Goal: Task Accomplishment & Management: Manage account settings

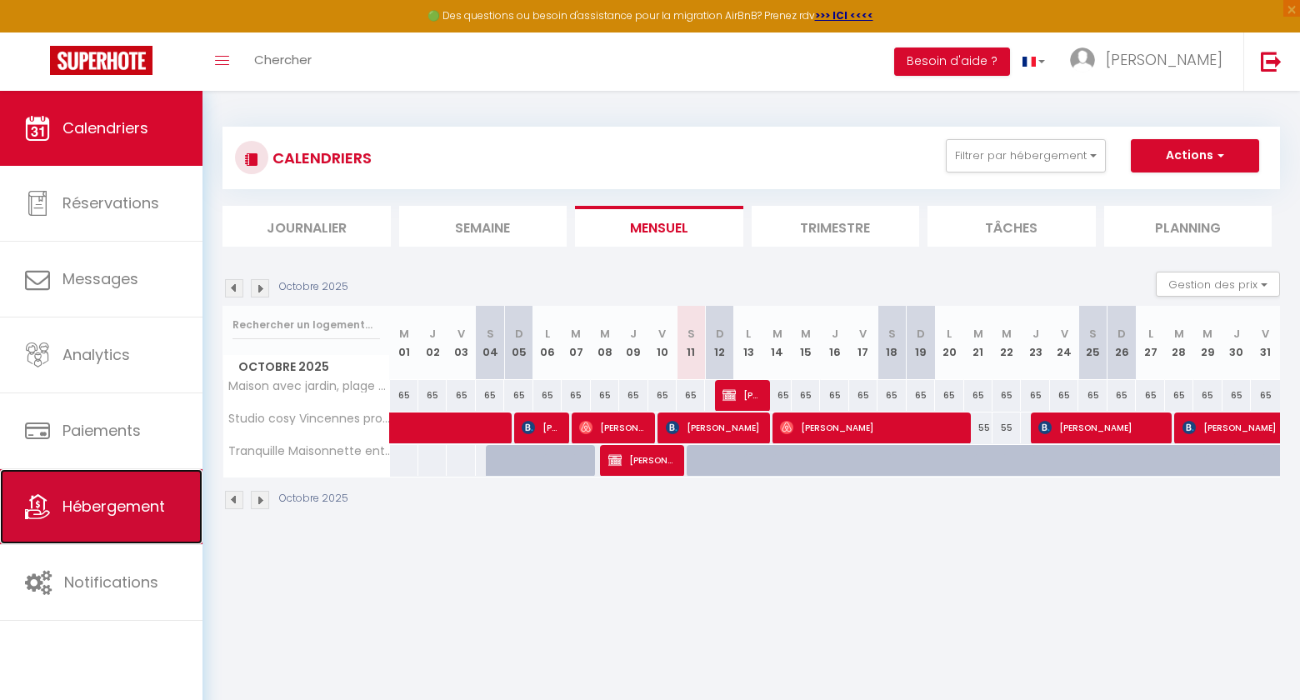
click at [90, 502] on span "Hébergement" at bounding box center [113, 506] width 102 height 21
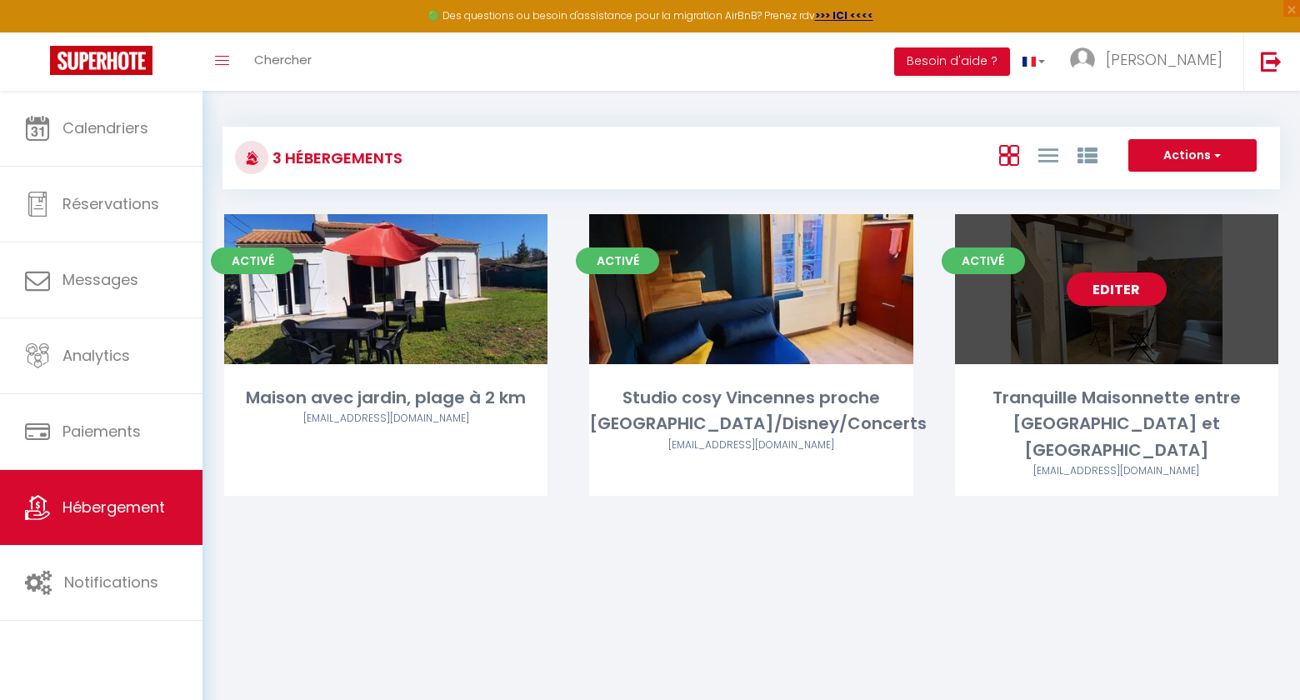
click at [1117, 288] on link "Editer" at bounding box center [1116, 288] width 100 height 33
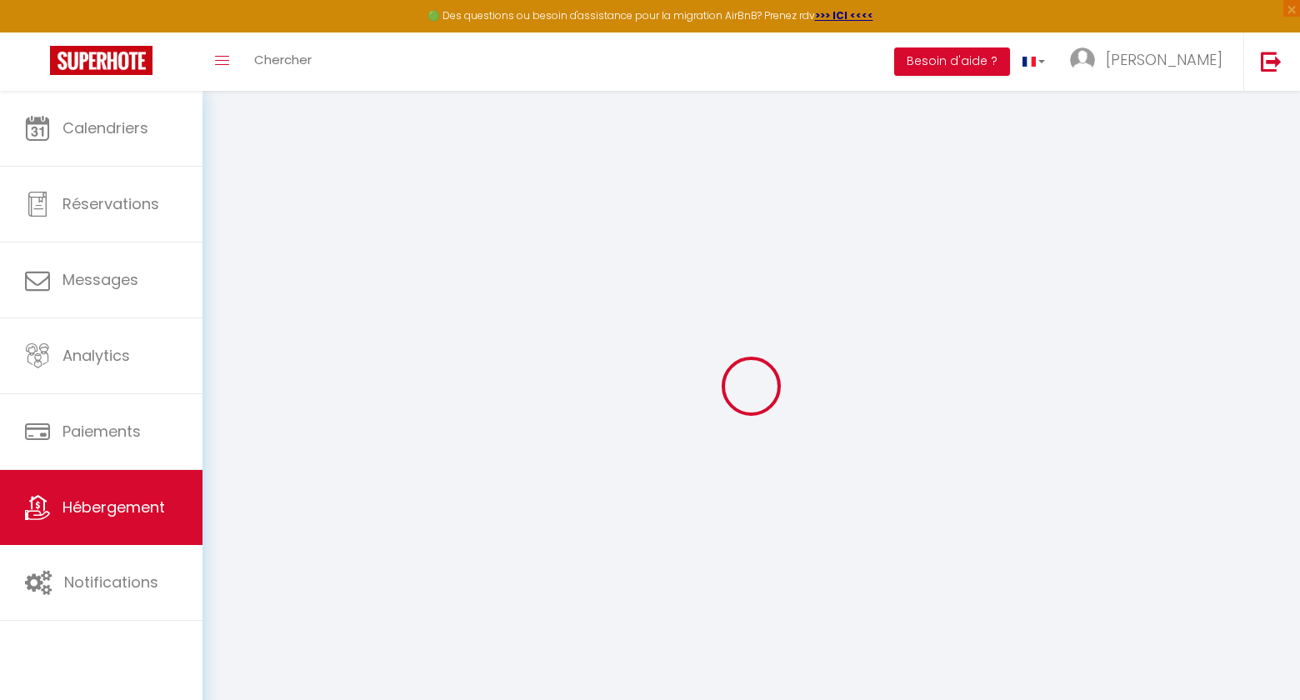
type input "Oups ! Les dates sélectionnées sont indisponibles."
type textarea "Malheureusement les dates sélectionnées sont indisponibles. Nous vous invitons …"
type input "48.849535"
type input "2.41683"
checkbox input "true"
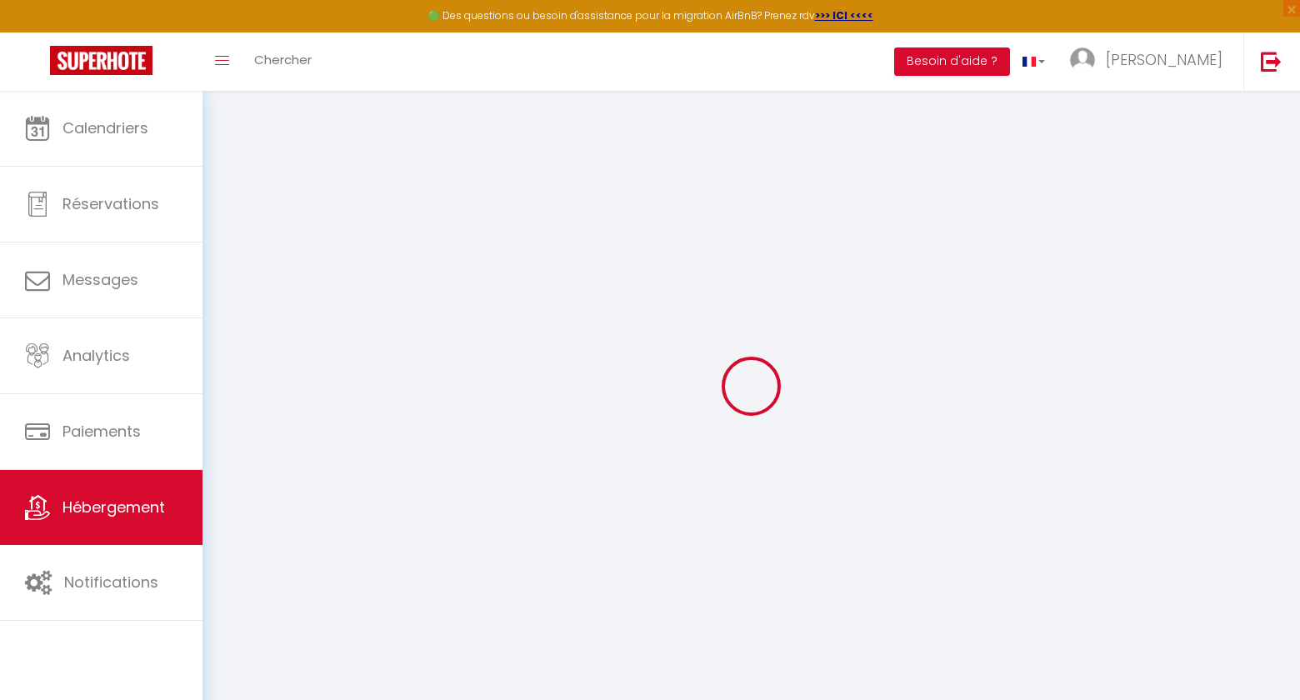
checkbox input "true"
checkbox input "false"
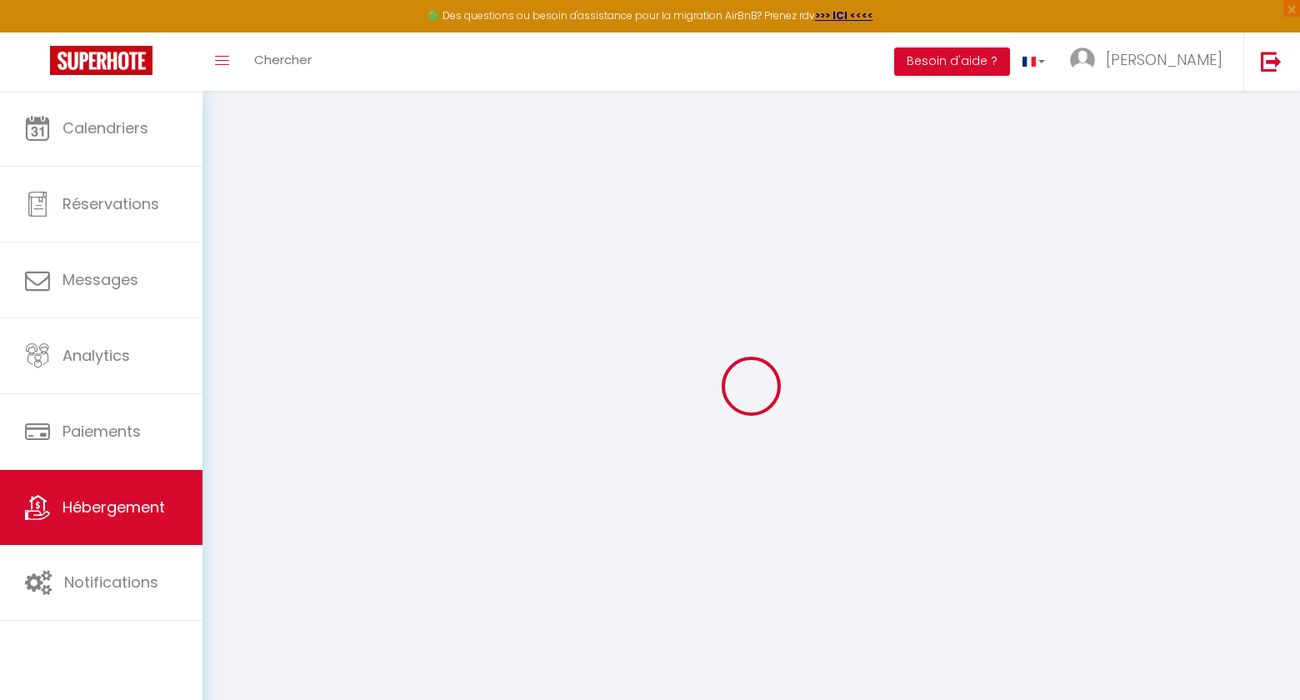
checkbox input "false"
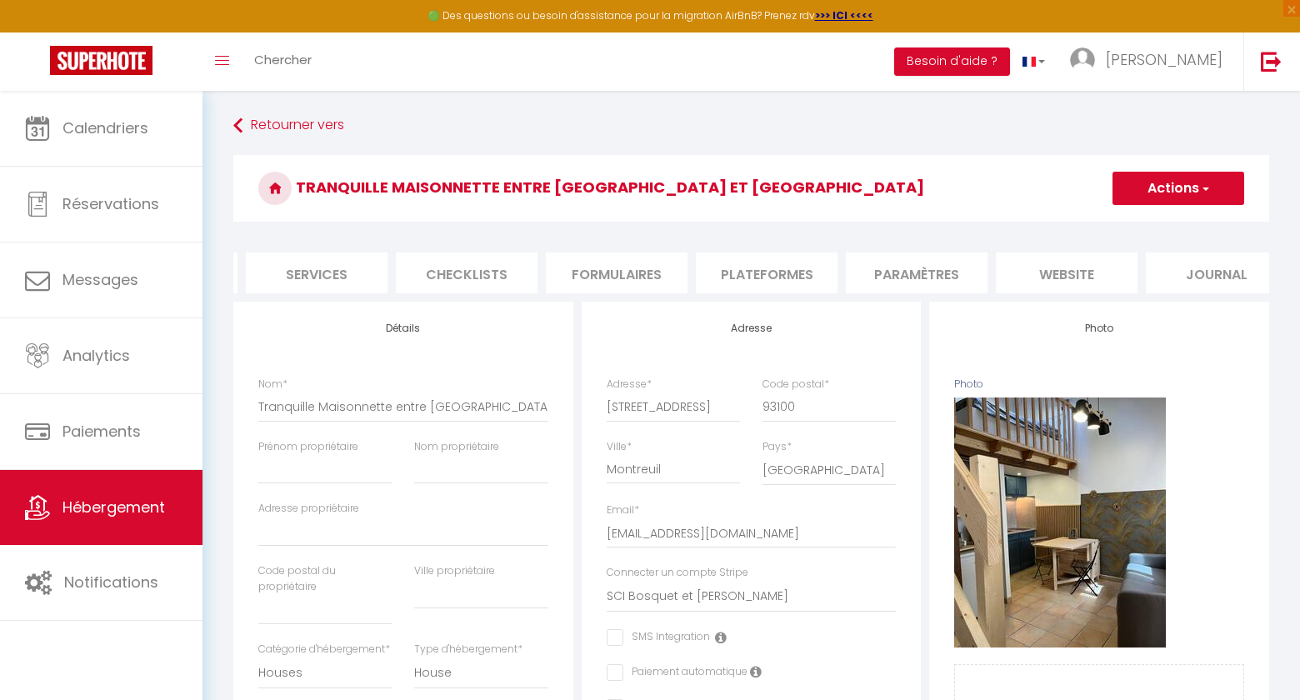
scroll to position [0, 464]
click at [1047, 274] on li "website" at bounding box center [1040, 272] width 142 height 41
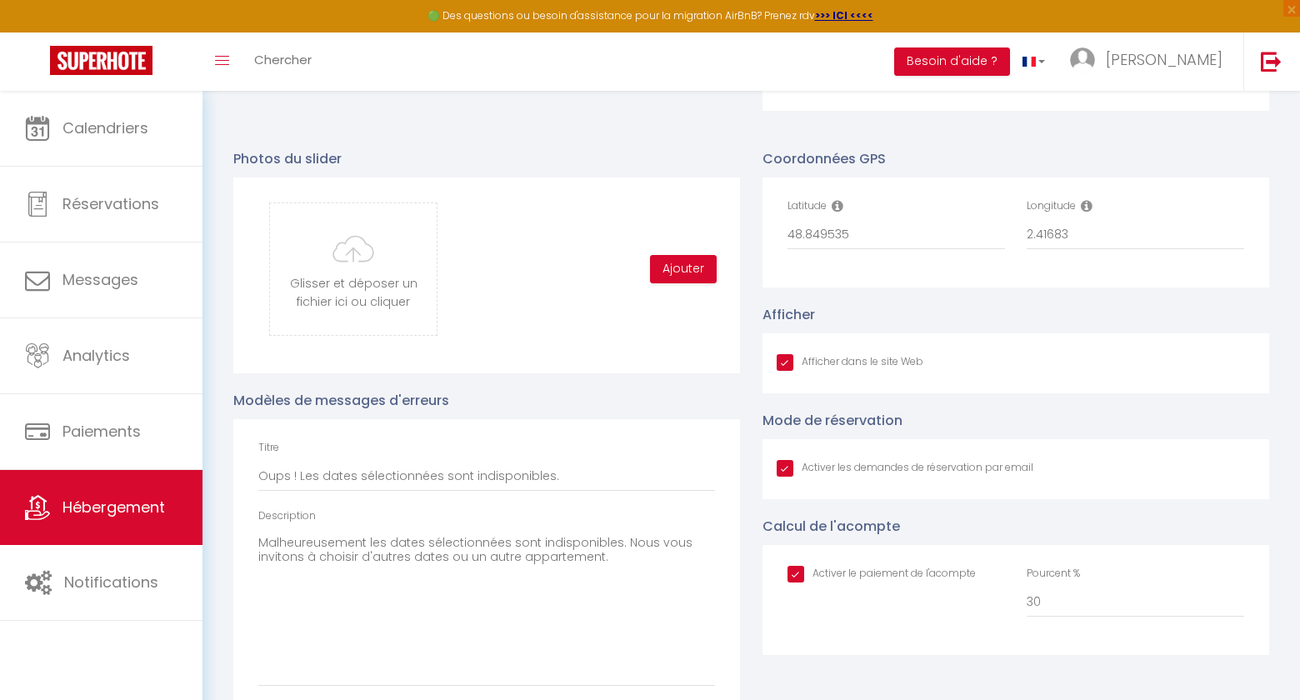
scroll to position [1754, 0]
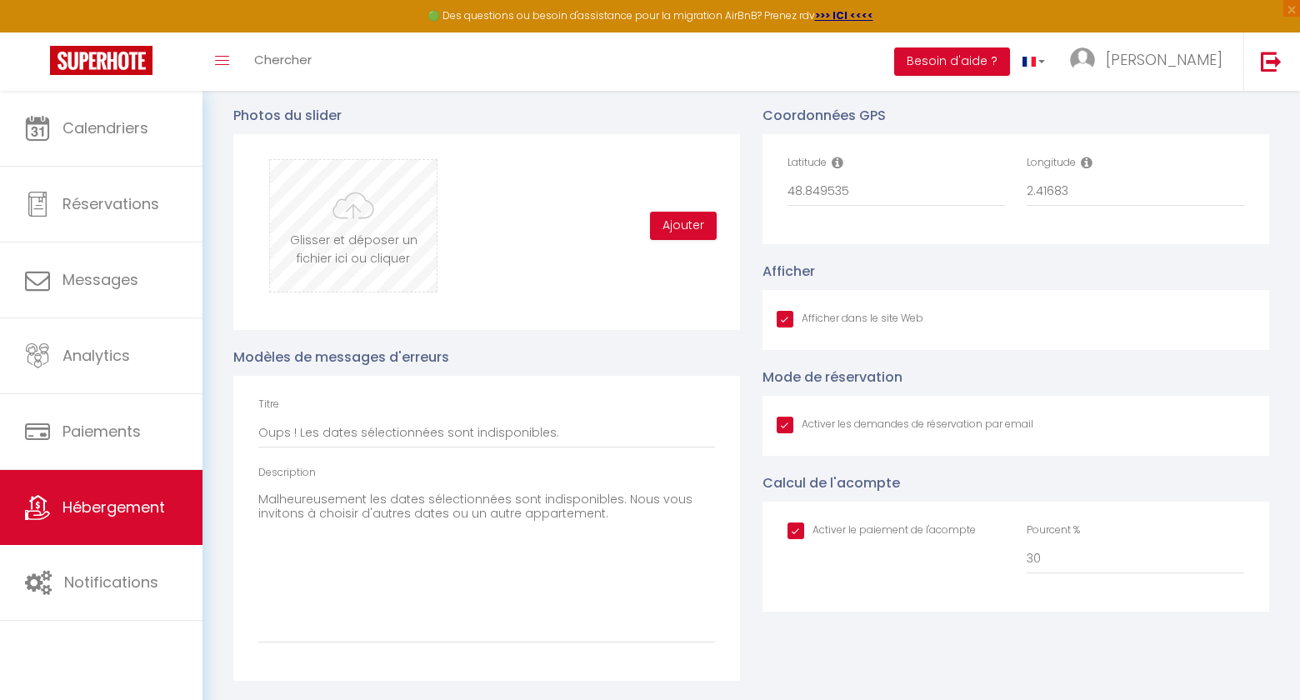
click at [346, 232] on input "file" at bounding box center [353, 226] width 167 height 132
type input "C:\fakepath\1.jpg"
checkbox input "true"
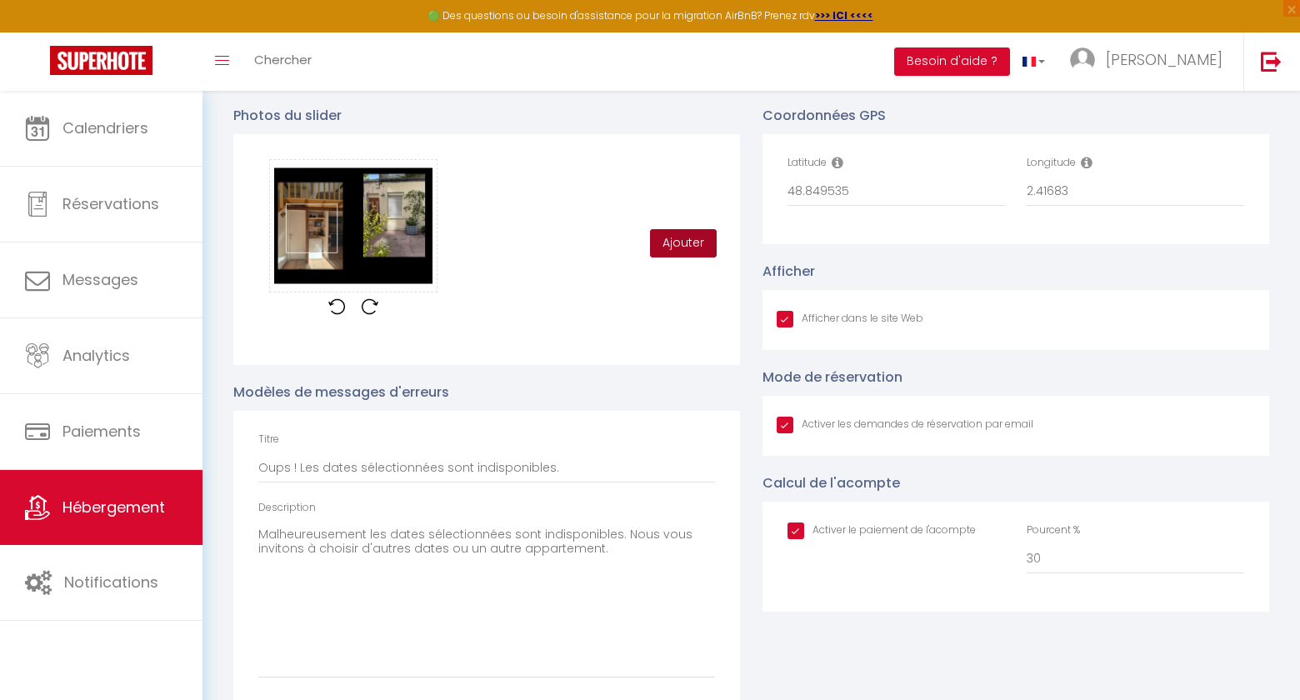
click at [689, 241] on button "Ajouter" at bounding box center [683, 243] width 67 height 28
checkbox input "true"
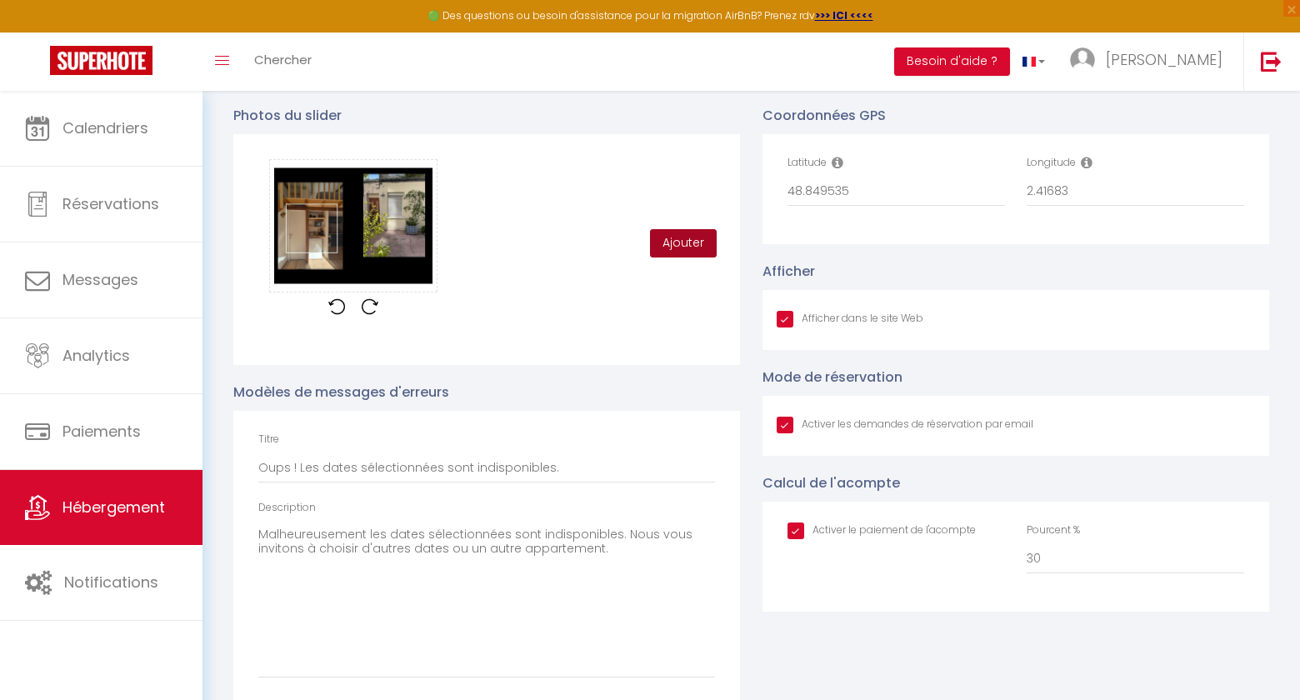
checkbox input "true"
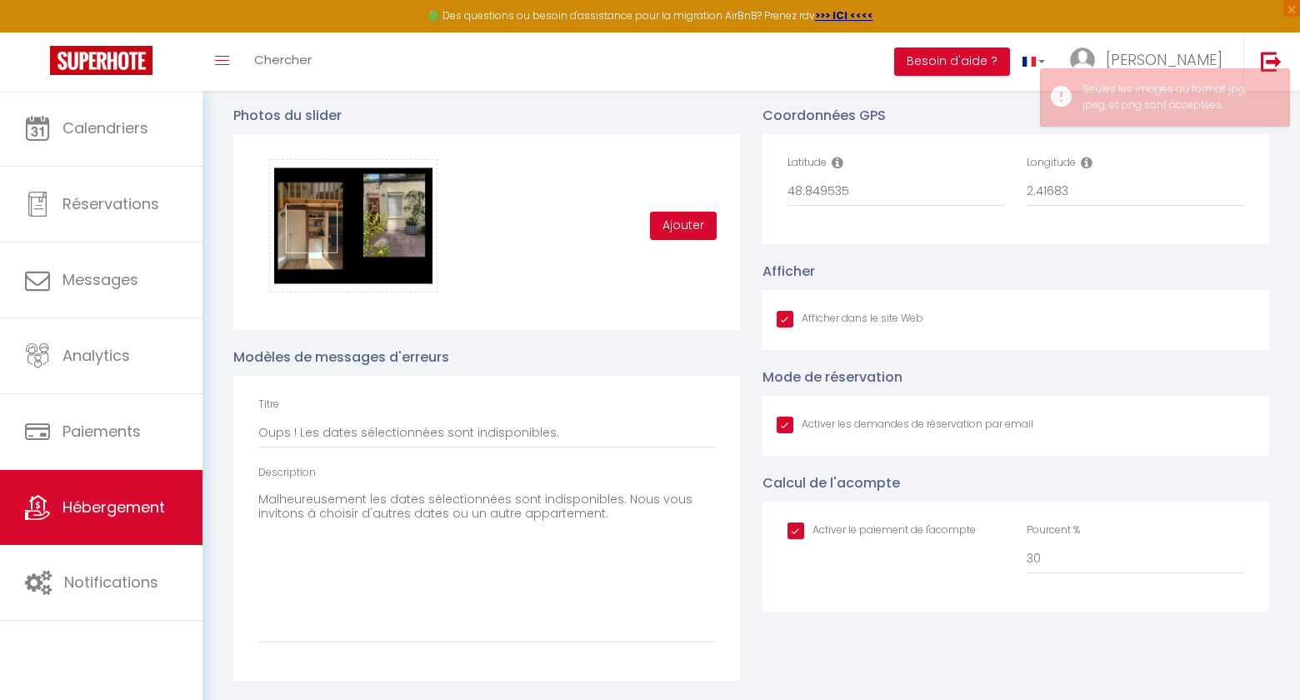
click at [612, 177] on div "Glisser et déposer un fichier ici ou cliquer Ooops, something wrong happened. R…" at bounding box center [486, 225] width 457 height 133
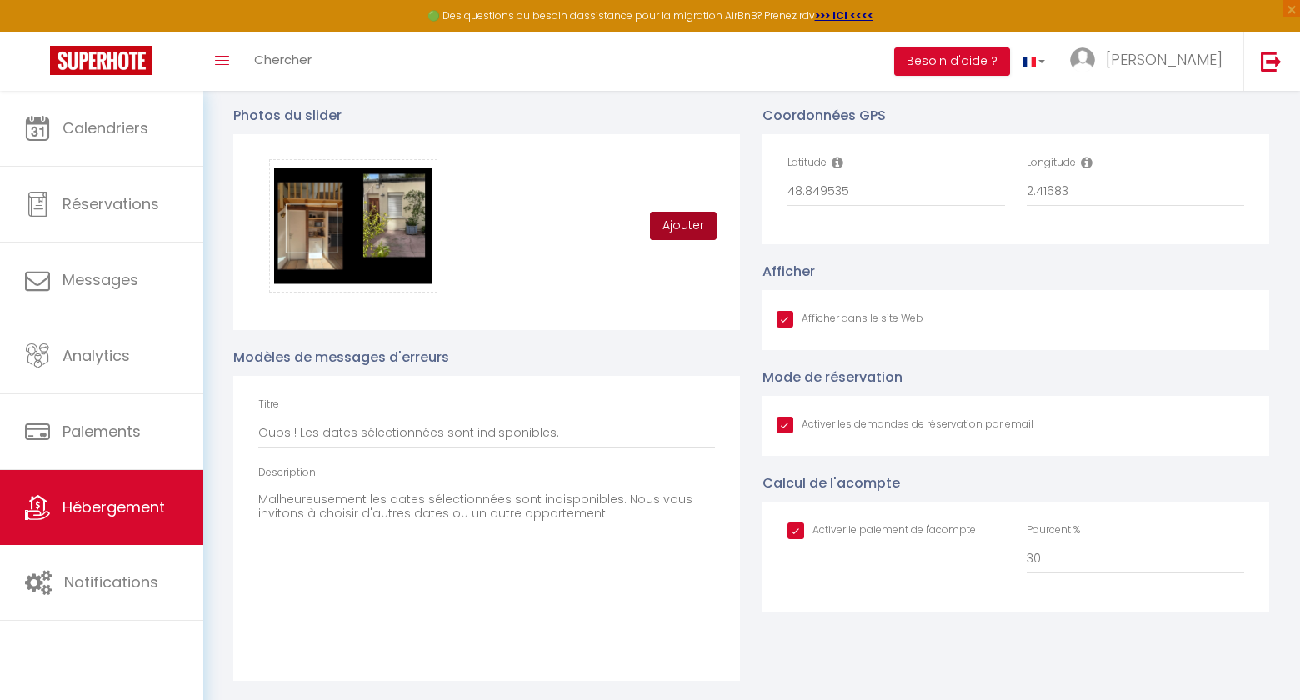
click at [668, 227] on button "Ajouter" at bounding box center [683, 226] width 67 height 28
checkbox input "true"
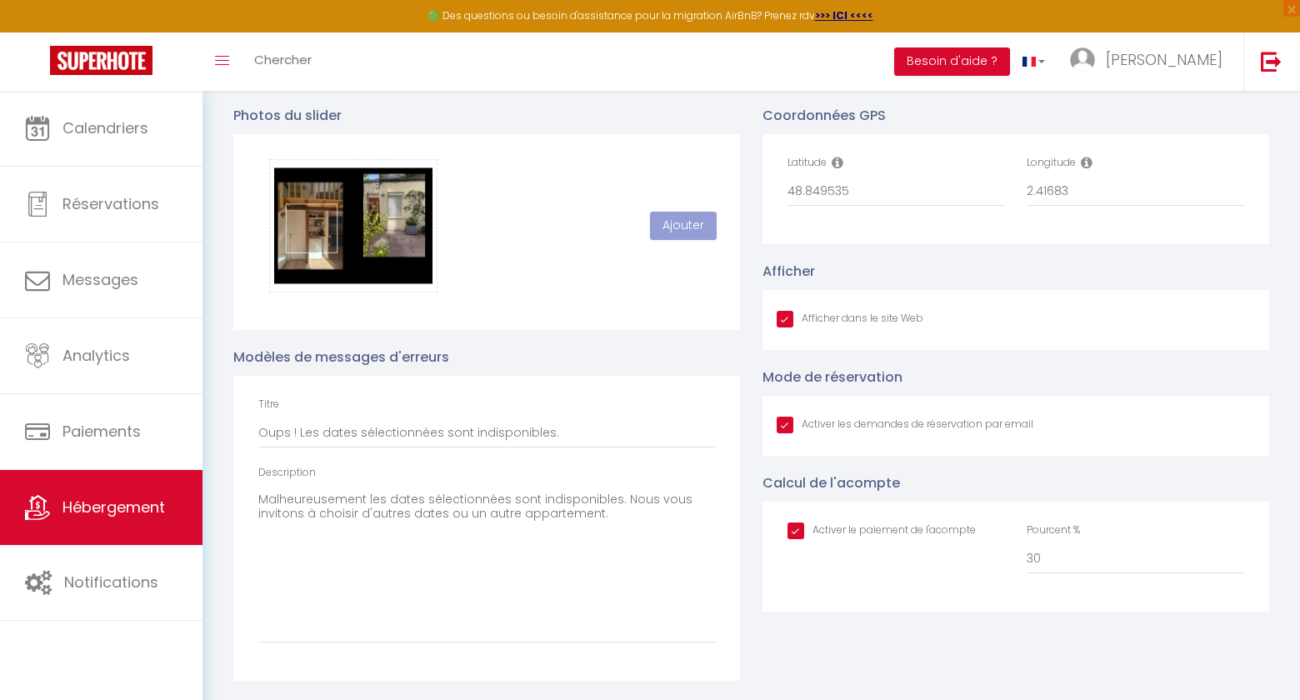
checkbox input "true"
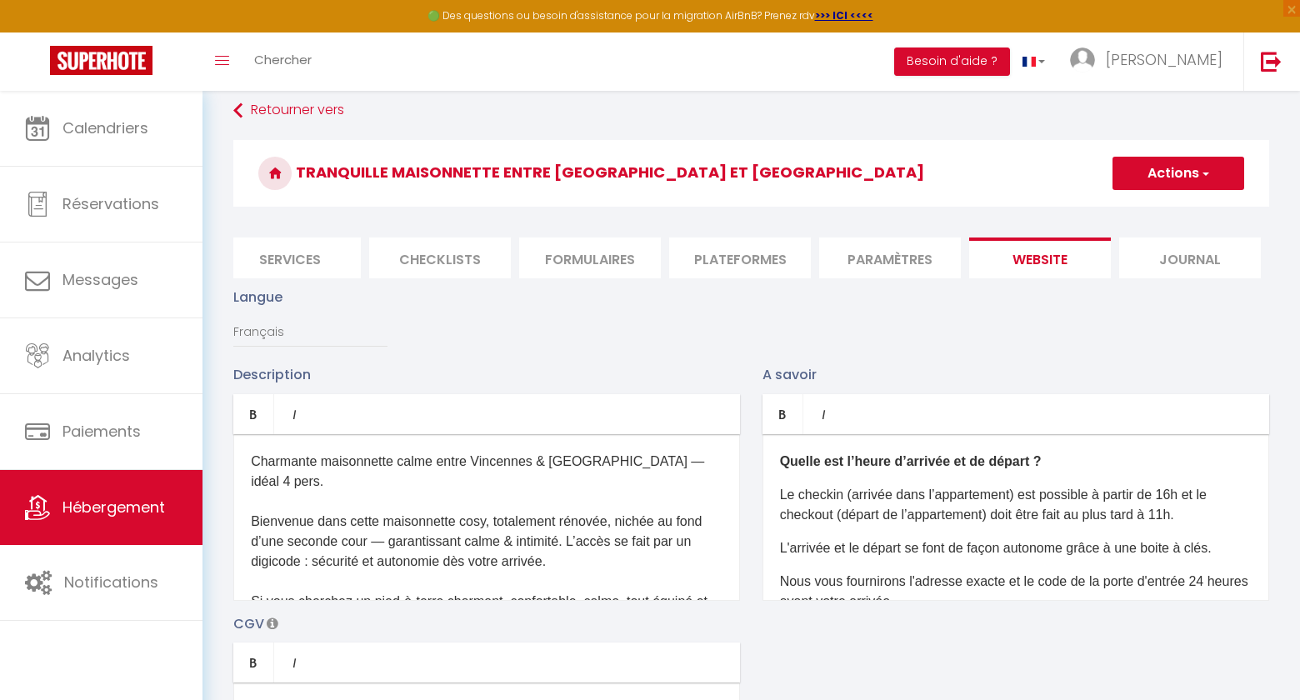
scroll to position [0, 0]
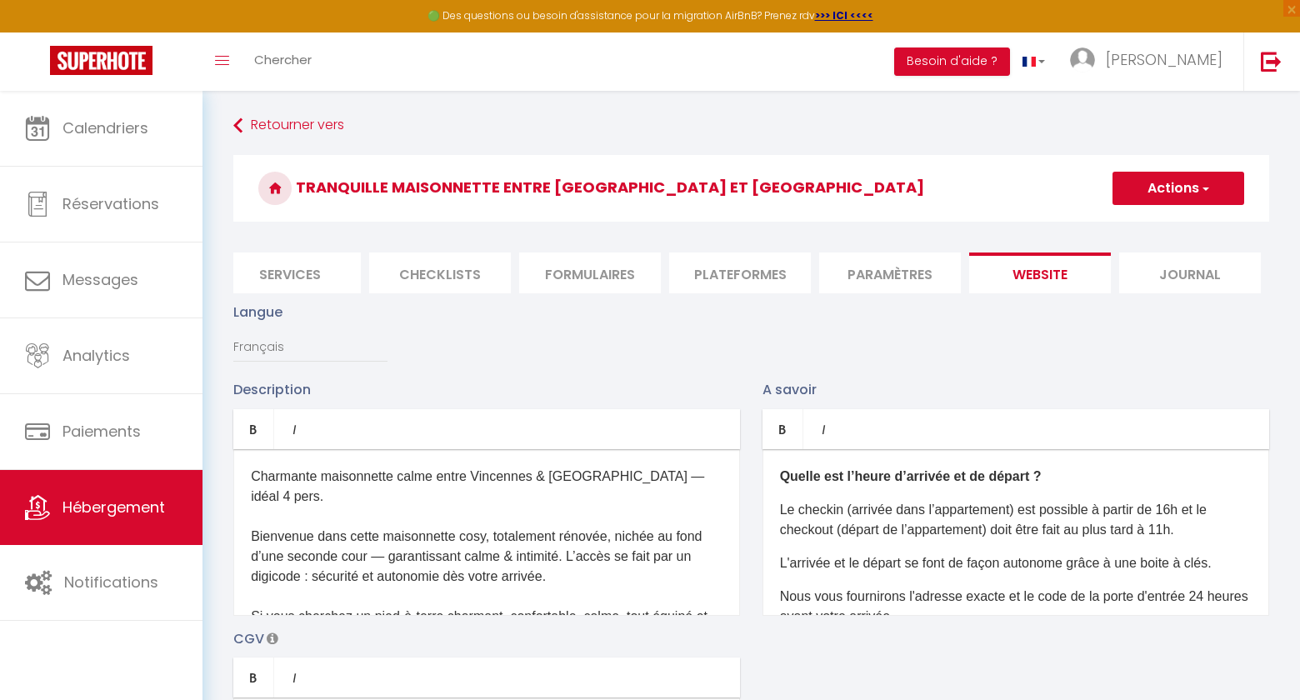
click at [1212, 185] on button "Actions" at bounding box center [1178, 188] width 132 height 33
click at [1157, 226] on input "Enregistrer" at bounding box center [1159, 225] width 62 height 17
checkbox input "true"
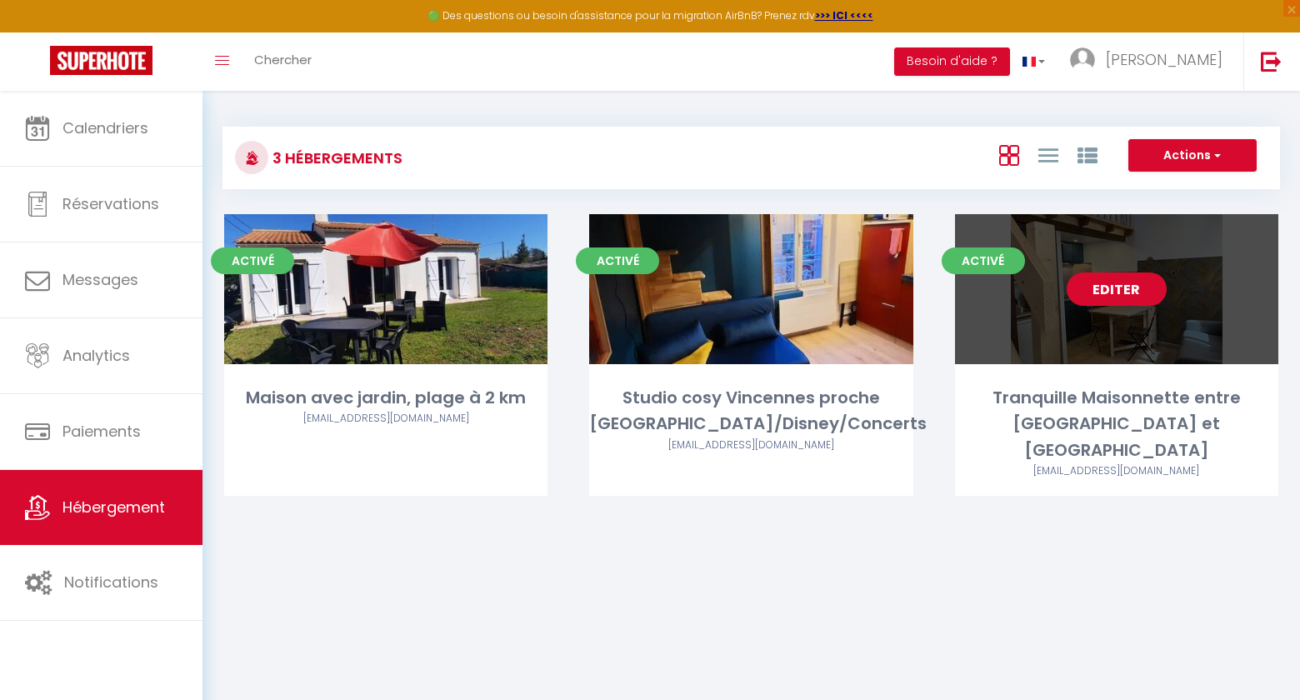
click at [1113, 297] on link "Editer" at bounding box center [1116, 288] width 100 height 33
select select "3"
select select "2"
select select "1"
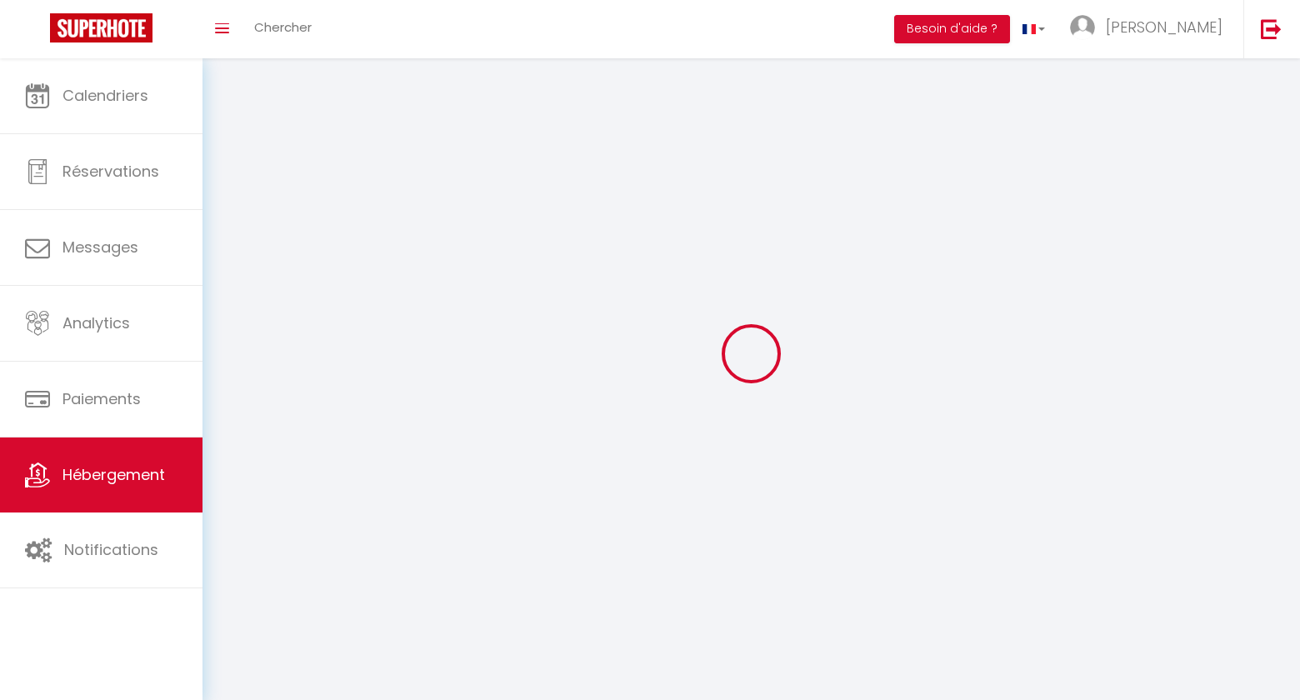
select select
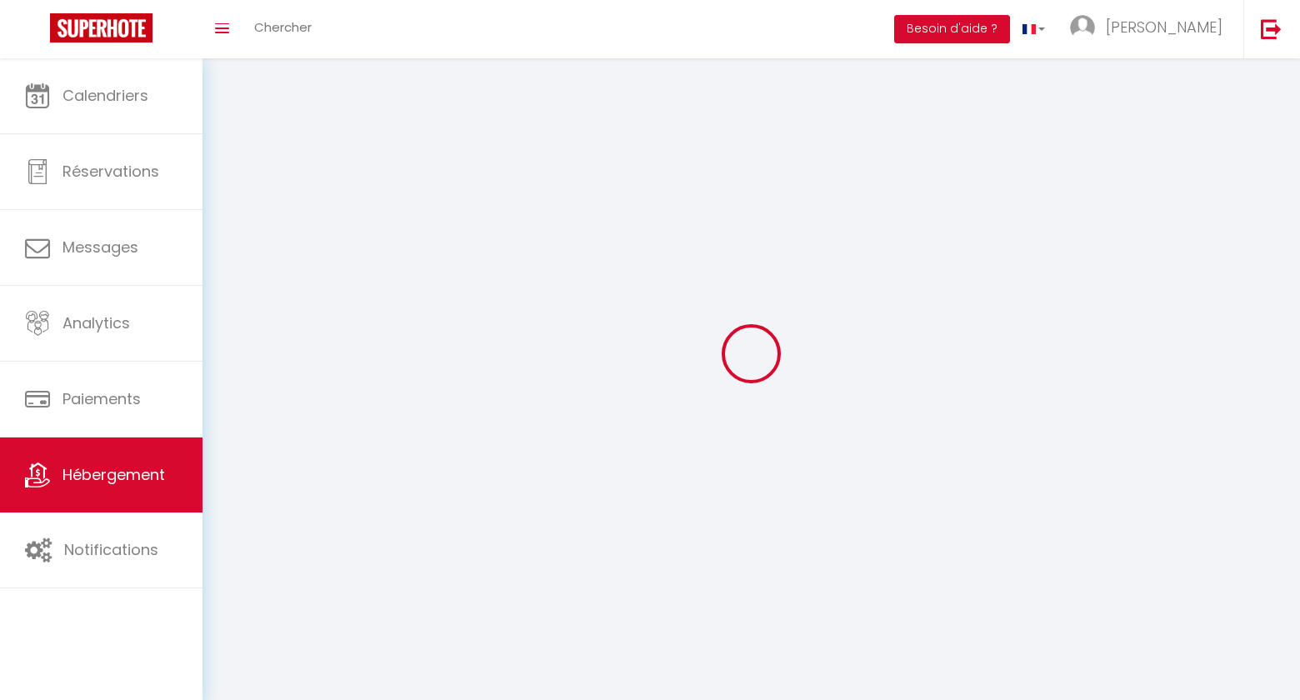
checkbox input "false"
select select
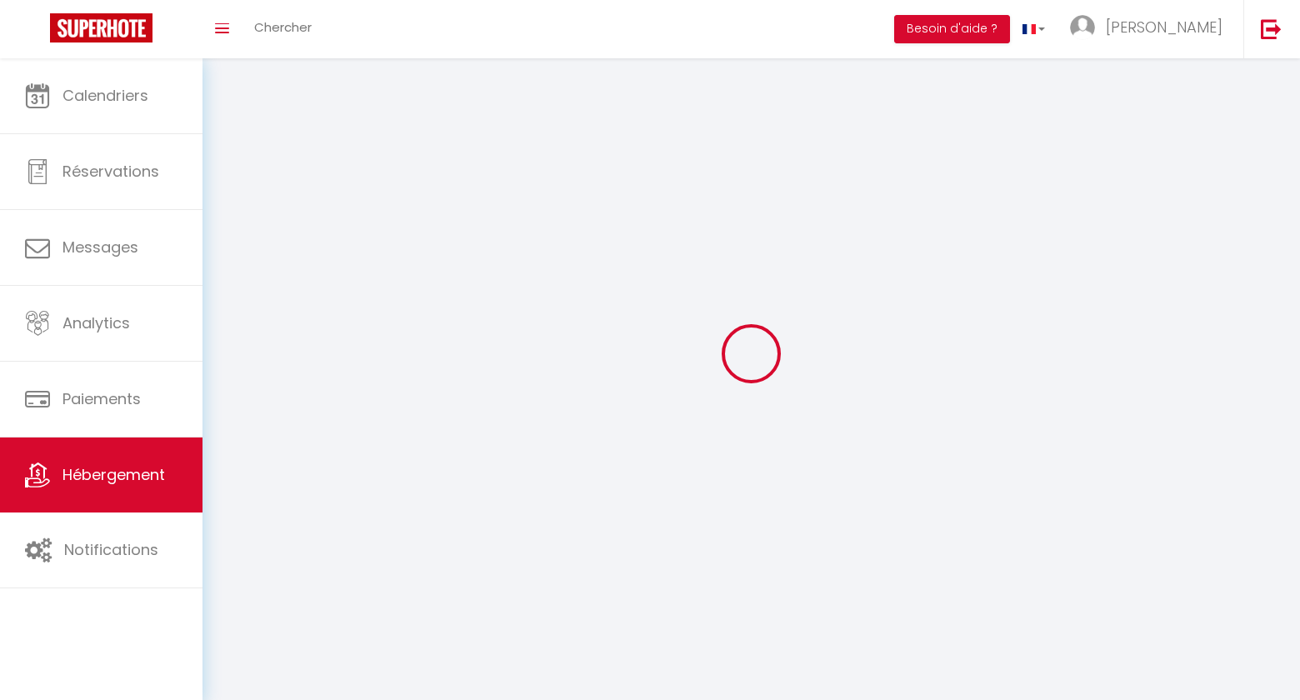
select select
select select "1"
select select
select select "28"
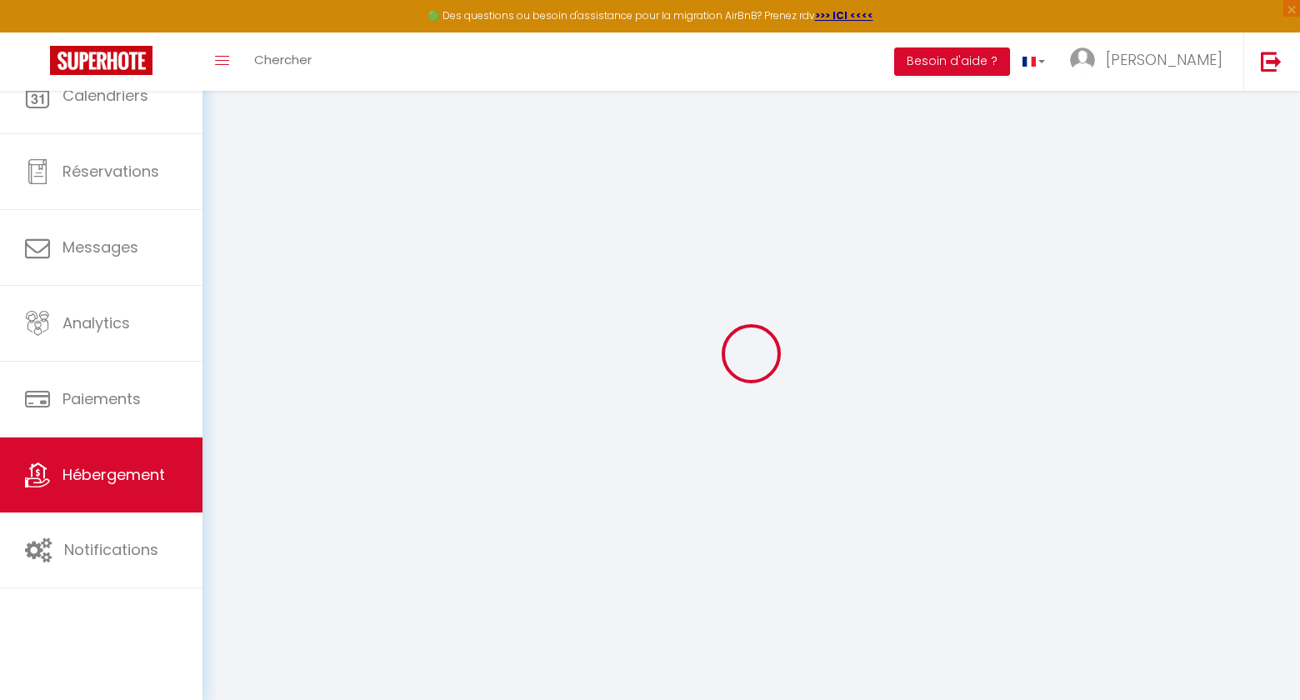
select select
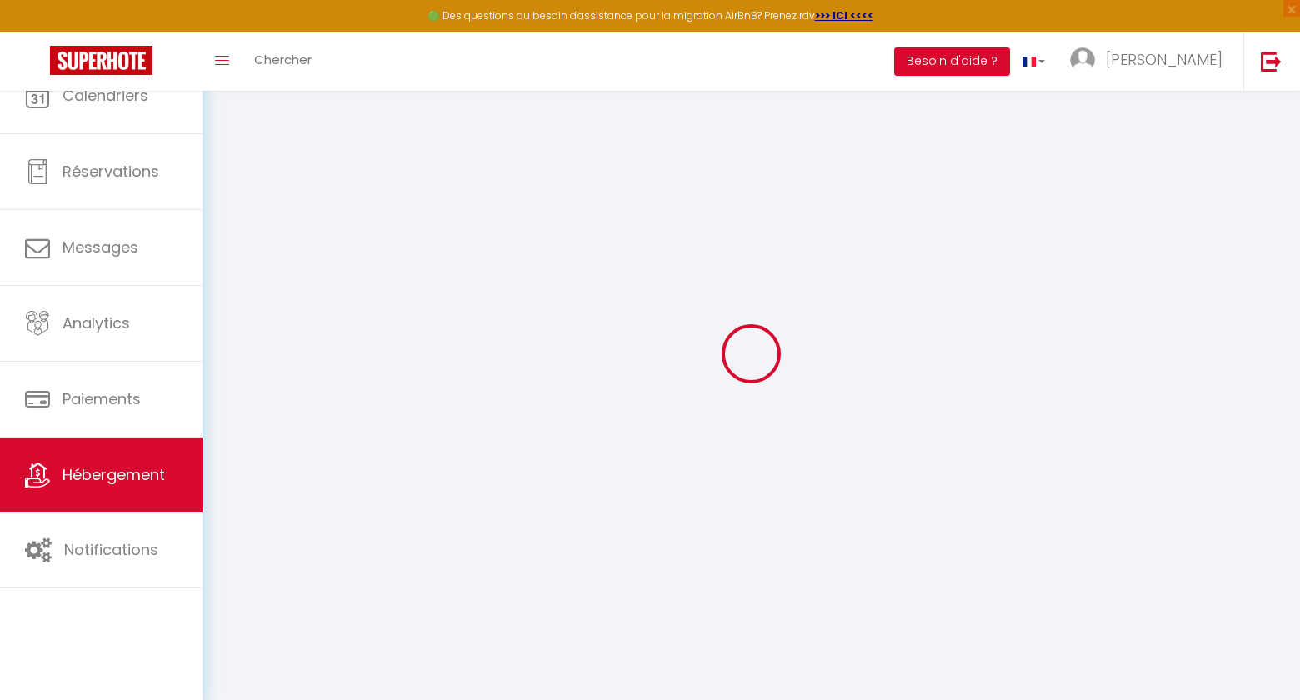
select select
checkbox input "false"
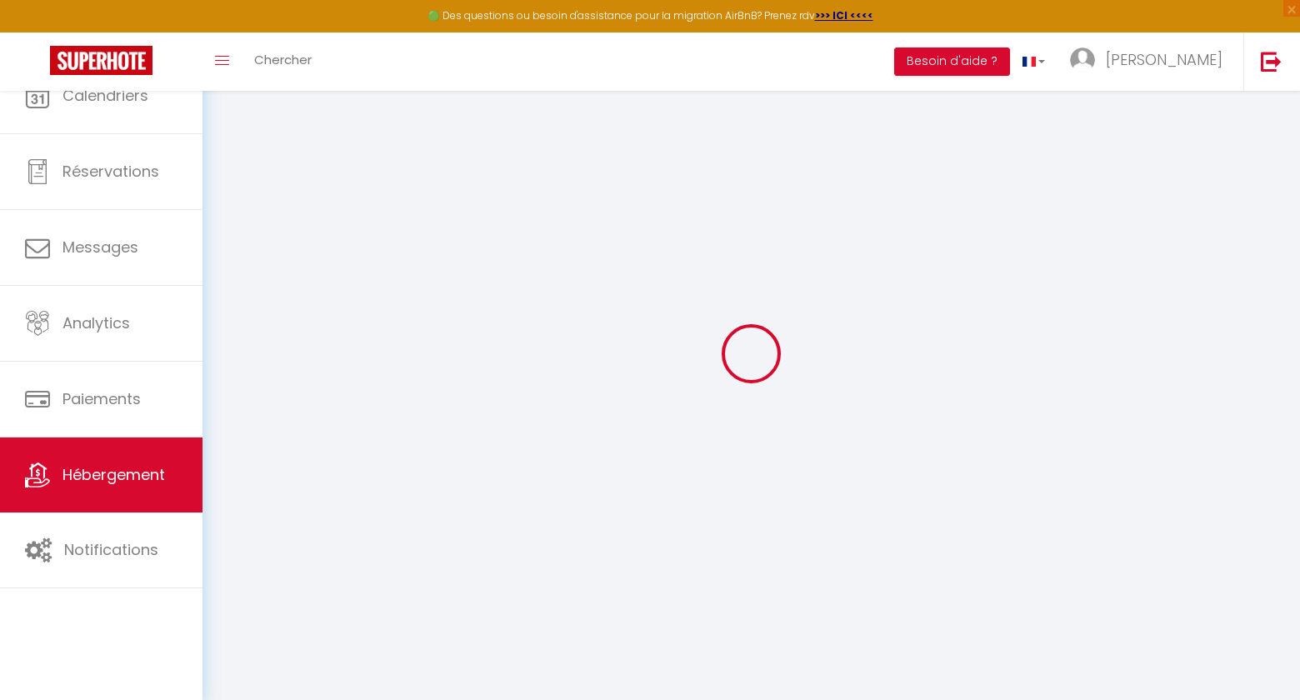
select select
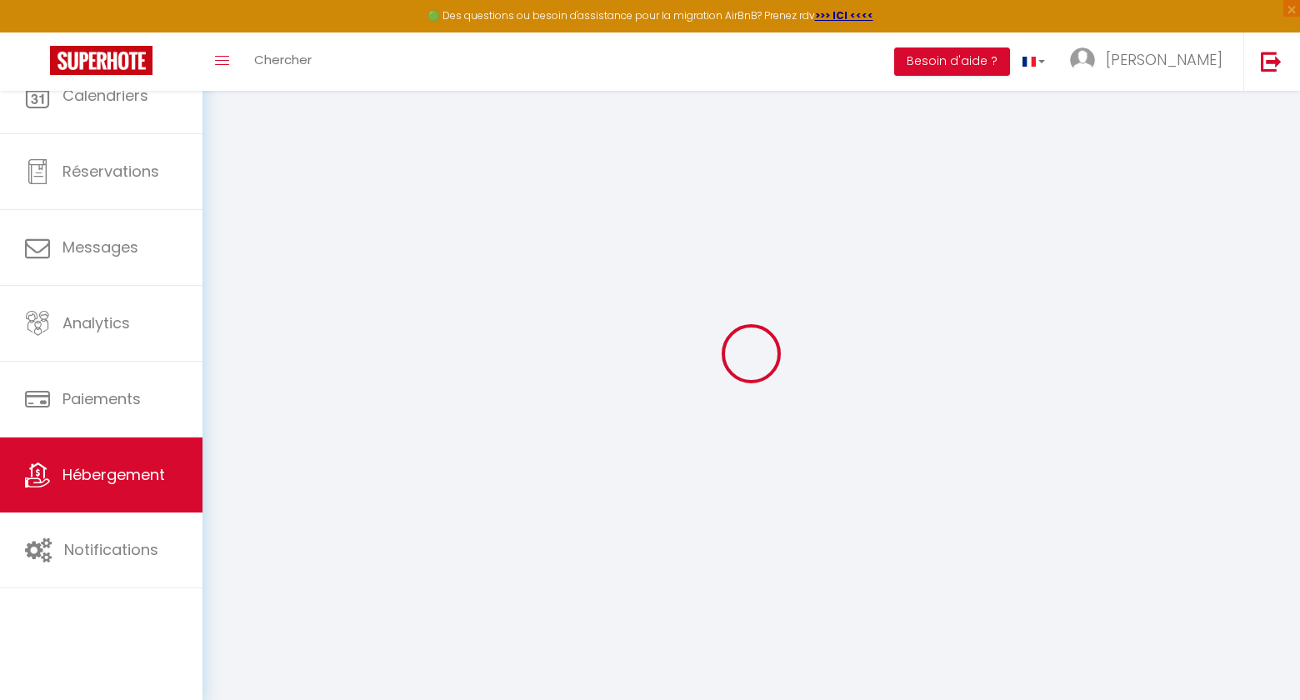
select select
checkbox input "false"
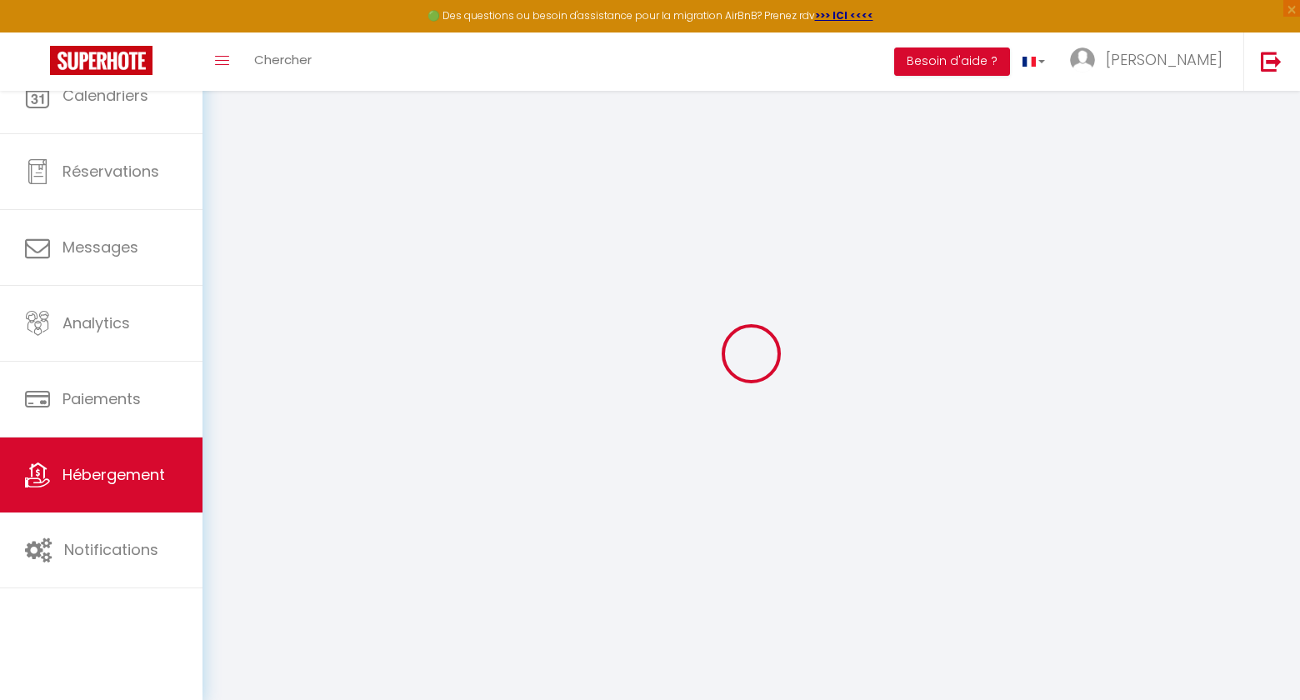
checkbox input "false"
select select
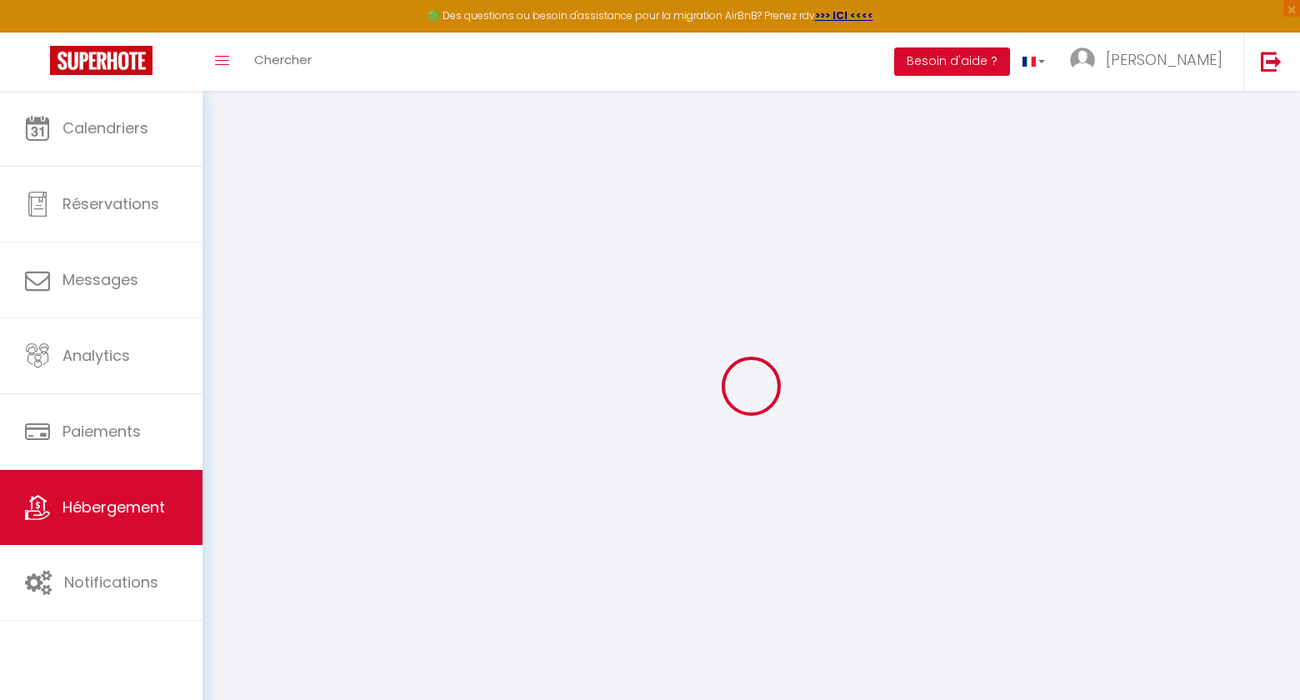
select select
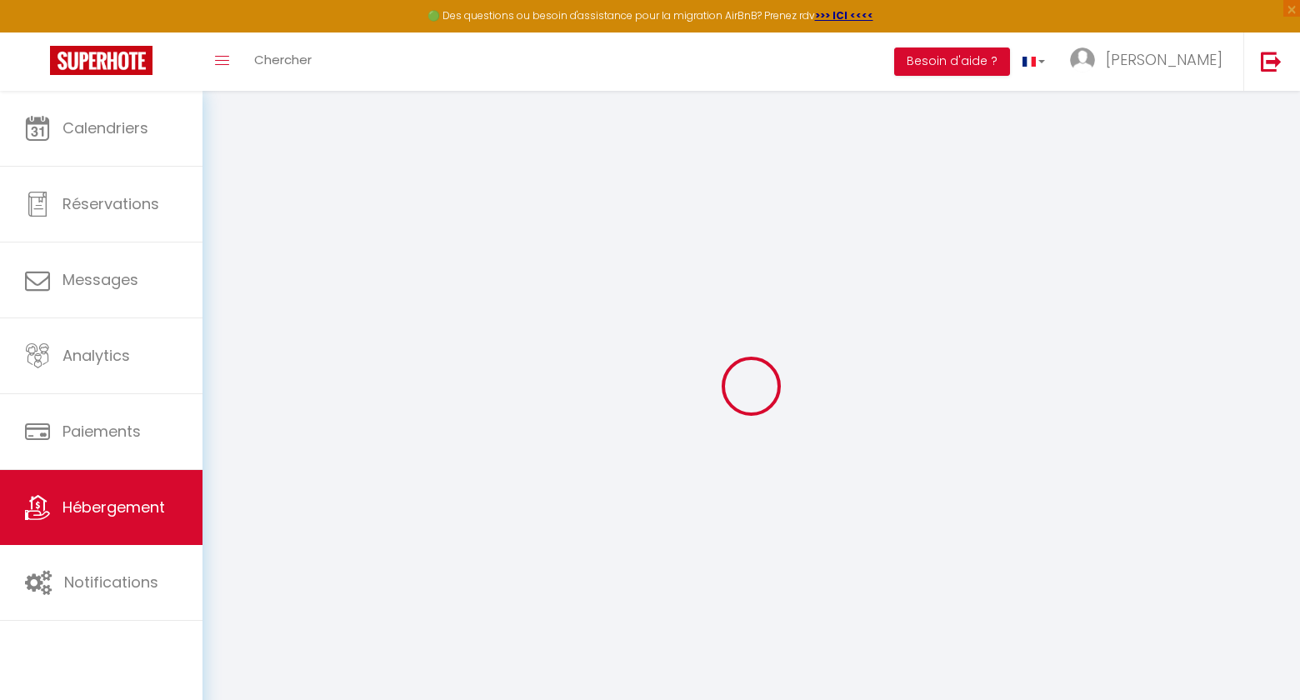
select select
checkbox input "false"
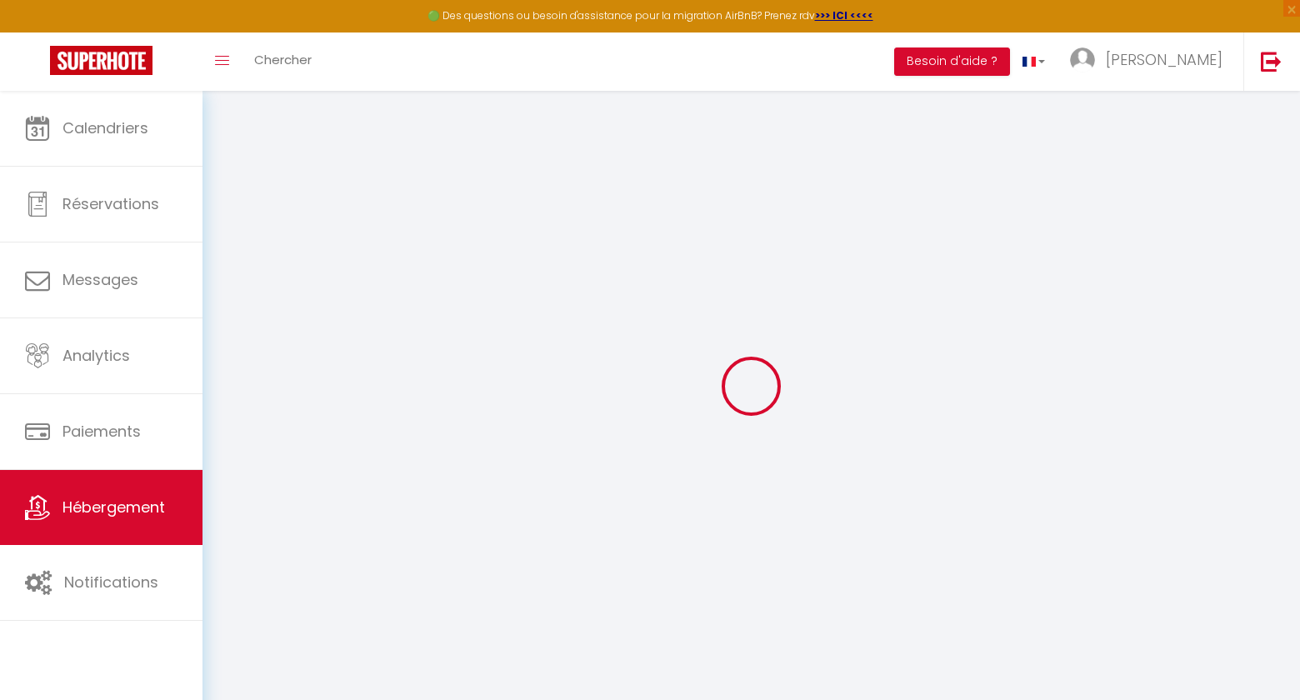
select select
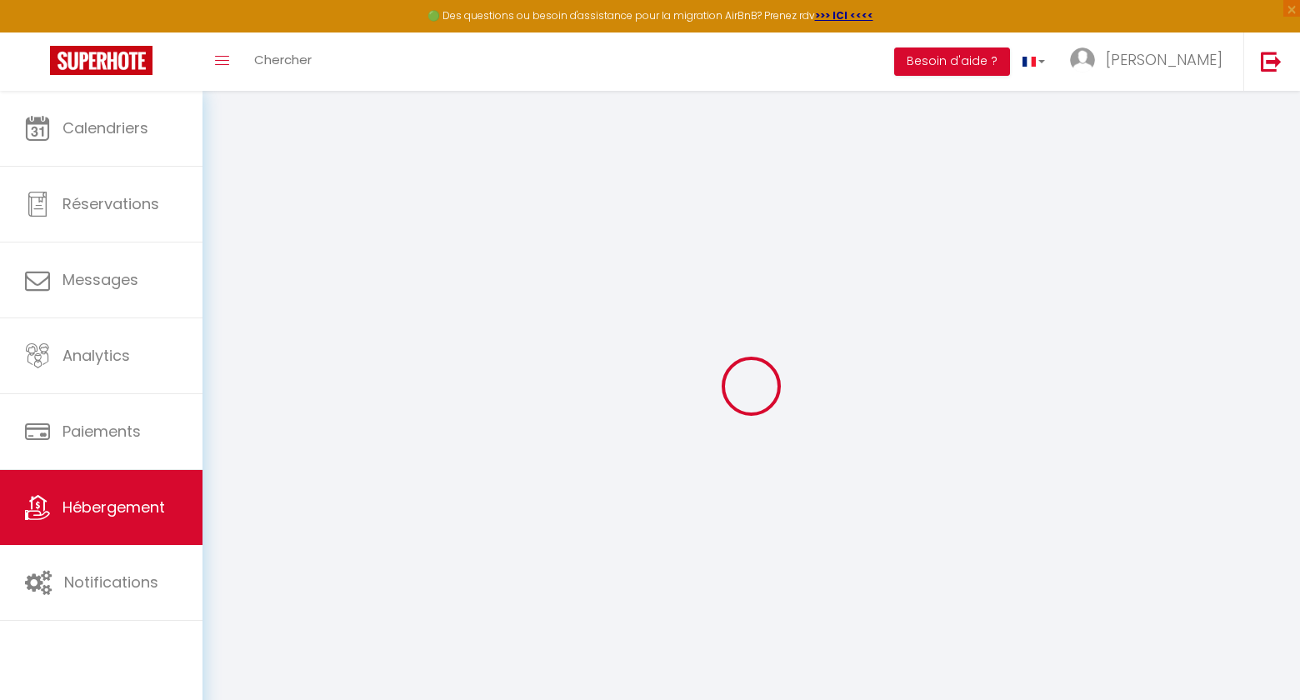
select select
checkbox input "false"
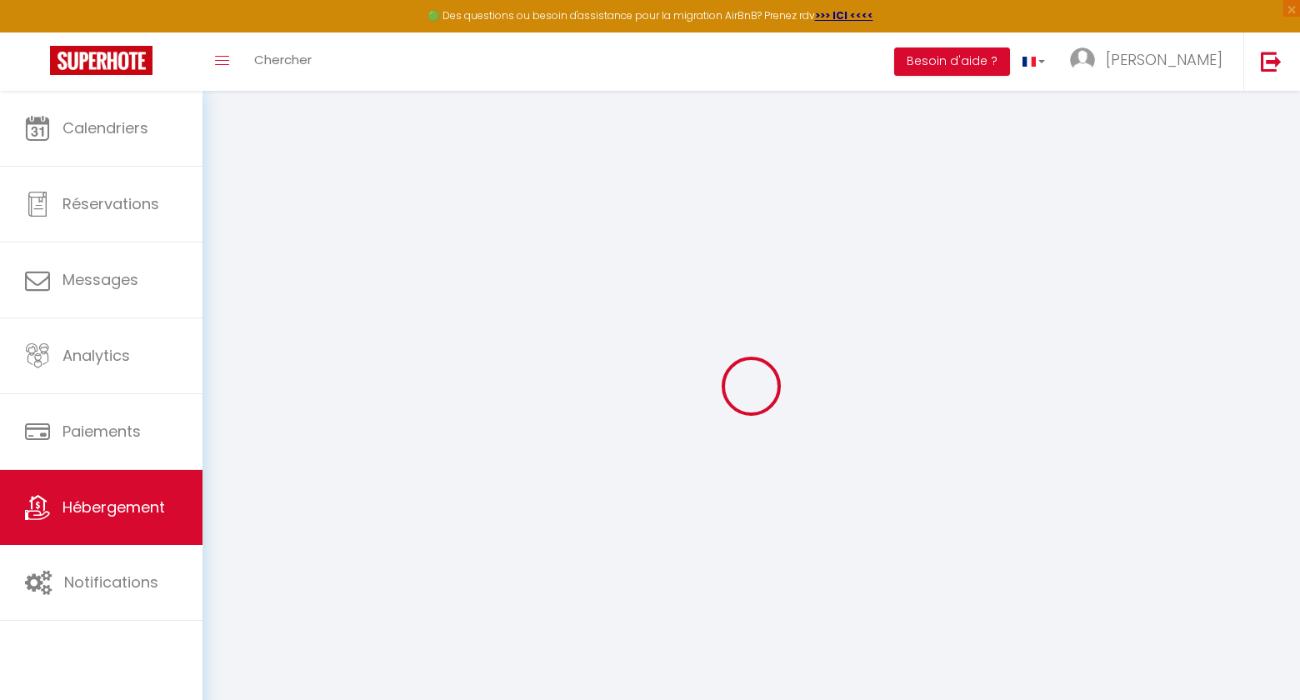
checkbox input "false"
select select
type input "Tranquille Maisonnette entre [GEOGRAPHIC_DATA] et [GEOGRAPHIC_DATA]"
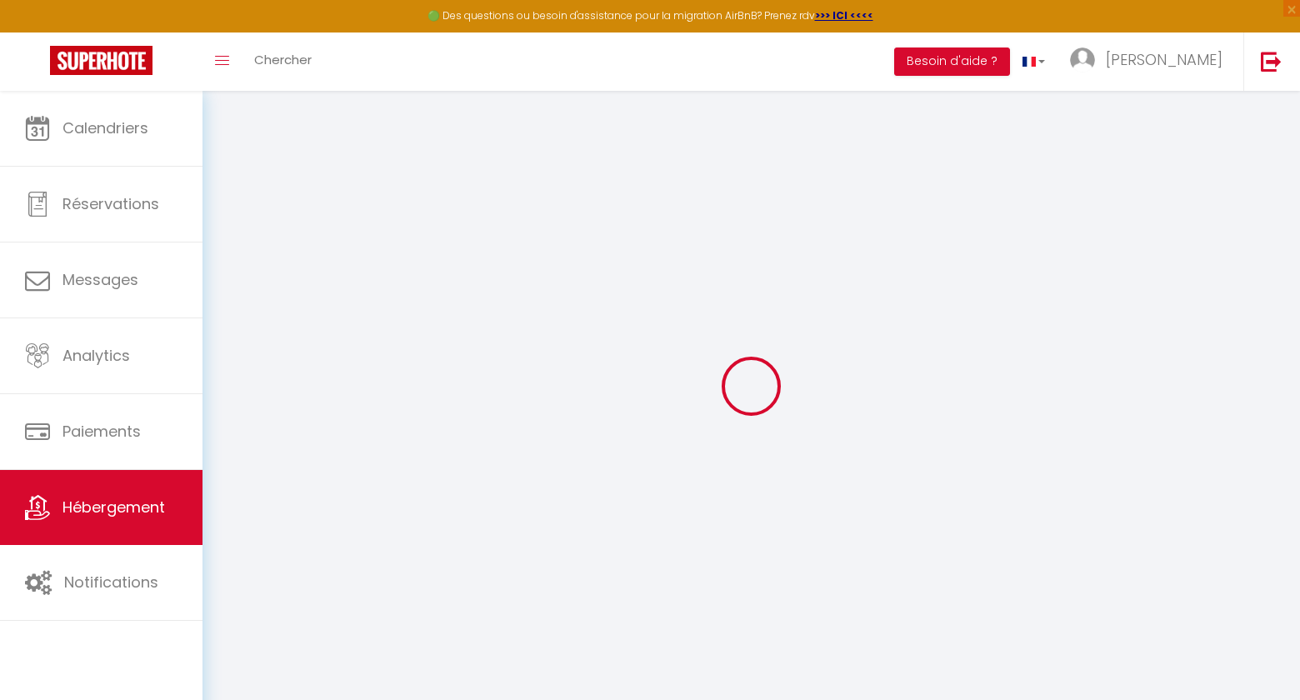
select select "houses"
type input "85"
type input "0.80"
type input "200"
select select
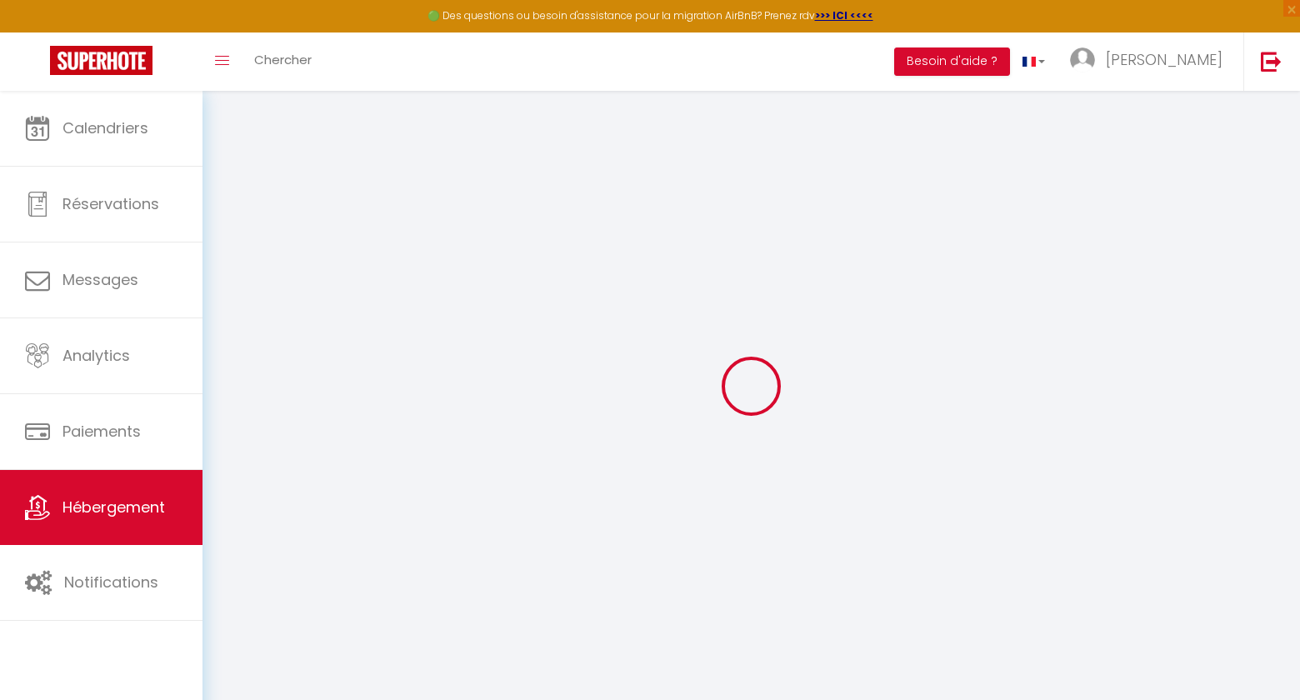
select select
type input "116 Rue de Lagny"
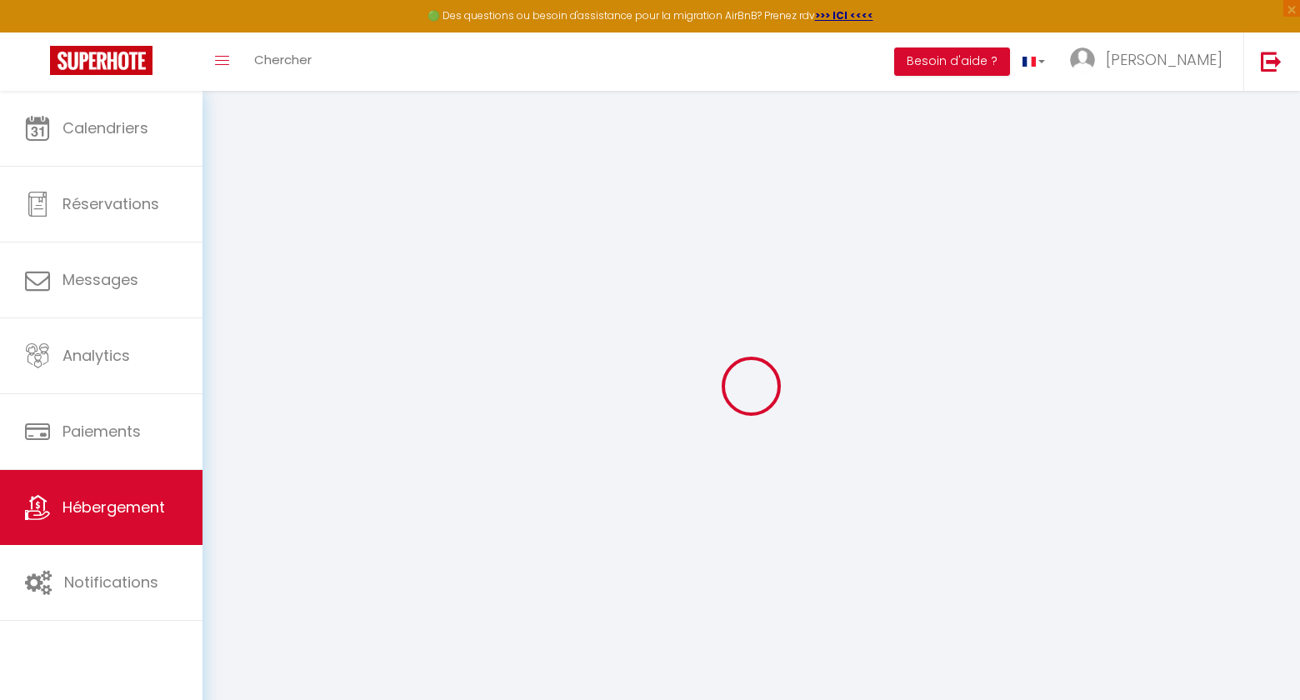
type input "93100"
type input "Montreuil"
type input "[EMAIL_ADDRESS][DOMAIN_NAME]"
select select "16086"
checkbox input "false"
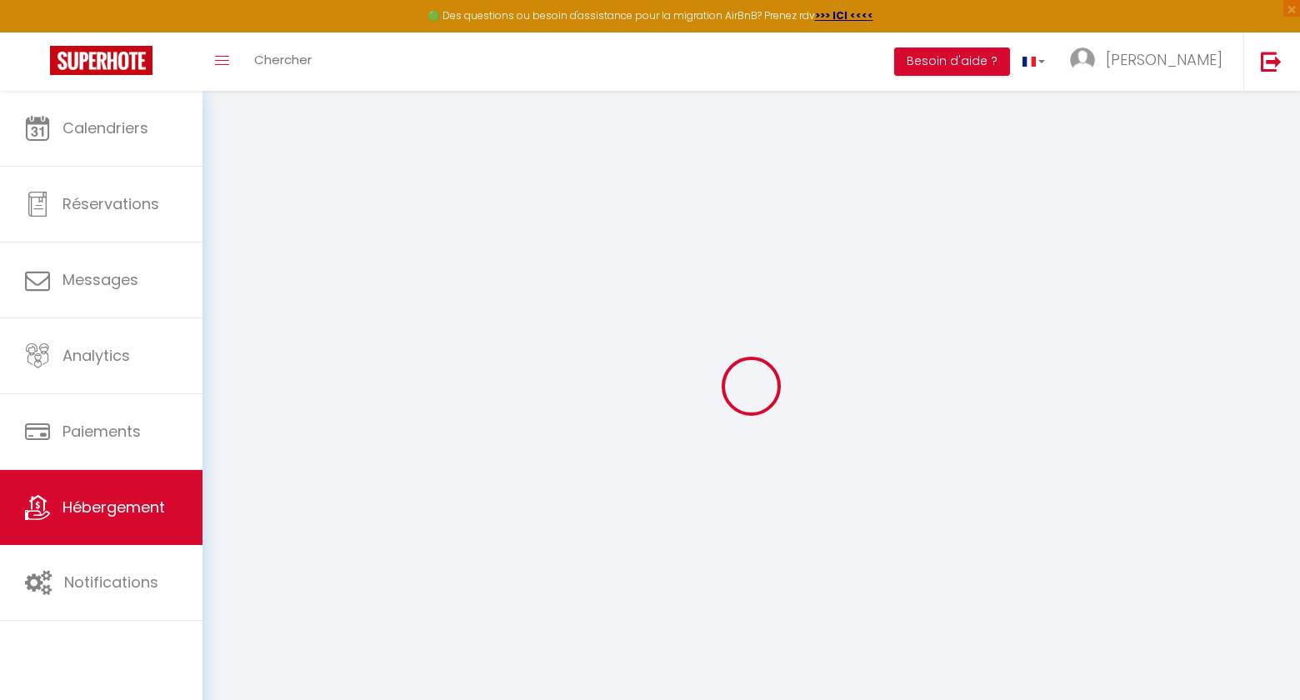
checkbox input "false"
type input "0"
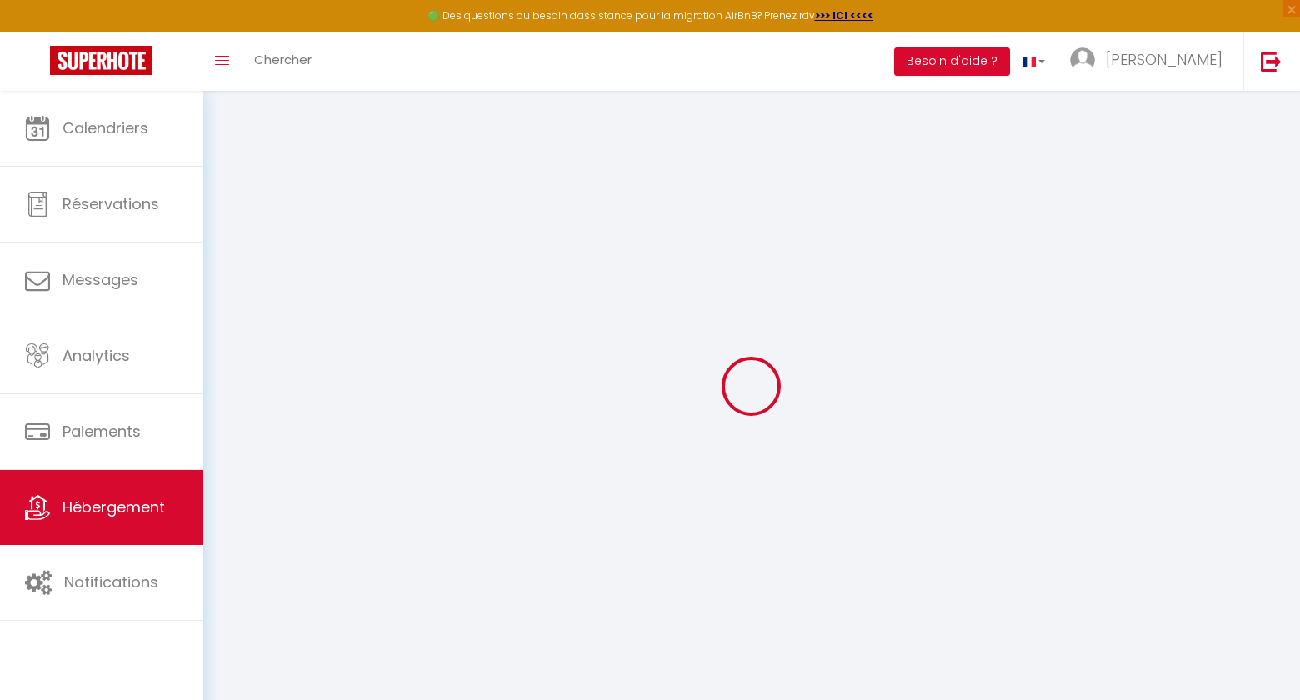
type input "0"
select select
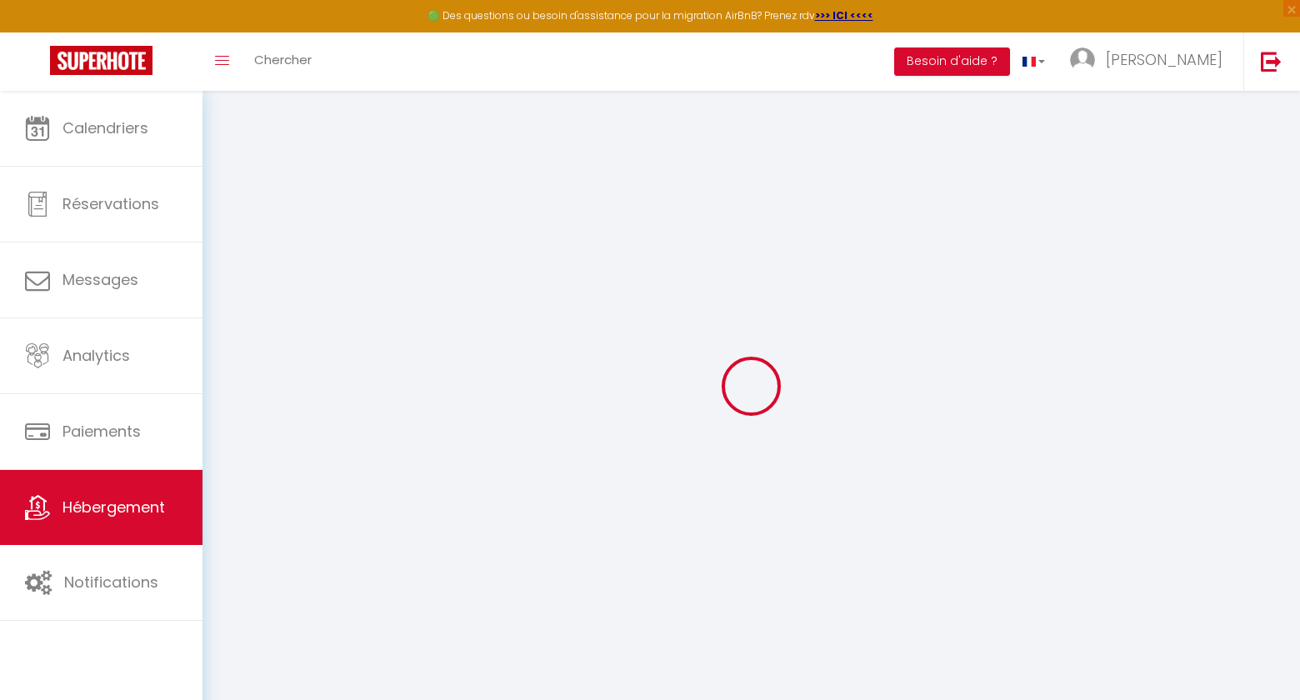
select select
checkbox input "false"
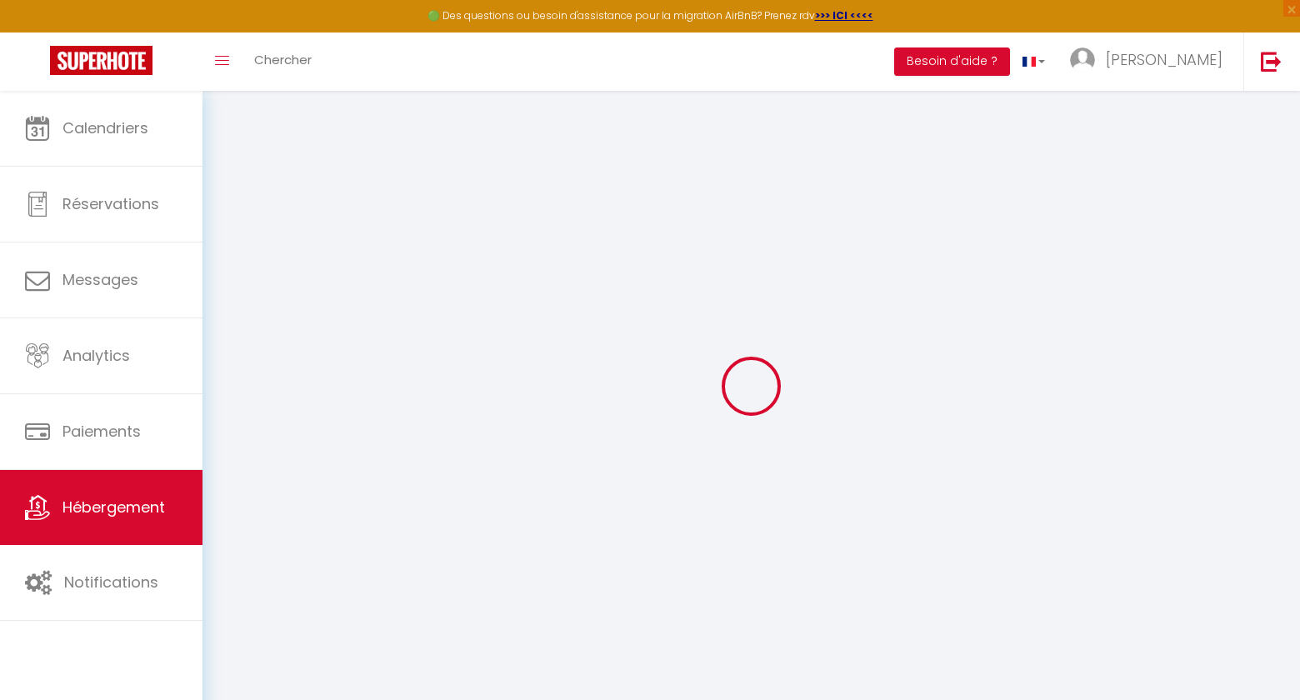
checkbox input "false"
select select
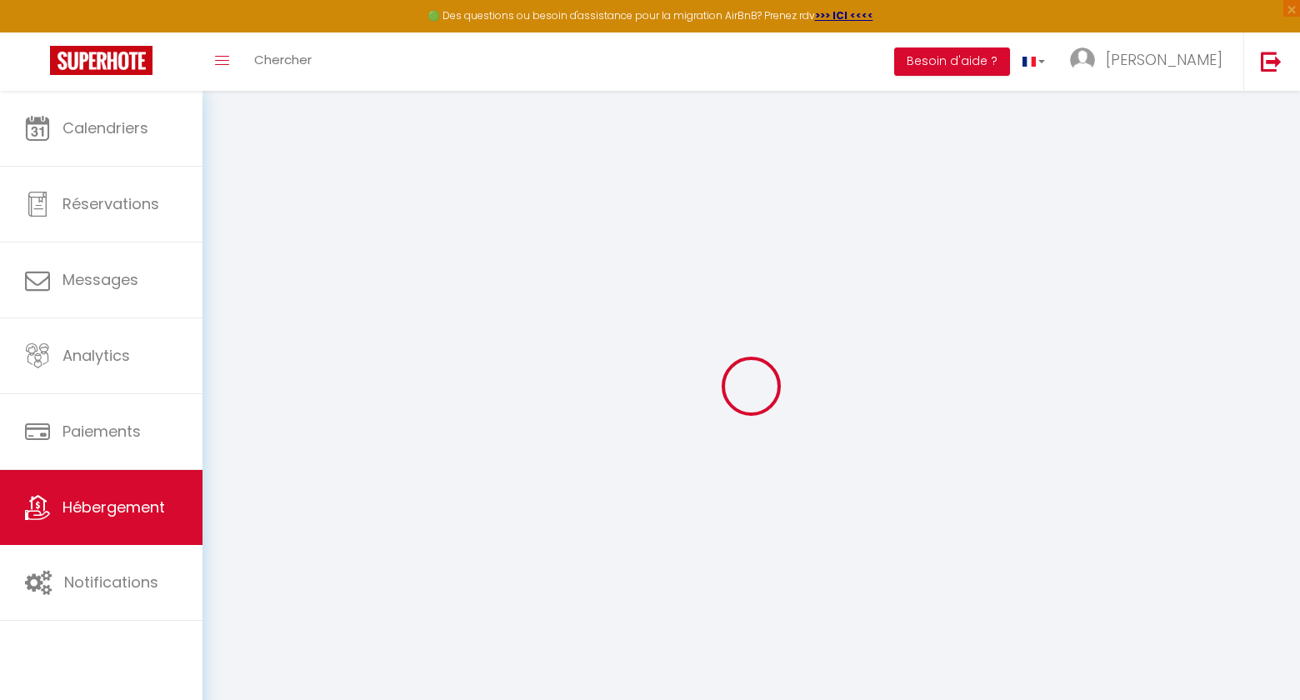
select select
checkbox input "false"
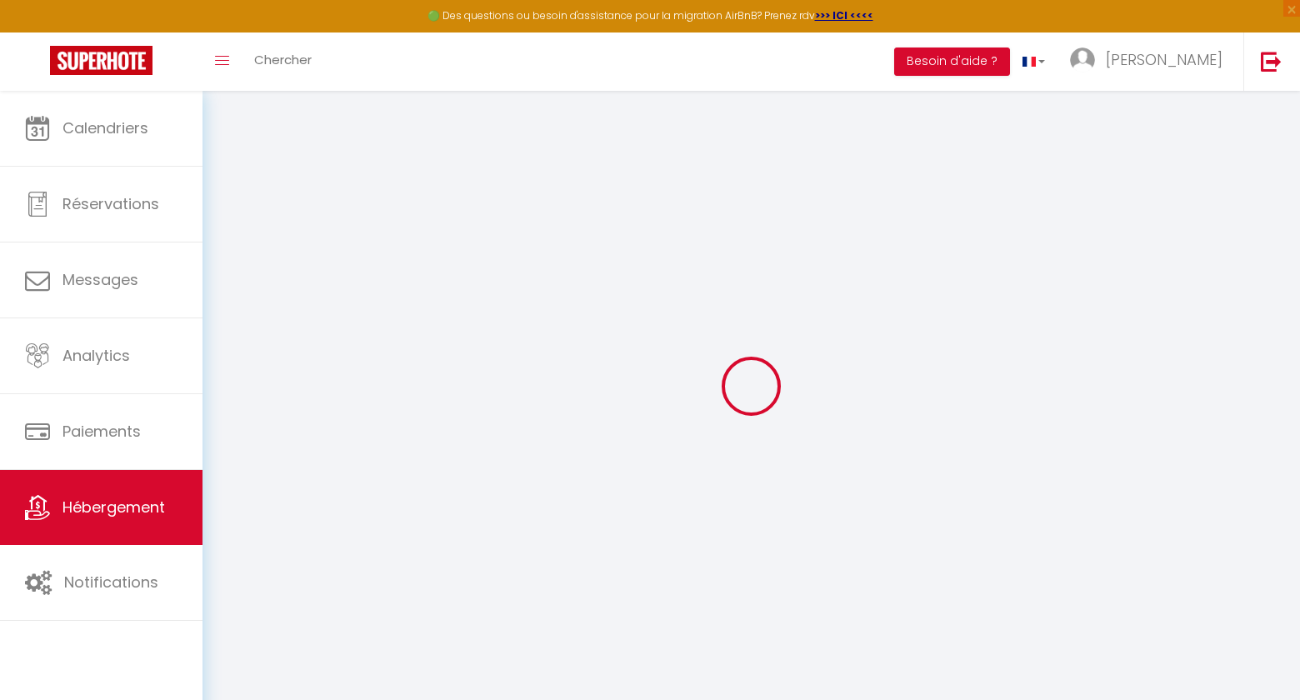
select select
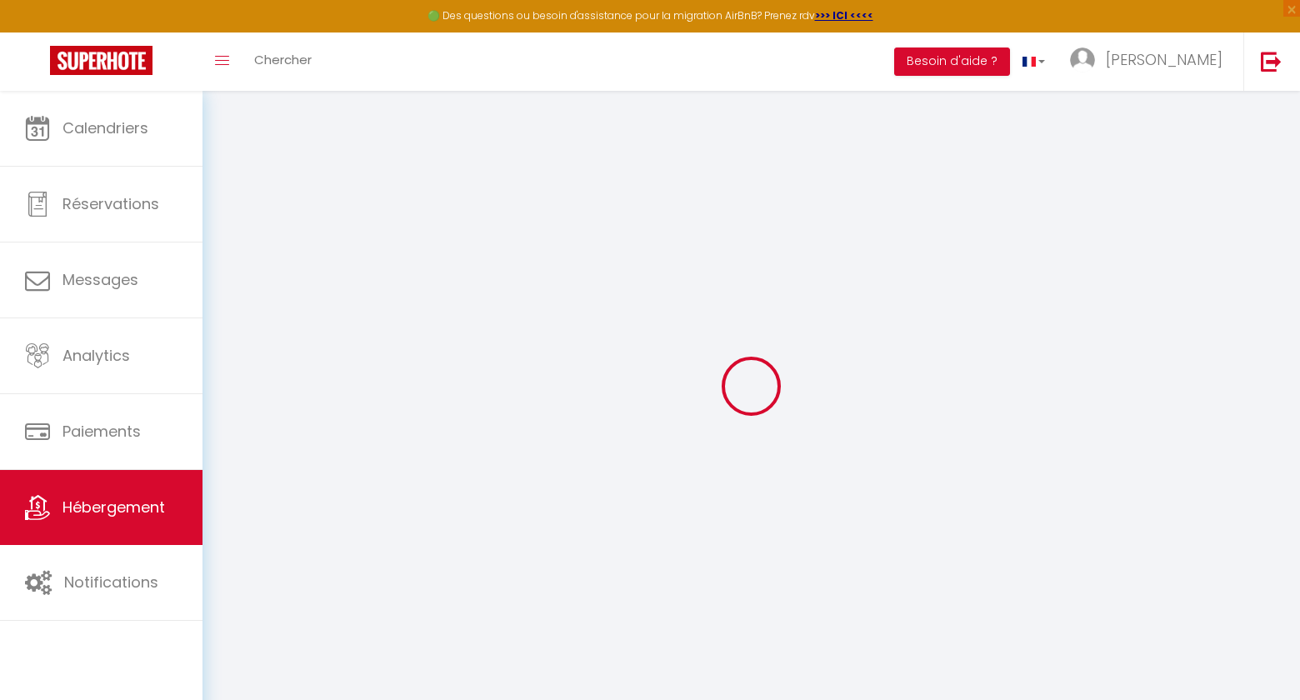
checkbox input "false"
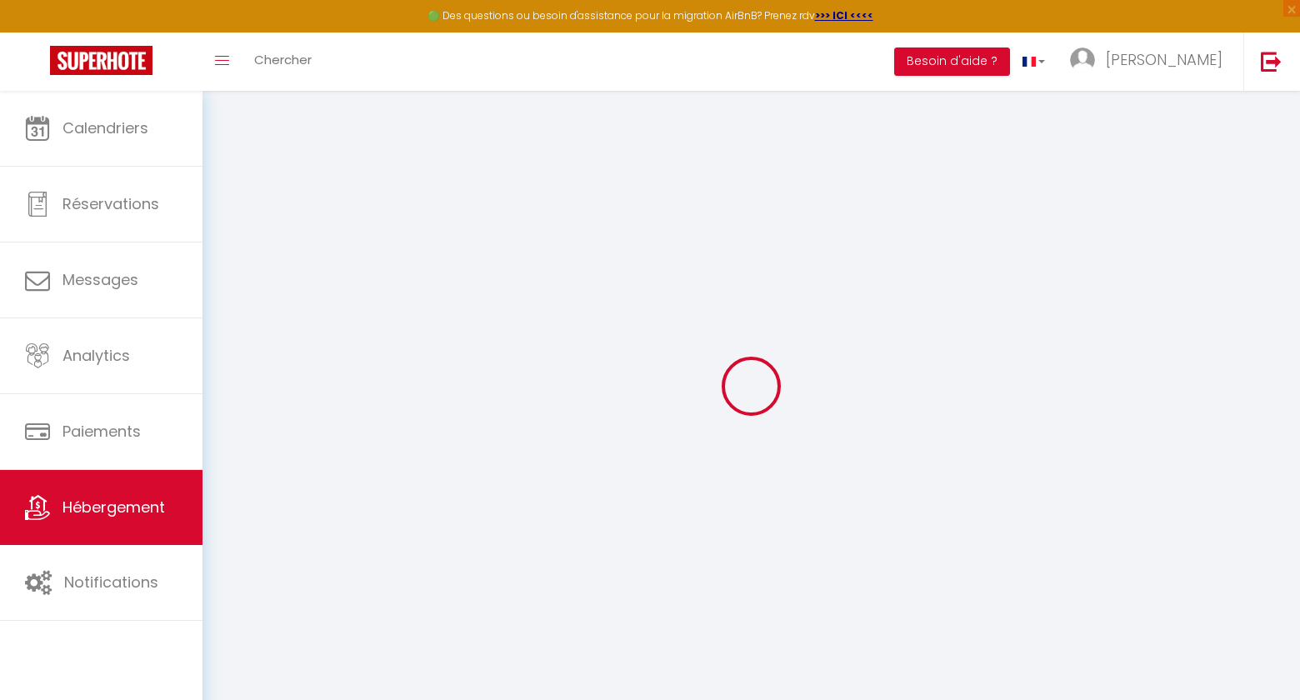
checkbox input "false"
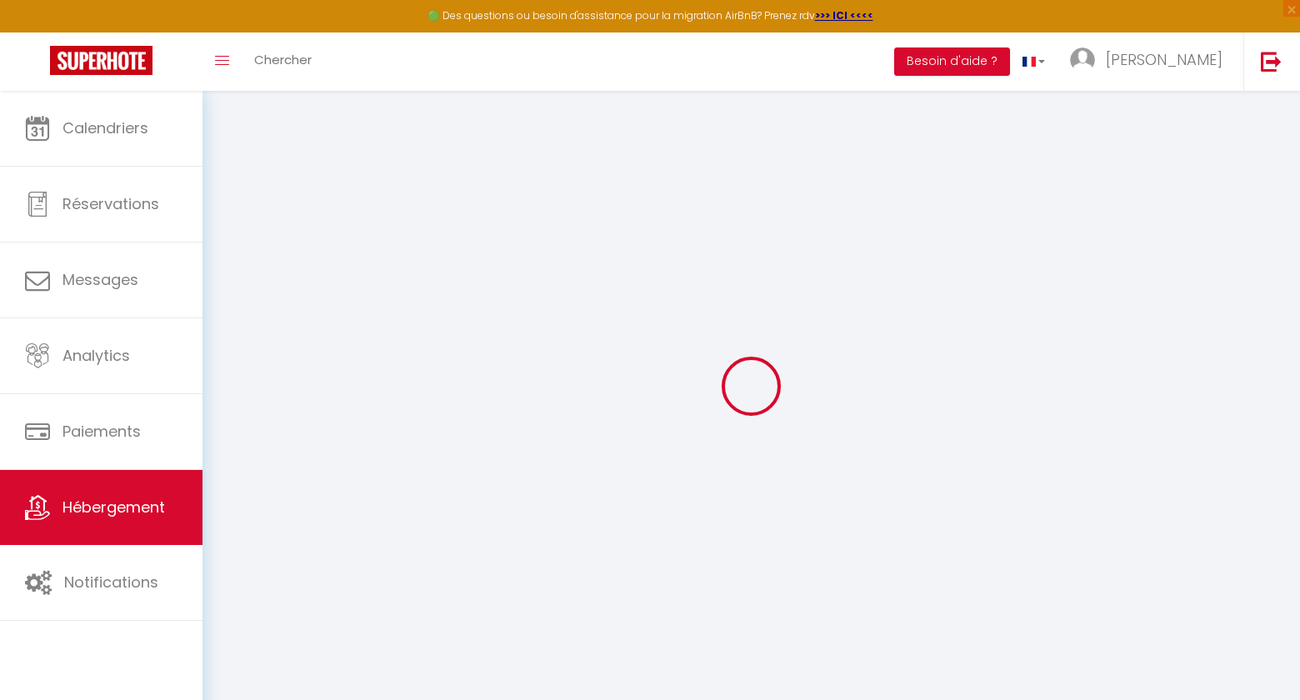
checkbox input "false"
select select "16:00"
select select "23:45"
select select "11:00"
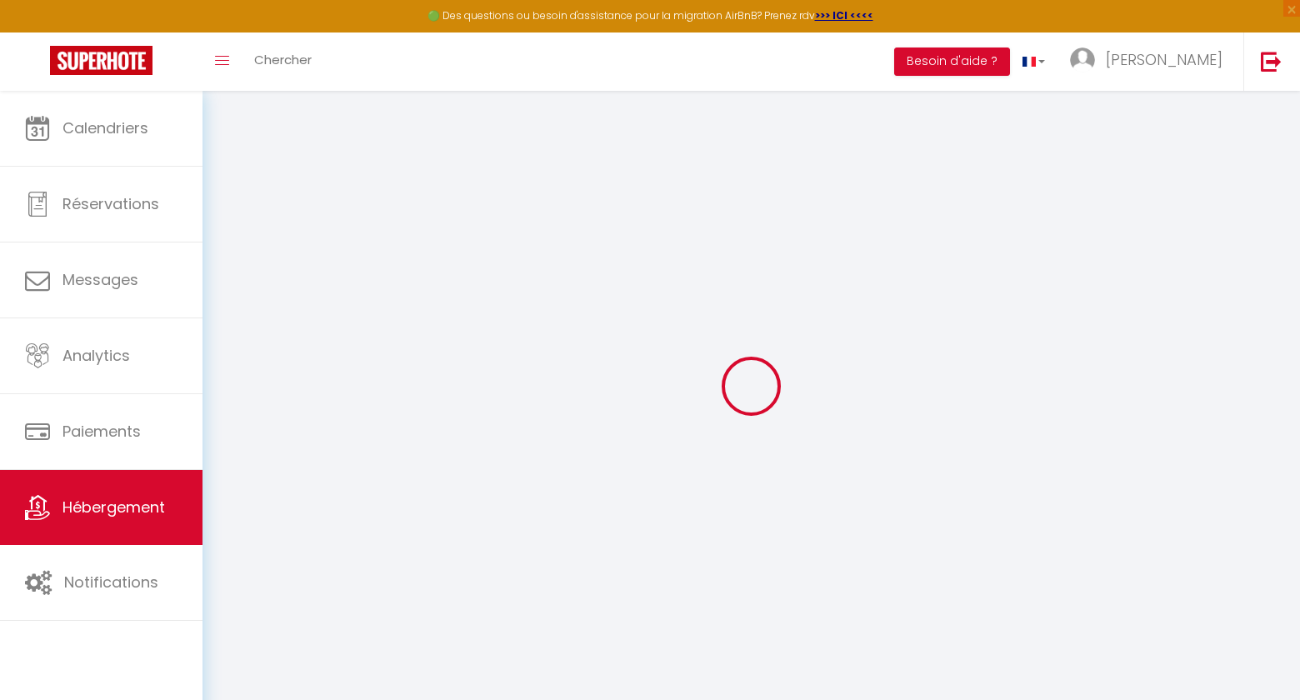
select select "30"
select select "120"
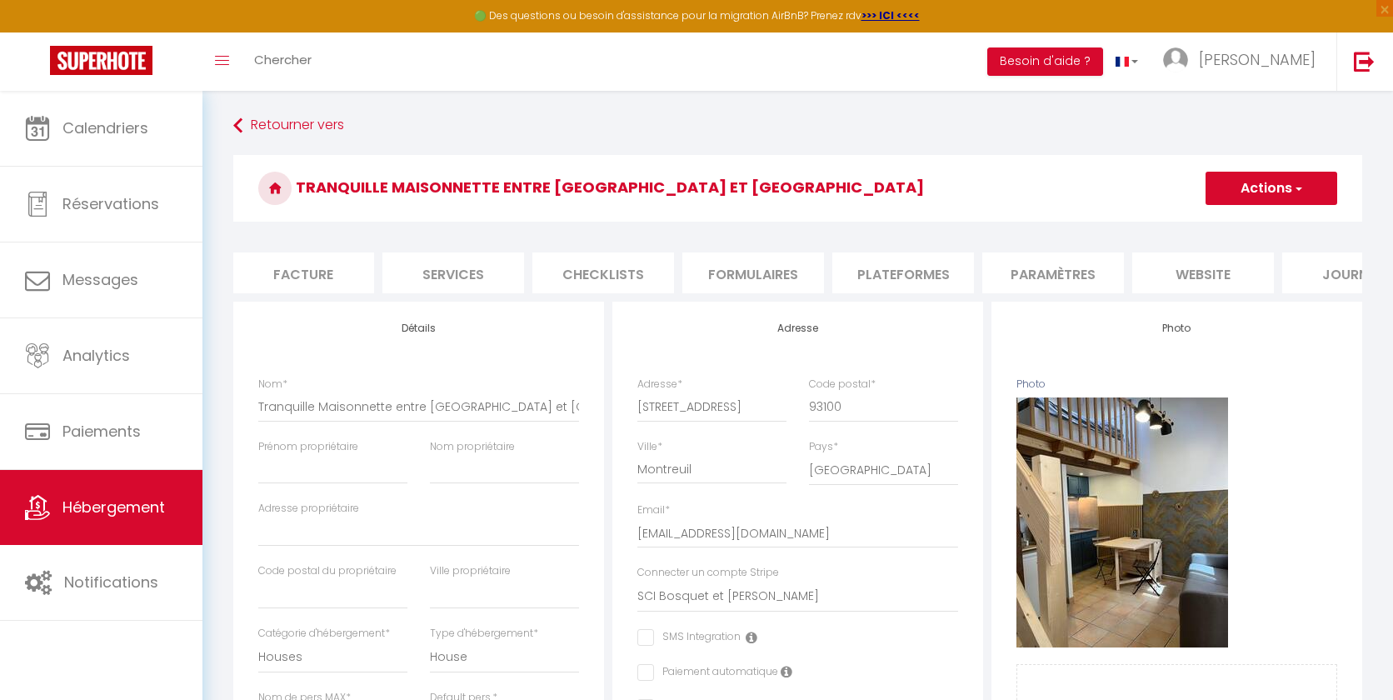
scroll to position [0, 371]
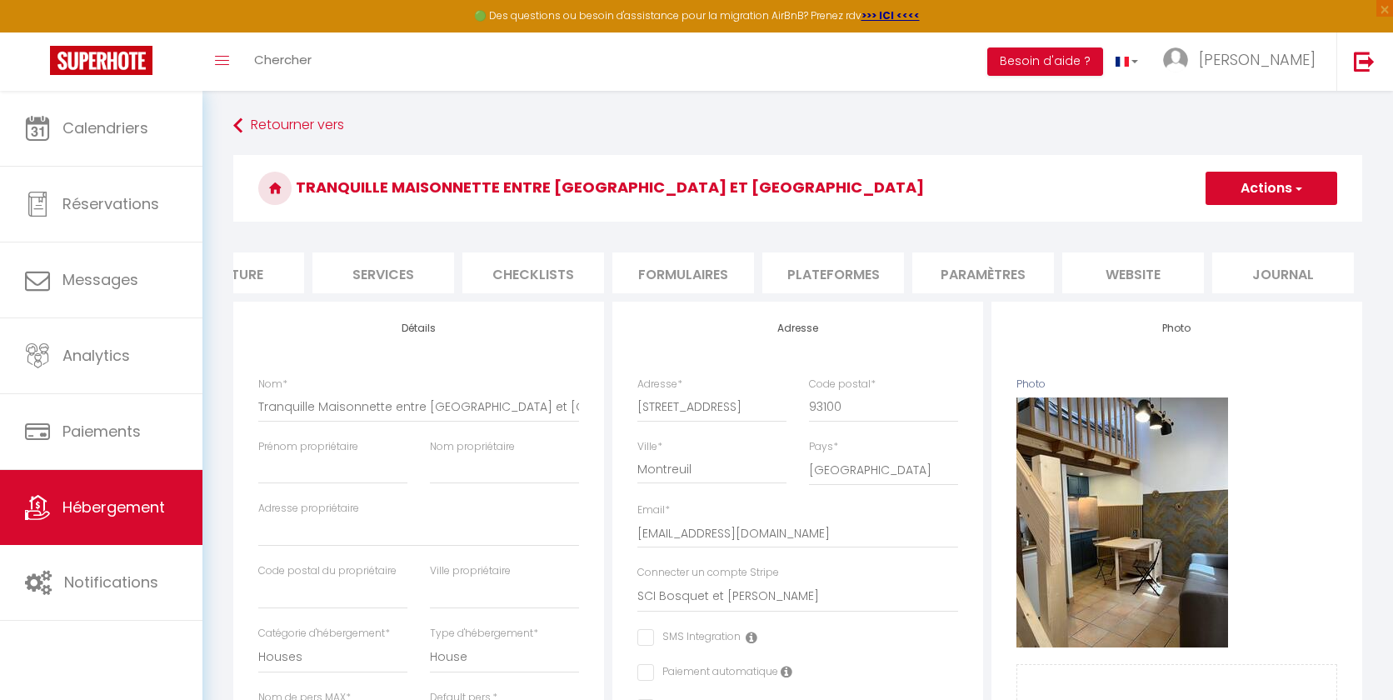
click at [1143, 272] on li "website" at bounding box center [1133, 272] width 142 height 41
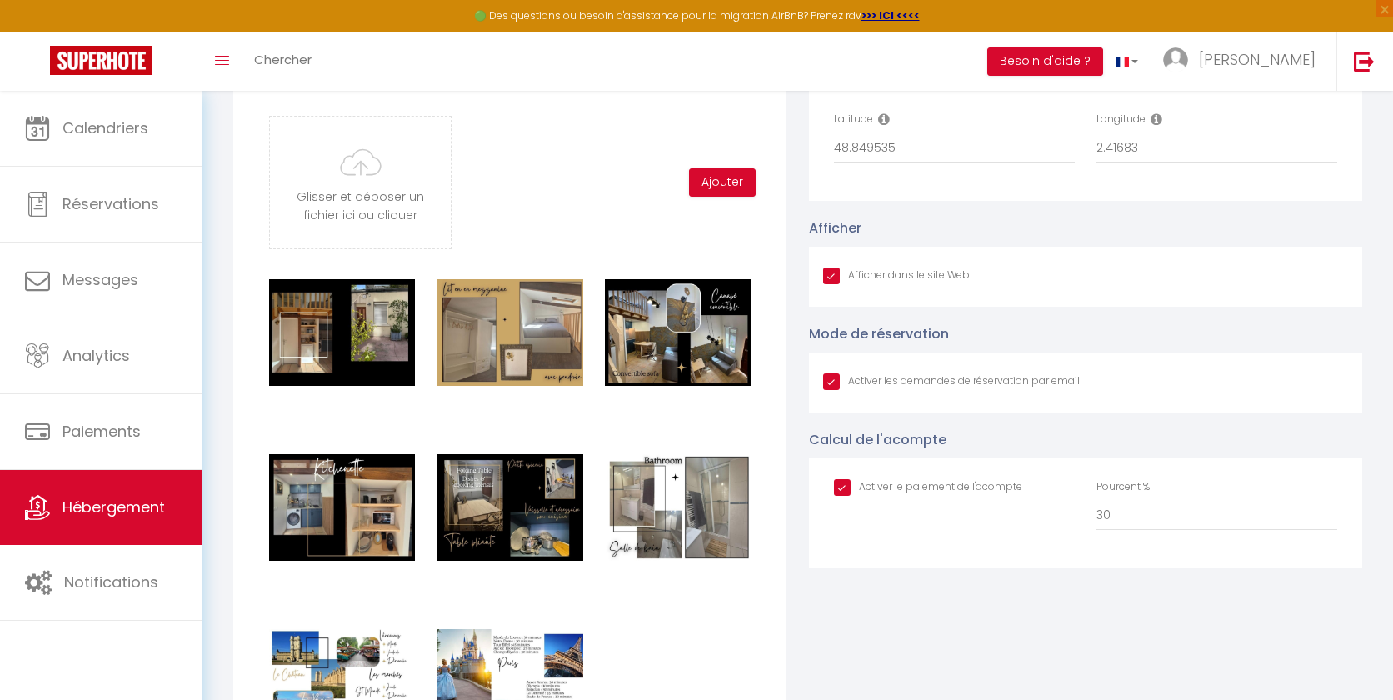
scroll to position [1852, 0]
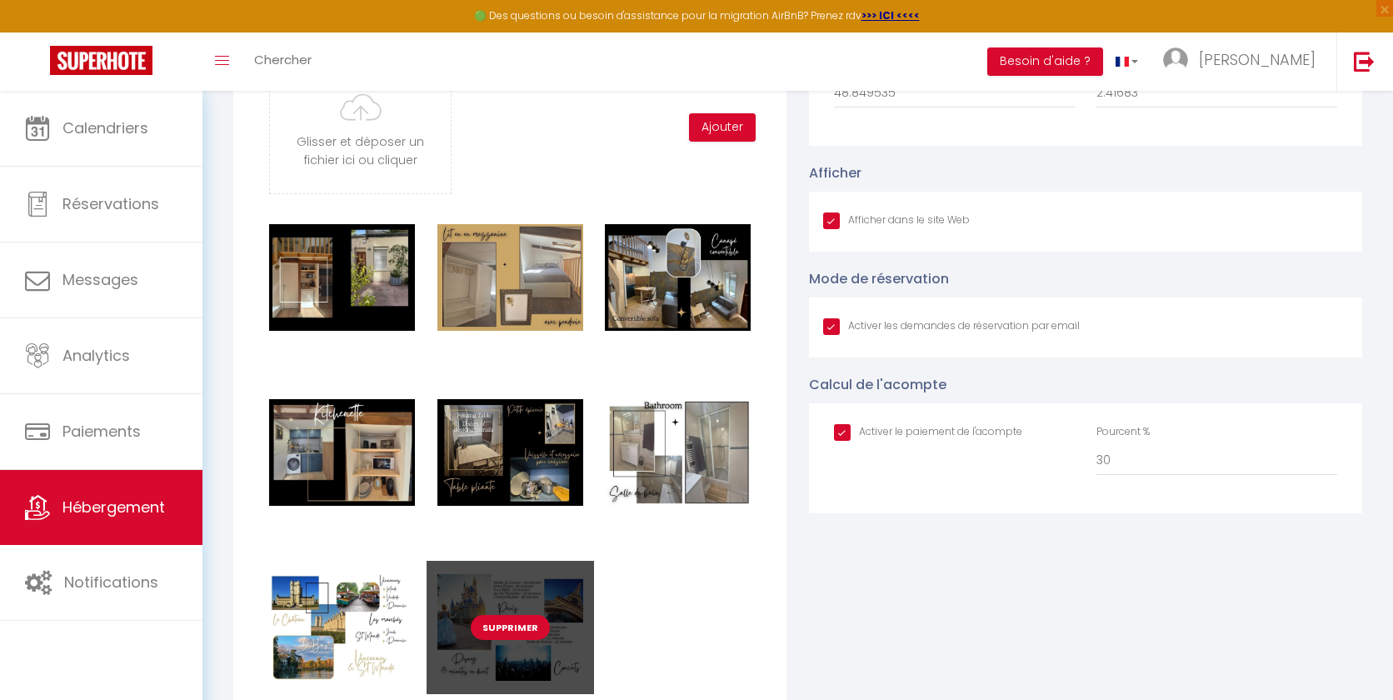
click at [511, 626] on button "Supprimer" at bounding box center [510, 627] width 79 height 25
checkbox input "true"
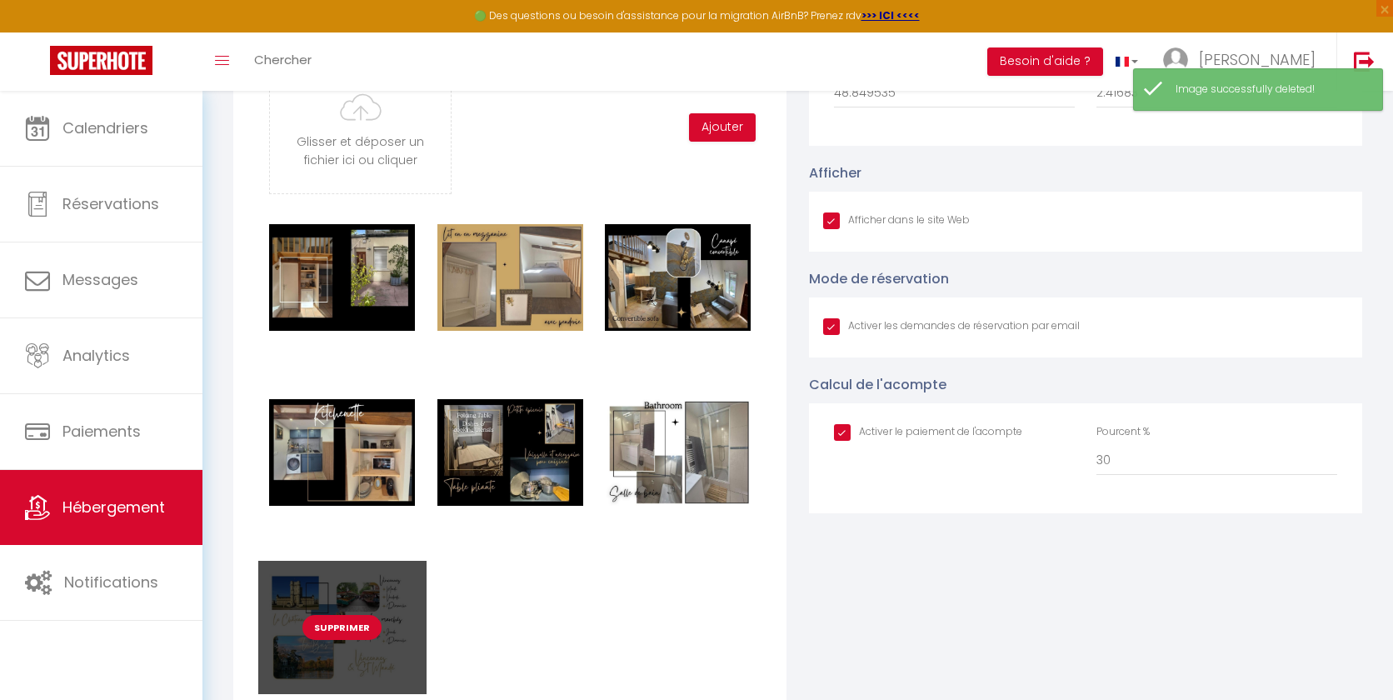
click at [337, 627] on button "Supprimer" at bounding box center [341, 627] width 79 height 25
checkbox input "true"
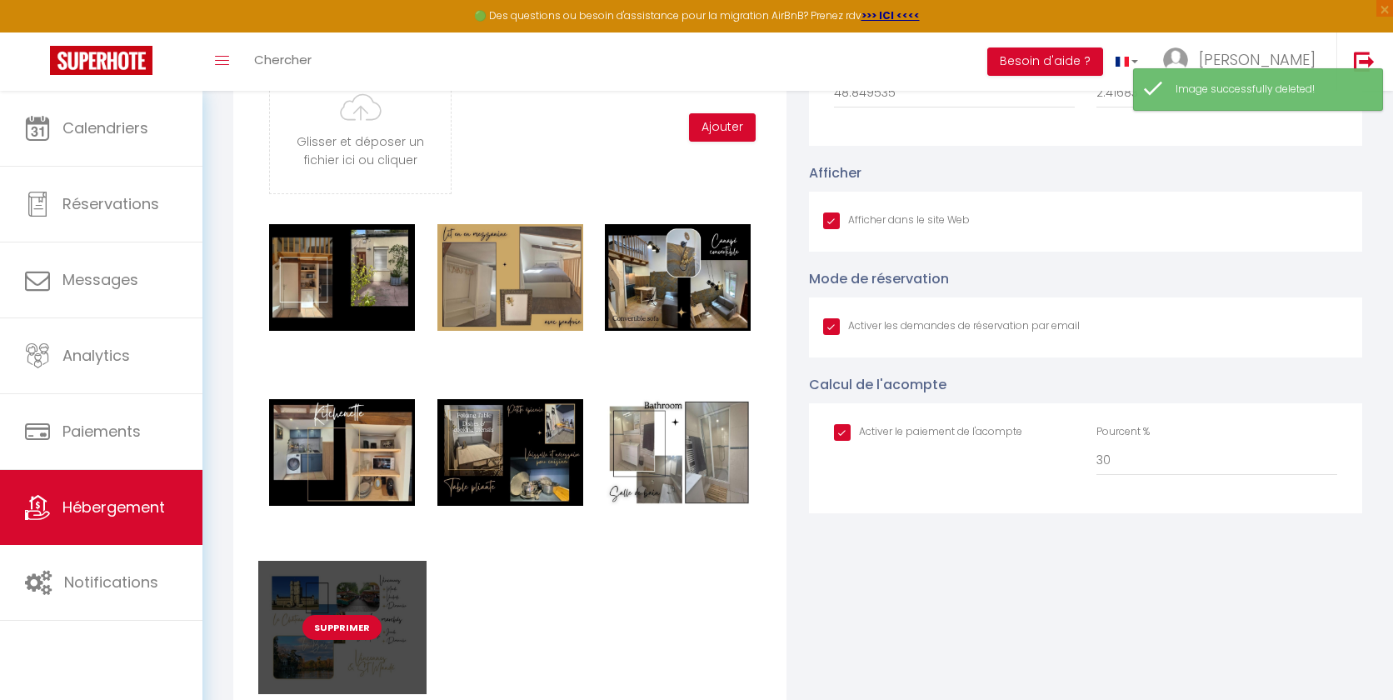
checkbox input "true"
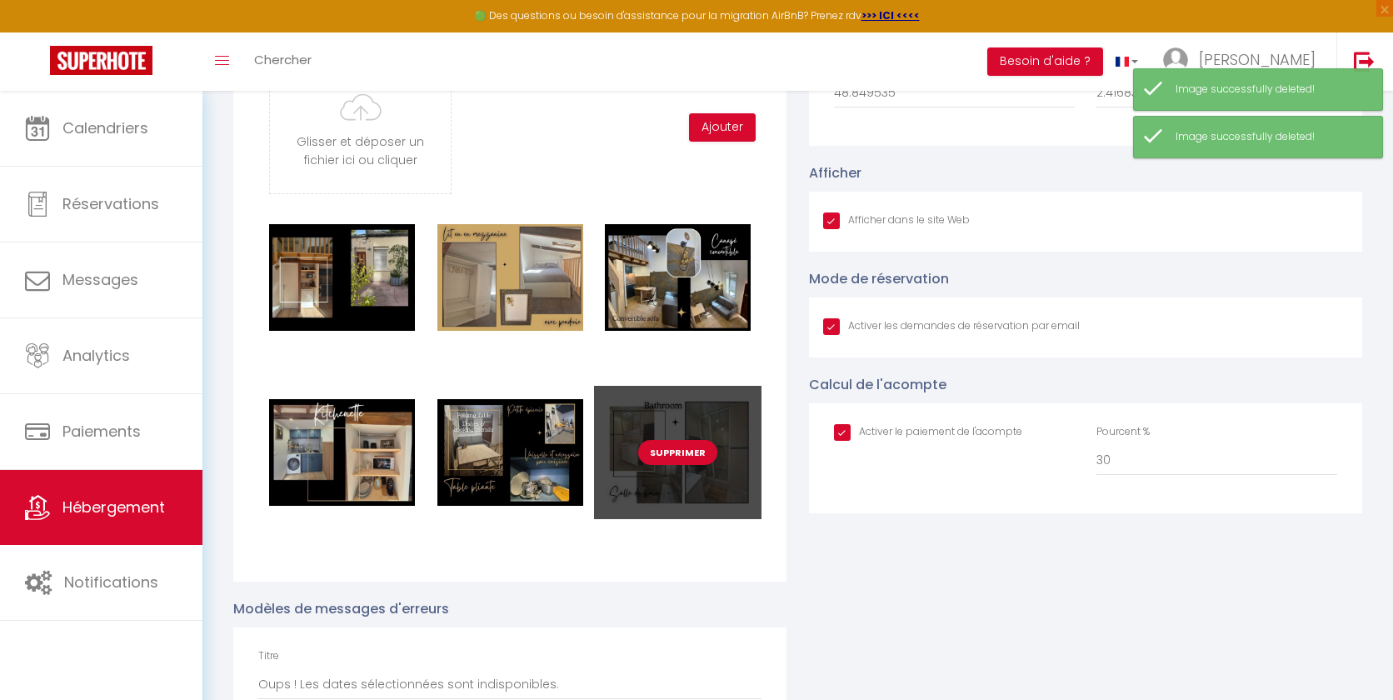
click at [666, 452] on button "Supprimer" at bounding box center [677, 452] width 79 height 25
checkbox input "true"
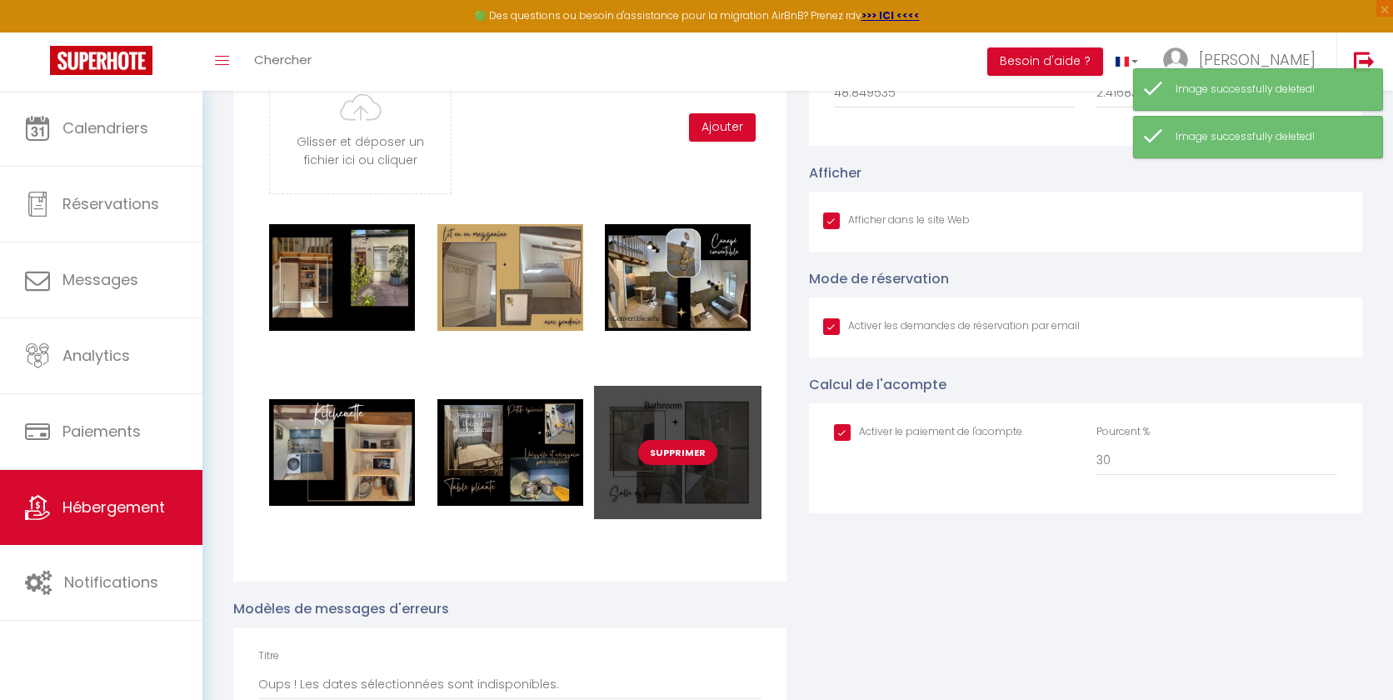
checkbox input "true"
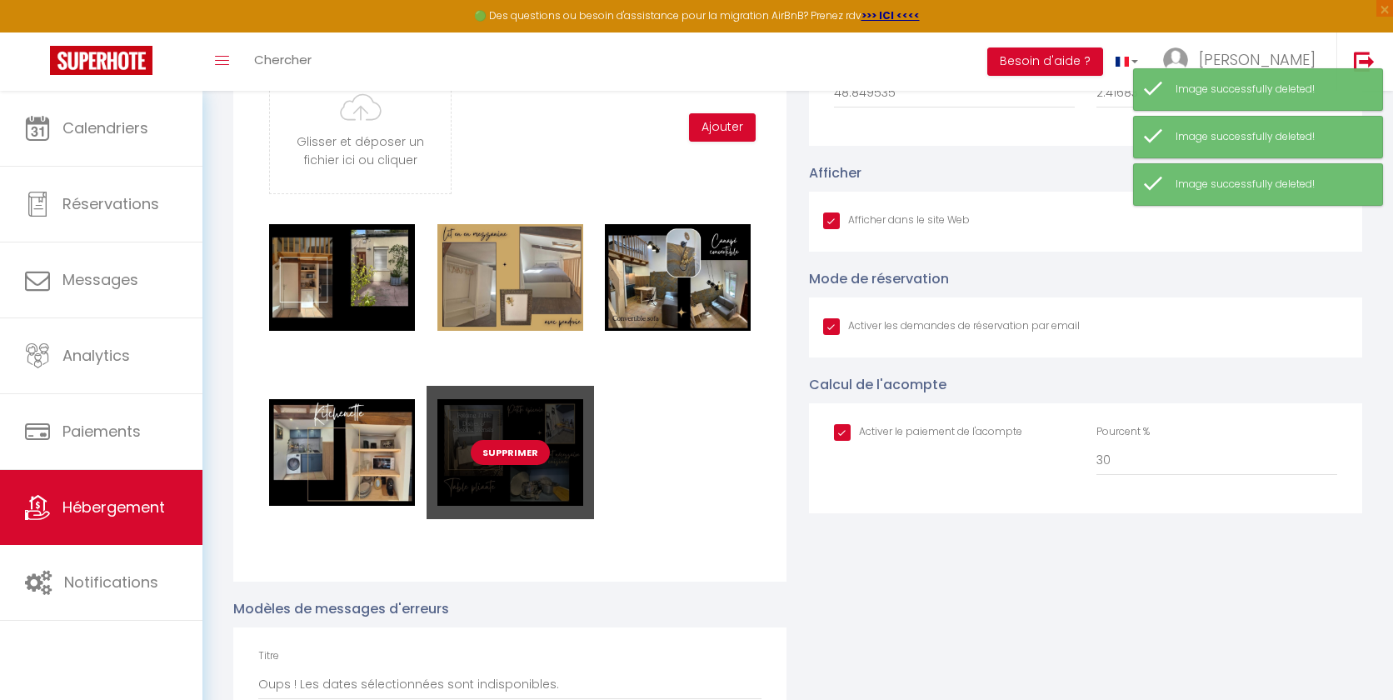
click at [494, 451] on button "Supprimer" at bounding box center [510, 452] width 79 height 25
checkbox input "true"
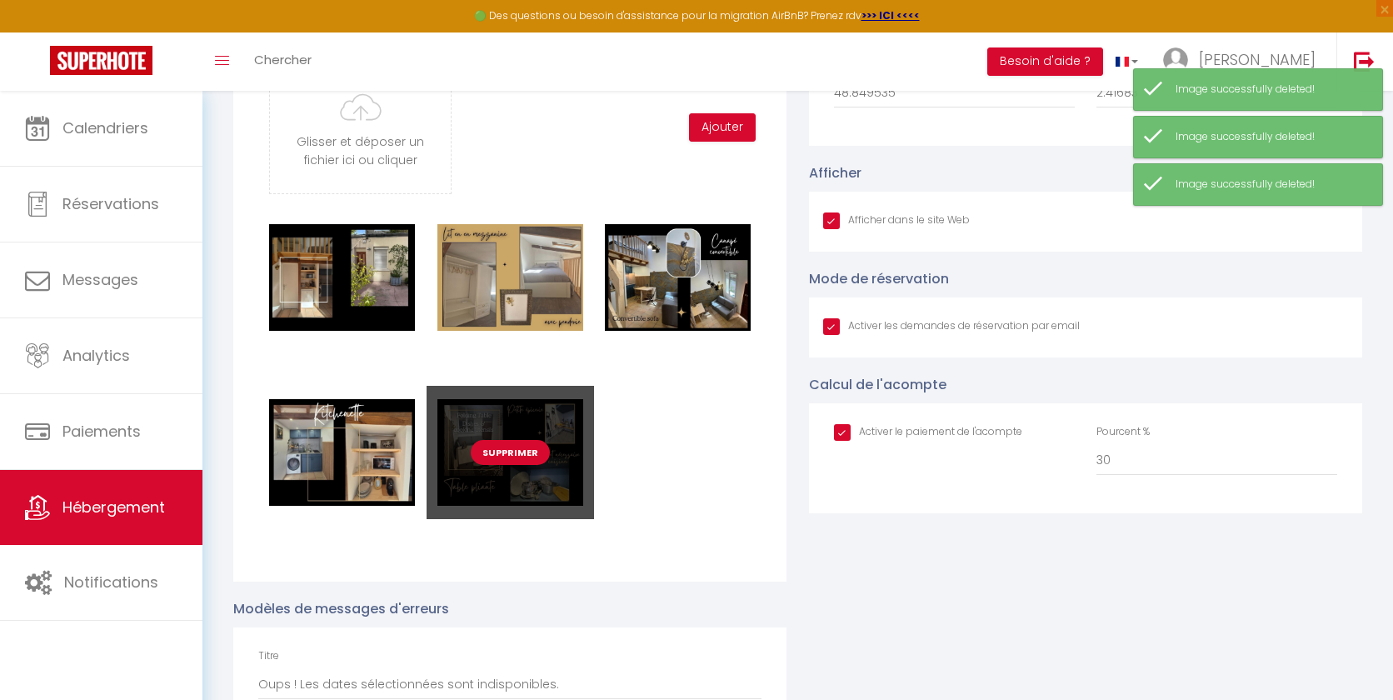
checkbox input "true"
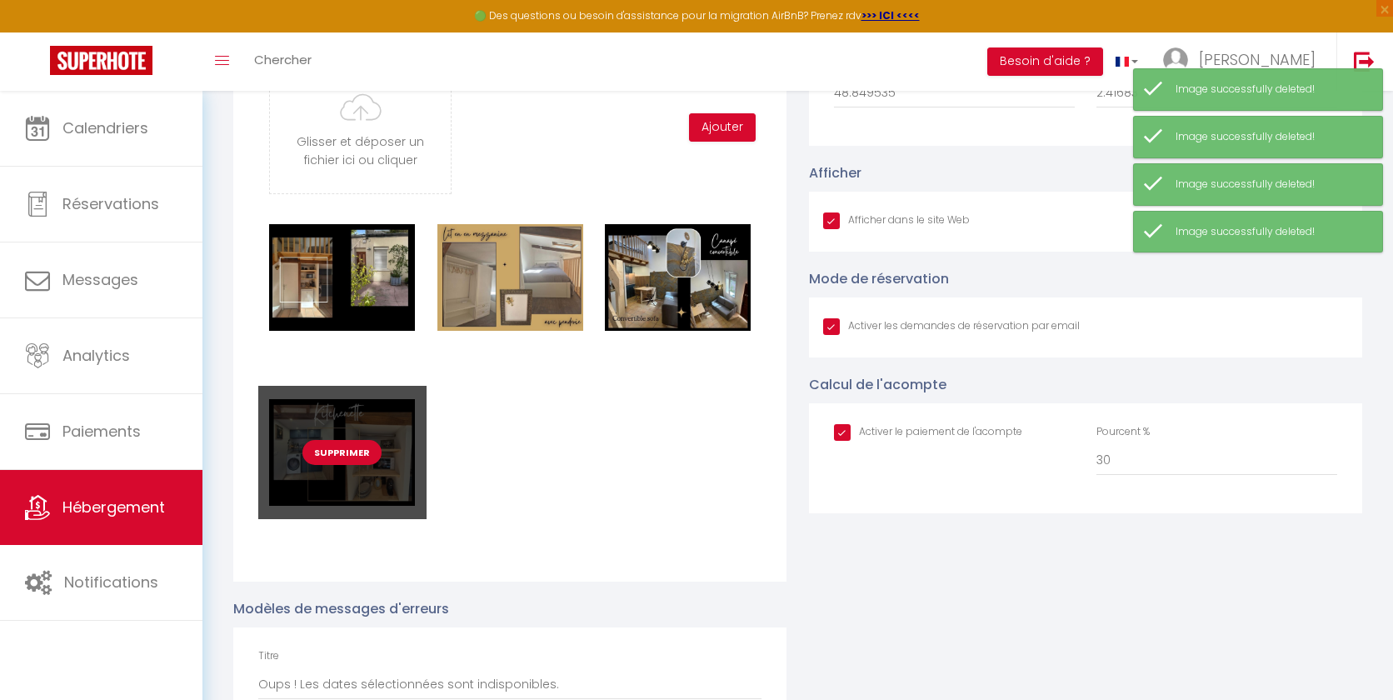
click at [337, 448] on button "Supprimer" at bounding box center [341, 452] width 79 height 25
checkbox input "true"
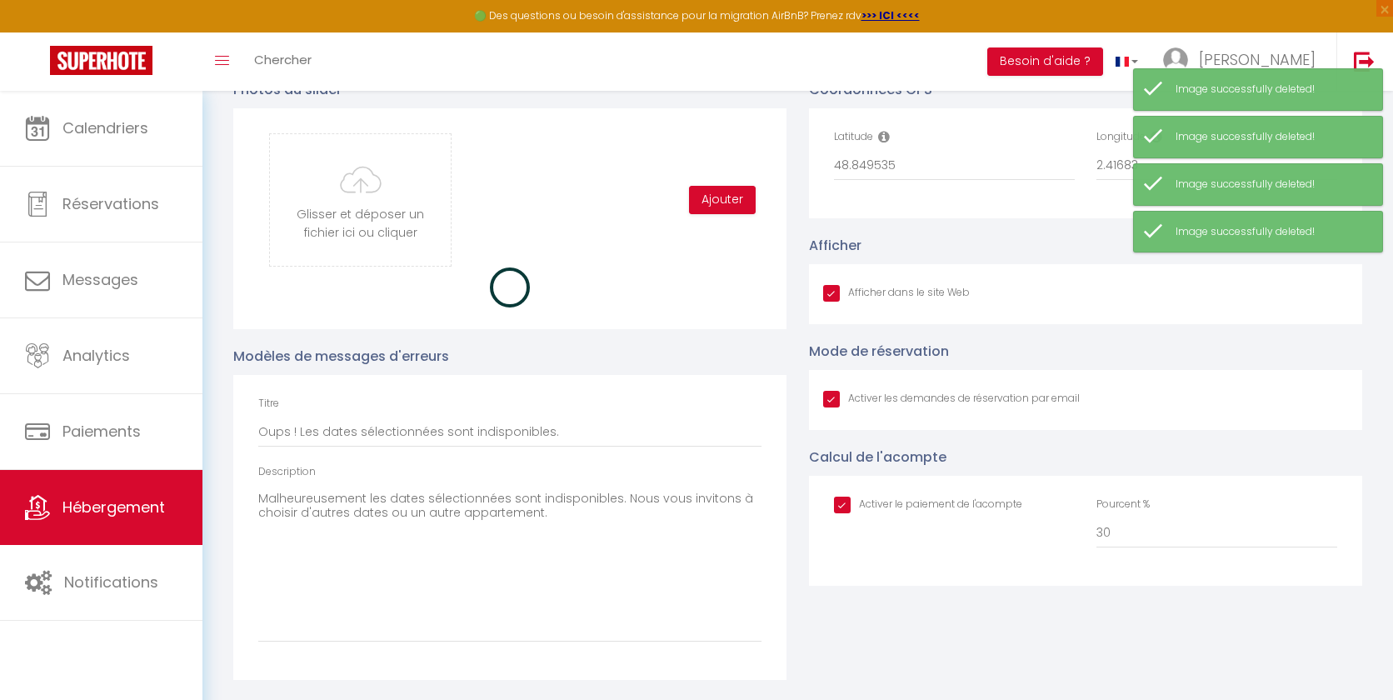
checkbox input "true"
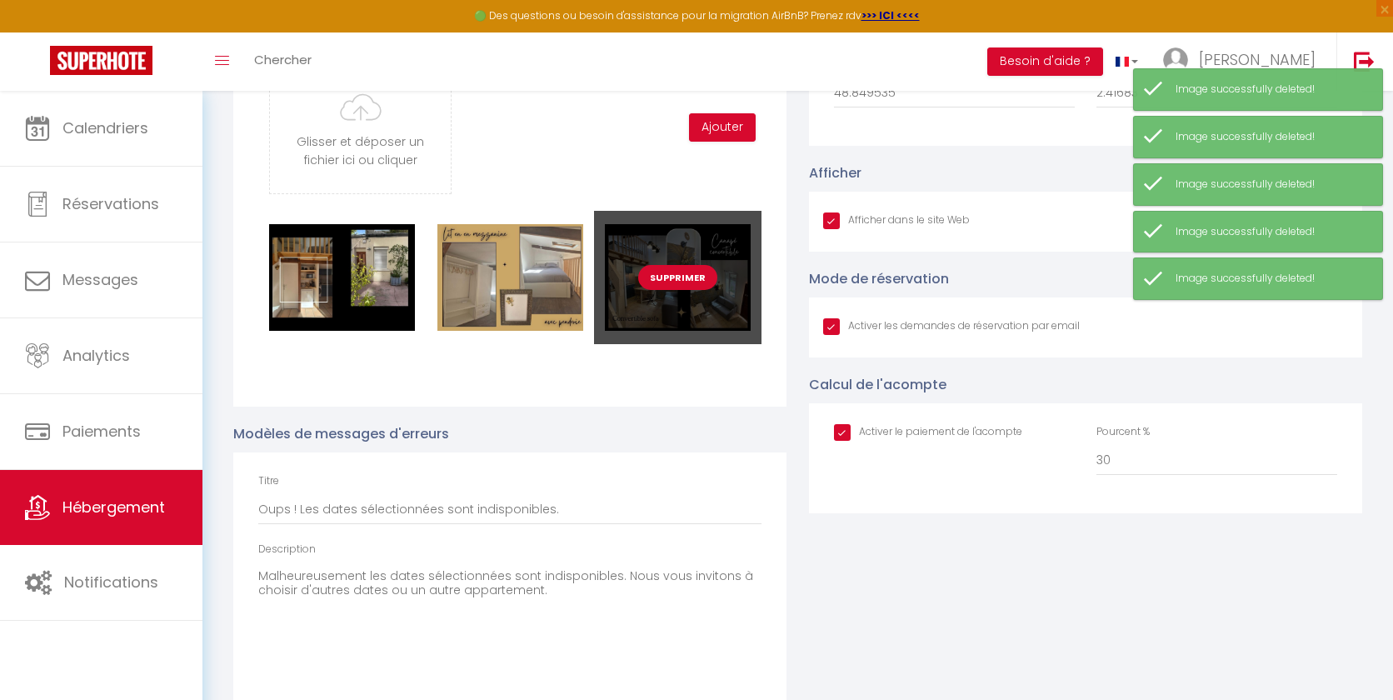
click at [684, 275] on button "Supprimer" at bounding box center [677, 277] width 79 height 25
checkbox input "true"
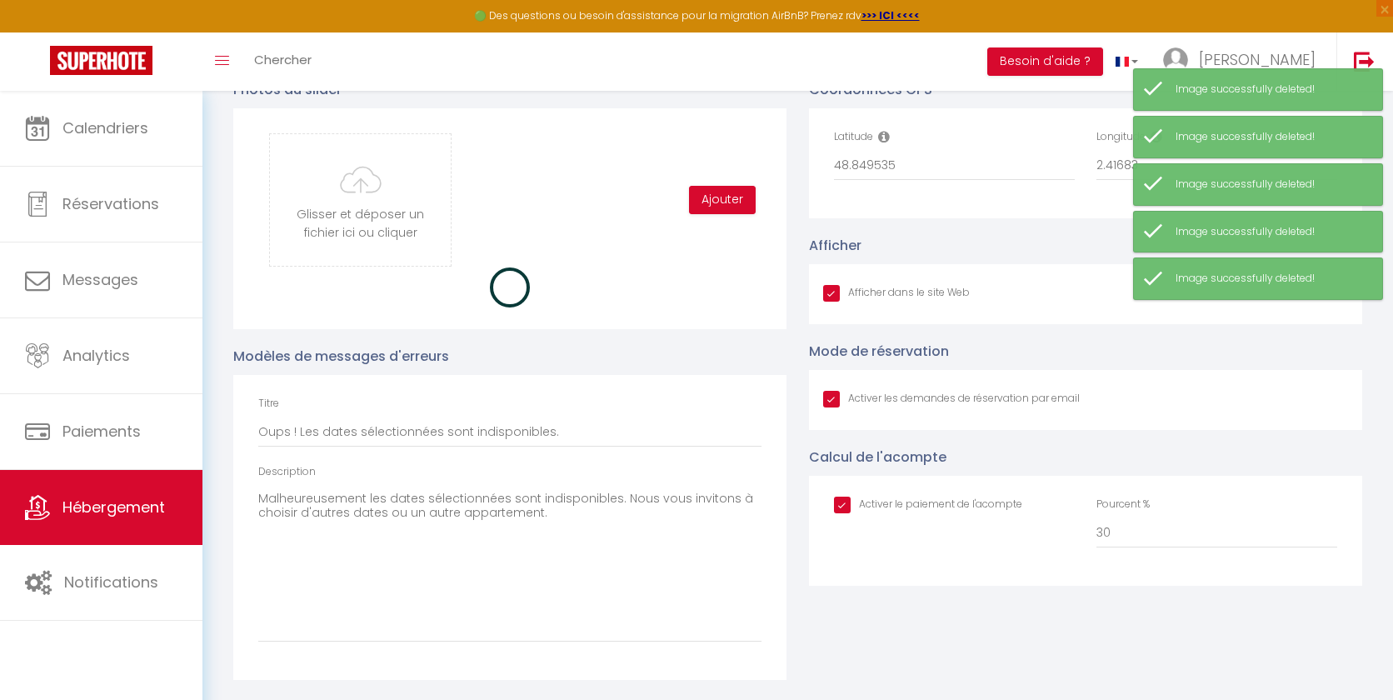
checkbox input "true"
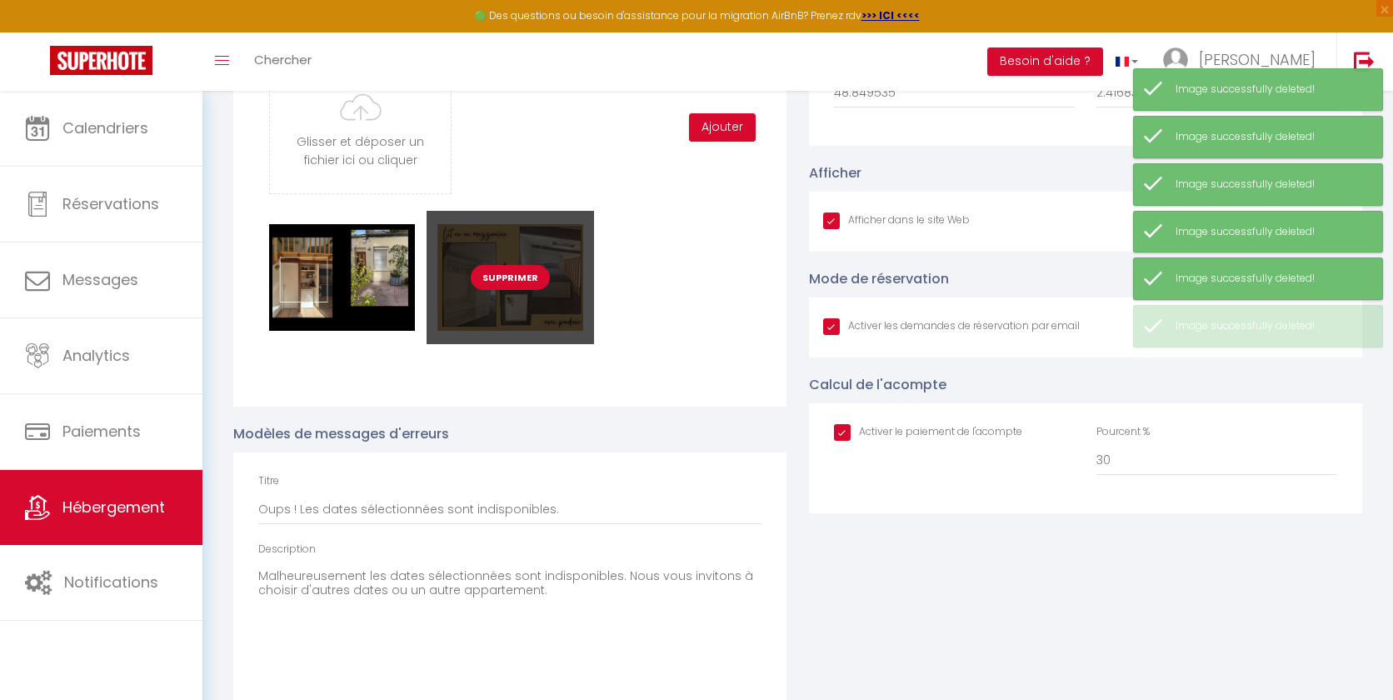
click at [520, 277] on button "Supprimer" at bounding box center [510, 277] width 79 height 25
checkbox input "true"
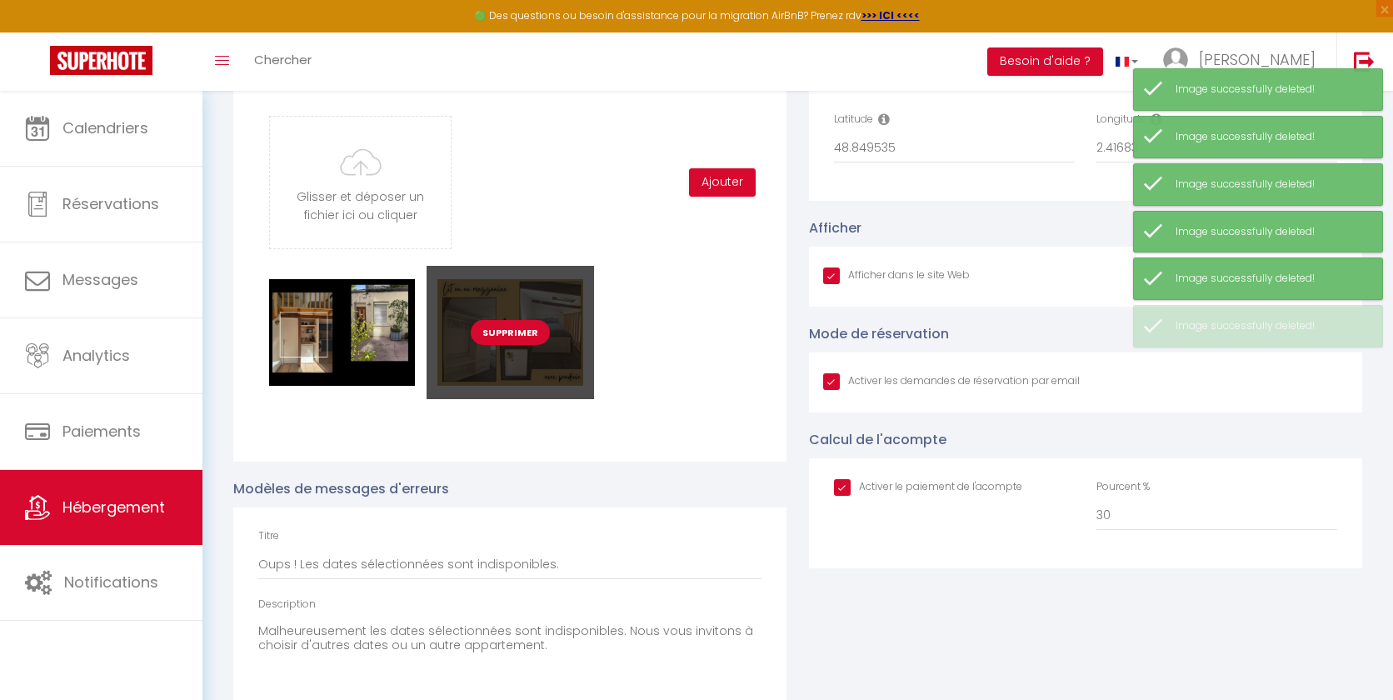
checkbox input "true"
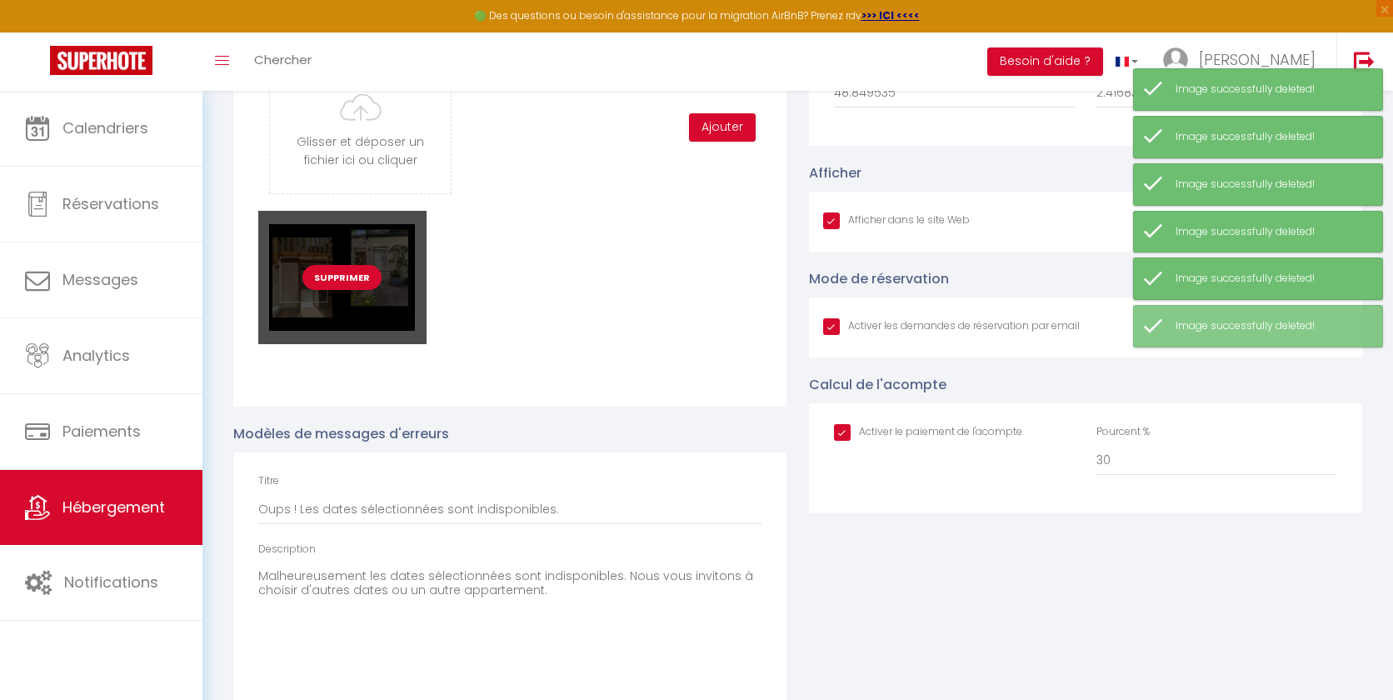
click at [339, 269] on button "Supprimer" at bounding box center [341, 277] width 79 height 25
checkbox input "true"
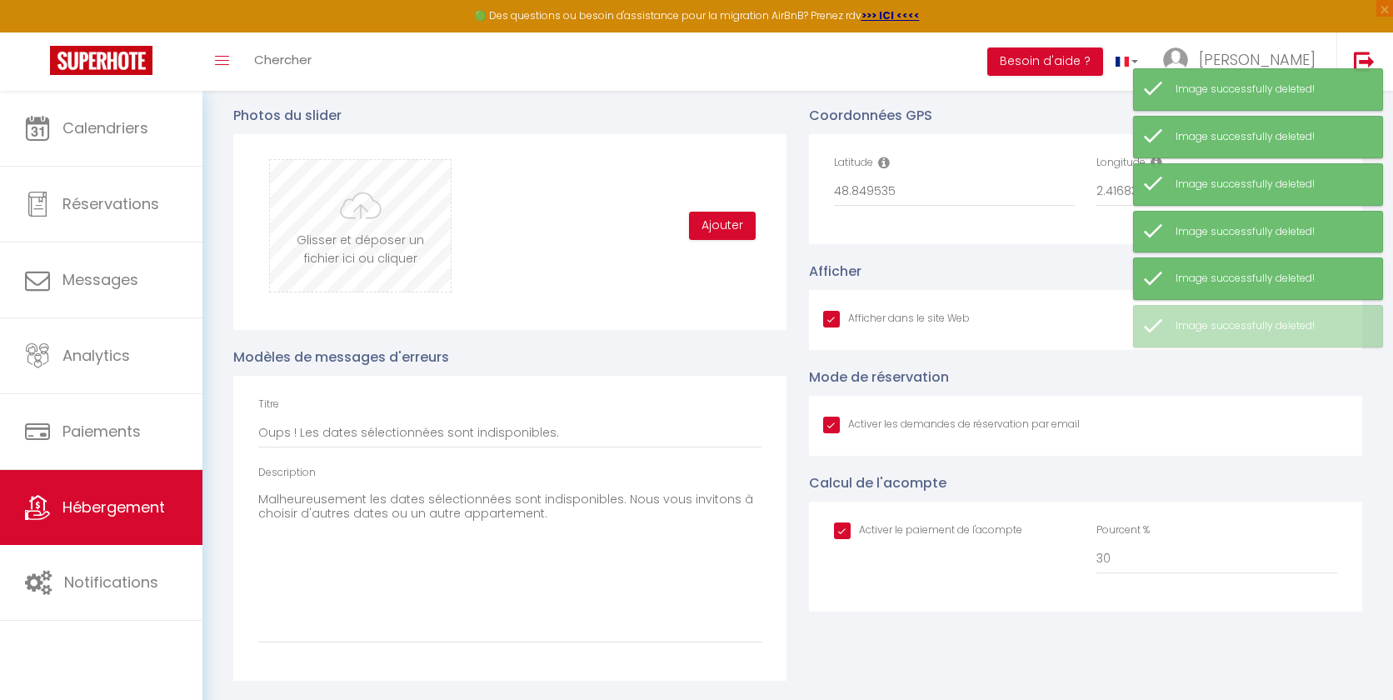
click at [360, 209] on input "file" at bounding box center [360, 226] width 181 height 132
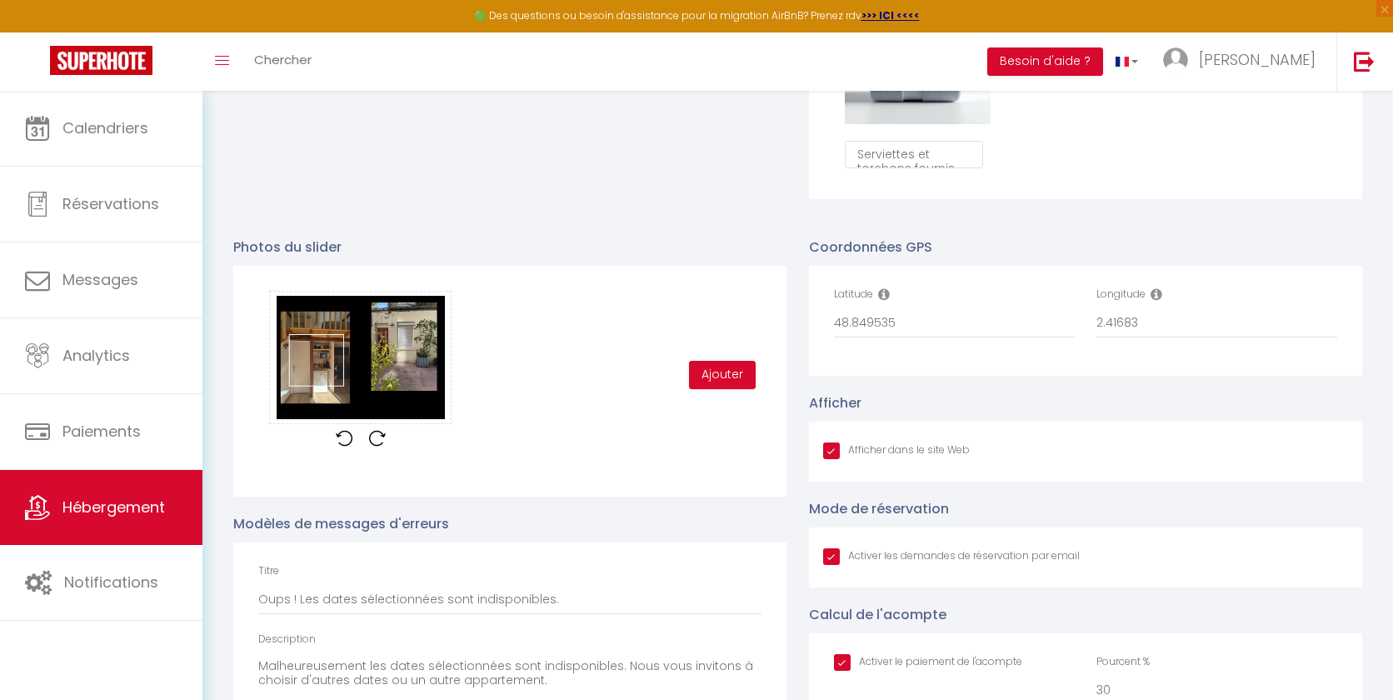
scroll to position [1604, 0]
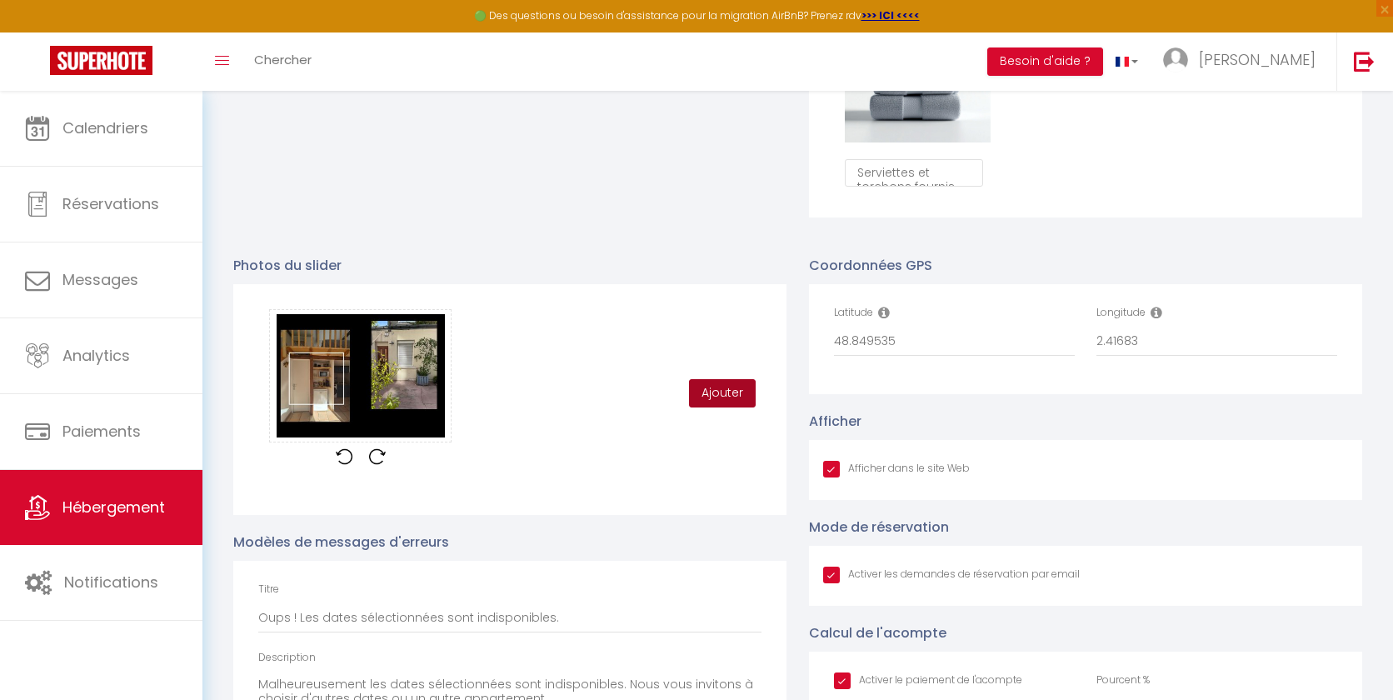
click at [713, 399] on button "Ajouter" at bounding box center [722, 393] width 67 height 28
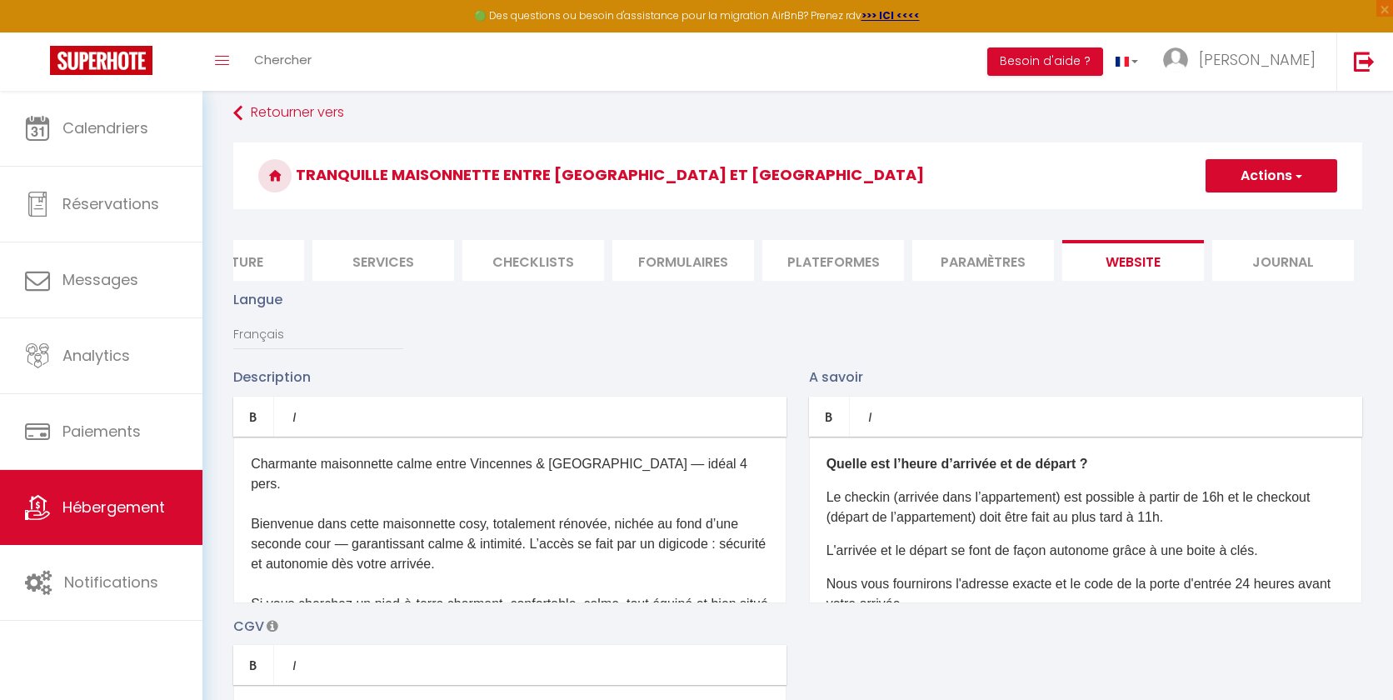
scroll to position [0, 0]
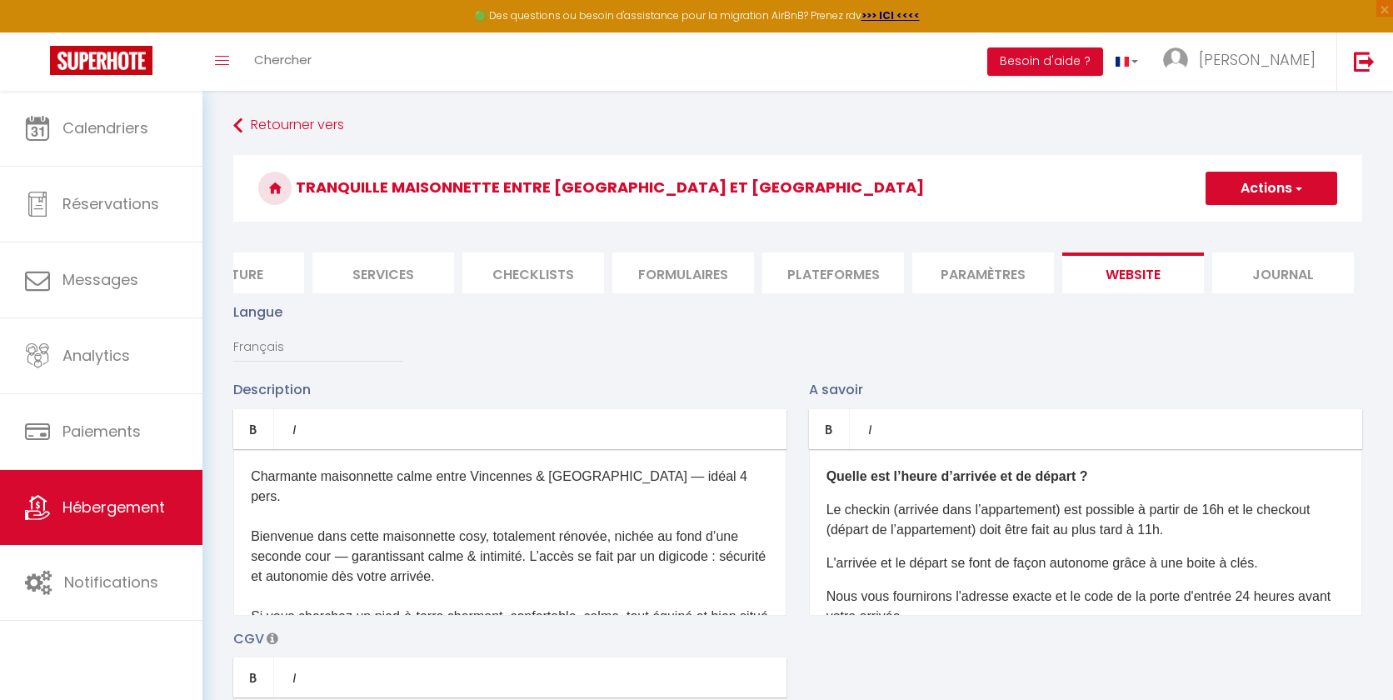
click at [1299, 185] on span "button" at bounding box center [1297, 188] width 11 height 17
click at [1269, 226] on input "Enregistrer" at bounding box center [1252, 225] width 62 height 17
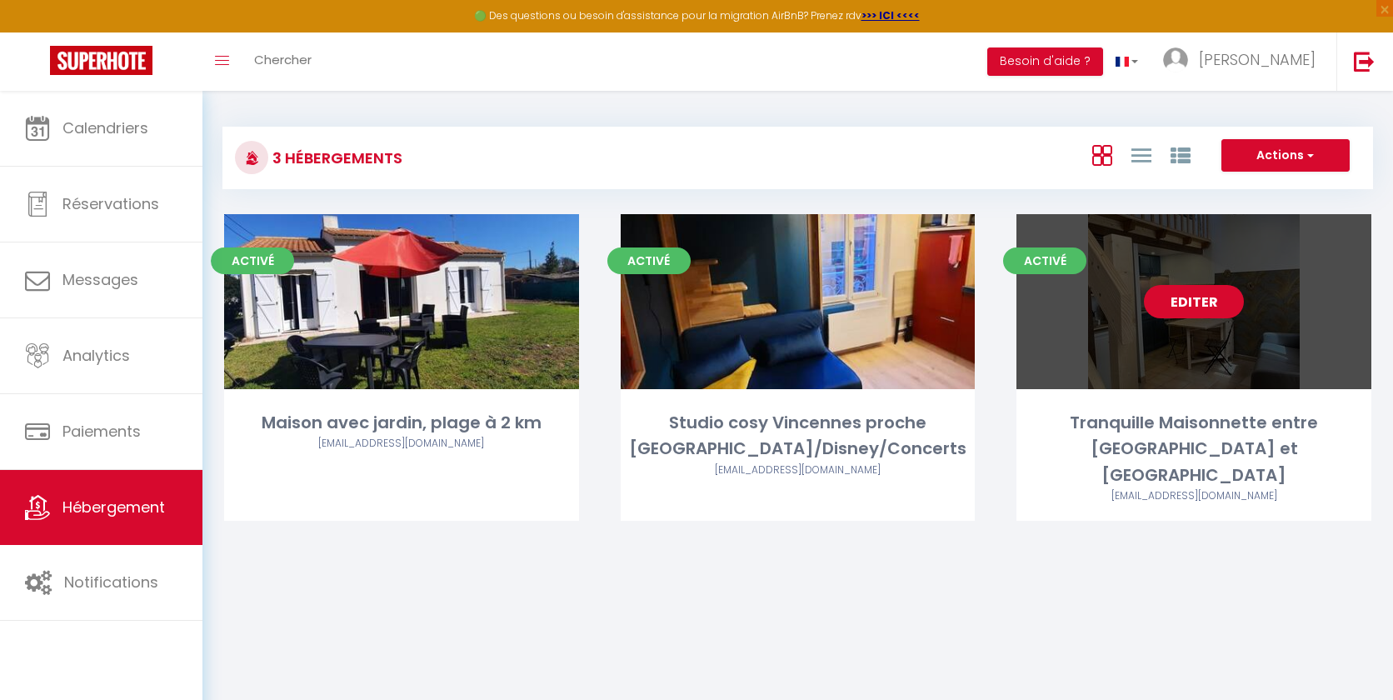
click at [1196, 307] on link "Editer" at bounding box center [1194, 301] width 100 height 33
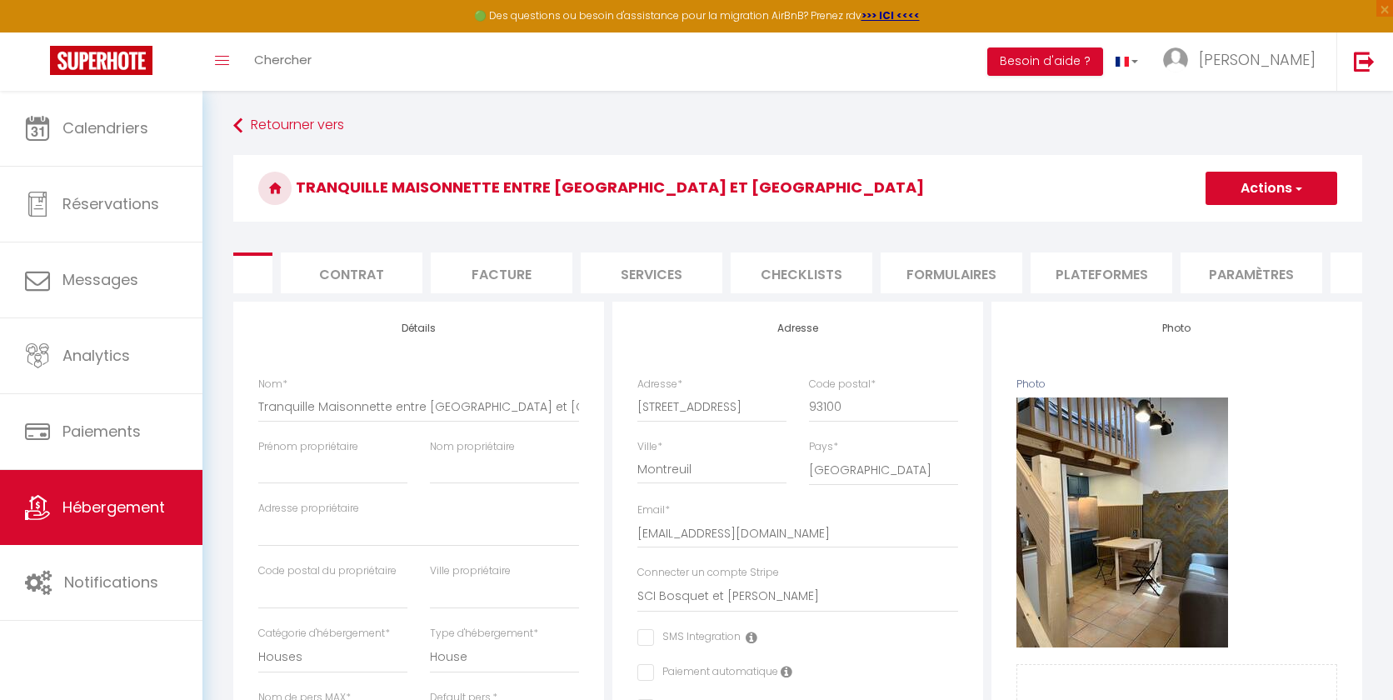
scroll to position [0, 371]
click at [1152, 272] on li "website" at bounding box center [1133, 272] width 142 height 41
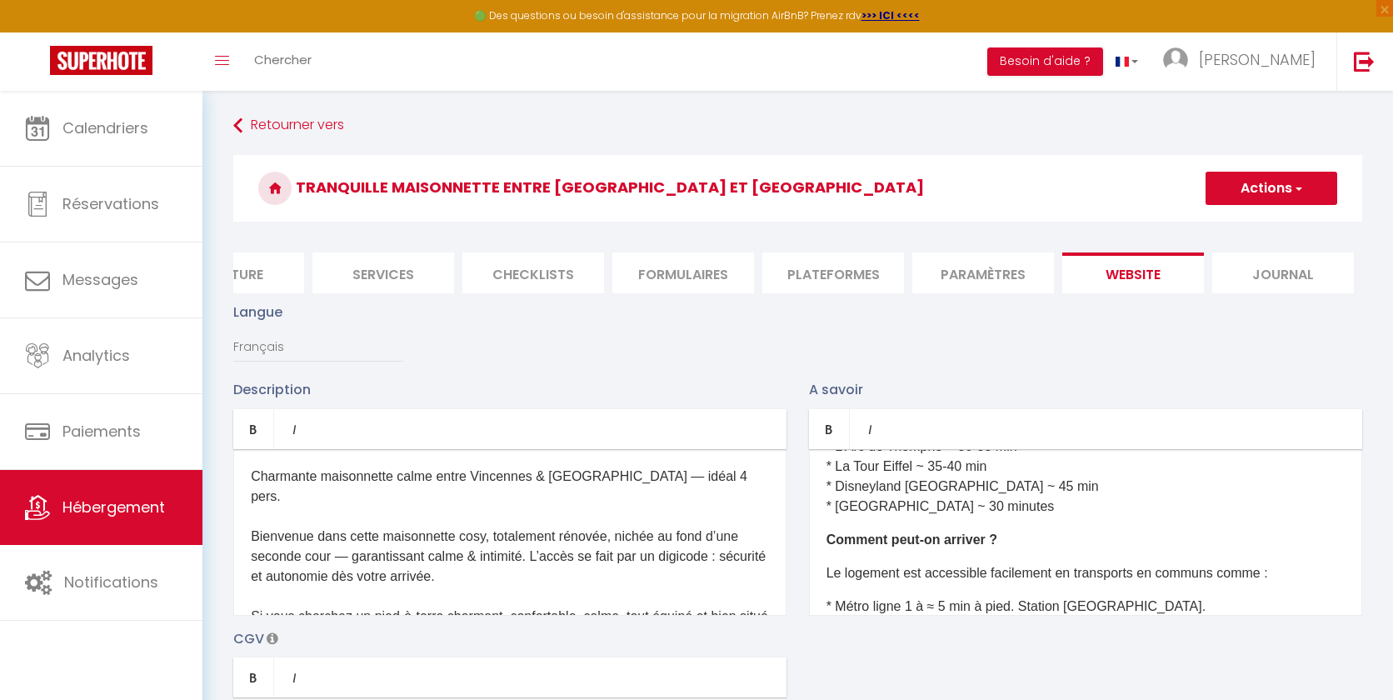
scroll to position [725, 0]
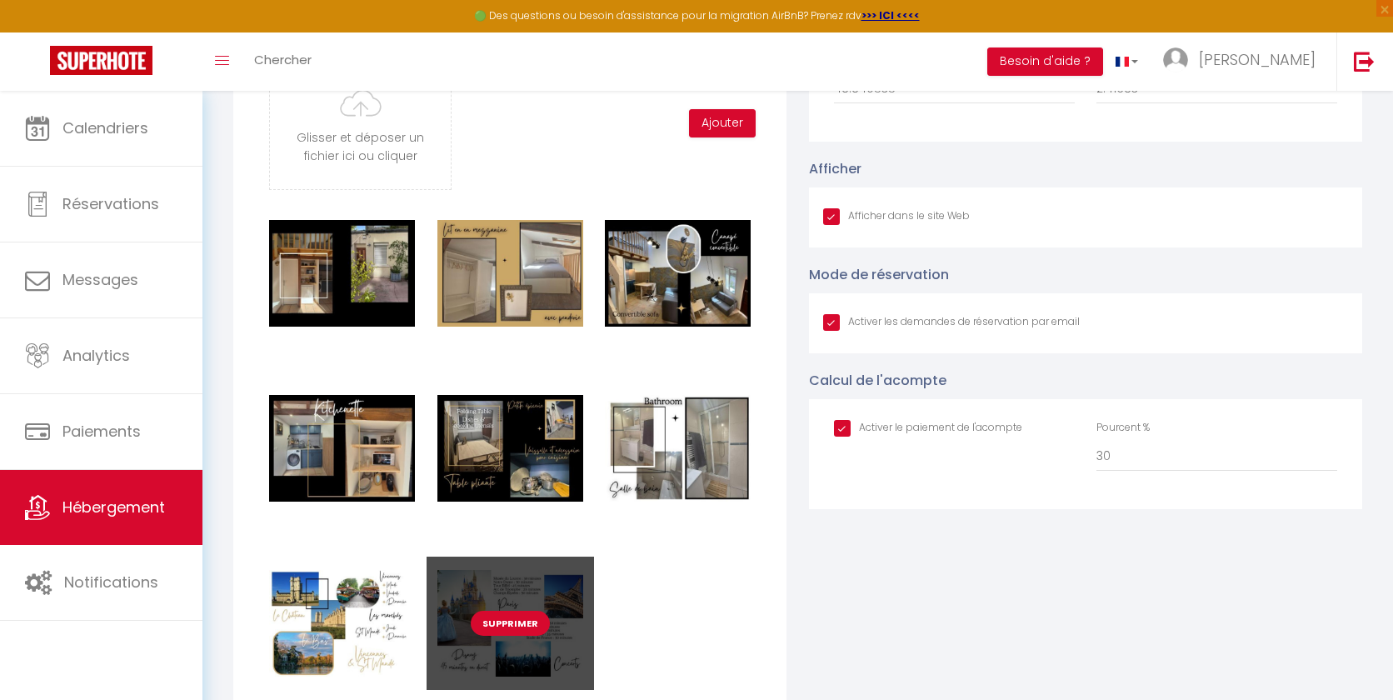
click at [529, 625] on button "Supprimer" at bounding box center [510, 623] width 79 height 25
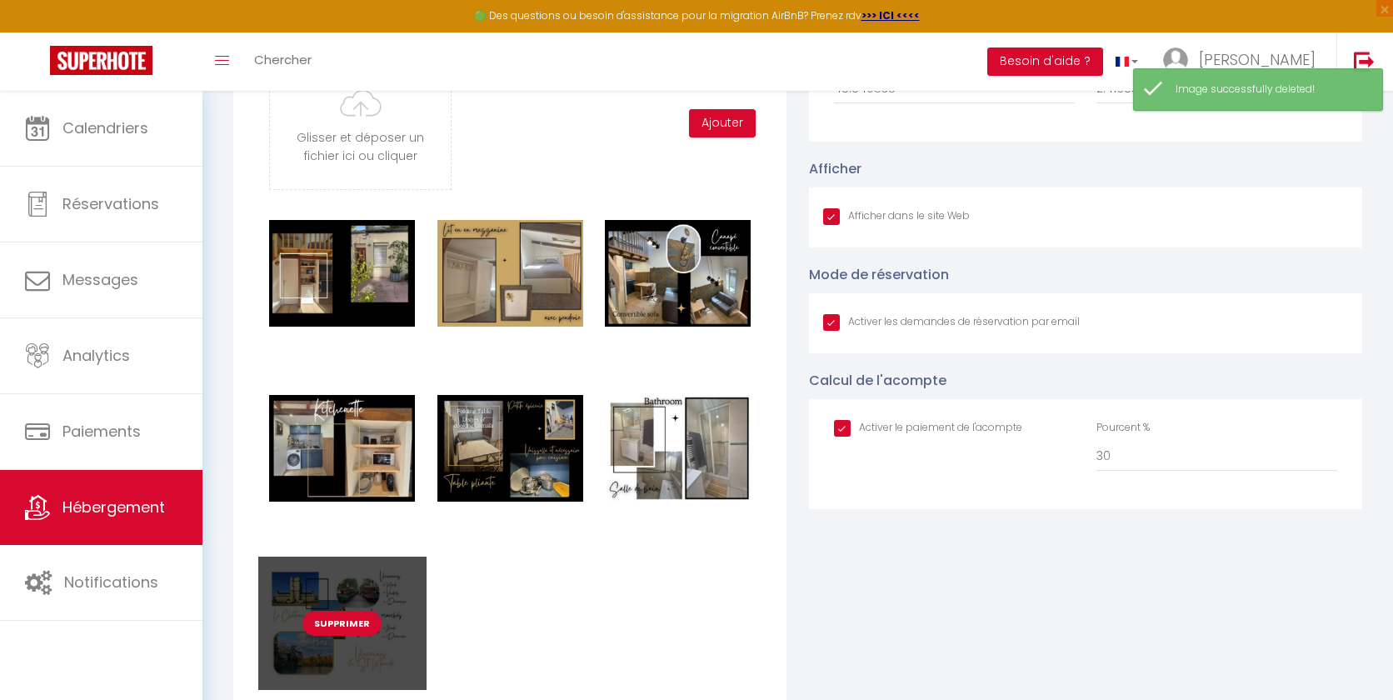
click at [331, 618] on button "Supprimer" at bounding box center [341, 623] width 79 height 25
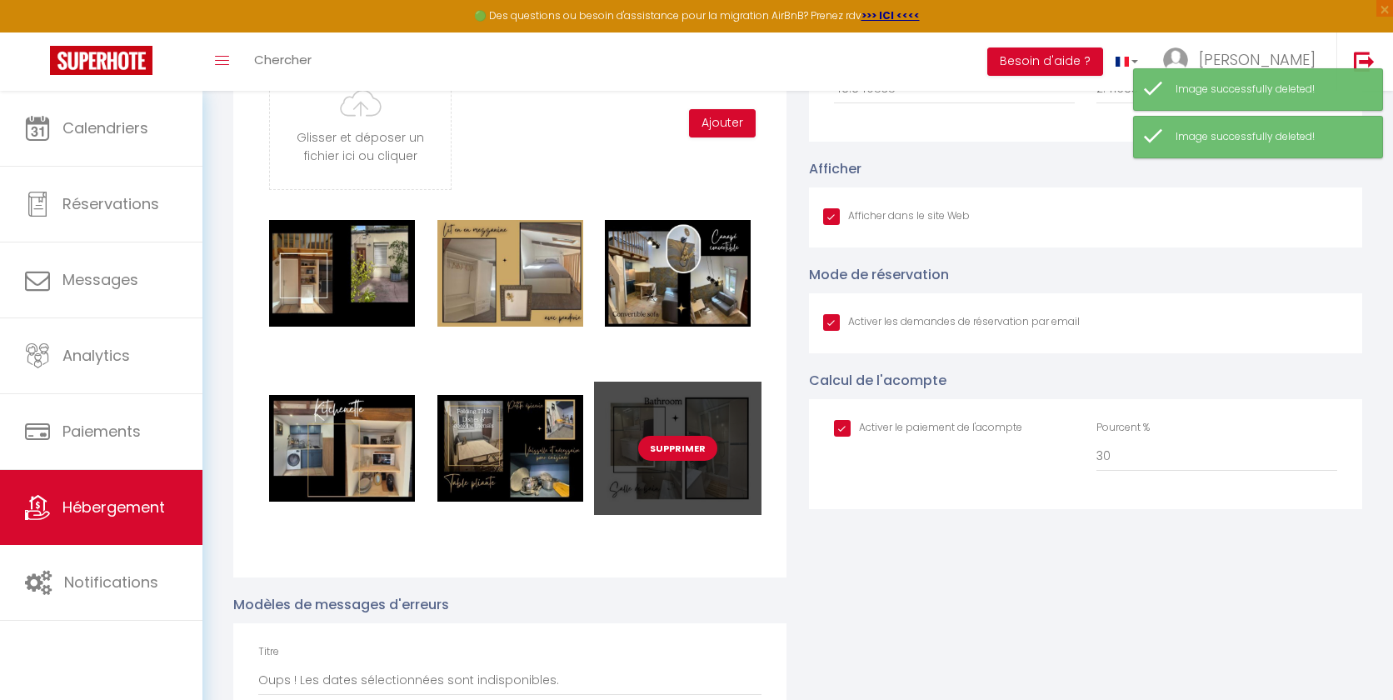
click at [691, 432] on div "Supprimer" at bounding box center [677, 448] width 167 height 133
click at [680, 442] on button "Supprimer" at bounding box center [677, 448] width 79 height 25
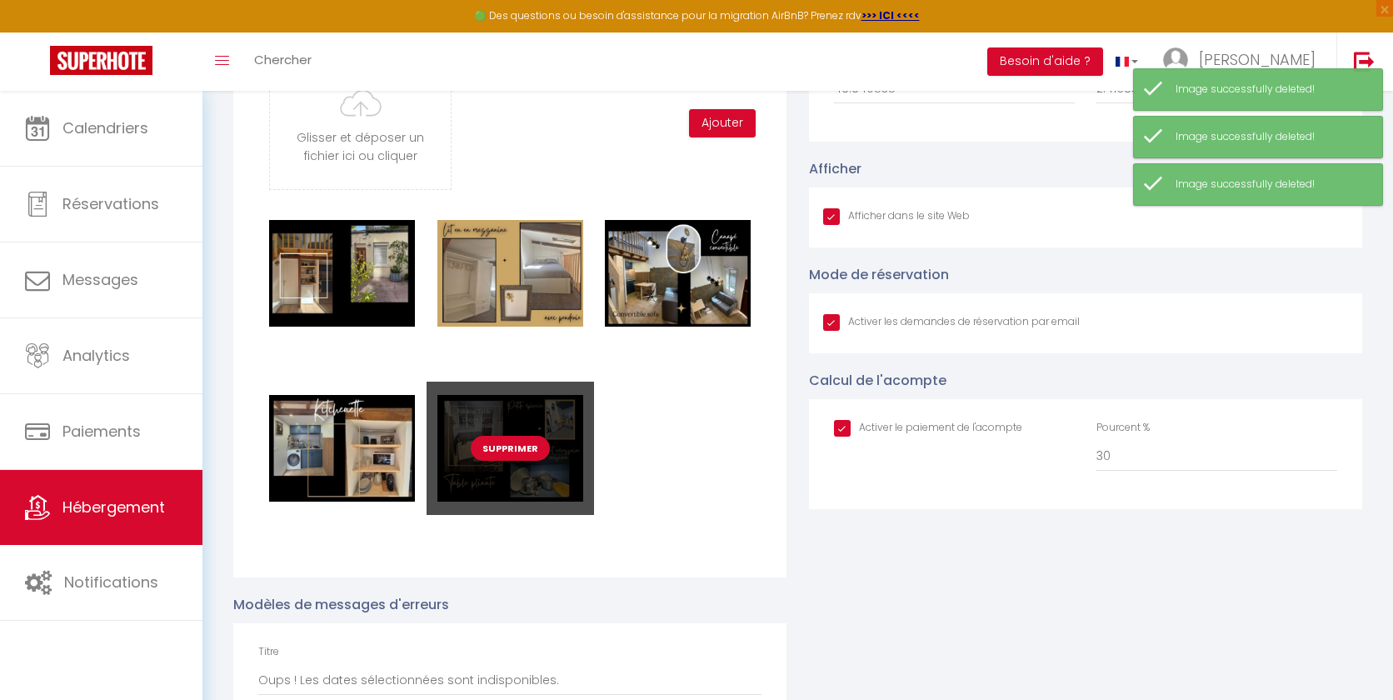
click at [470, 441] on div "Supprimer" at bounding box center [510, 448] width 167 height 133
click at [494, 449] on button "Supprimer" at bounding box center [510, 448] width 79 height 25
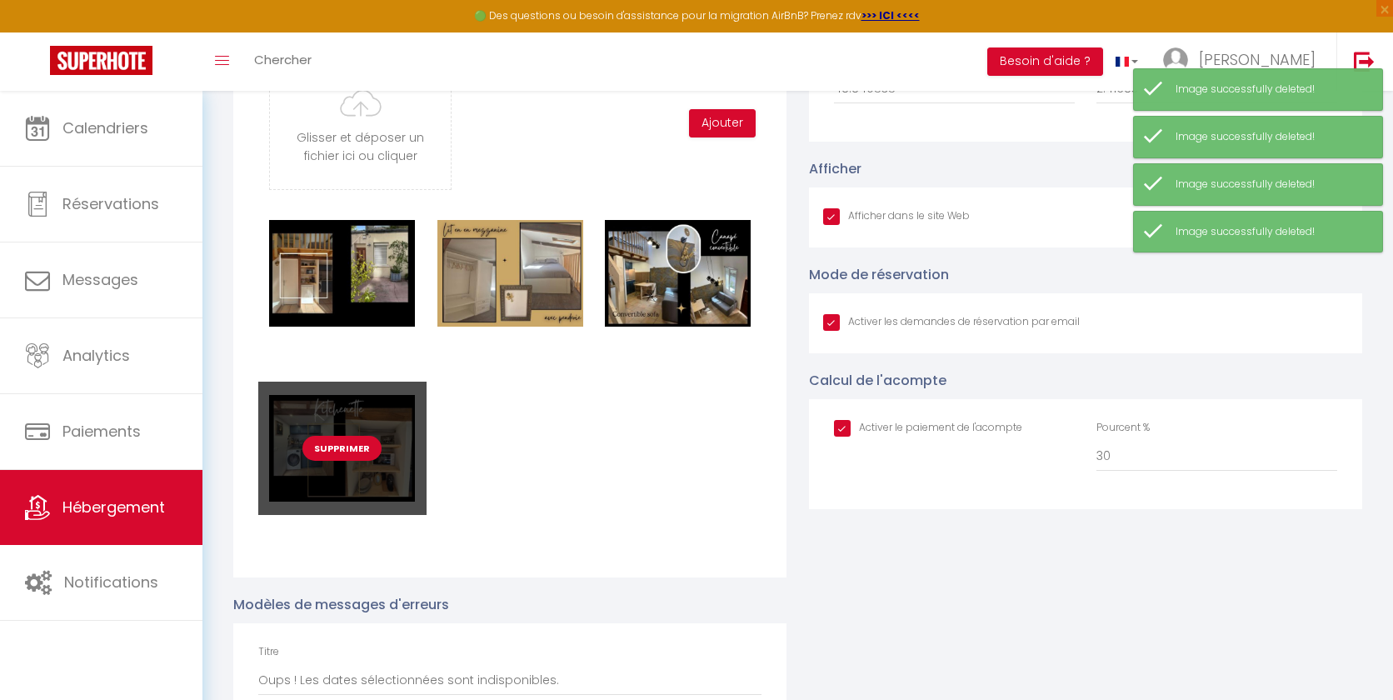
click at [322, 453] on button "Supprimer" at bounding box center [341, 448] width 79 height 25
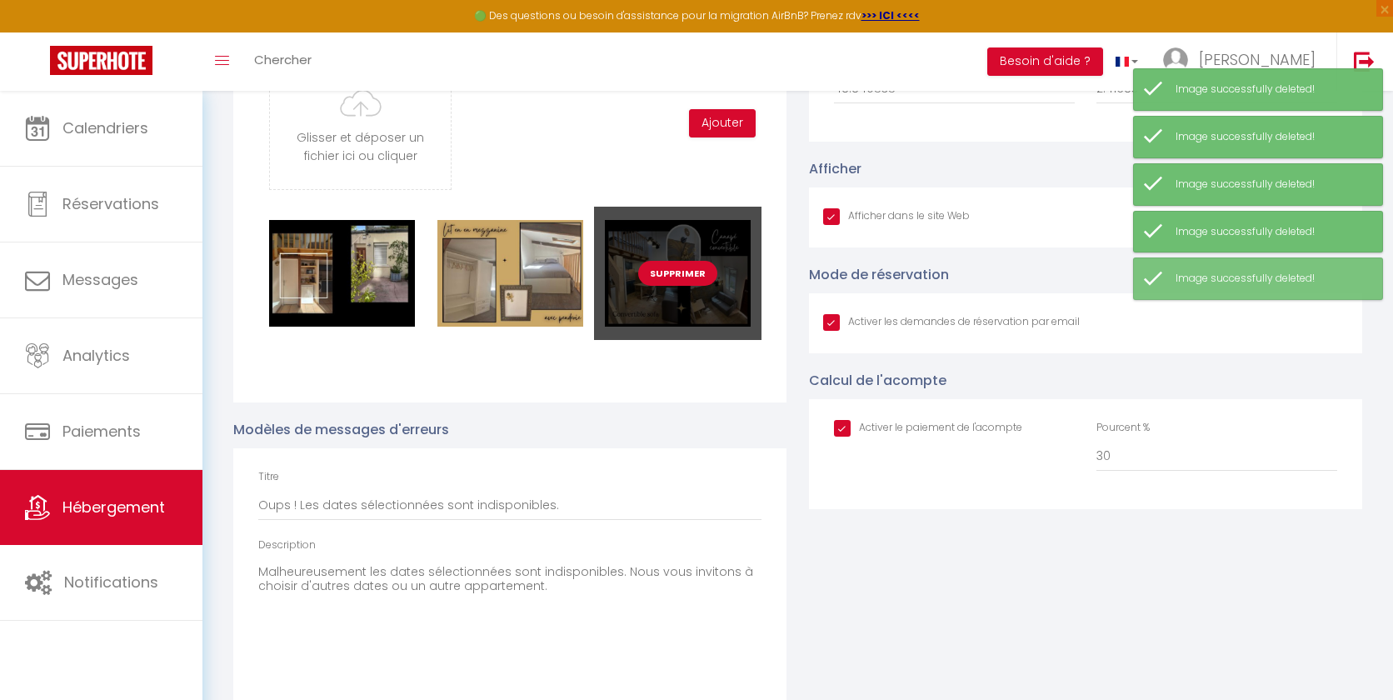
click at [664, 272] on button "Supprimer" at bounding box center [677, 273] width 79 height 25
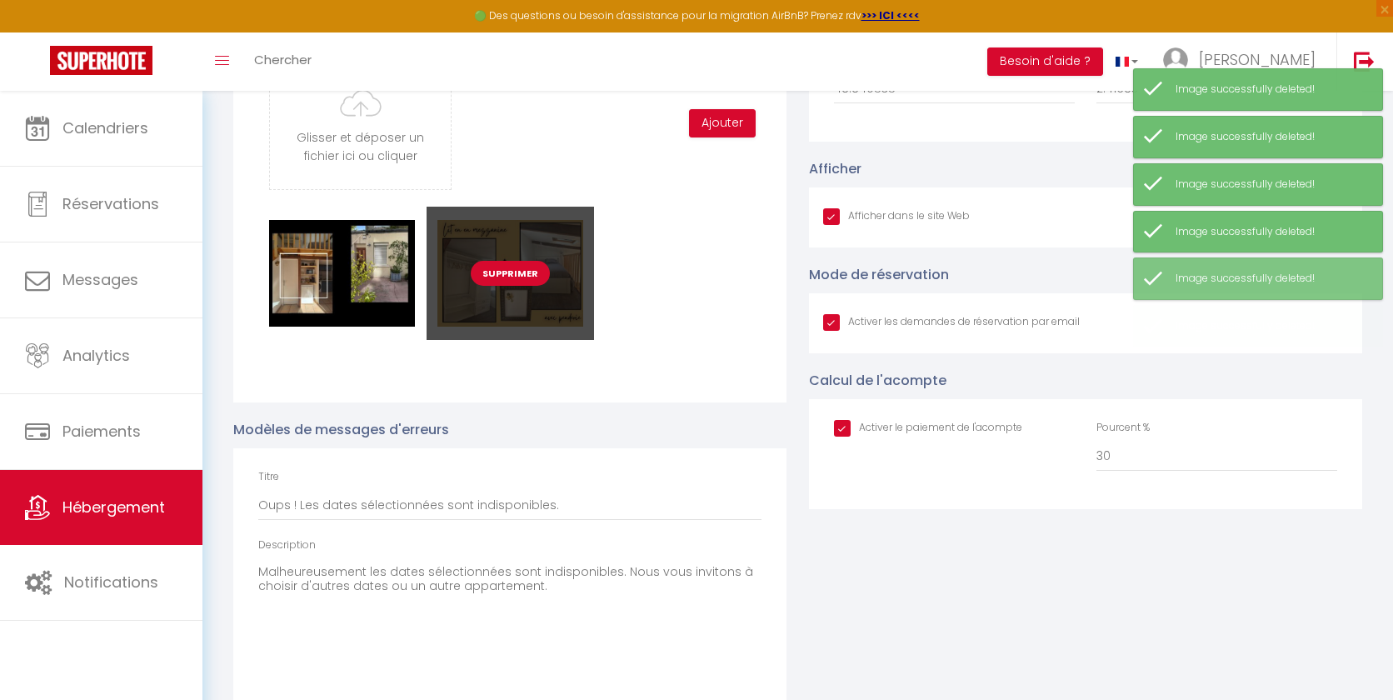
click at [531, 268] on button "Supprimer" at bounding box center [510, 273] width 79 height 25
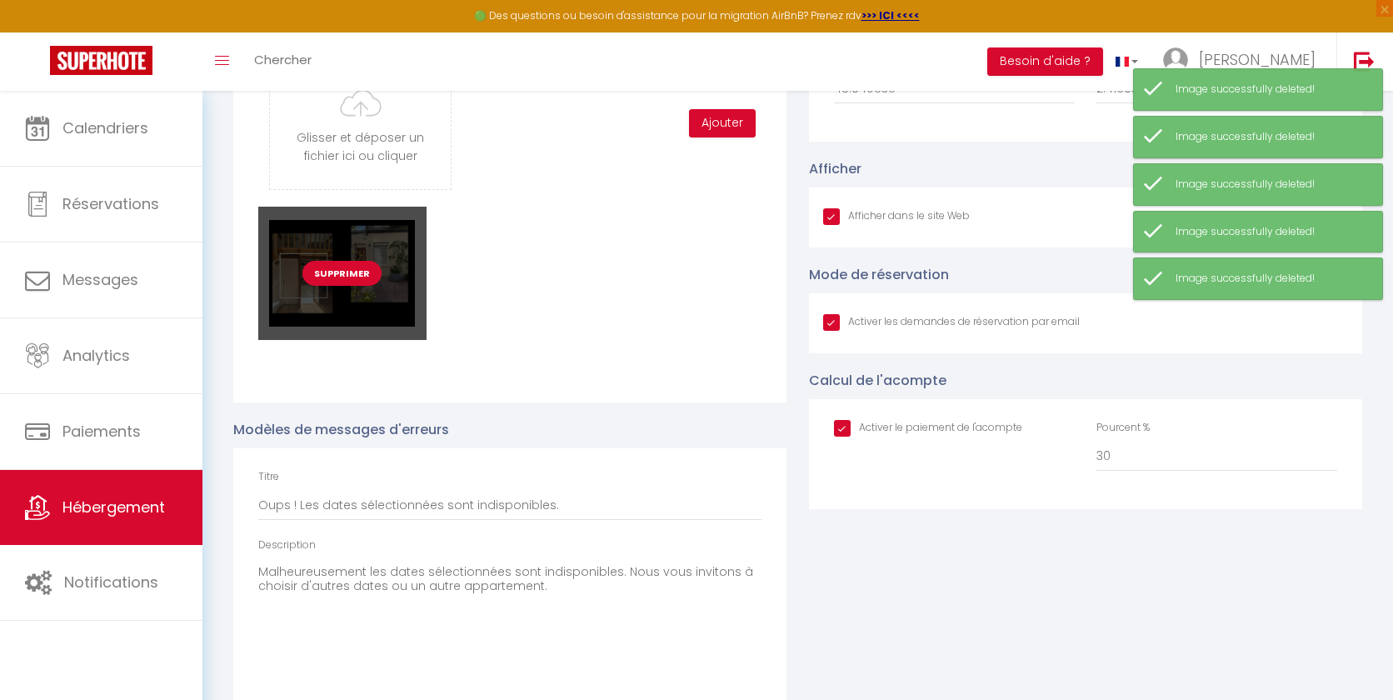
click at [347, 272] on button "Supprimer" at bounding box center [341, 273] width 79 height 25
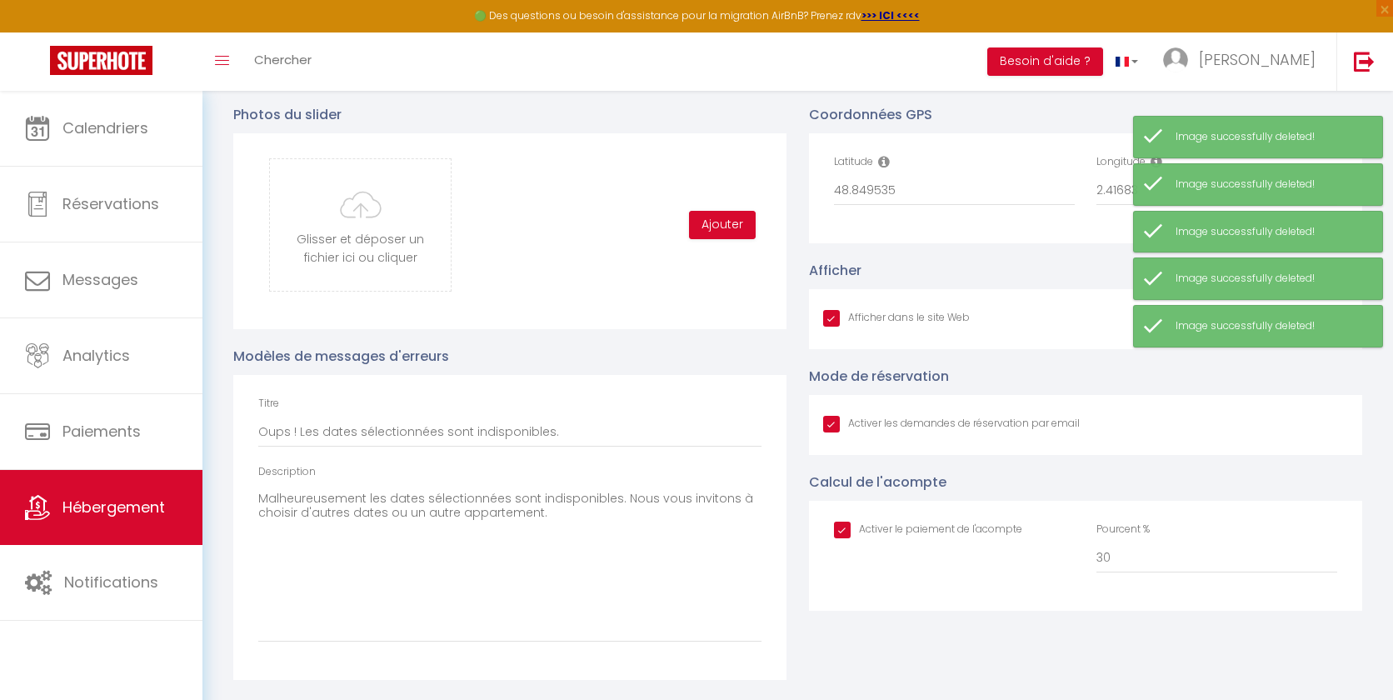
scroll to position [1754, 0]
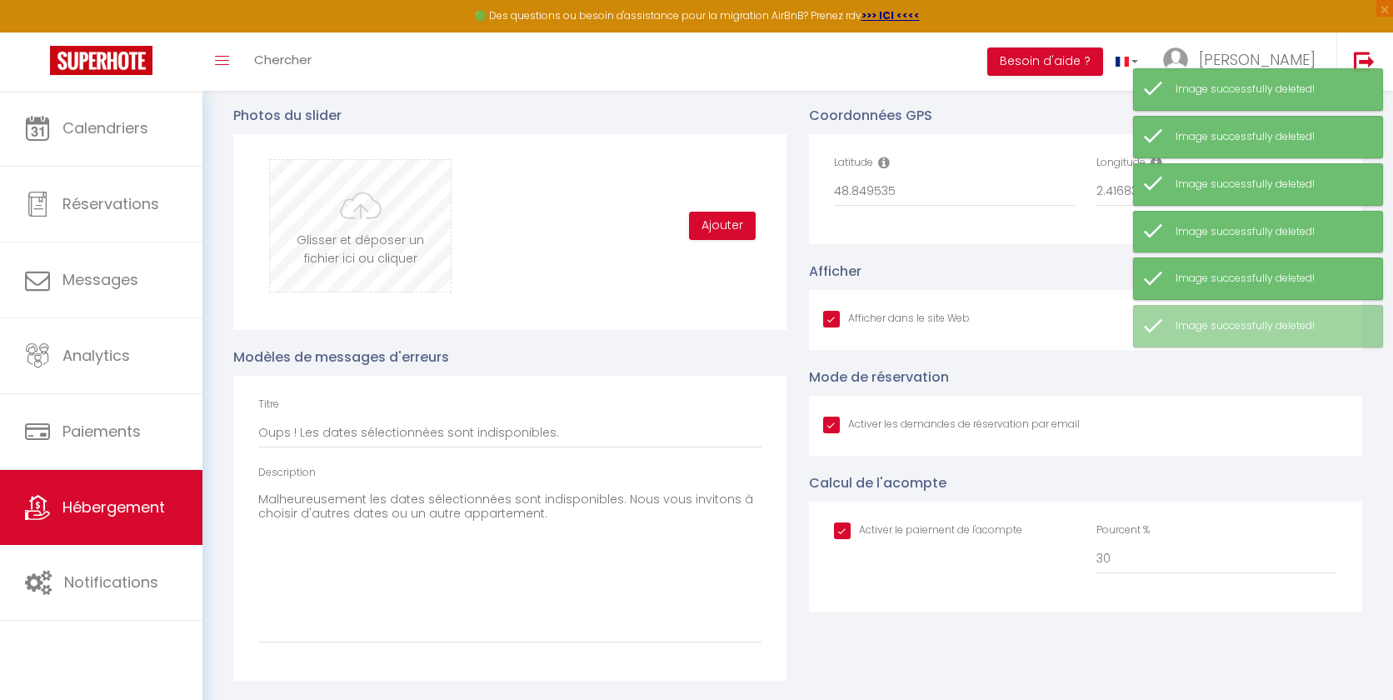
click at [354, 201] on input "file" at bounding box center [360, 226] width 181 height 132
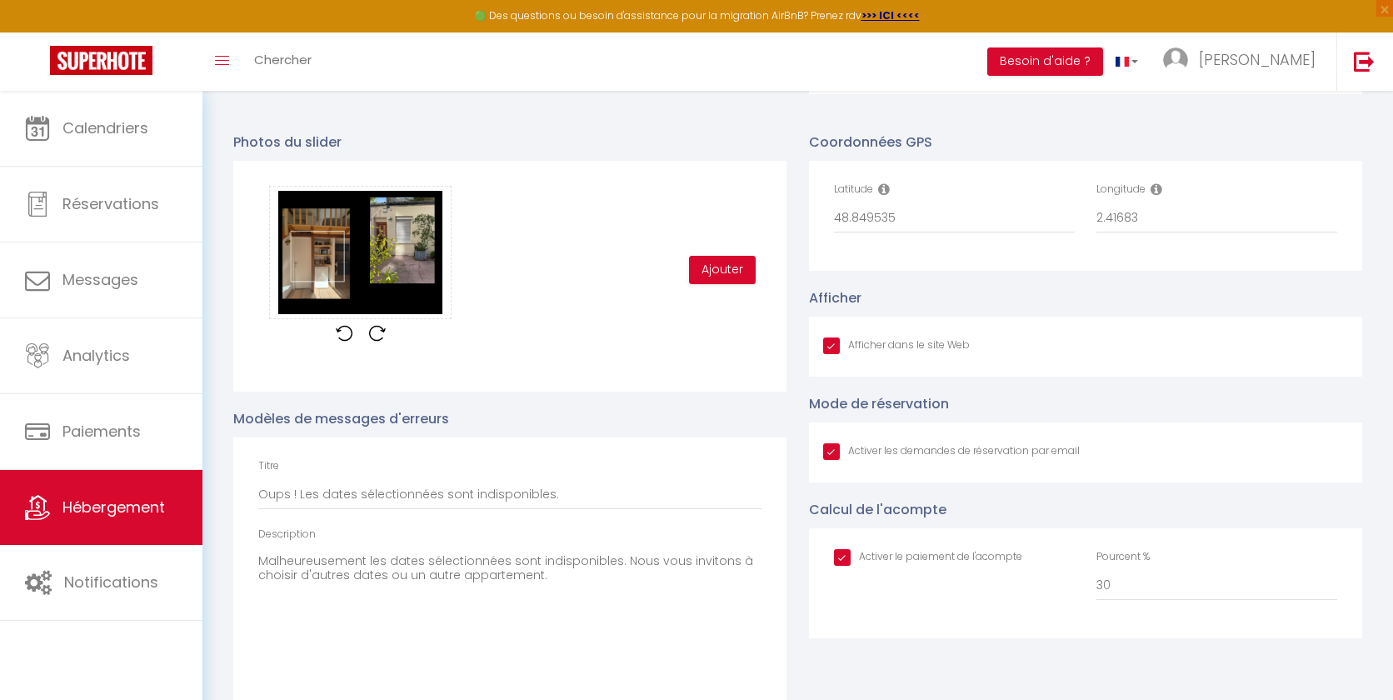
scroll to position [1709, 0]
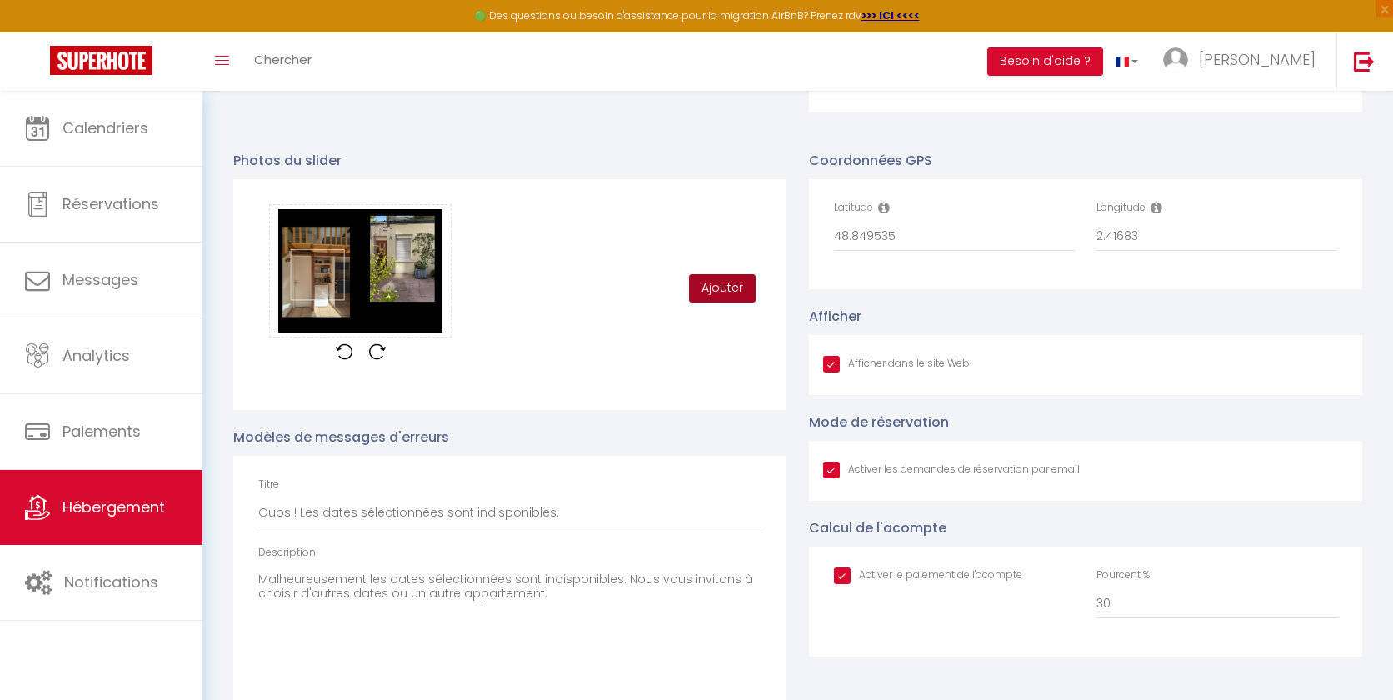
click at [726, 282] on button "Ajouter" at bounding box center [722, 288] width 67 height 28
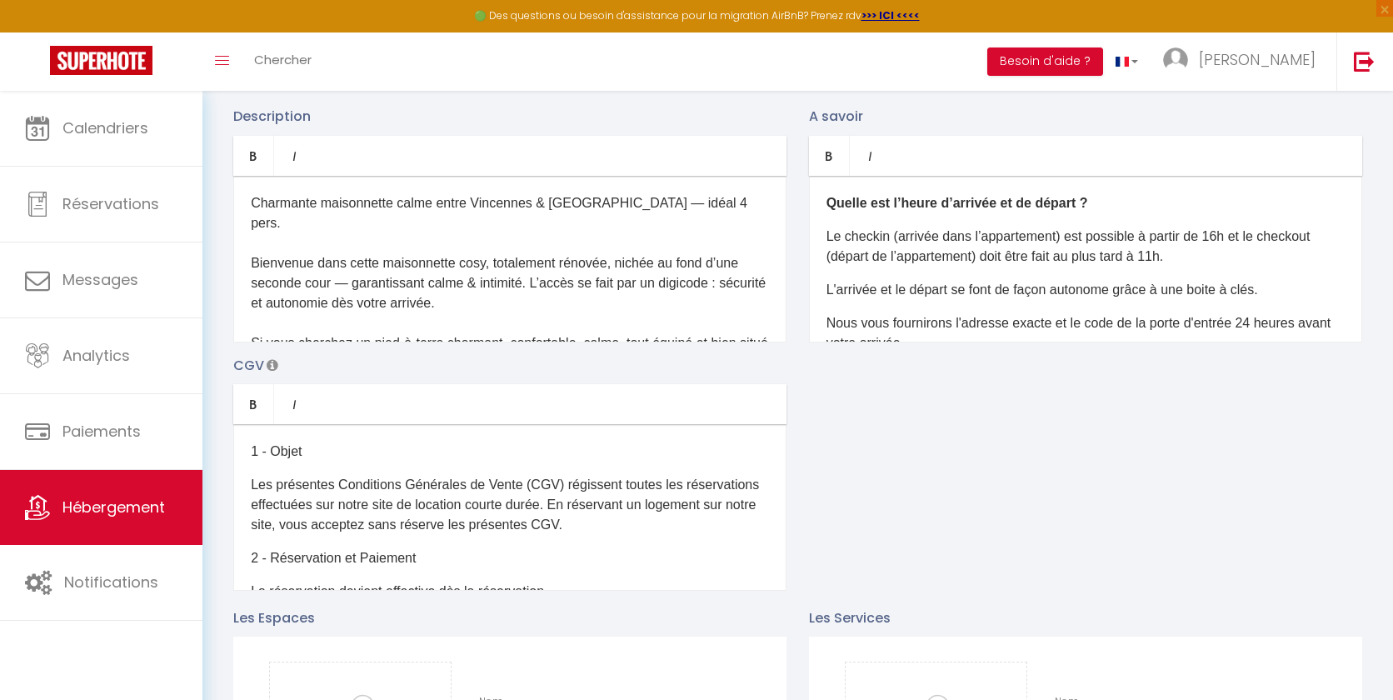
scroll to position [0, 0]
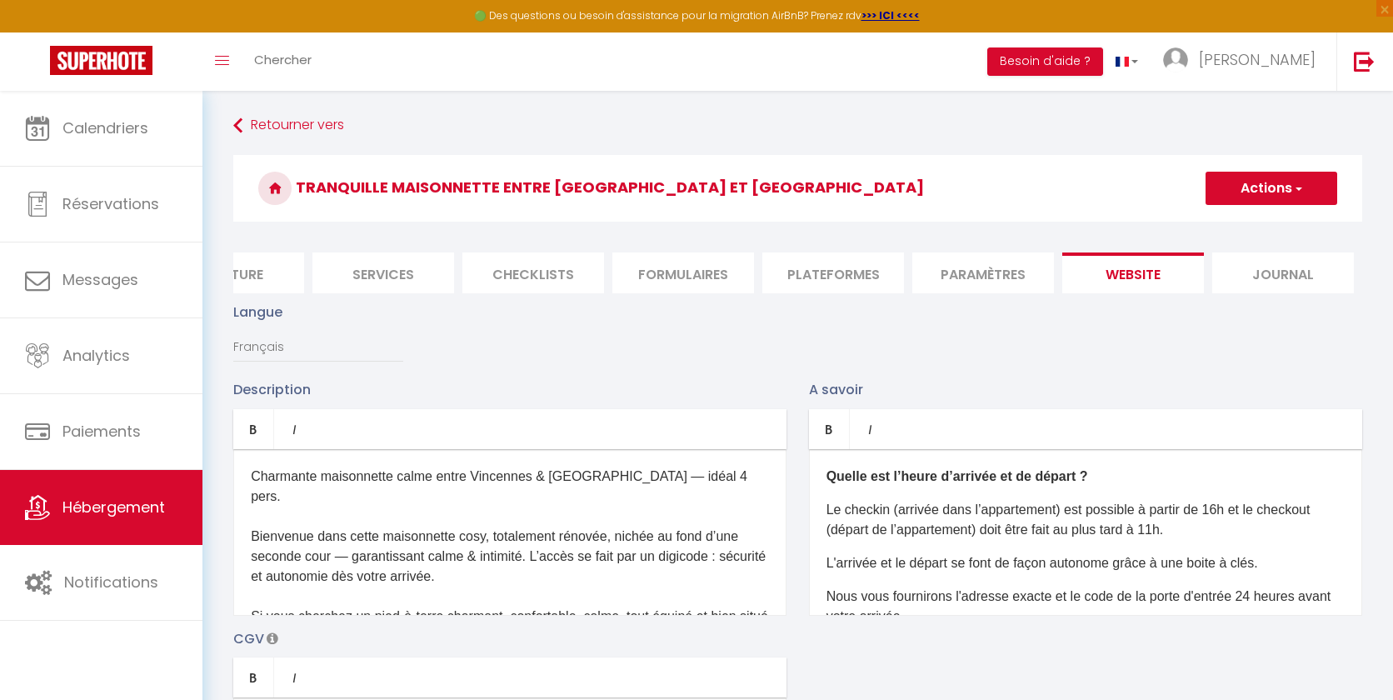
click at [1299, 184] on span "button" at bounding box center [1297, 188] width 11 height 17
click at [1262, 223] on input "Enregistrer" at bounding box center [1252, 225] width 62 height 17
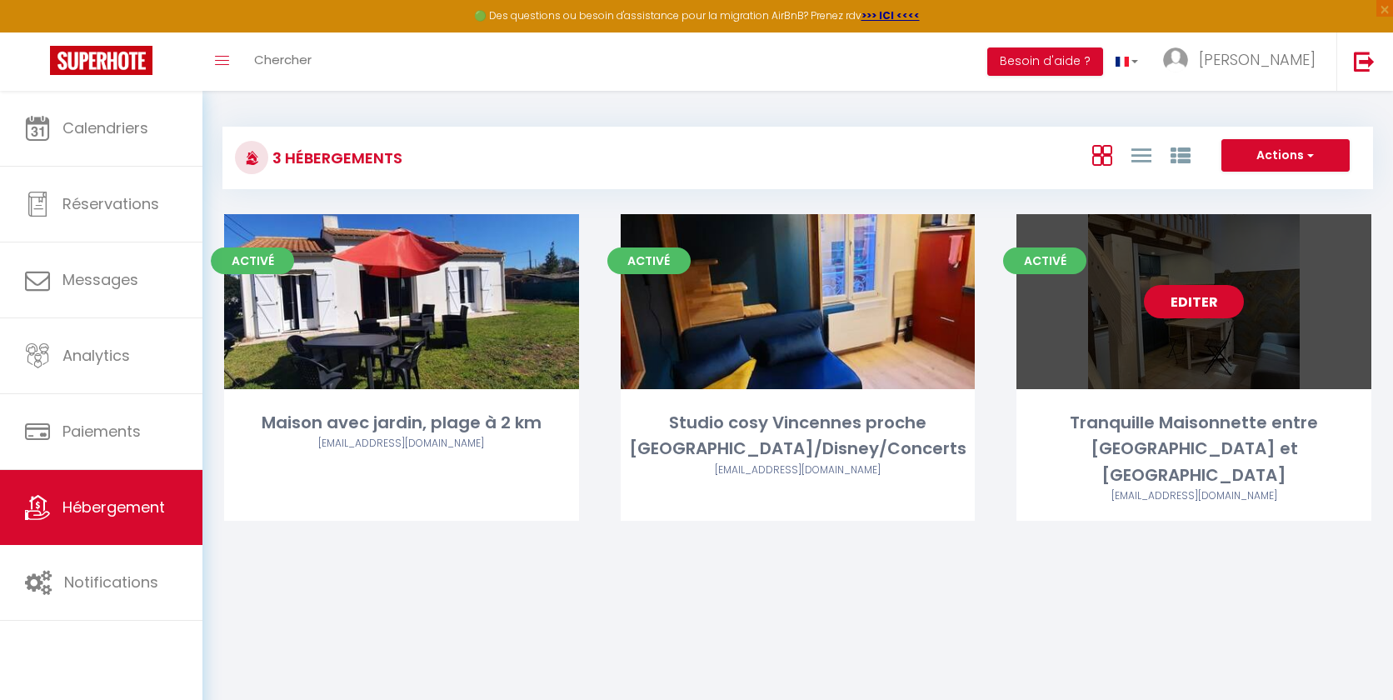
click at [1206, 305] on link "Editer" at bounding box center [1194, 301] width 100 height 33
click at [1197, 300] on link "Editer" at bounding box center [1194, 301] width 100 height 33
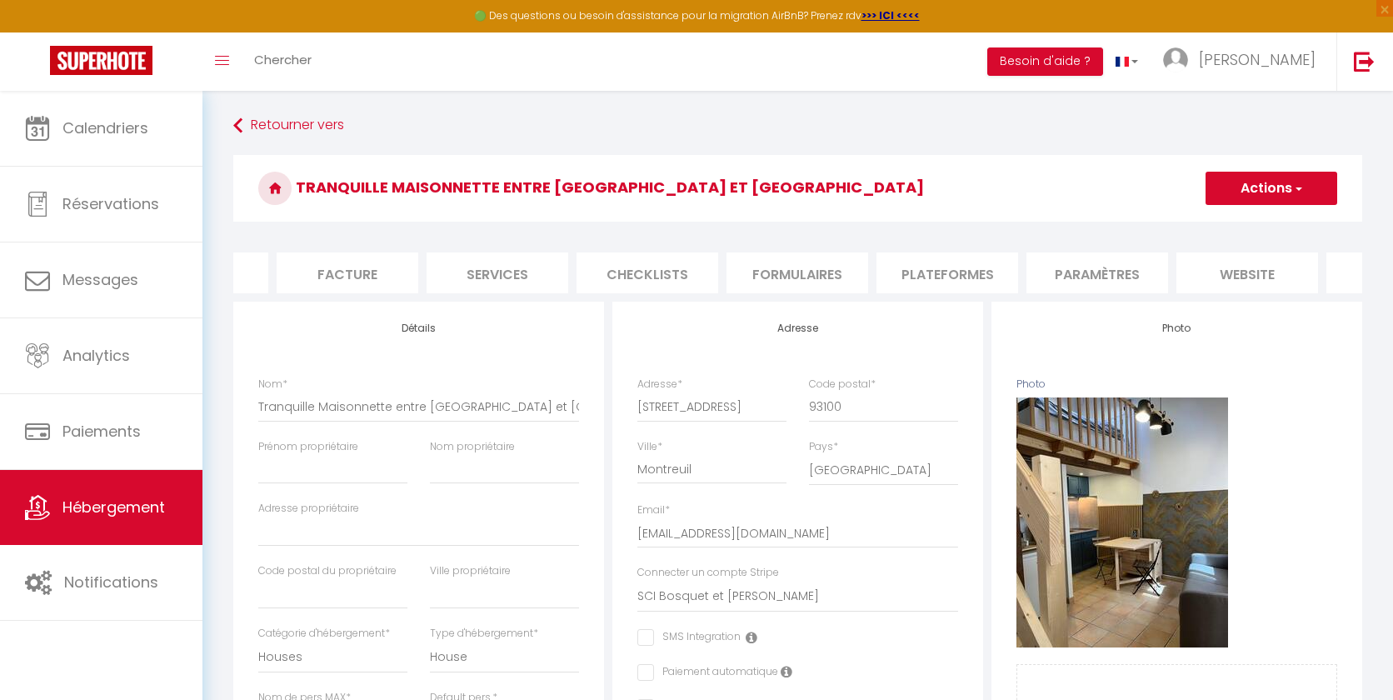
scroll to position [0, 371]
click at [1151, 272] on li "website" at bounding box center [1133, 272] width 142 height 41
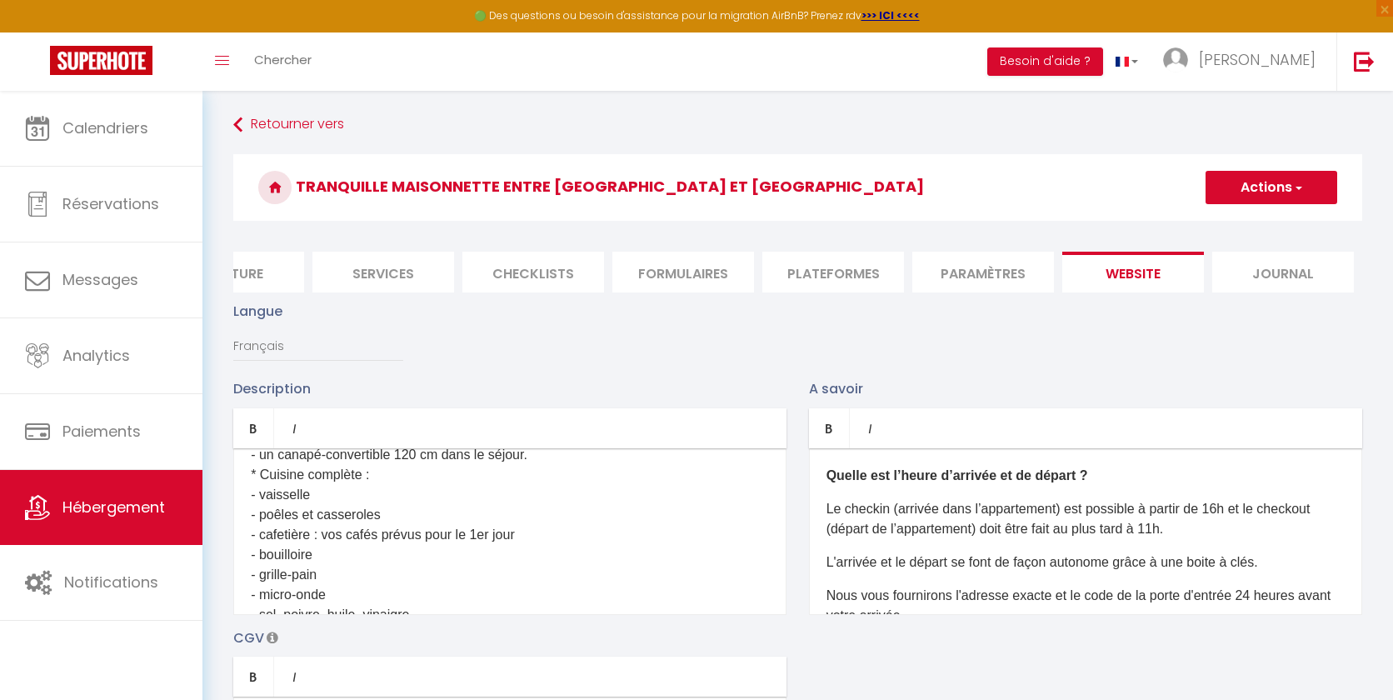
scroll to position [620, 0]
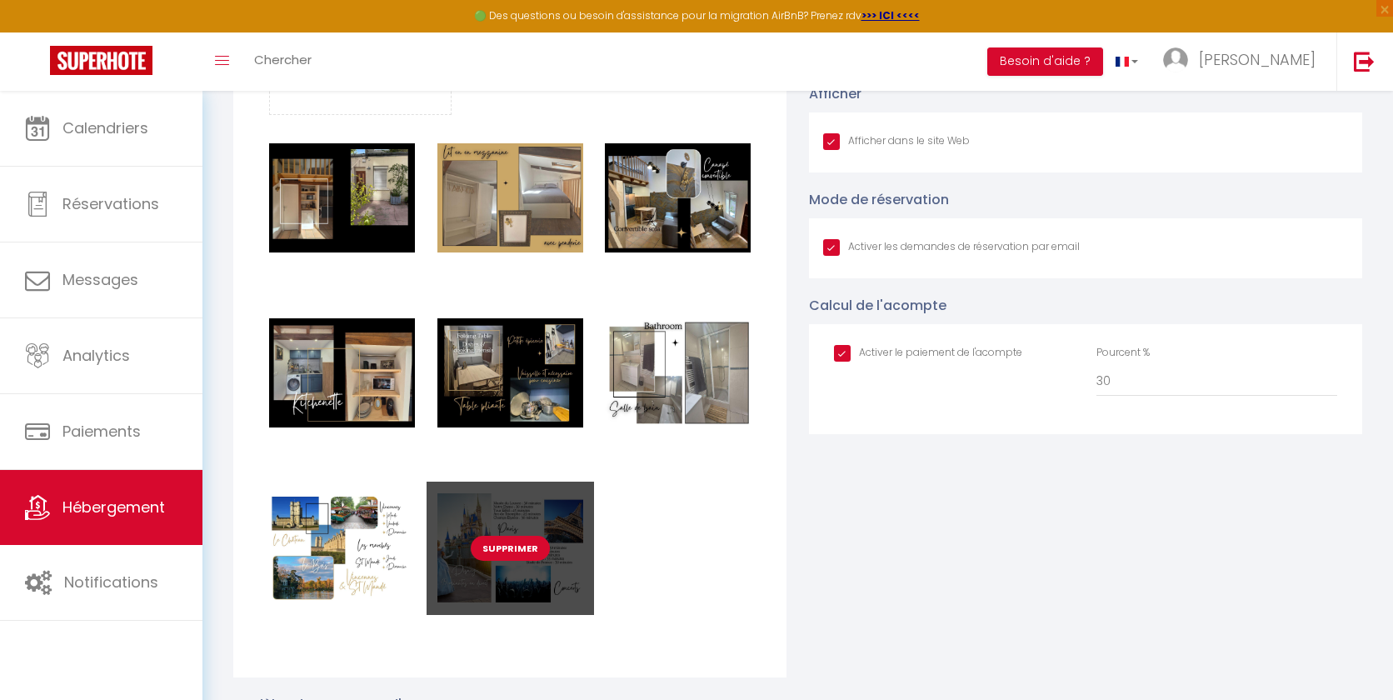
click at [515, 537] on button "Supprimer" at bounding box center [510, 548] width 79 height 25
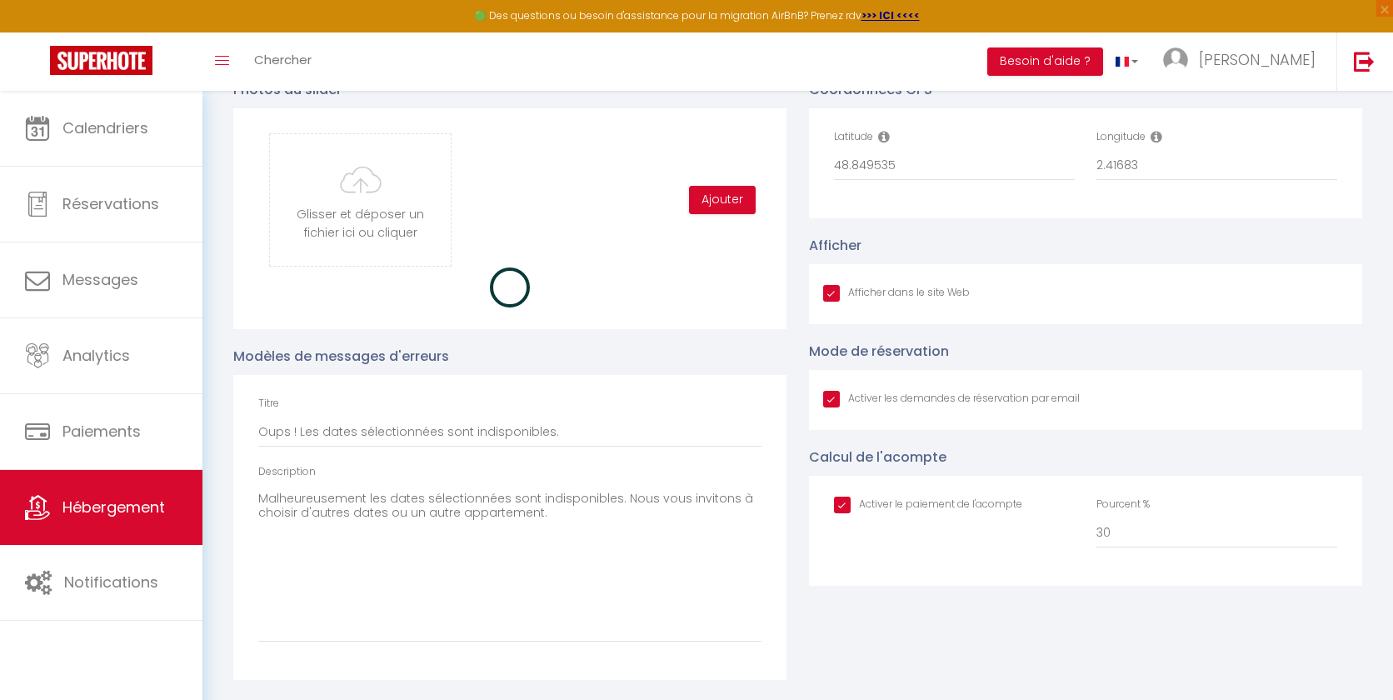
scroll to position [1931, 0]
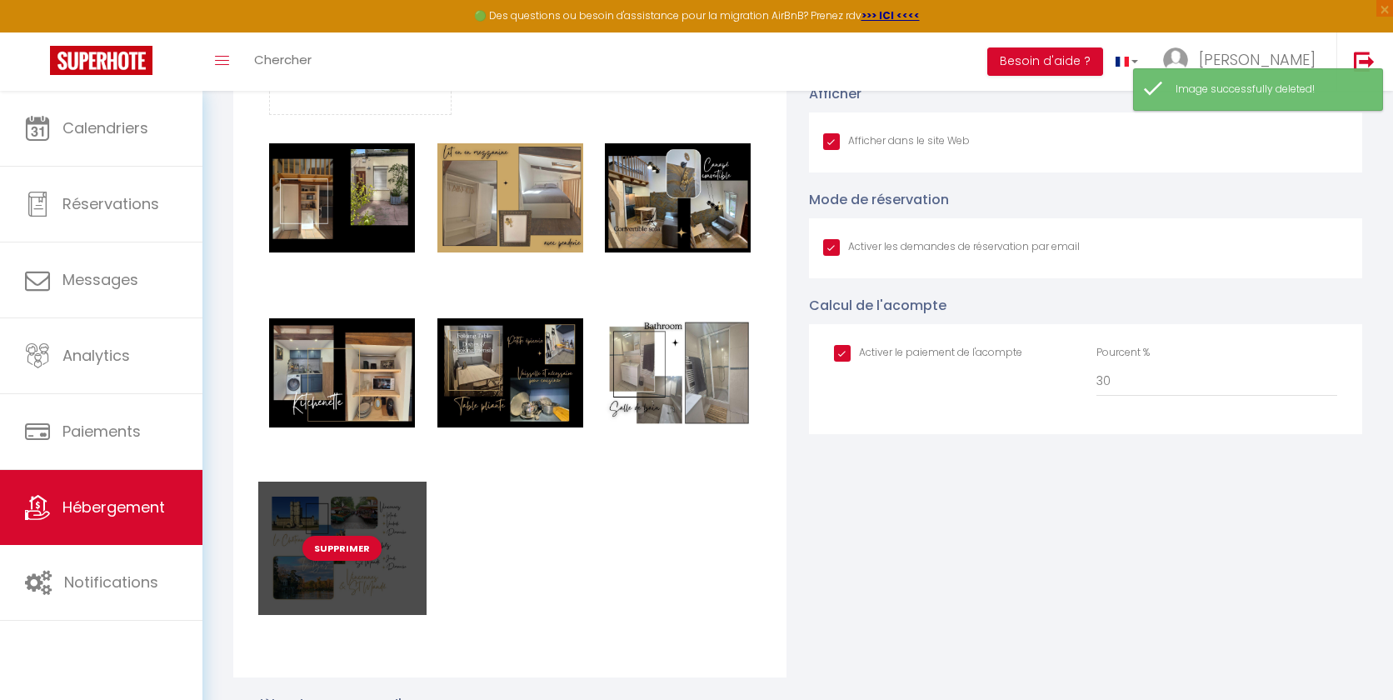
click at [304, 538] on div "Supprimer" at bounding box center [341, 548] width 167 height 133
click at [342, 545] on button "Supprimer" at bounding box center [341, 548] width 79 height 25
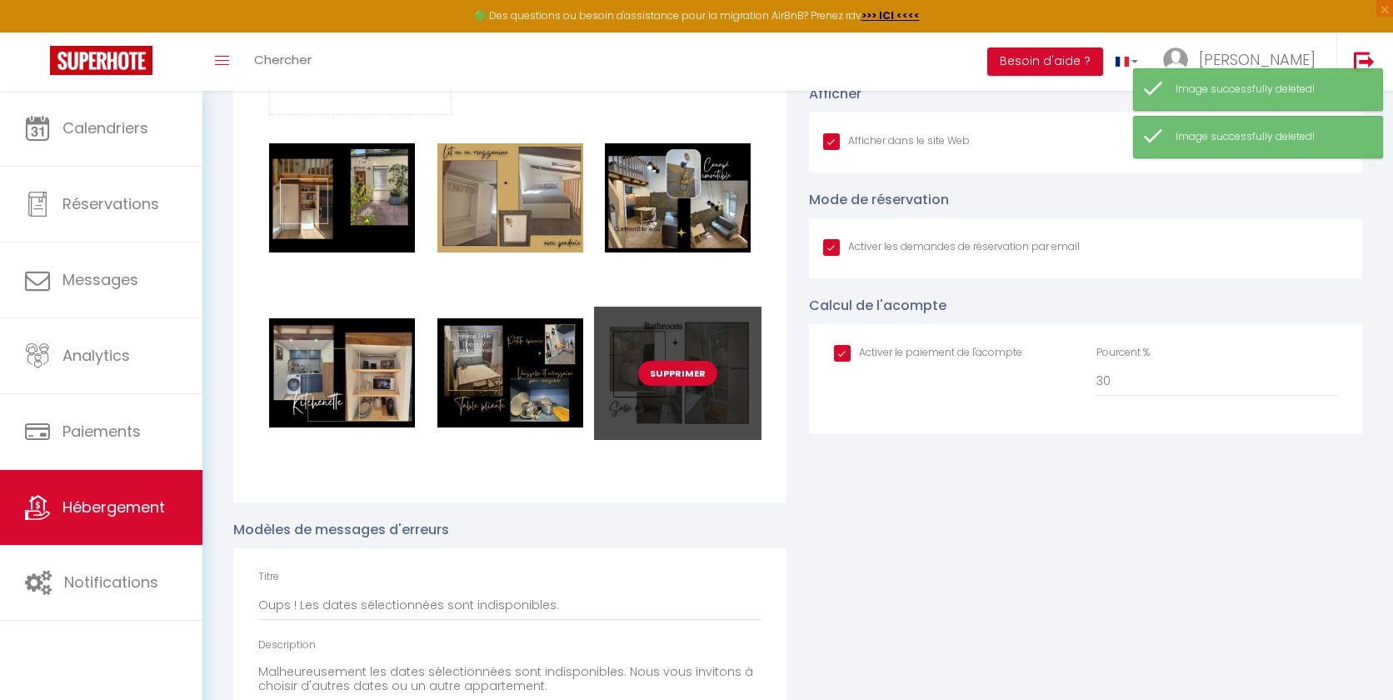
click at [671, 372] on button "Supprimer" at bounding box center [677, 373] width 79 height 25
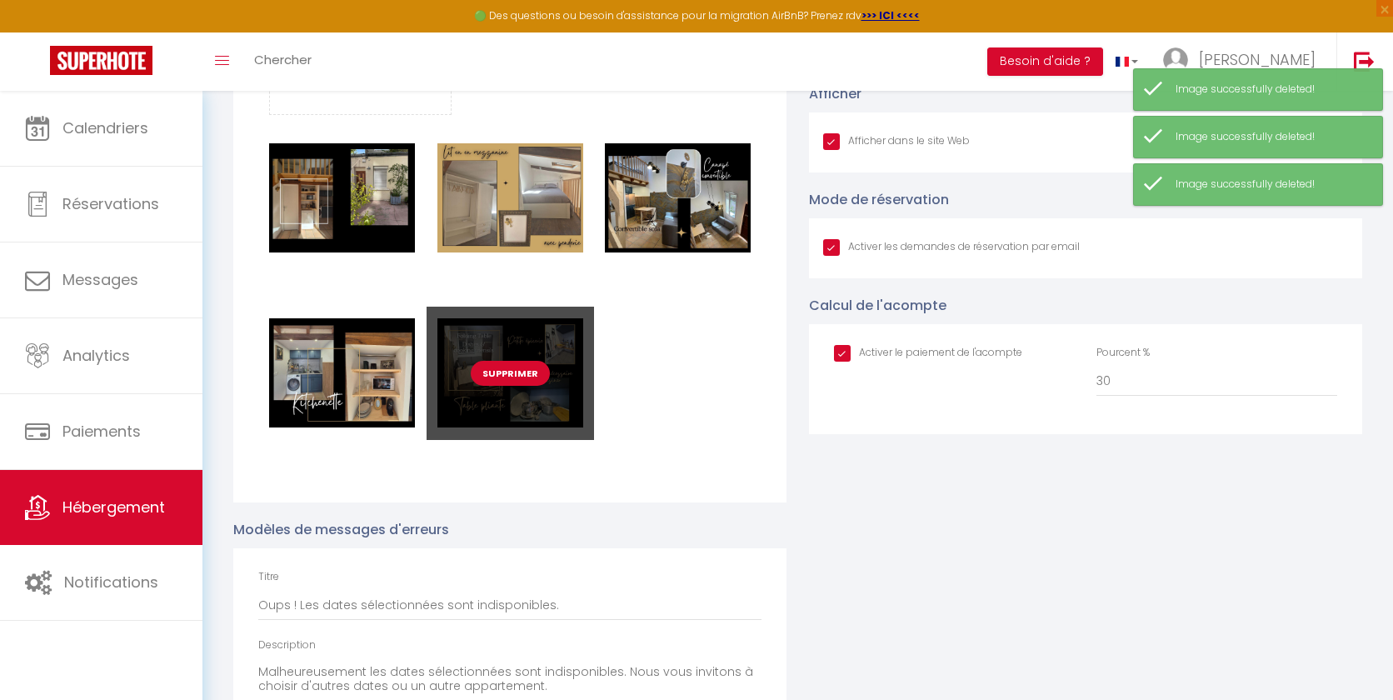
click at [512, 379] on button "Supprimer" at bounding box center [510, 373] width 79 height 25
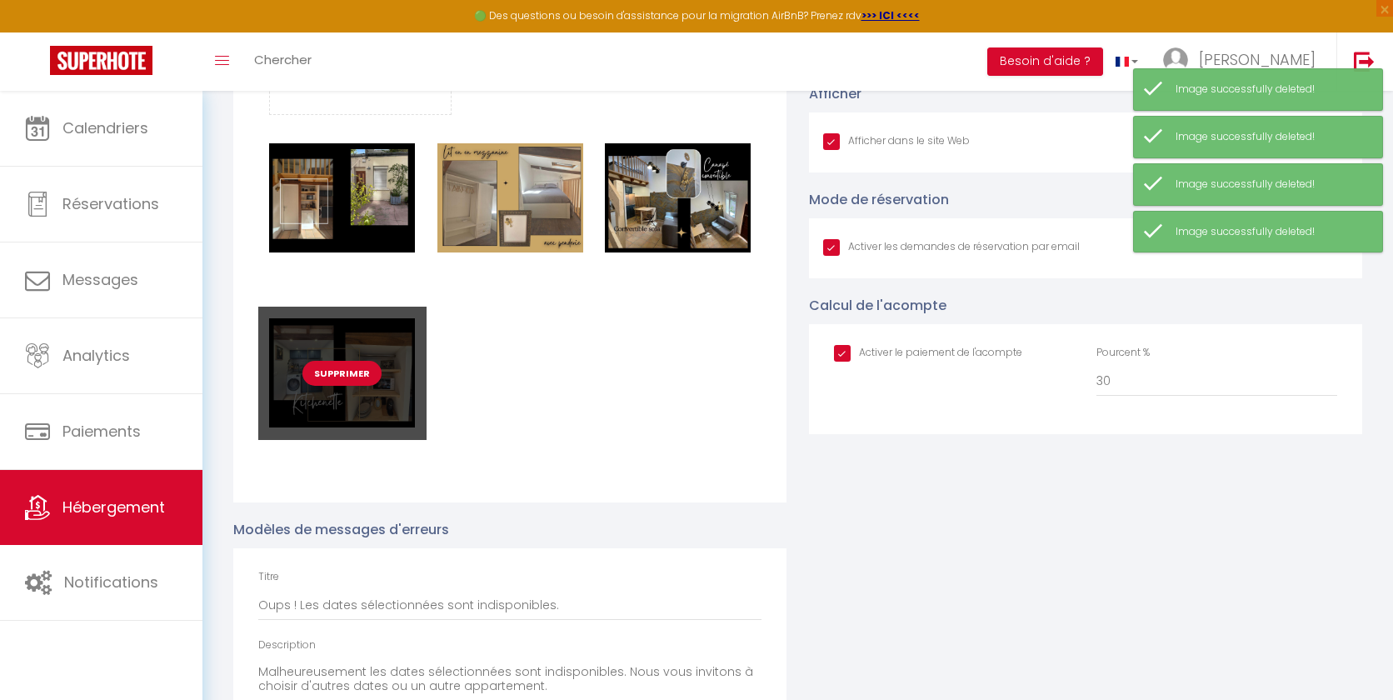
click at [343, 379] on button "Supprimer" at bounding box center [341, 373] width 79 height 25
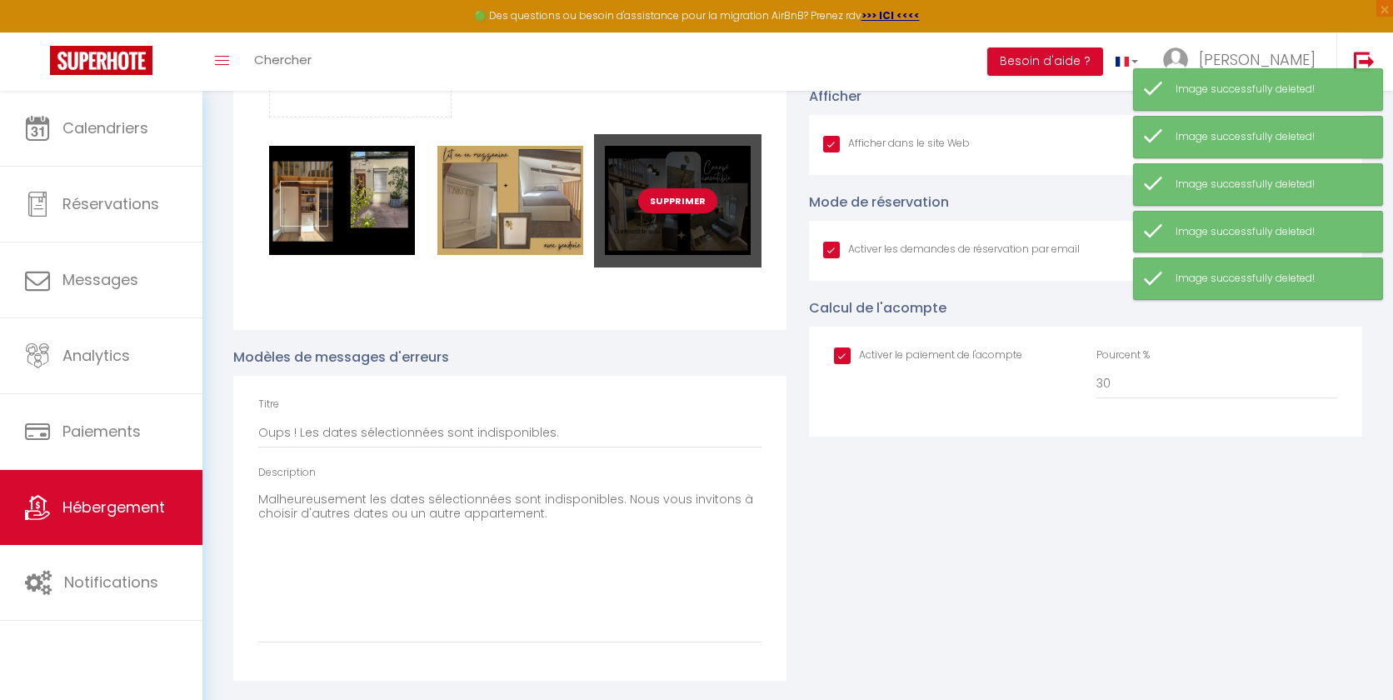
click at [675, 192] on button "Supprimer" at bounding box center [677, 200] width 79 height 25
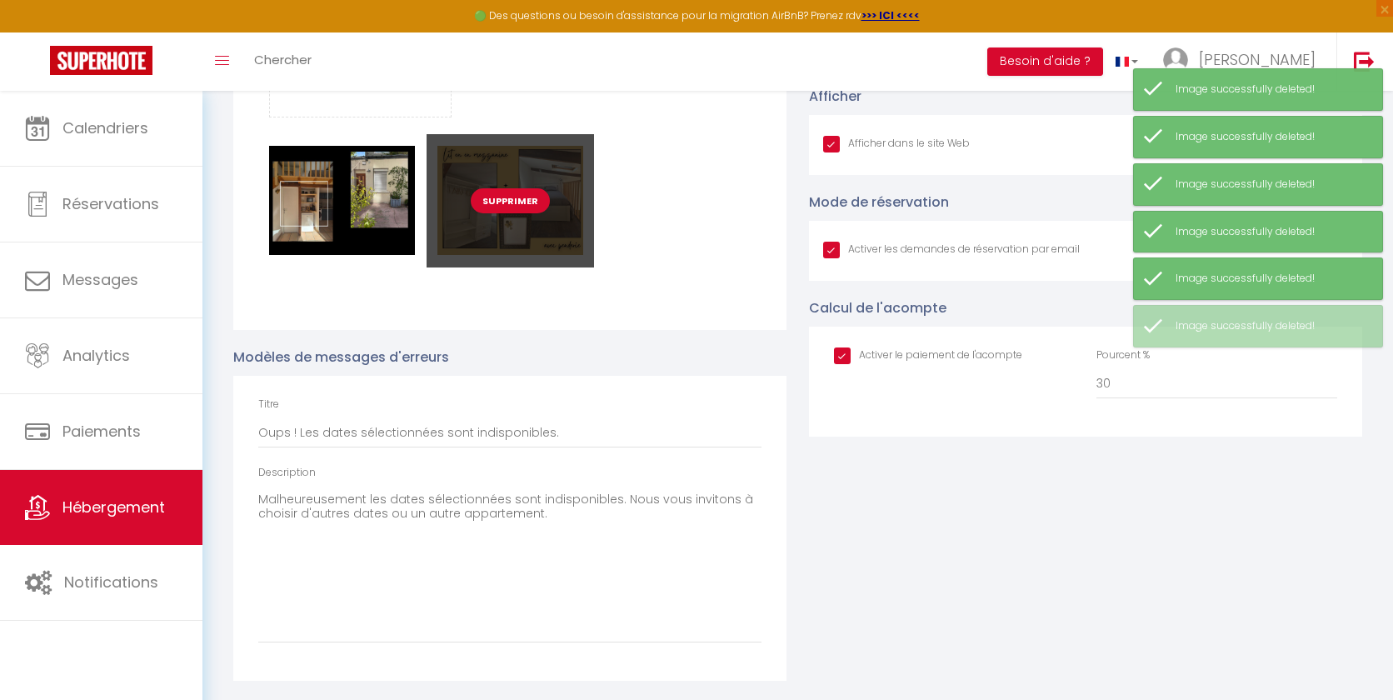
click at [470, 210] on div "Supprimer" at bounding box center [510, 200] width 167 height 133
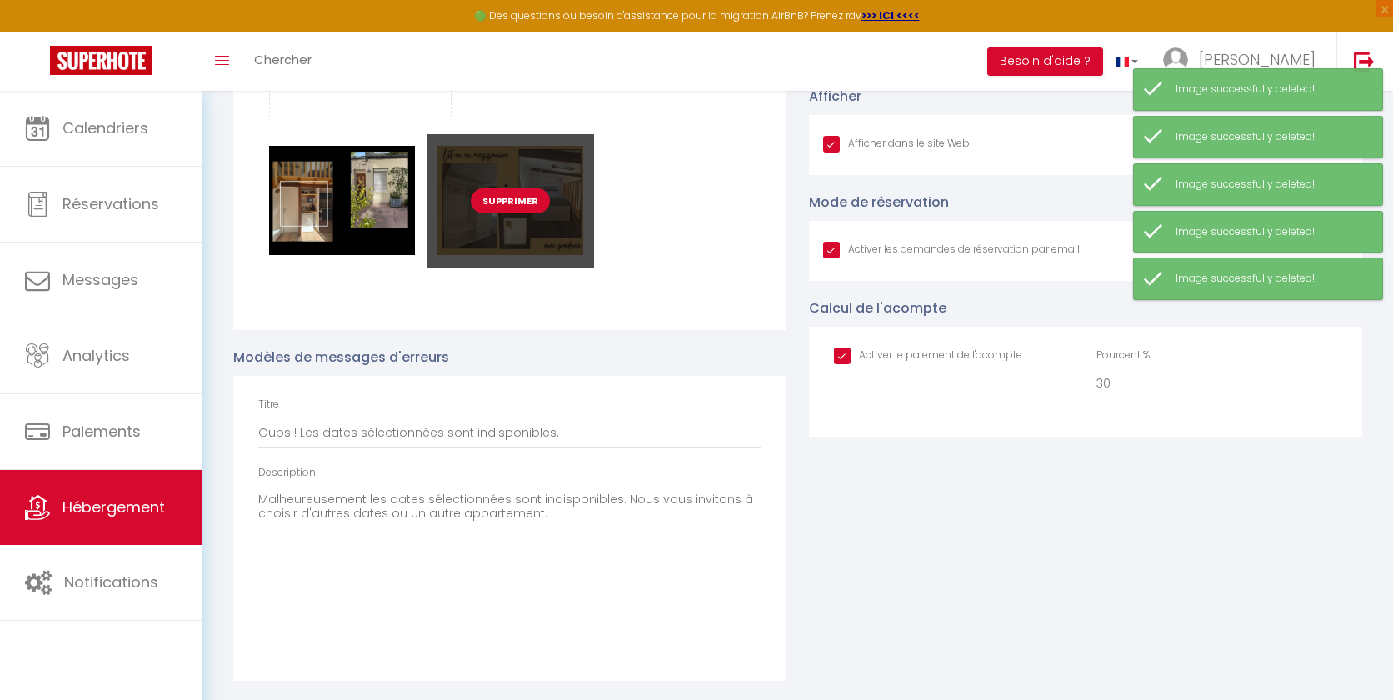
click at [512, 195] on button "Supprimer" at bounding box center [510, 200] width 79 height 25
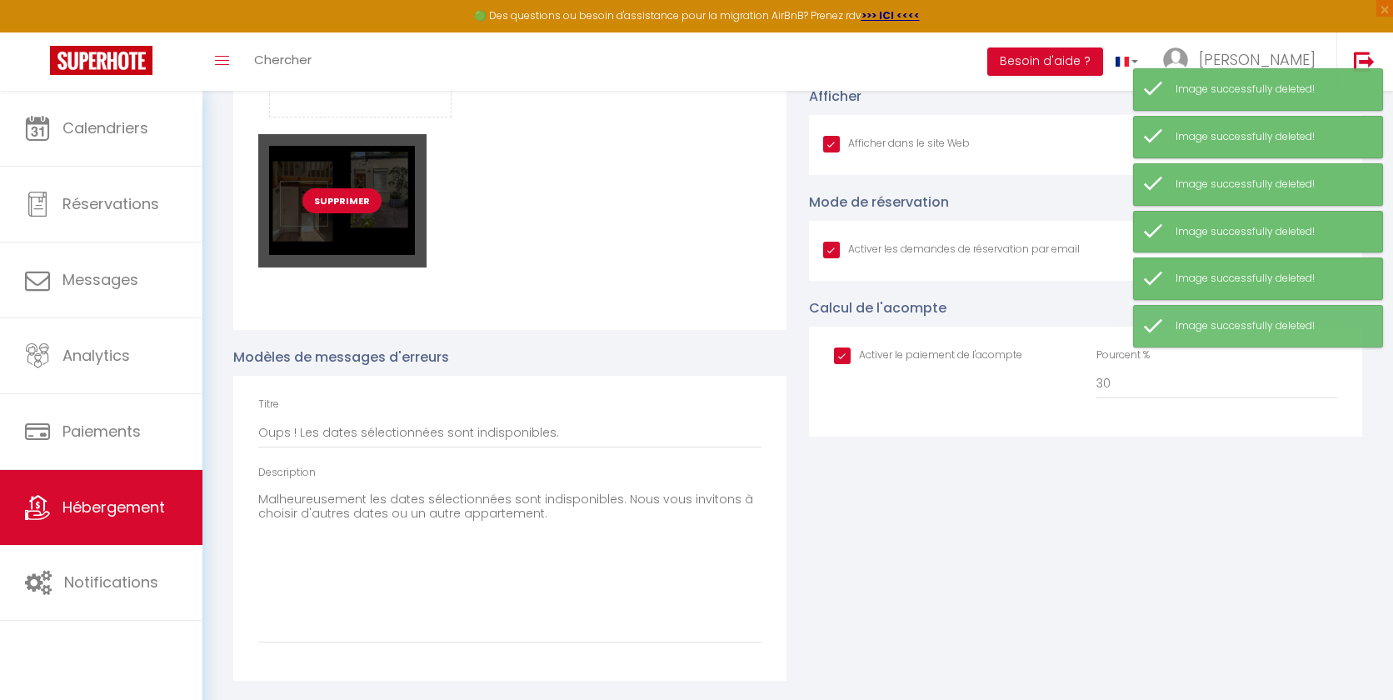
click at [338, 205] on button "Supprimer" at bounding box center [341, 200] width 79 height 25
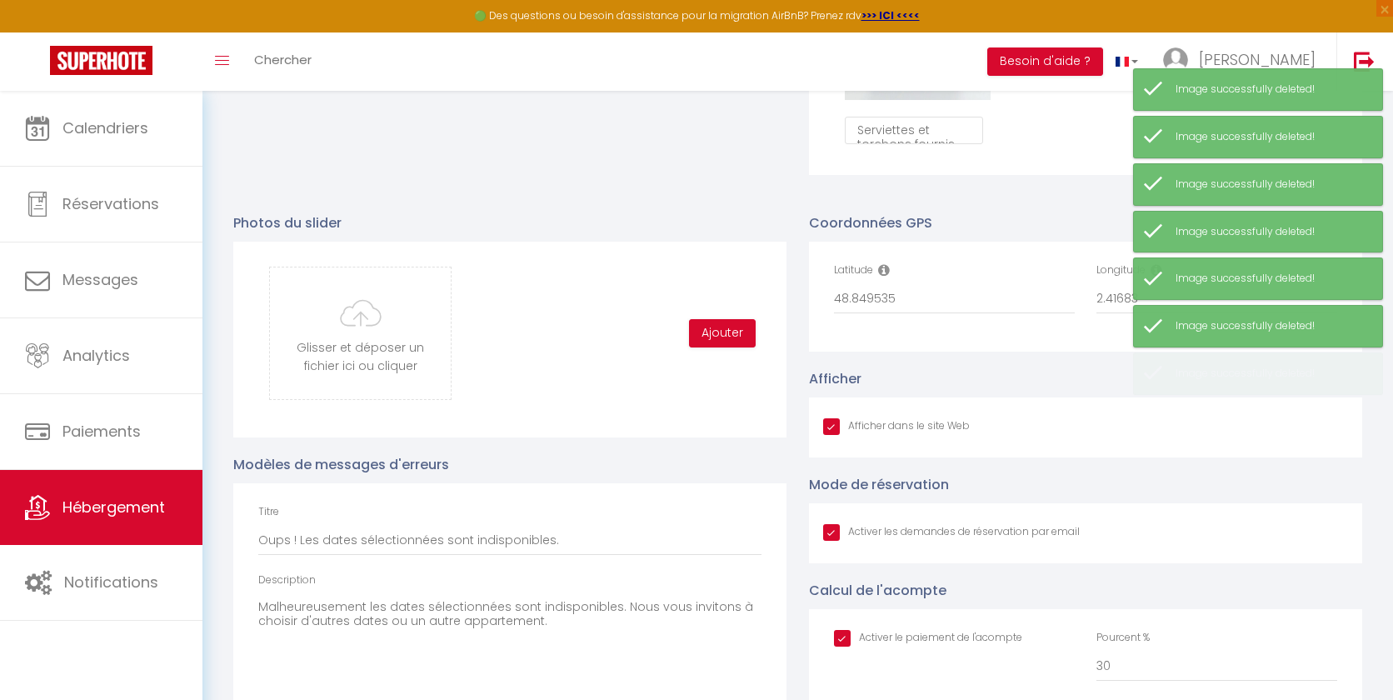
scroll to position [1588, 0]
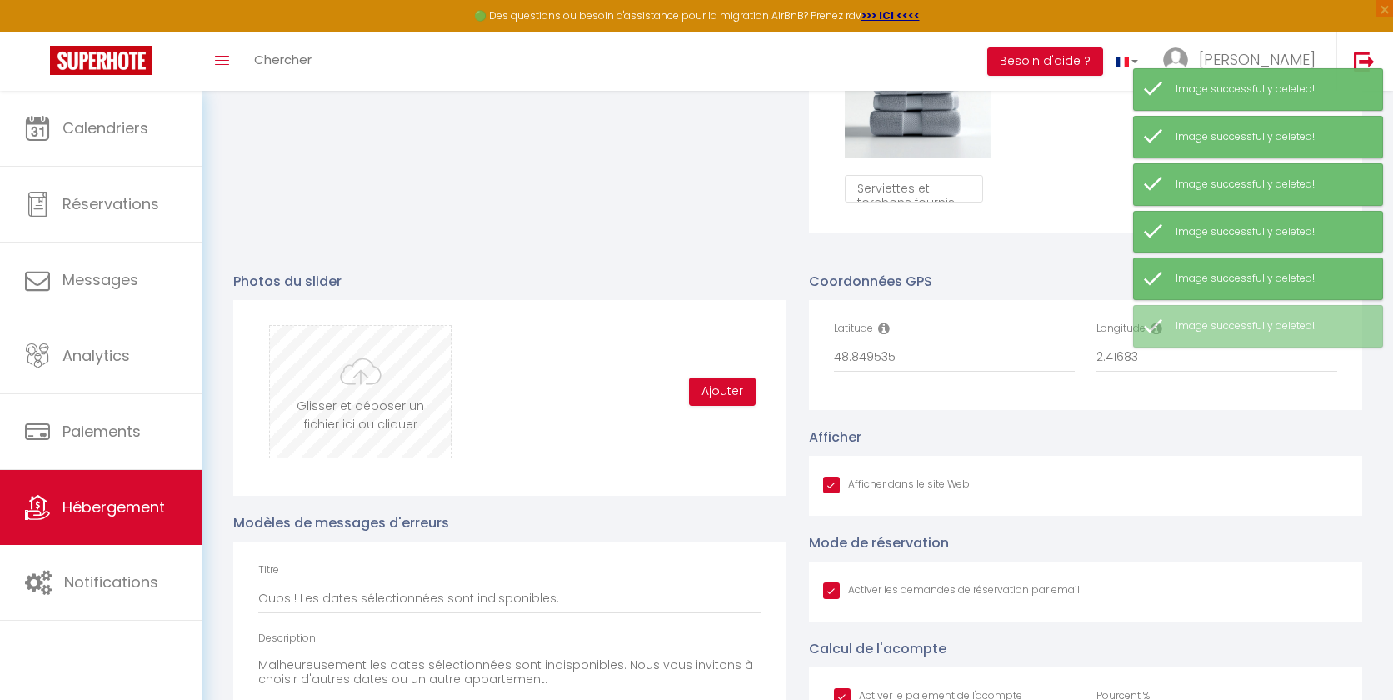
click at [351, 418] on input "file" at bounding box center [360, 392] width 181 height 132
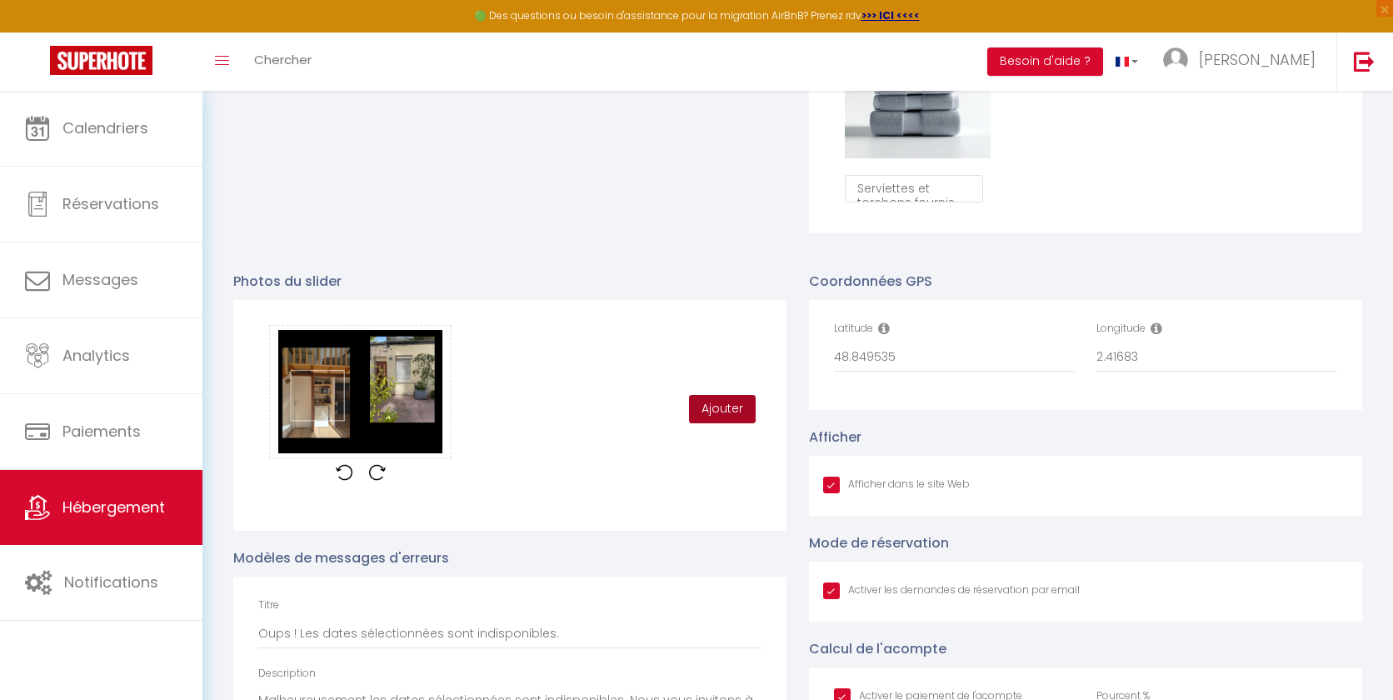
click at [718, 402] on button "Ajouter" at bounding box center [722, 409] width 67 height 28
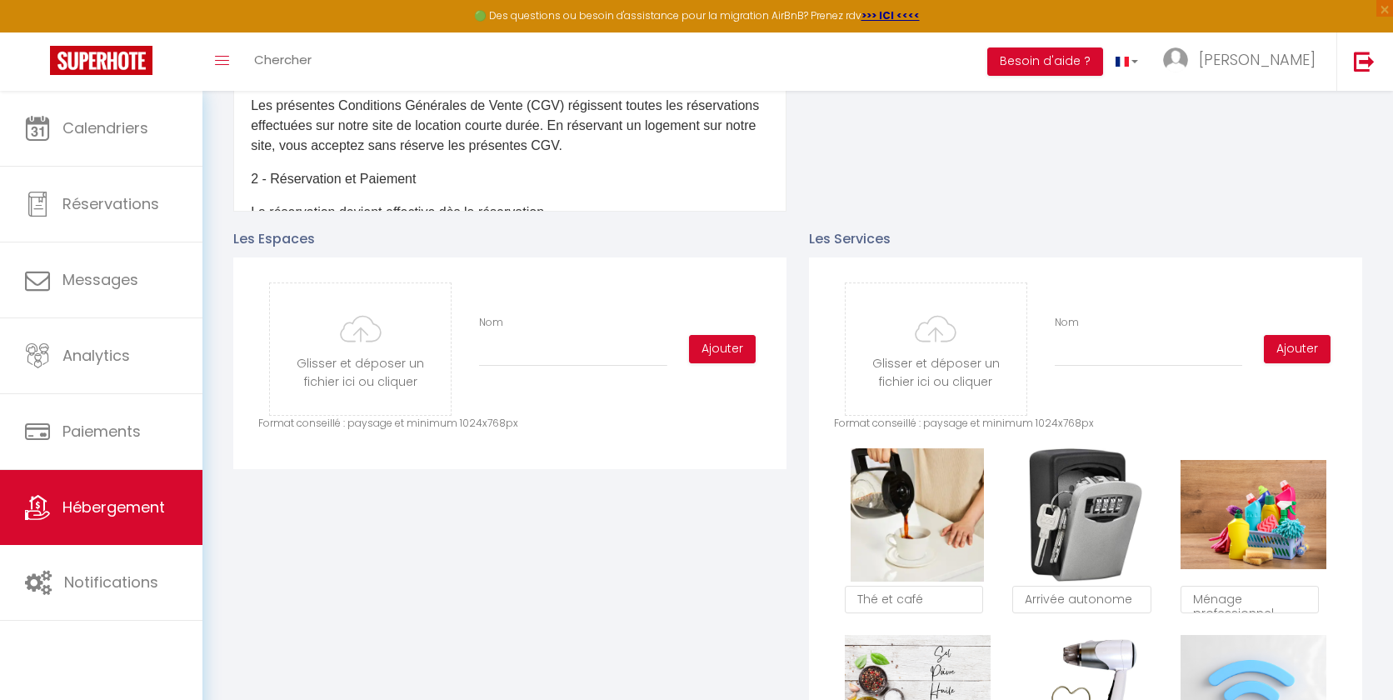
scroll to position [0, 0]
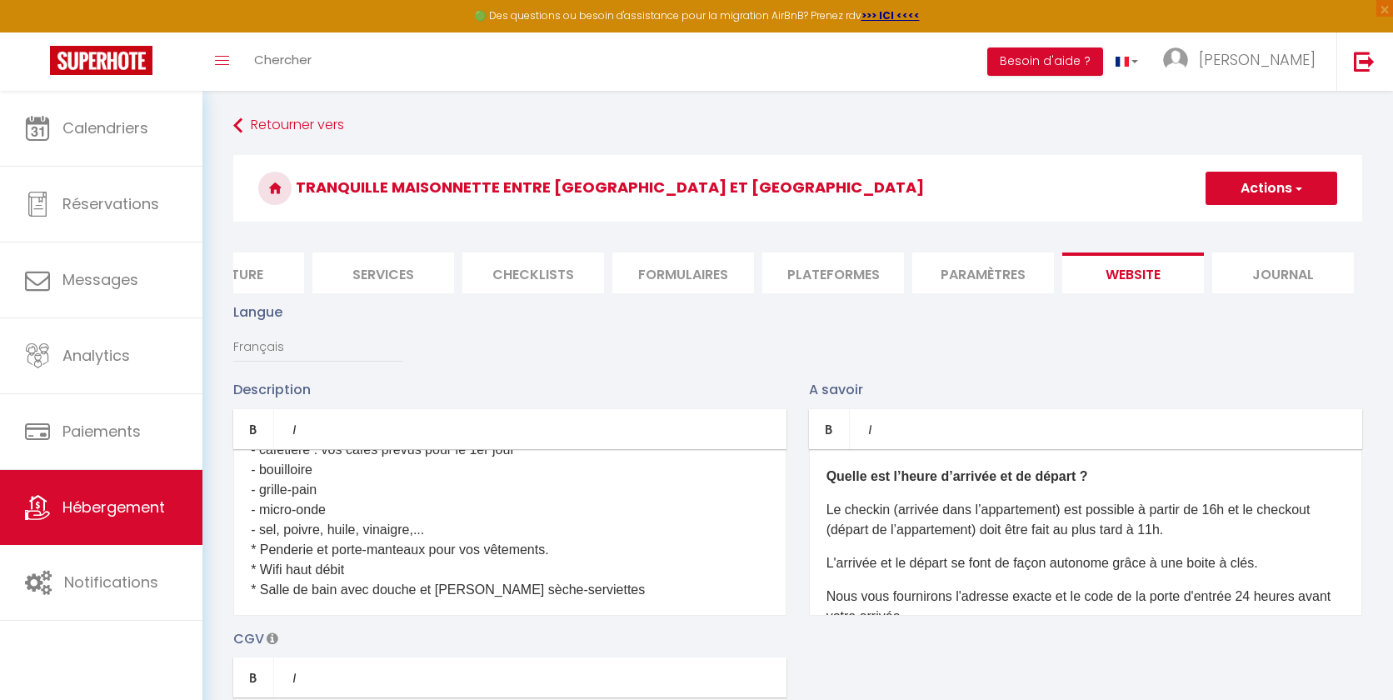
click at [1297, 192] on span "button" at bounding box center [1297, 188] width 11 height 17
click at [1255, 221] on input "Enregistrer" at bounding box center [1252, 225] width 62 height 17
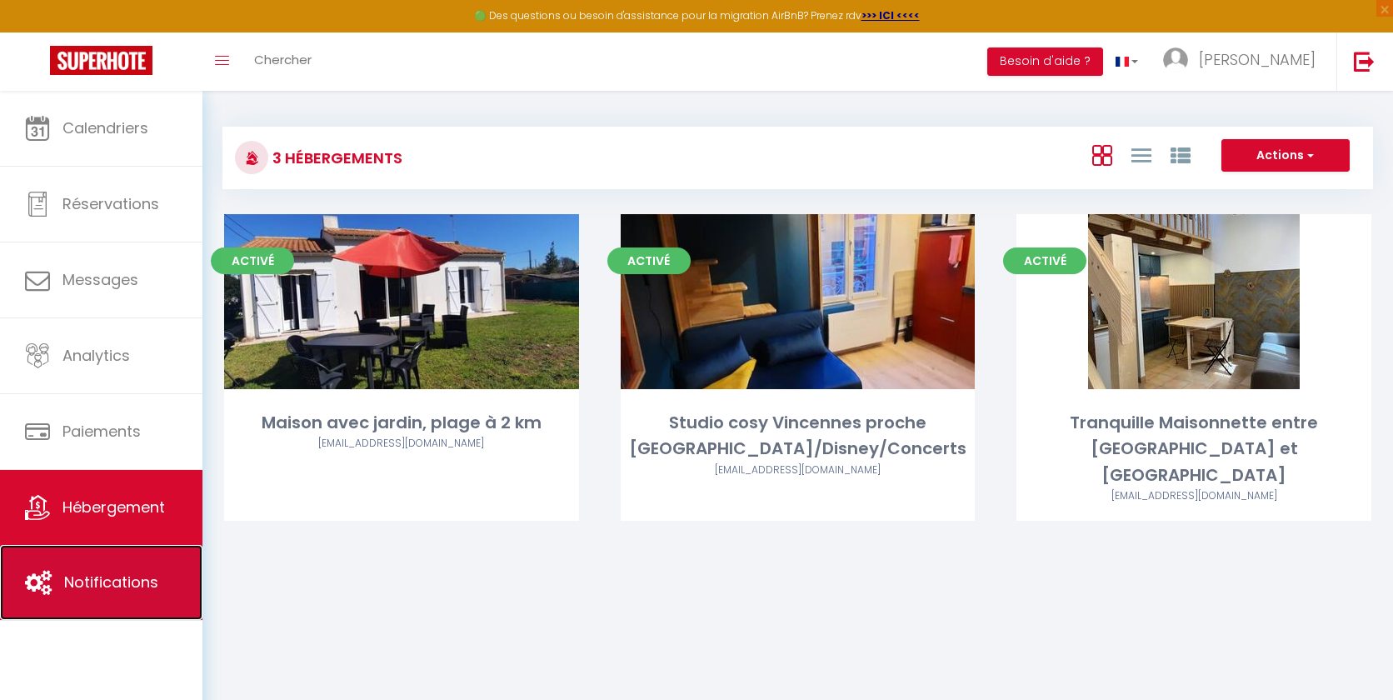
click at [120, 592] on span "Notifications" at bounding box center [111, 582] width 94 height 21
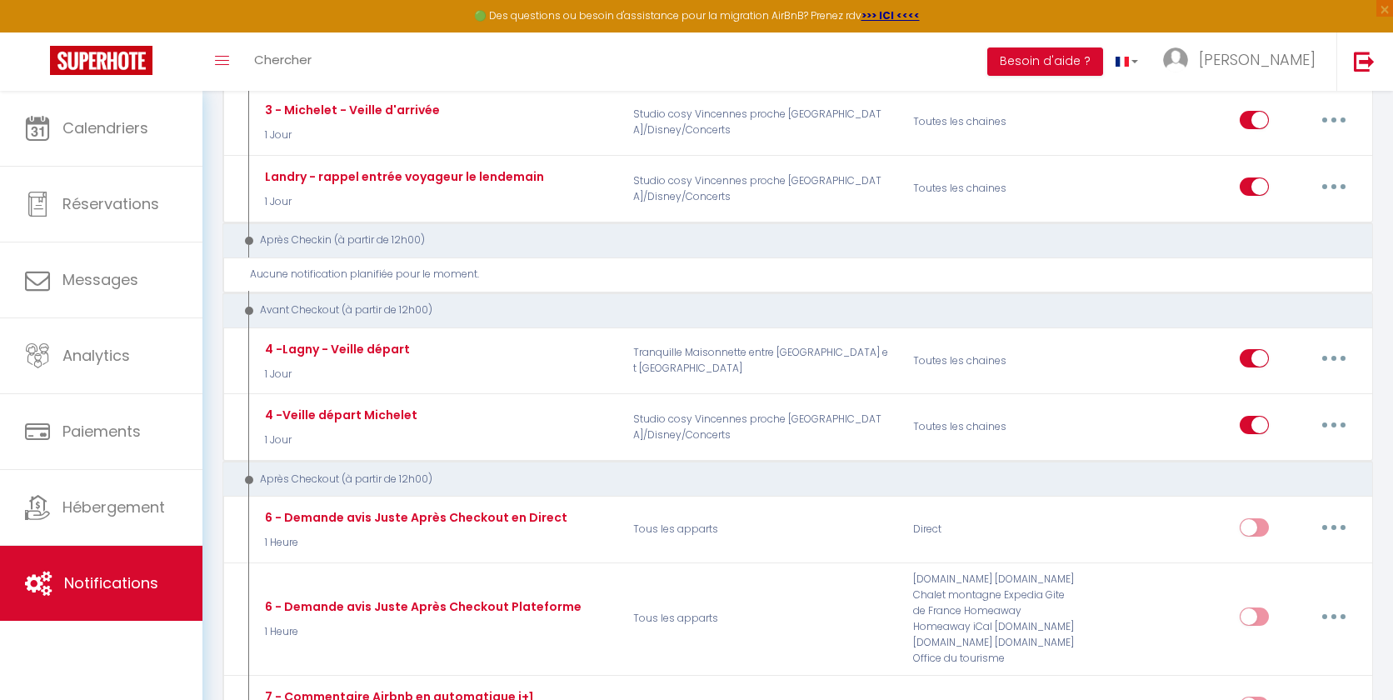
scroll to position [817, 0]
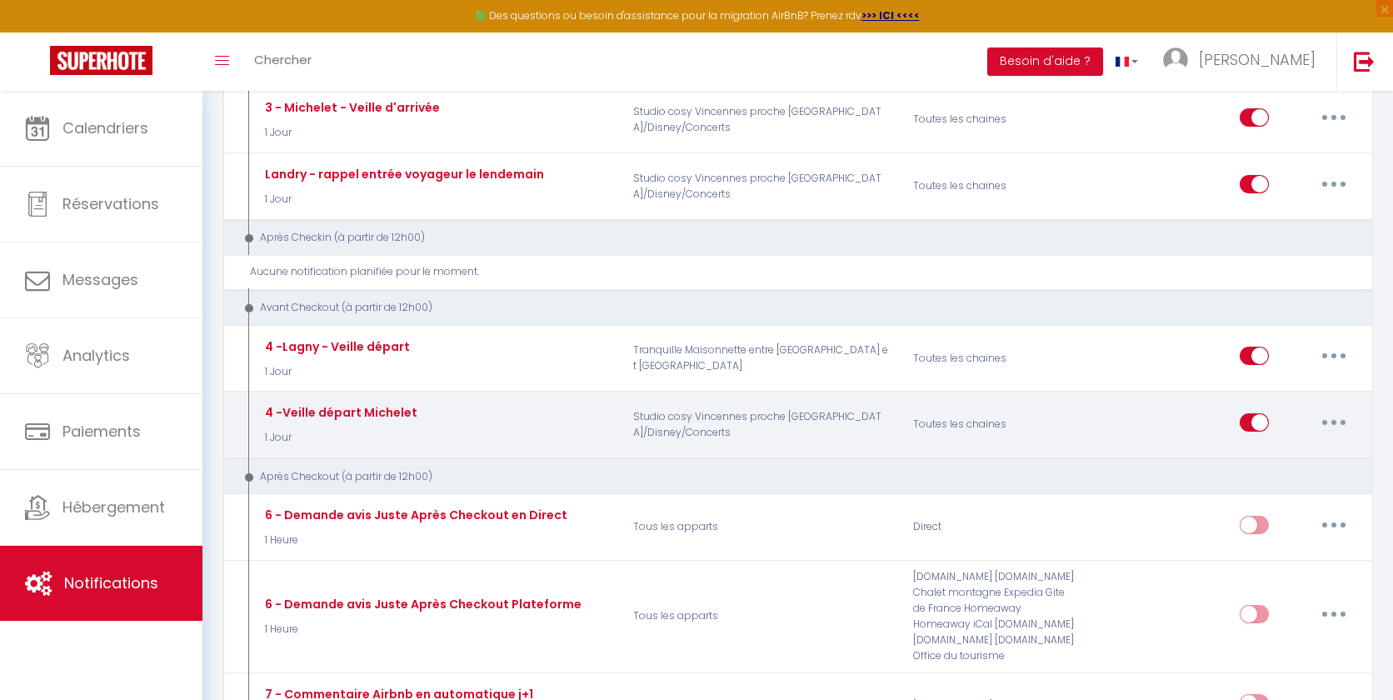
click at [1299, 423] on button "button" at bounding box center [1334, 422] width 47 height 27
click at [1288, 451] on link "Editer" at bounding box center [1290, 460] width 123 height 28
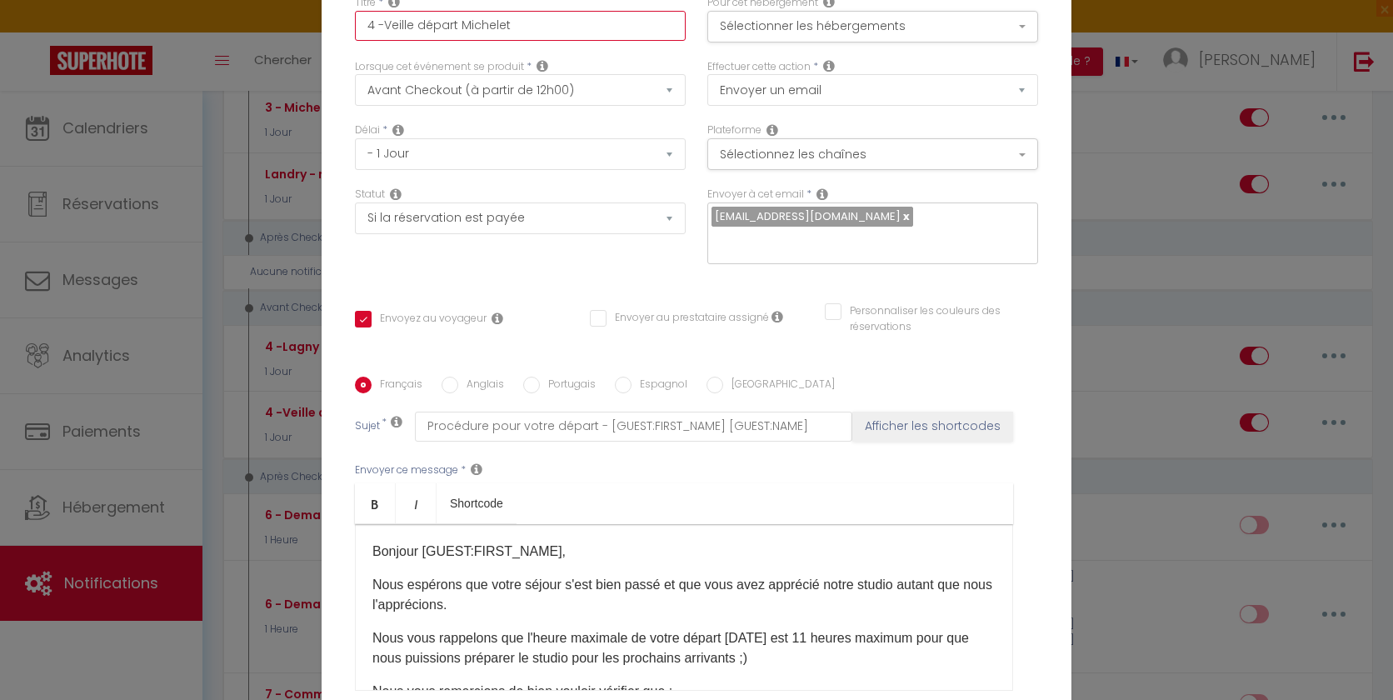
click at [385, 33] on input "4 -Veille départ Michelet" at bounding box center [520, 26] width 331 height 30
click at [623, 40] on input "4 -Michelet - Veille départ Michelet" at bounding box center [520, 26] width 331 height 30
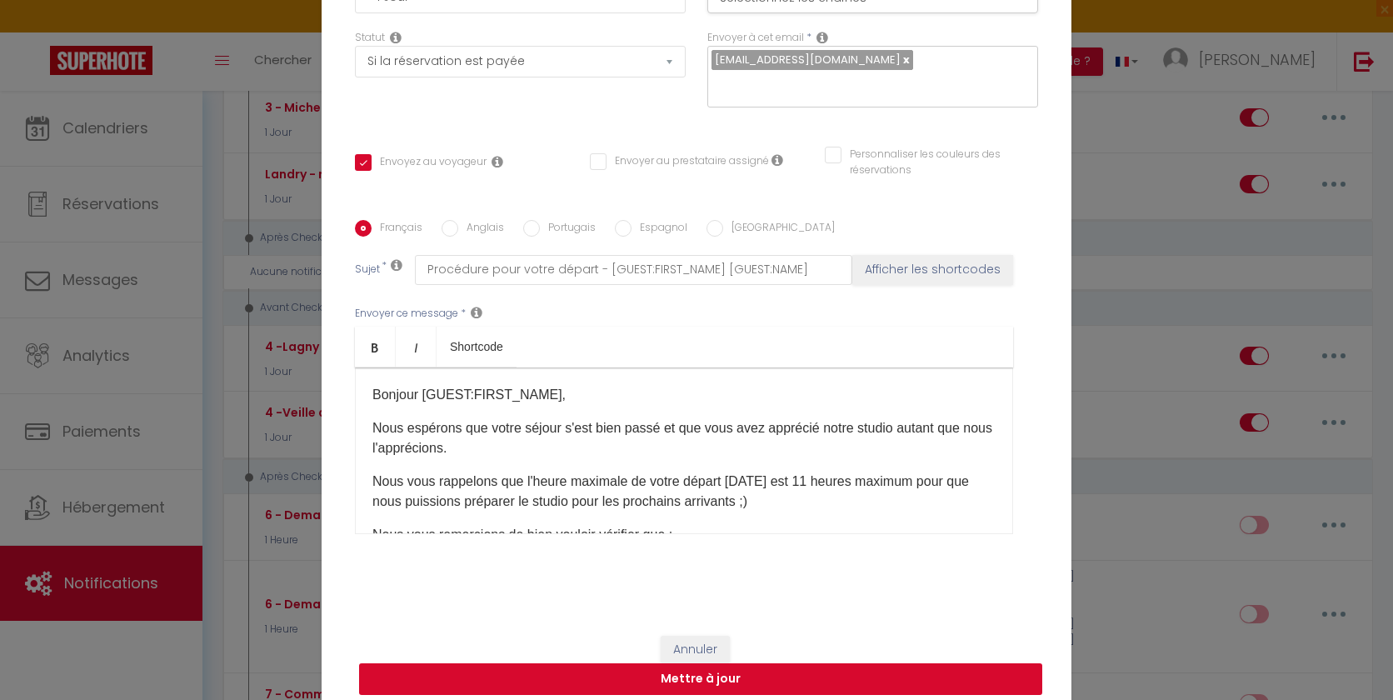
click at [692, 665] on button "Mettre à jour" at bounding box center [700, 679] width 683 height 32
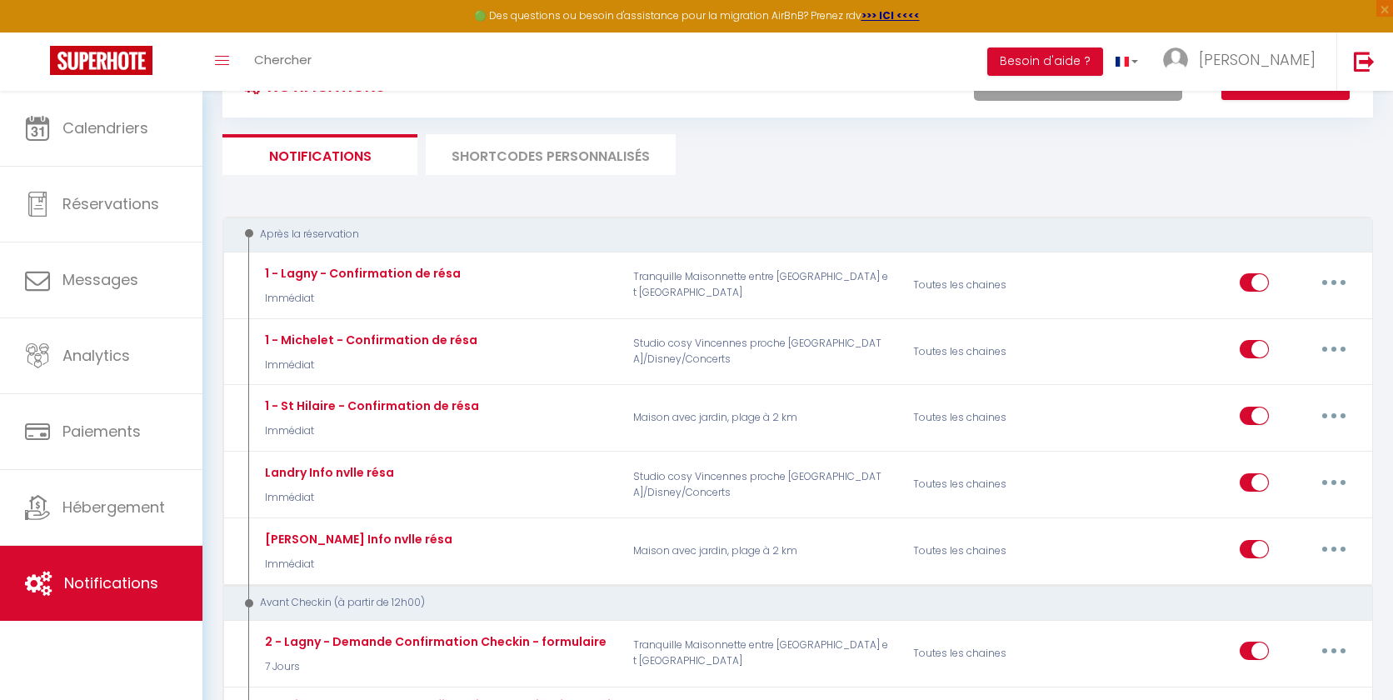
scroll to position [0, 0]
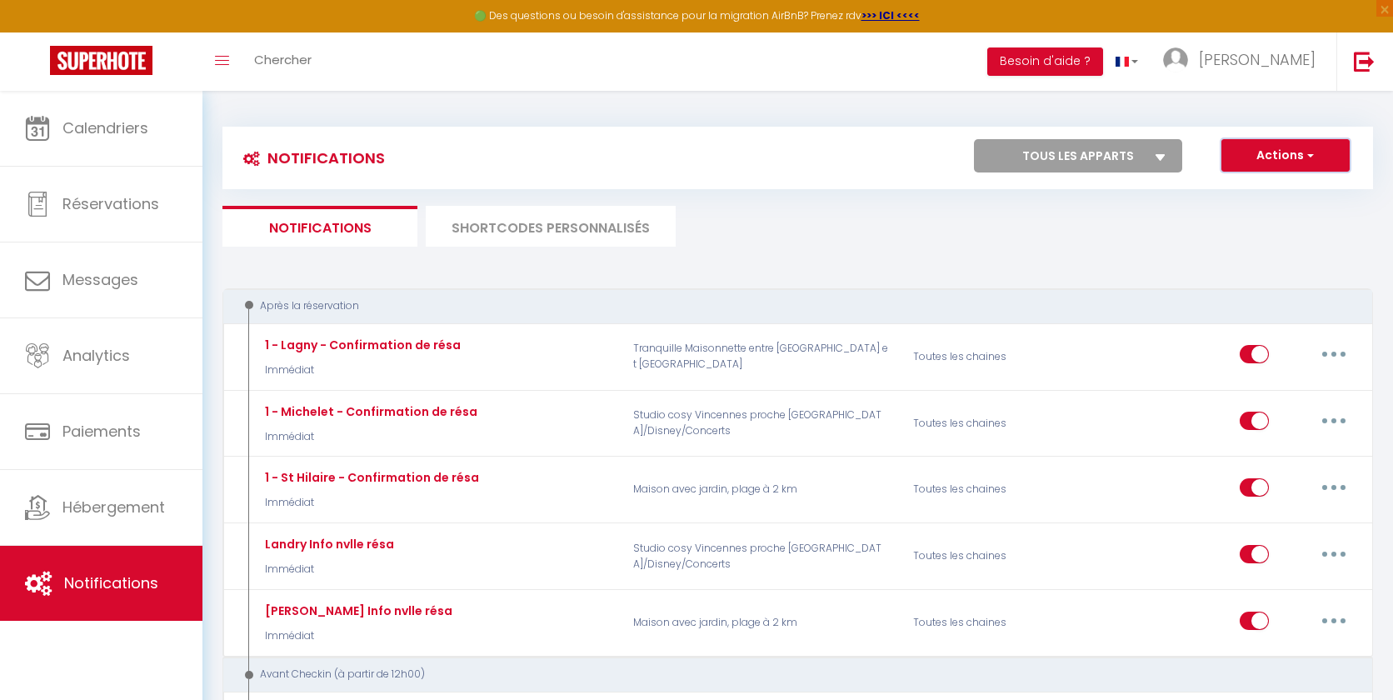
click at [1265, 142] on button "Actions" at bounding box center [1285, 155] width 128 height 33
click at [1243, 182] on link "Nouvelle Notification" at bounding box center [1262, 192] width 173 height 22
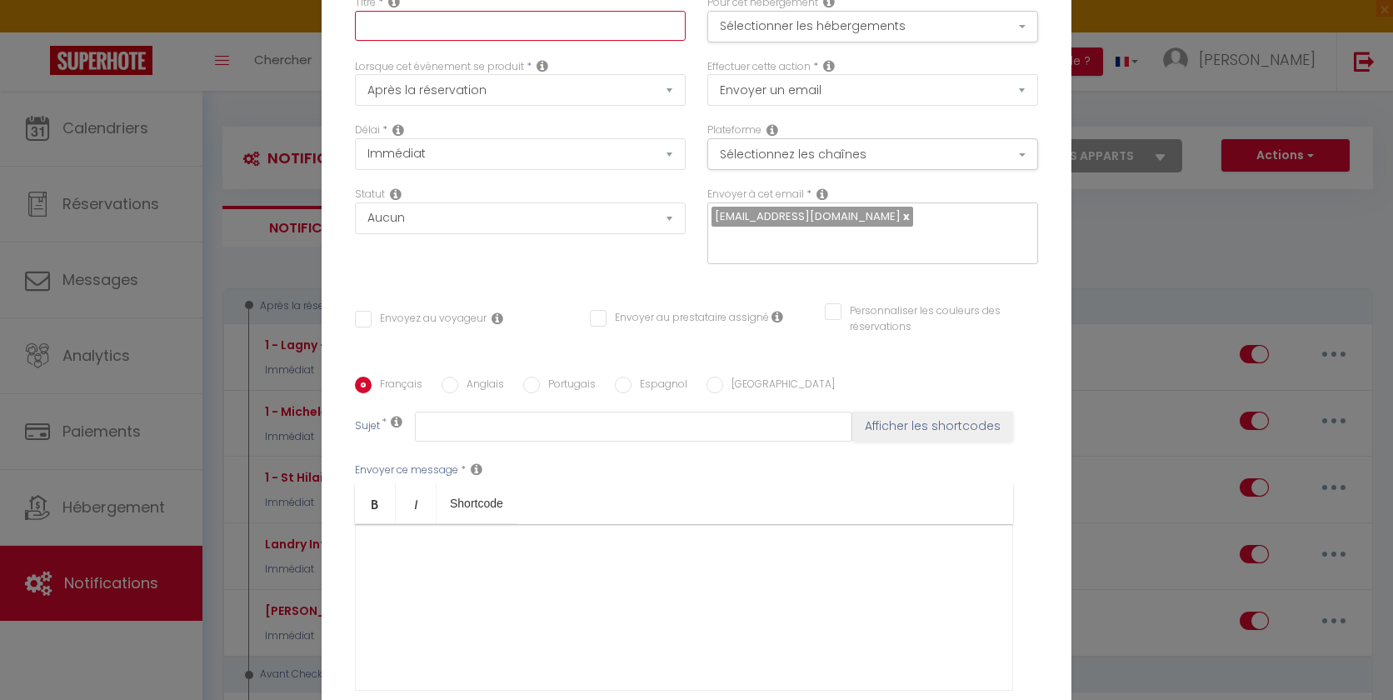
click at [563, 41] on input "text" at bounding box center [520, 26] width 331 height 30
click at [546, 104] on select "Après la réservation Avant Checkin (à partir de 12h00) Après Checkin (à partir …" at bounding box center [520, 90] width 331 height 32
click at [355, 86] on select "Après la réservation Avant Checkin (à partir de 12h00) Après Checkin (à partir …" at bounding box center [520, 90] width 331 height 32
click at [547, 97] on select "Après la réservation Avant Checkin (à partir de 12h00) Après Checkin (à partir …" at bounding box center [520, 90] width 331 height 32
click at [355, 86] on select "Après la réservation Avant Checkin (à partir de 12h00) Après Checkin (à partir …" at bounding box center [520, 90] width 331 height 32
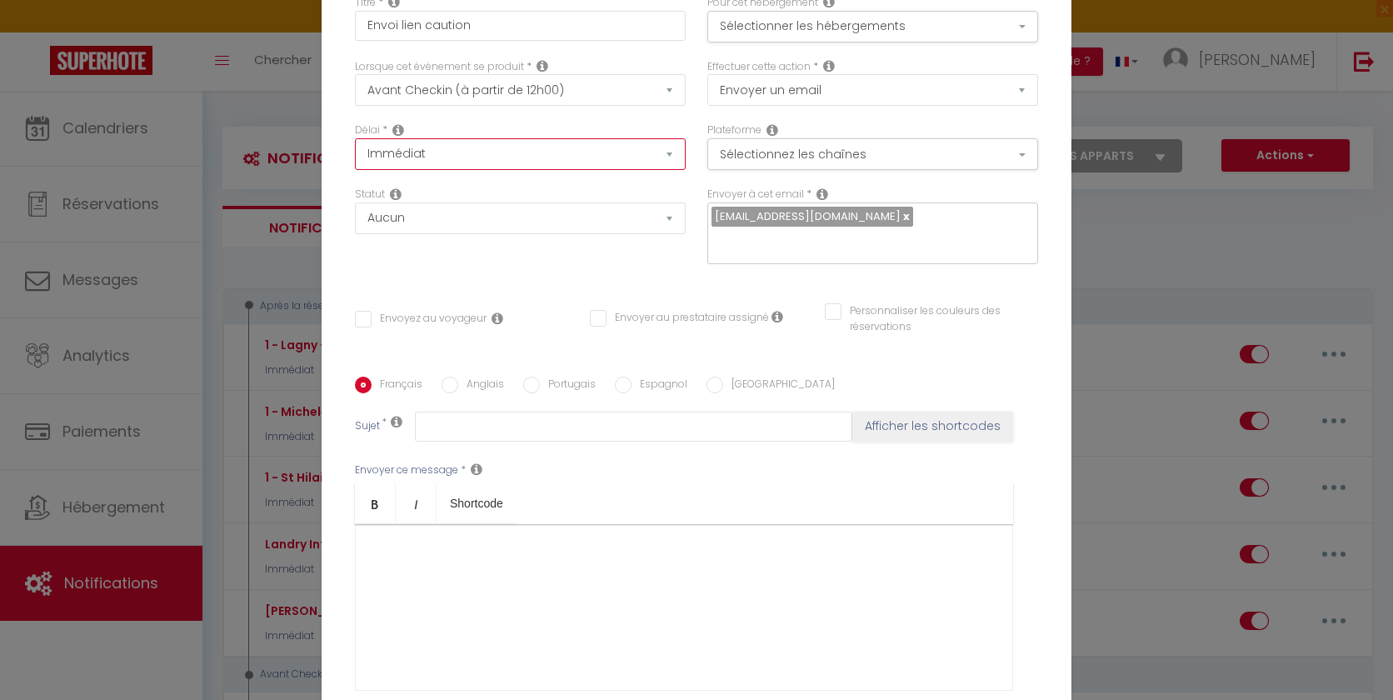
click at [511, 167] on select "Immédiat - 10 Minutes - 1 Heure - 2 Heures - 3 Heures - 4 Heures - 5 Heures - 6…" at bounding box center [520, 154] width 331 height 32
click at [355, 150] on select "Immédiat - 10 Minutes - 1 Heure - 2 Heures - 3 Heures - 4 Heures - 5 Heures - 6…" at bounding box center [520, 154] width 331 height 32
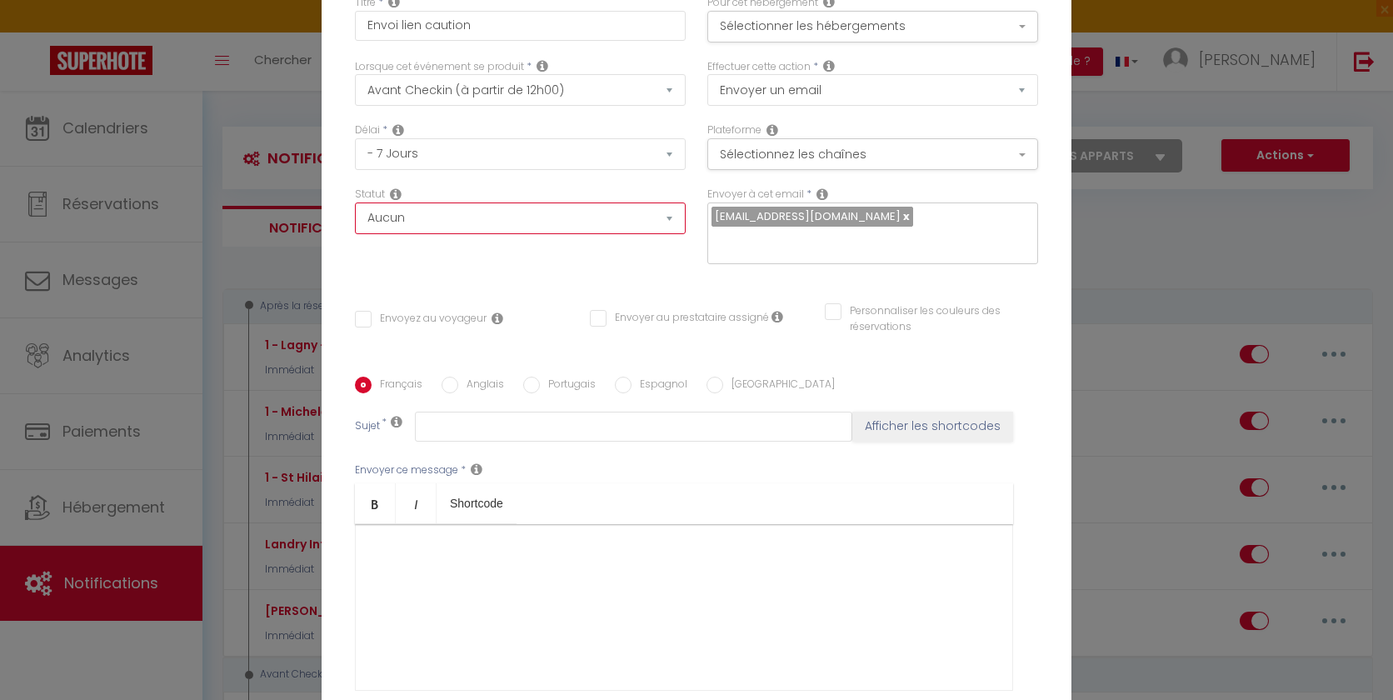
click at [496, 234] on select "Aucun Si la réservation est payée Si réservation non payée Si la caution a été …" at bounding box center [520, 218] width 331 height 32
click at [355, 214] on select "Aucun Si la réservation est payée Si réservation non payée Si la caution a été …" at bounding box center [520, 218] width 331 height 32
click at [771, 39] on button "Sélectionner les hébergements" at bounding box center [872, 27] width 331 height 32
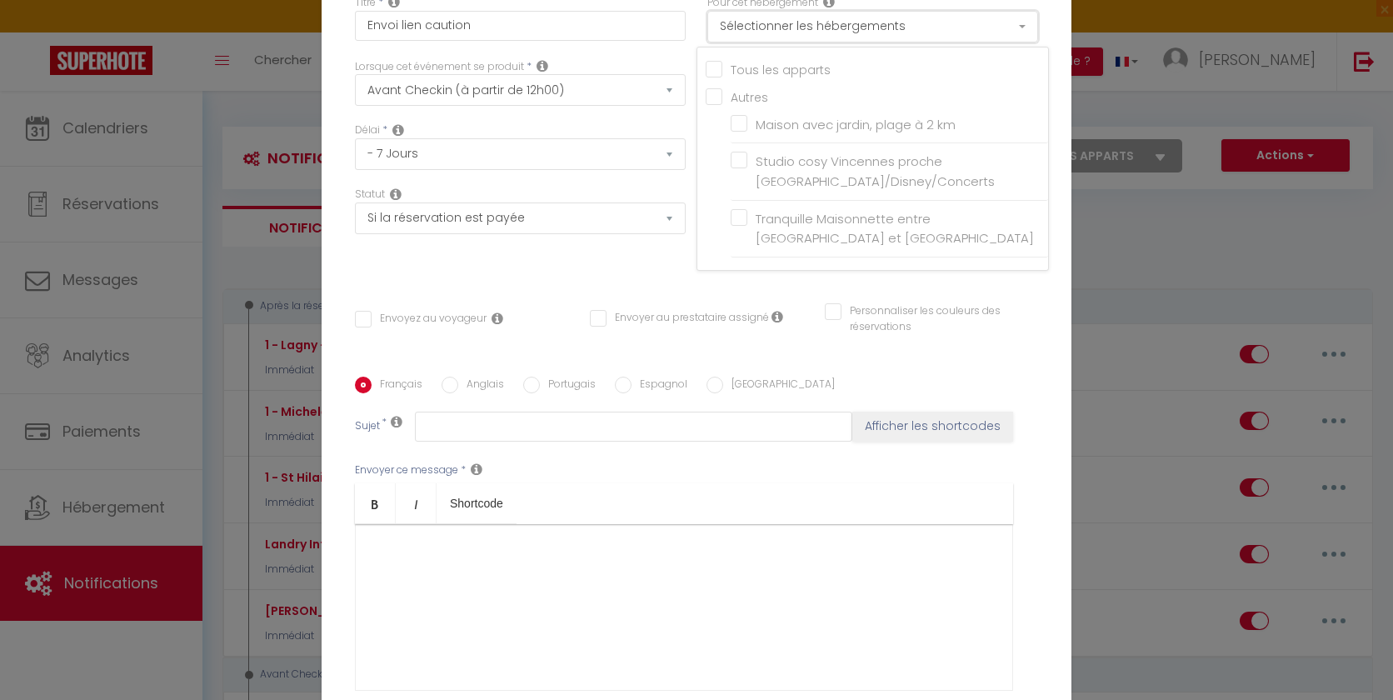
click at [780, 27] on button "Sélectionner les hébergements" at bounding box center [872, 27] width 331 height 32
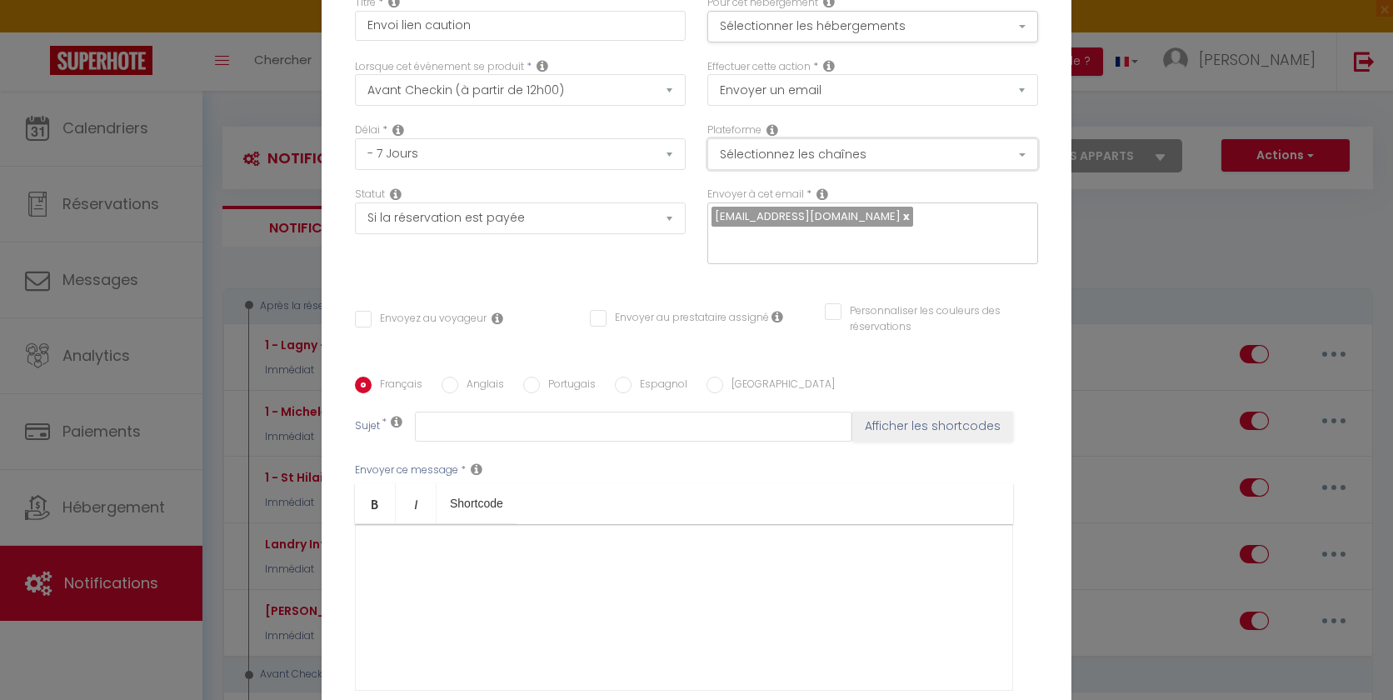
click at [746, 170] on button "Sélectionnez les chaînes" at bounding box center [872, 154] width 331 height 32
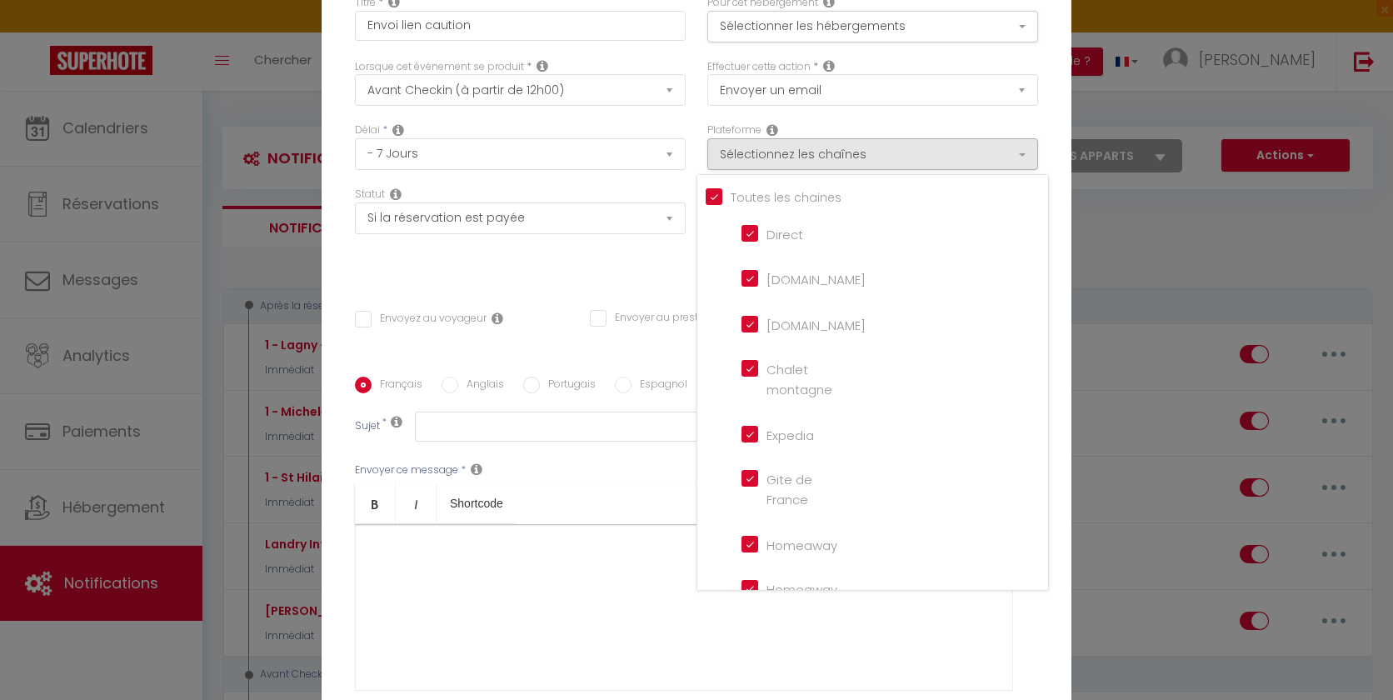
click at [719, 204] on input "Tous les apparts" at bounding box center [877, 195] width 342 height 17
click at [752, 240] on input "Direct" at bounding box center [788, 231] width 95 height 17
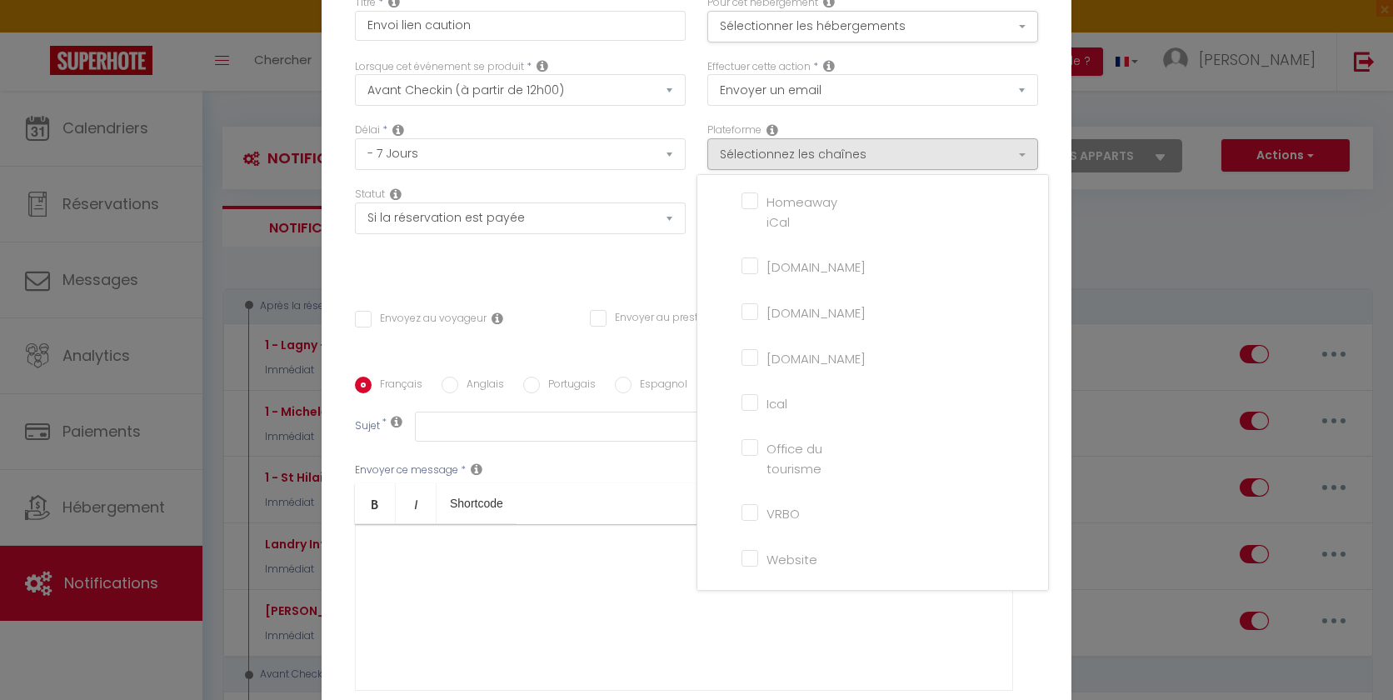
scroll to position [55, 0]
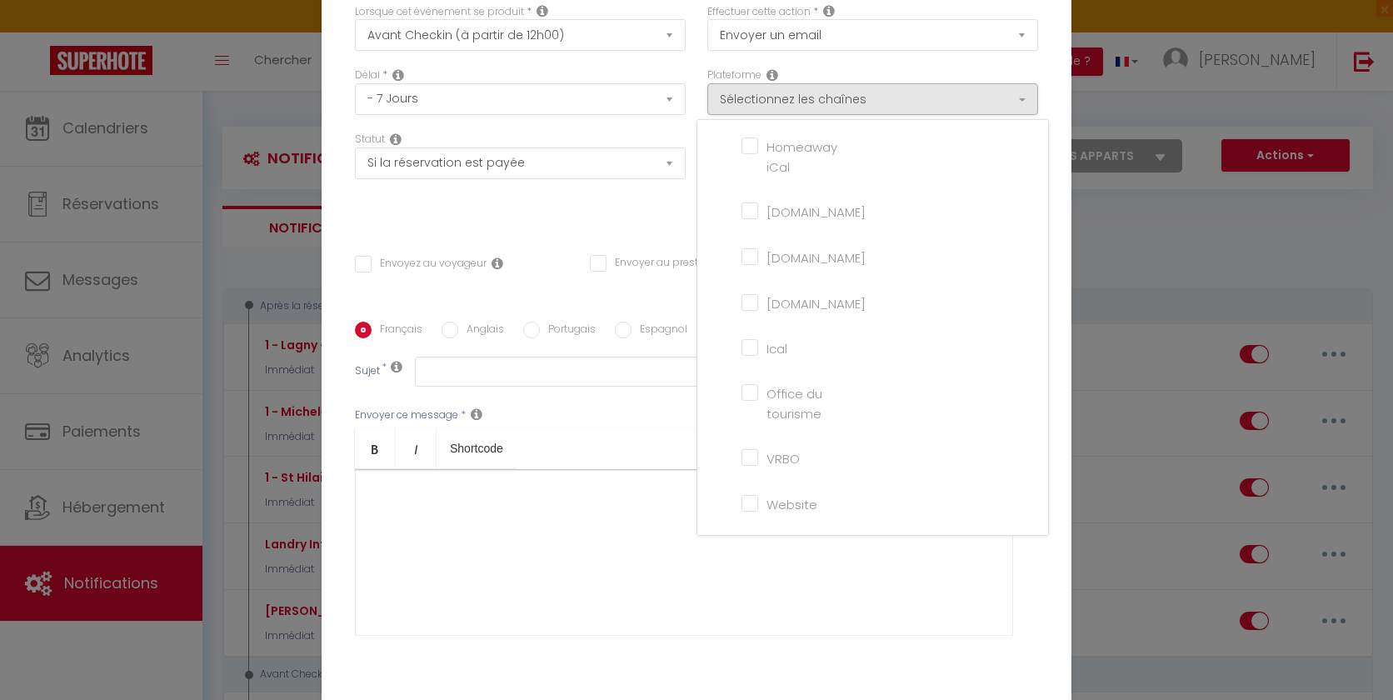
click at [746, 511] on input "Website" at bounding box center [788, 502] width 95 height 17
click at [645, 502] on div at bounding box center [684, 552] width 658 height 167
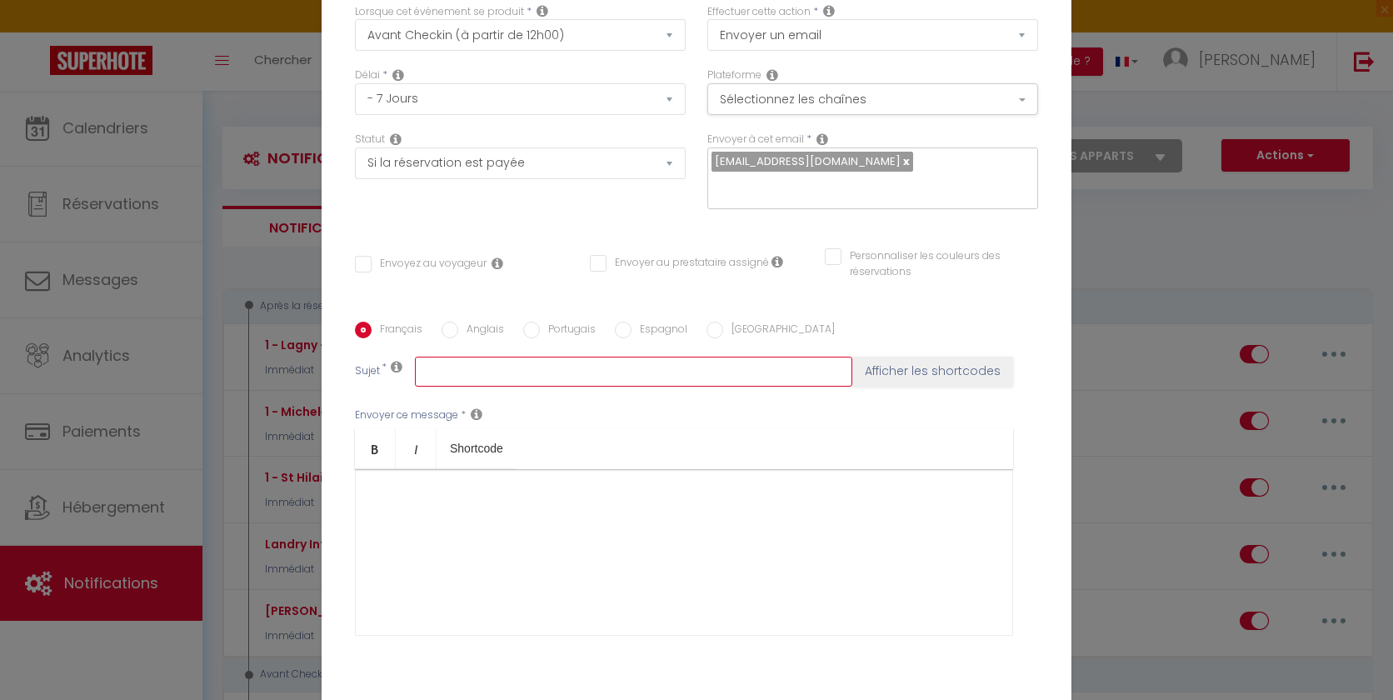
click at [563, 370] on input "text" at bounding box center [633, 372] width 437 height 30
click at [884, 368] on button "Afficher les shortcodes" at bounding box center [932, 372] width 161 height 30
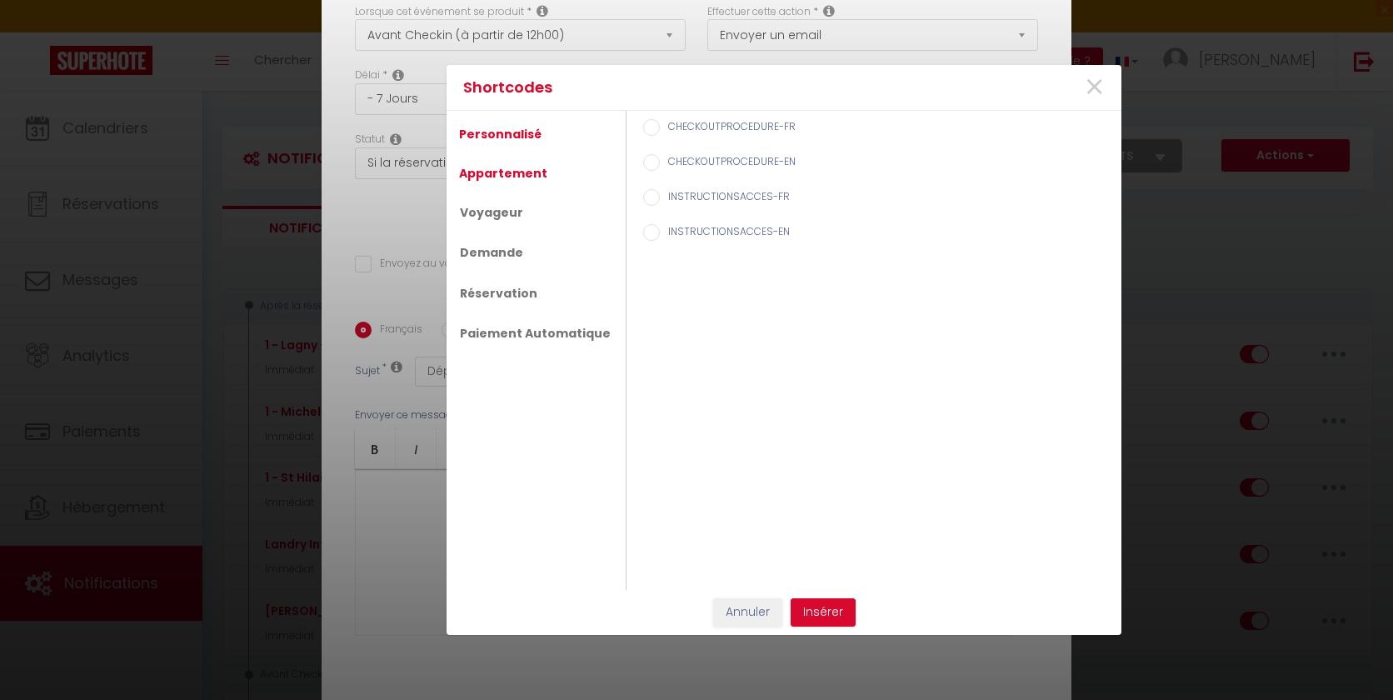
click at [539, 175] on link "Appartement" at bounding box center [503, 173] width 105 height 30
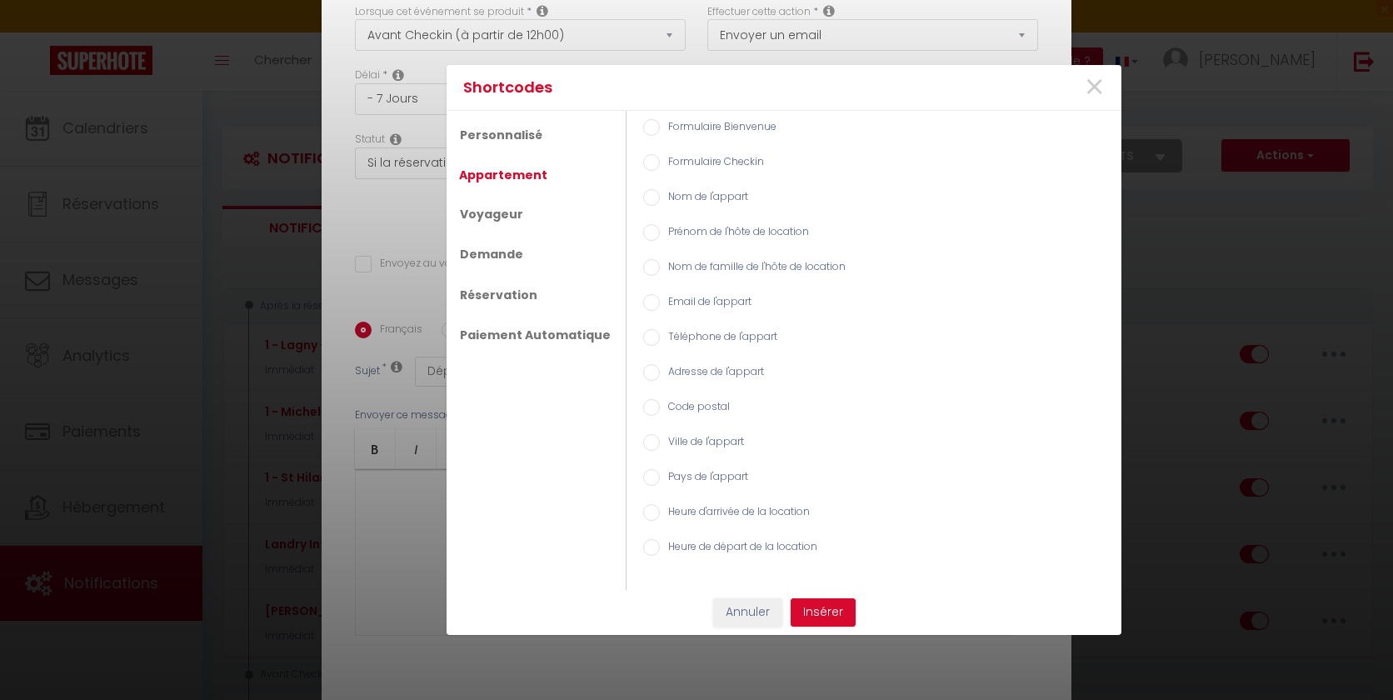
click at [684, 187] on div "Nom de l'appart" at bounding box center [874, 198] width 478 height 35
click at [681, 202] on label "Nom de l'appart" at bounding box center [704, 198] width 88 height 18
click at [660, 202] on input "Nom de l'appart" at bounding box center [651, 197] width 17 height 17
click at [819, 617] on button "Insérer" at bounding box center [823, 612] width 65 height 28
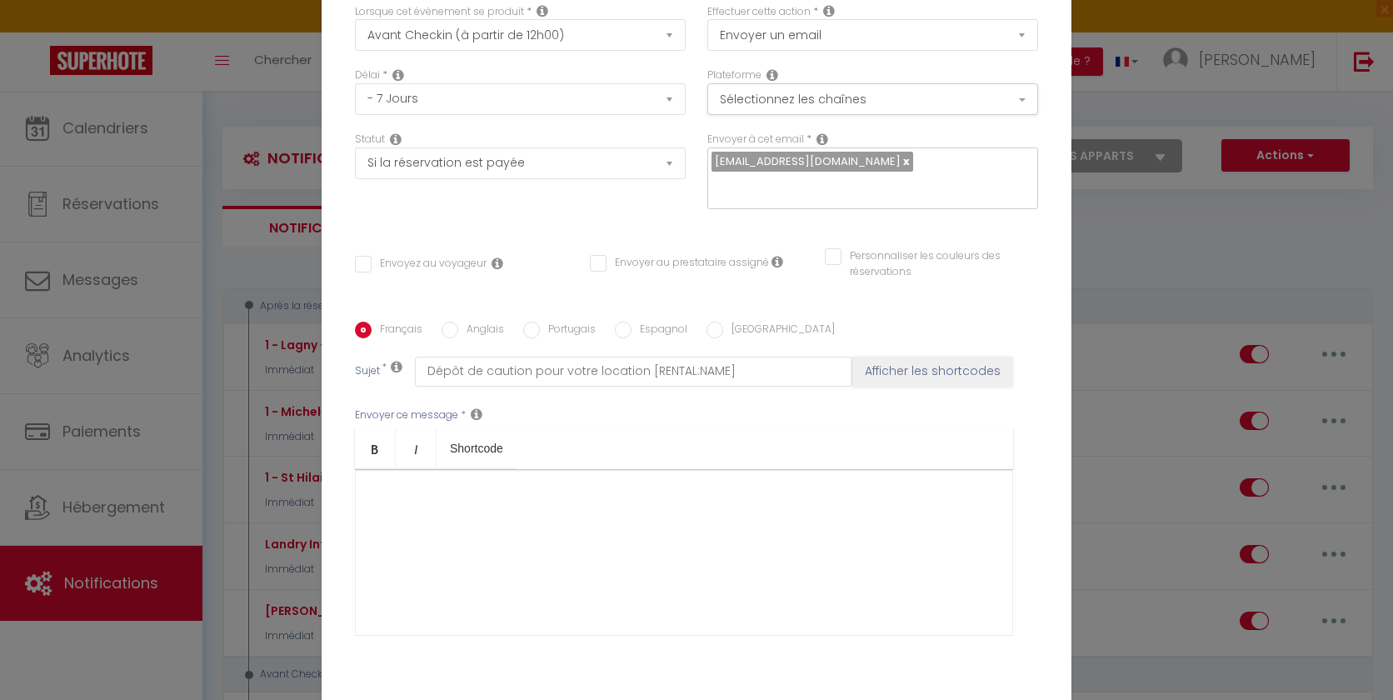
click at [544, 496] on div at bounding box center [684, 552] width 658 height 167
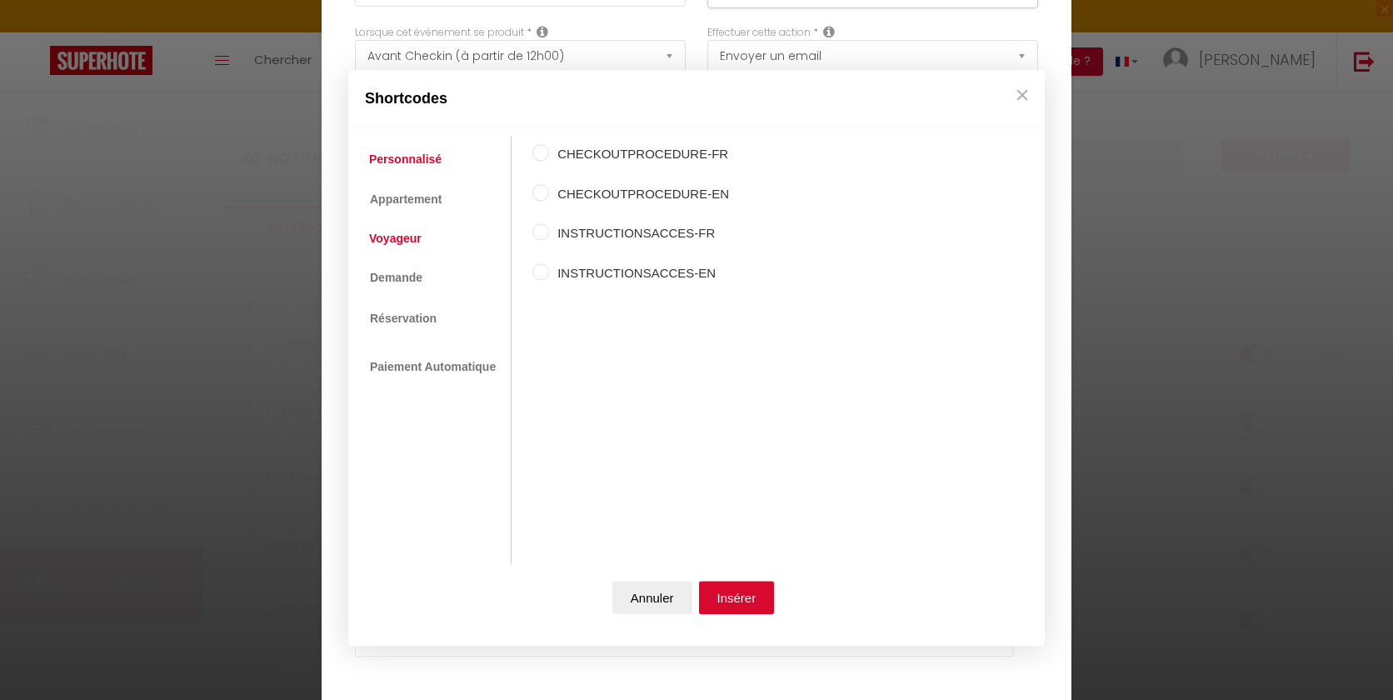
click at [422, 234] on link "Voyageur" at bounding box center [395, 238] width 69 height 30
click at [605, 192] on label "Prénom du voyageur" at bounding box center [631, 194] width 164 height 20
click at [549, 192] on input "Prénom du voyageur" at bounding box center [540, 192] width 17 height 17
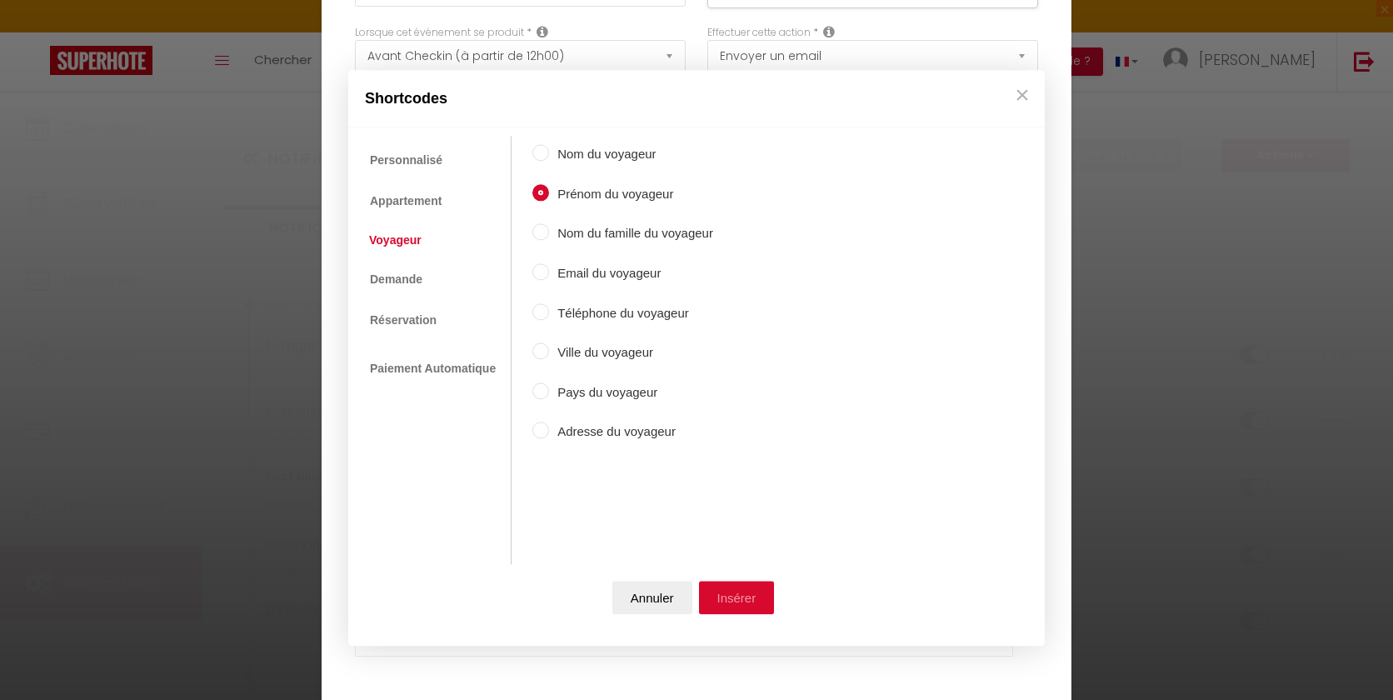
click at [729, 592] on button "Insérer" at bounding box center [737, 598] width 76 height 33
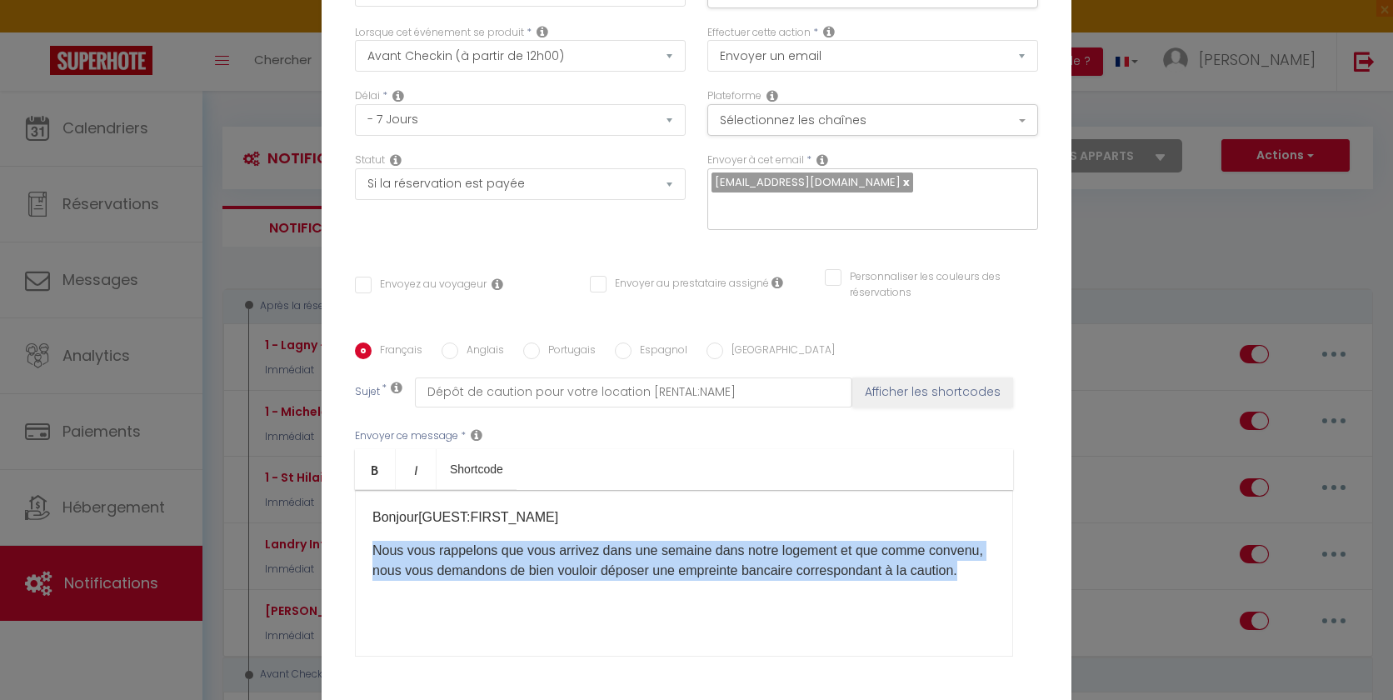
drag, startPoint x: 966, startPoint y: 562, endPoint x: 359, endPoint y: 518, distance: 609.0
click at [359, 518] on div "Bonjour [GUEST:FIRST_NAME] Nous vous rappelons que vous arrivez dans une semain…" at bounding box center [684, 573] width 658 height 167
copy p "Nous vous rappelons que vous arrivez dans une semaine dans notre logement et qu…"
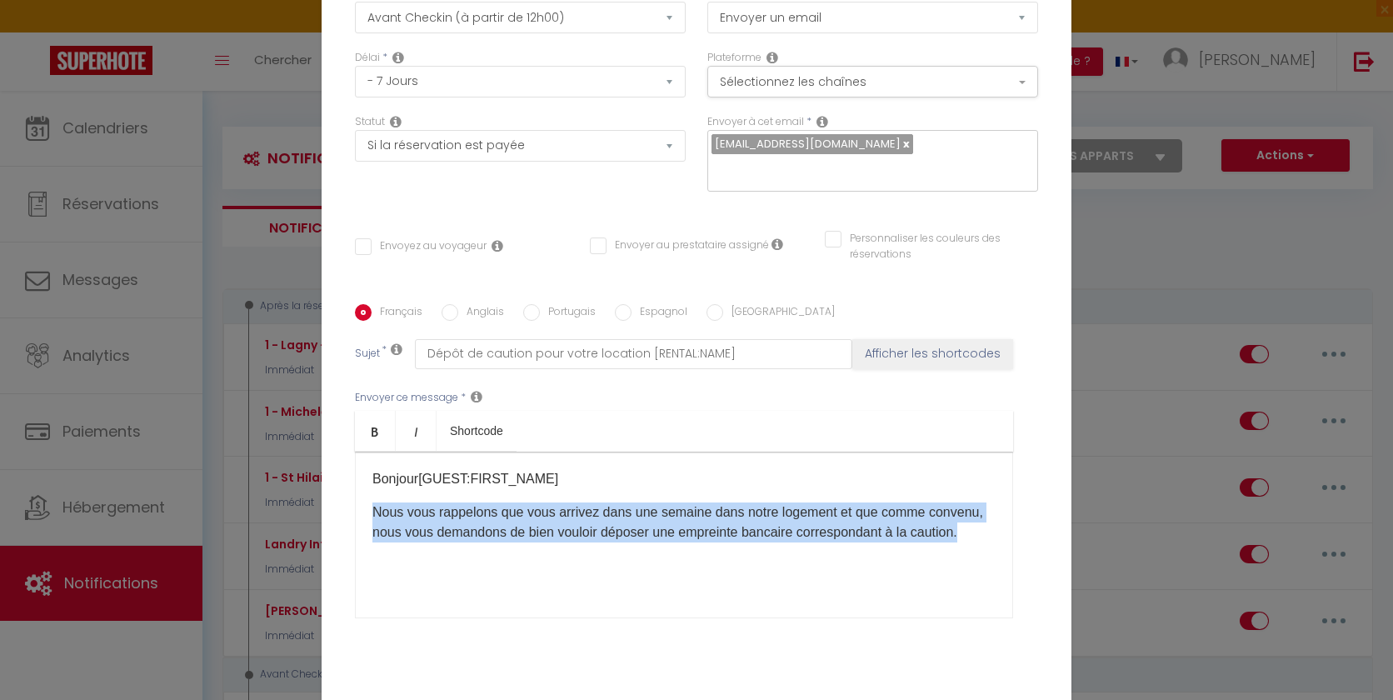
scroll to position [157, 0]
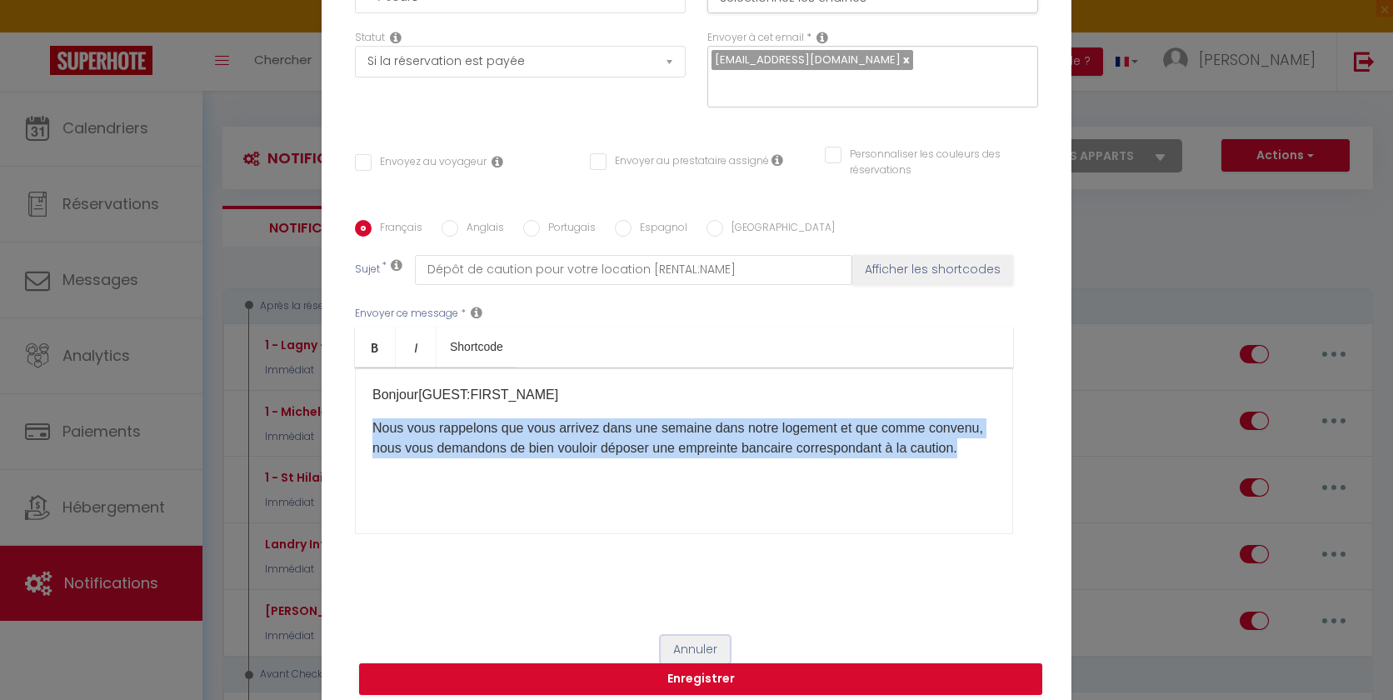
click at [701, 636] on button "Annuler" at bounding box center [695, 650] width 69 height 28
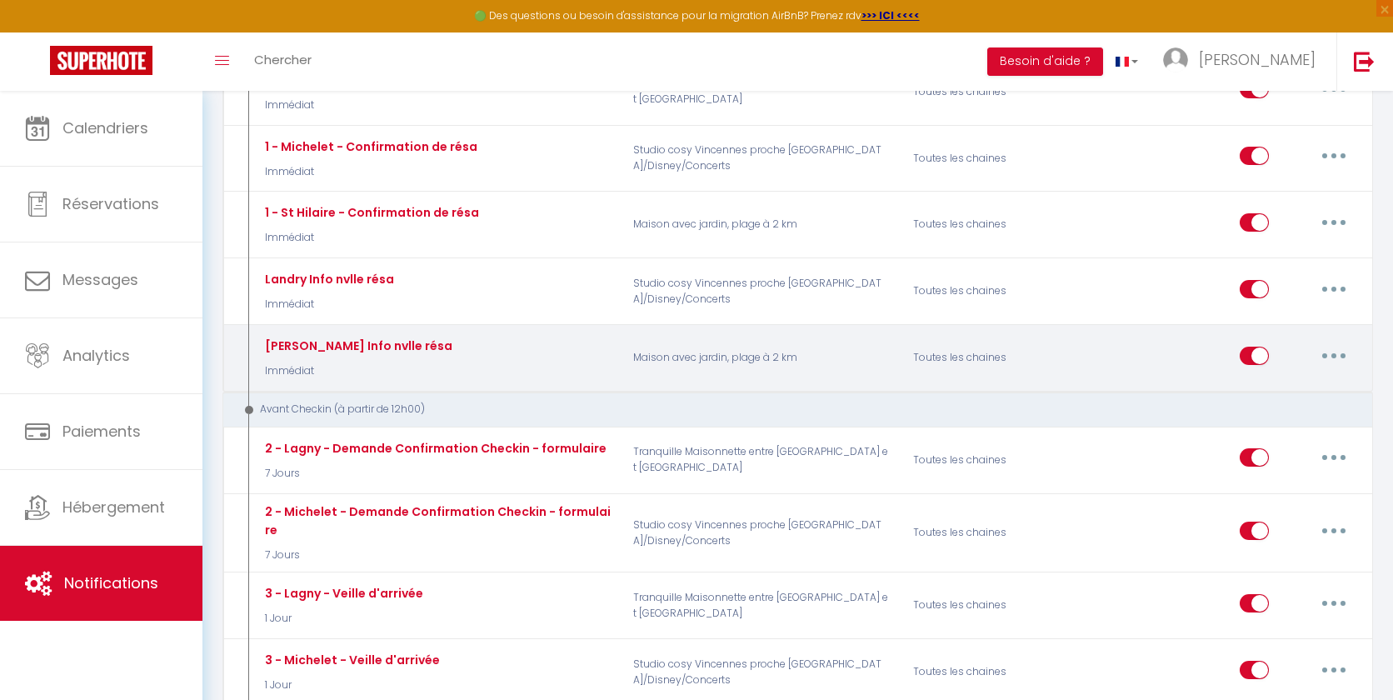
scroll to position [268, 0]
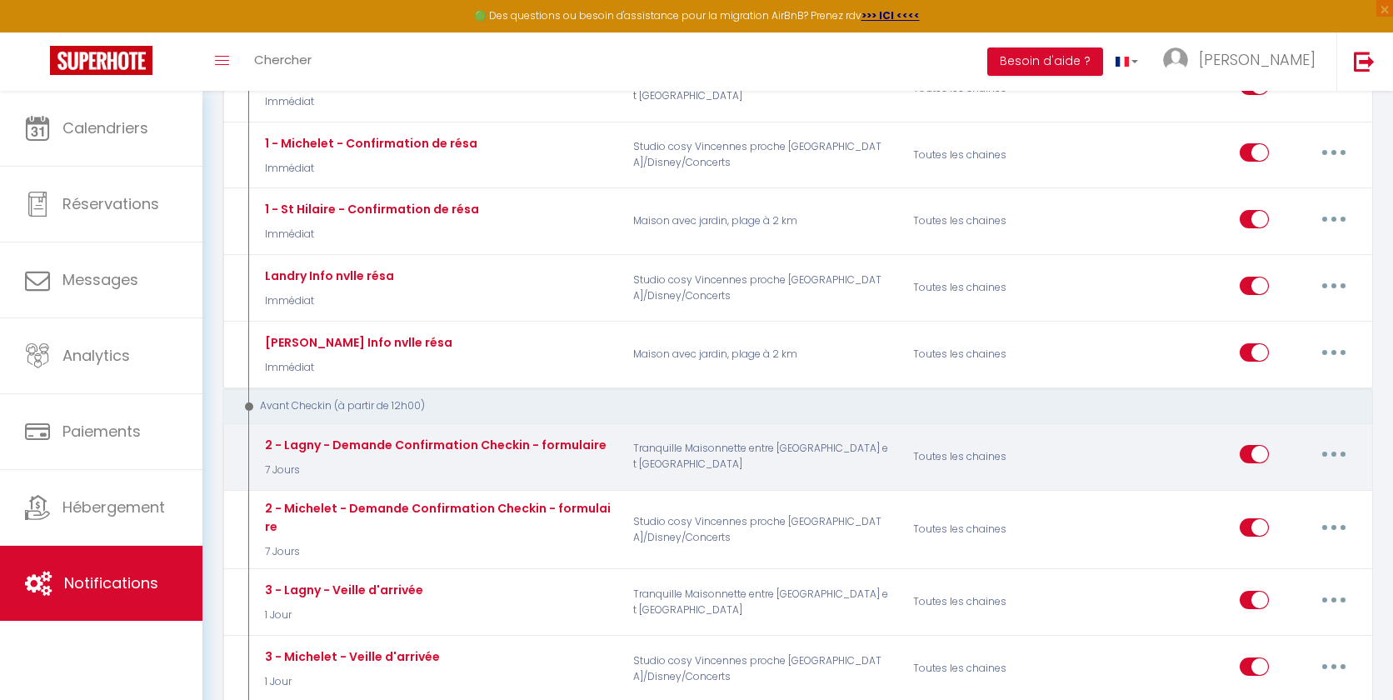
click at [1299, 457] on button "button" at bounding box center [1334, 454] width 47 height 27
click at [1266, 491] on link "Editer" at bounding box center [1290, 492] width 123 height 28
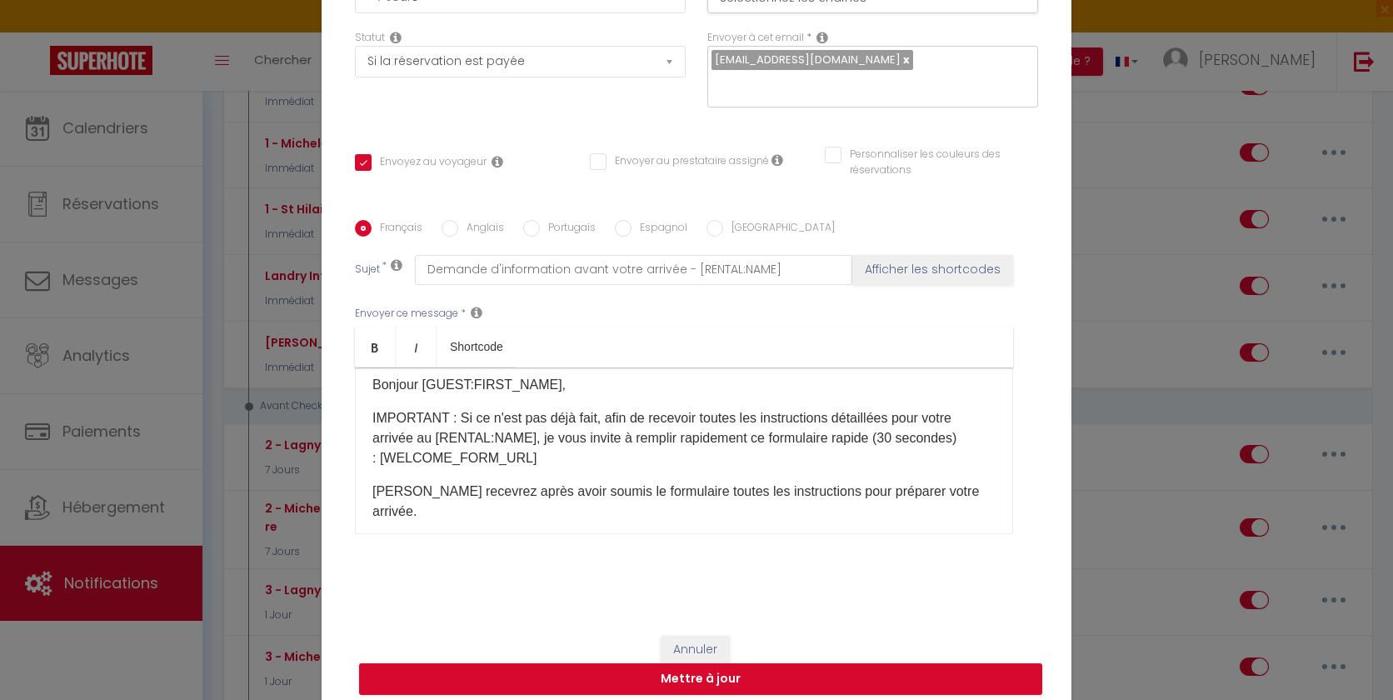
scroll to position [0, 0]
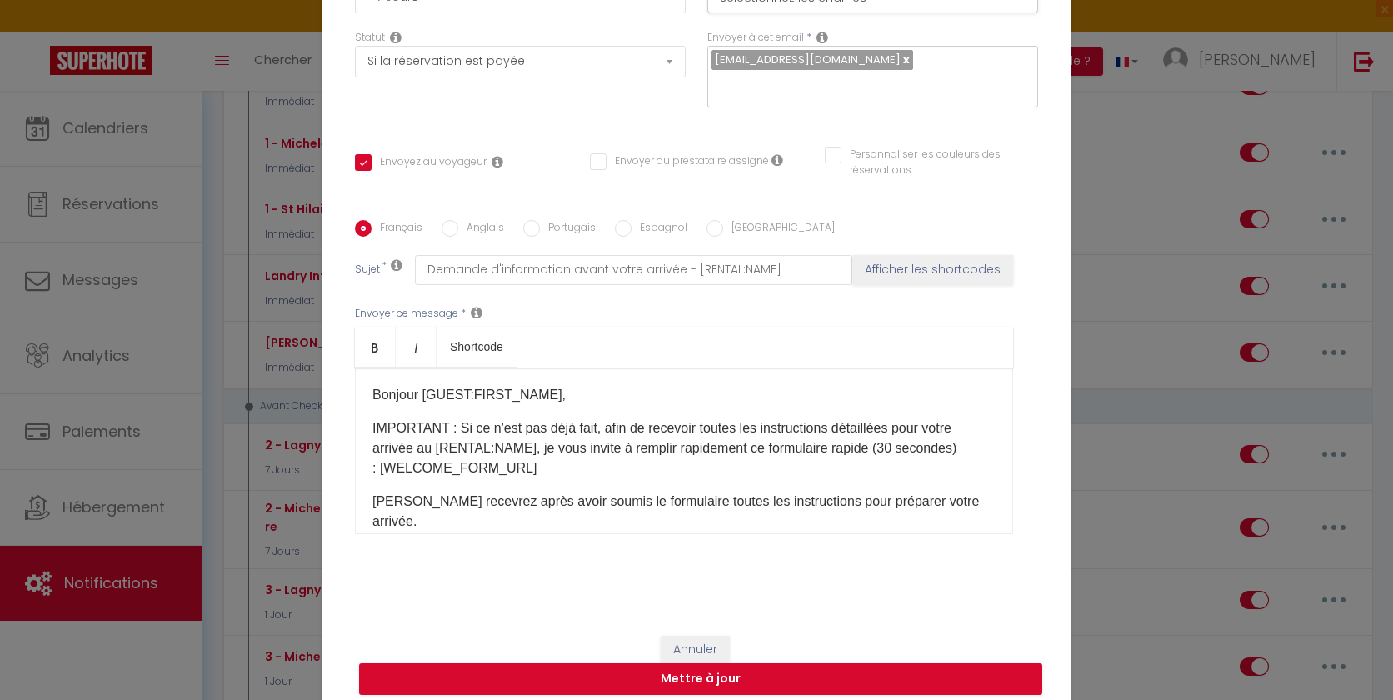
click at [458, 392] on p "Bonjour [GUEST:FIRST_NAME]," at bounding box center [683, 395] width 623 height 20
click at [370, 412] on div "Bonjour [GUEST:FIRST_NAME], IMPORTANT : Si ce n'est pas déjà fait, afin de rece…" at bounding box center [684, 450] width 658 height 167
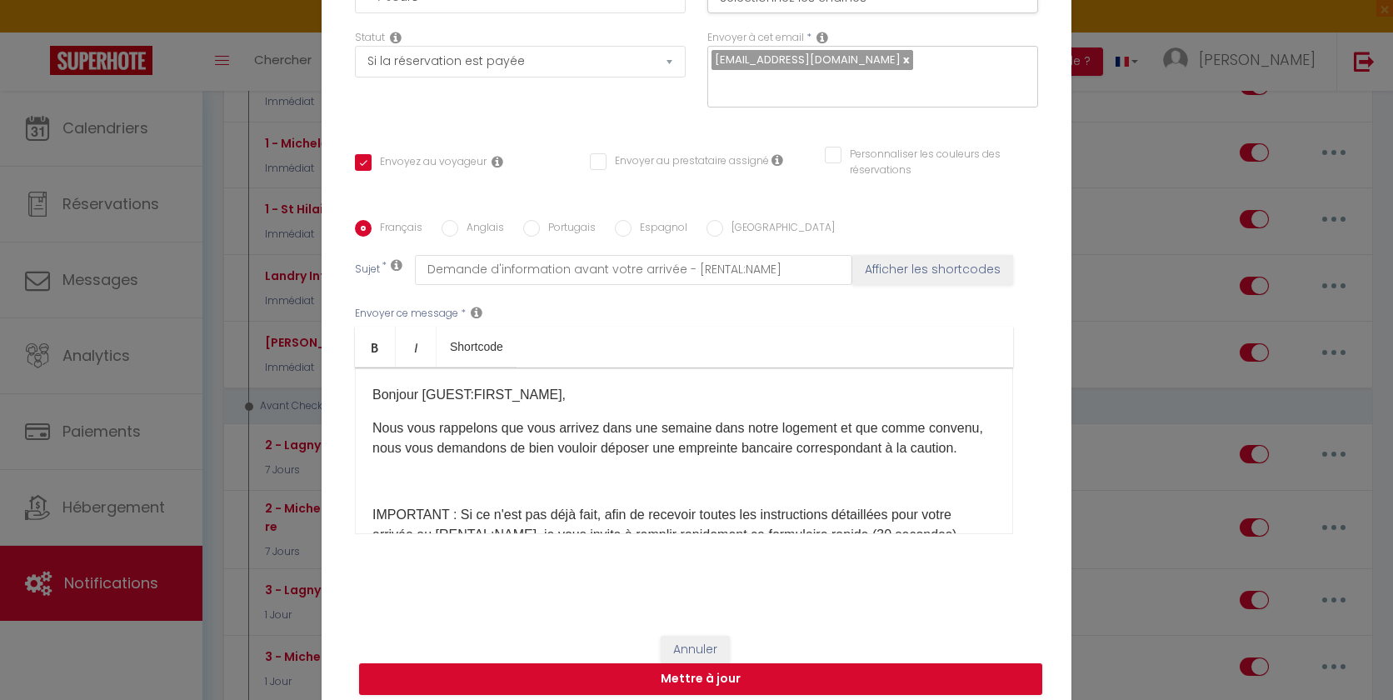
click at [406, 478] on p at bounding box center [683, 482] width 623 height 20
click at [973, 443] on p "Nous vous rappelons que vous arrivez dans une semaine dans notre logement et qu…" at bounding box center [683, 438] width 623 height 40
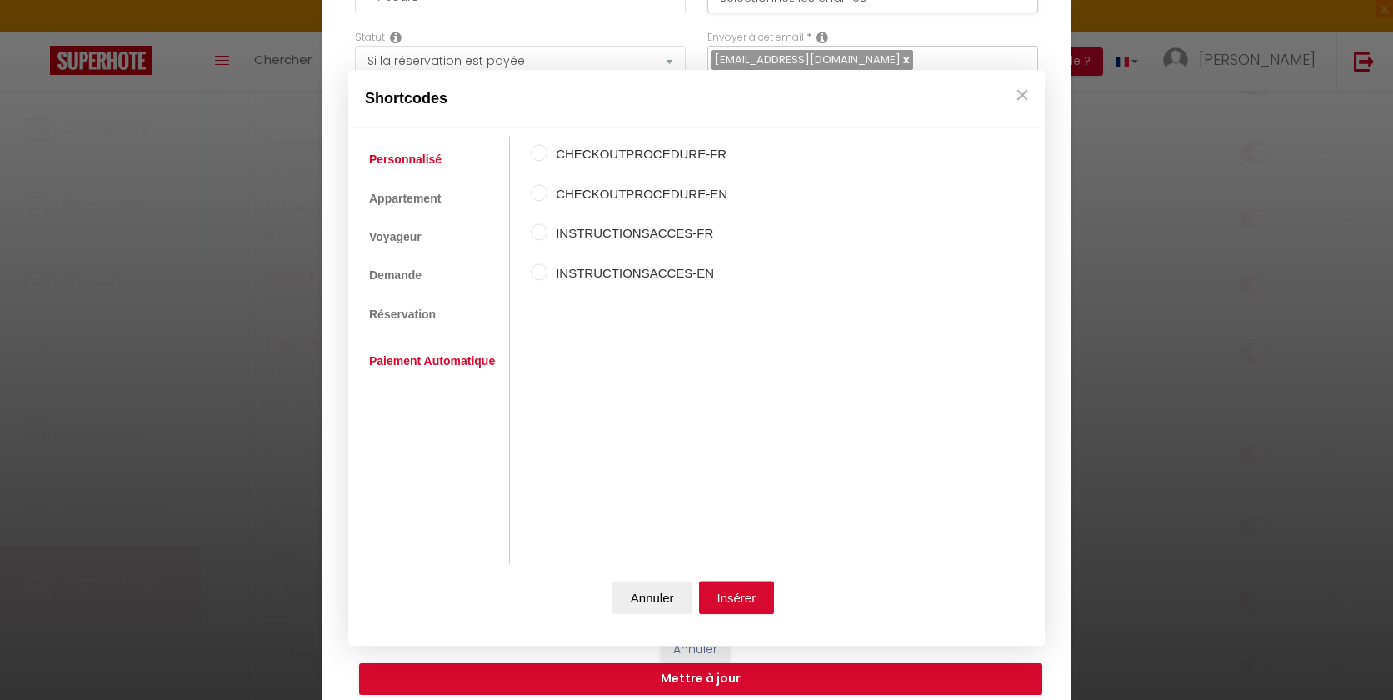
click at [417, 357] on link "Paiement Automatique" at bounding box center [432, 361] width 142 height 30
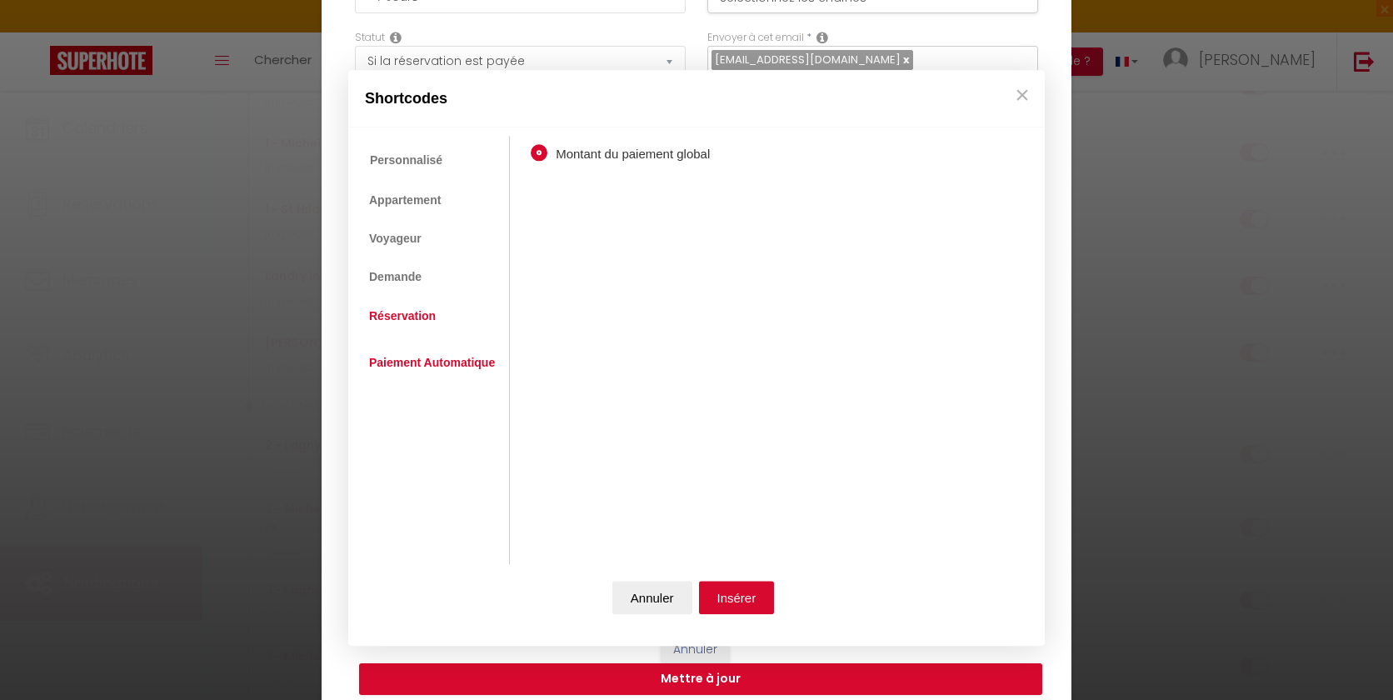
click at [413, 319] on link "Réservation" at bounding box center [402, 316] width 83 height 30
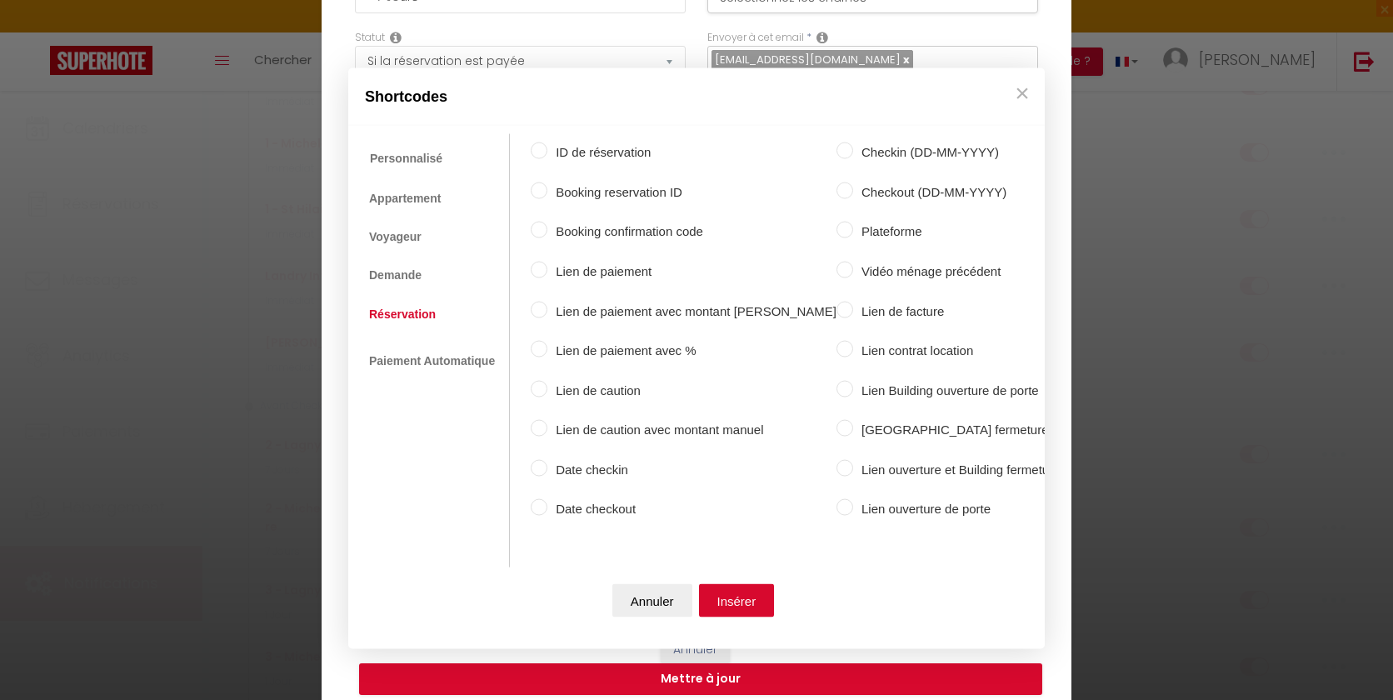
click at [544, 387] on input "Lien de caution" at bounding box center [539, 388] width 17 height 17
click at [714, 597] on button "Insérer" at bounding box center [737, 599] width 76 height 33
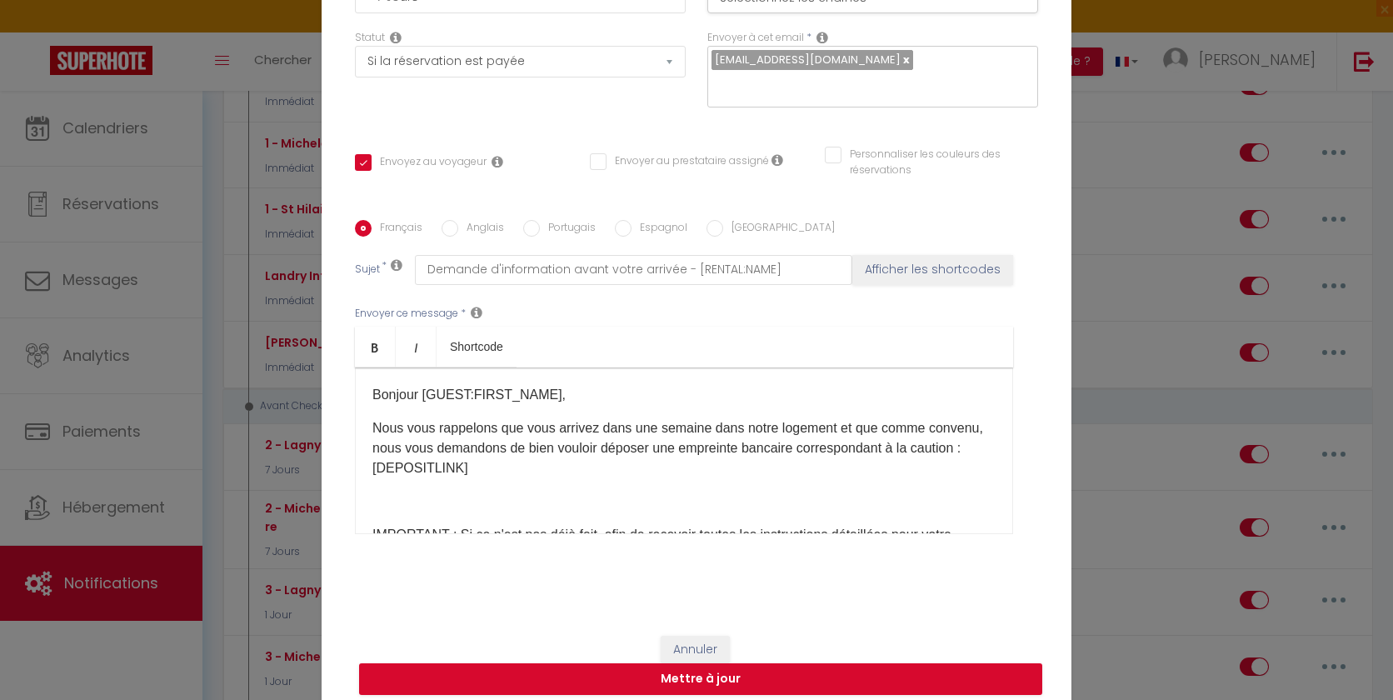
scroll to position [18, 0]
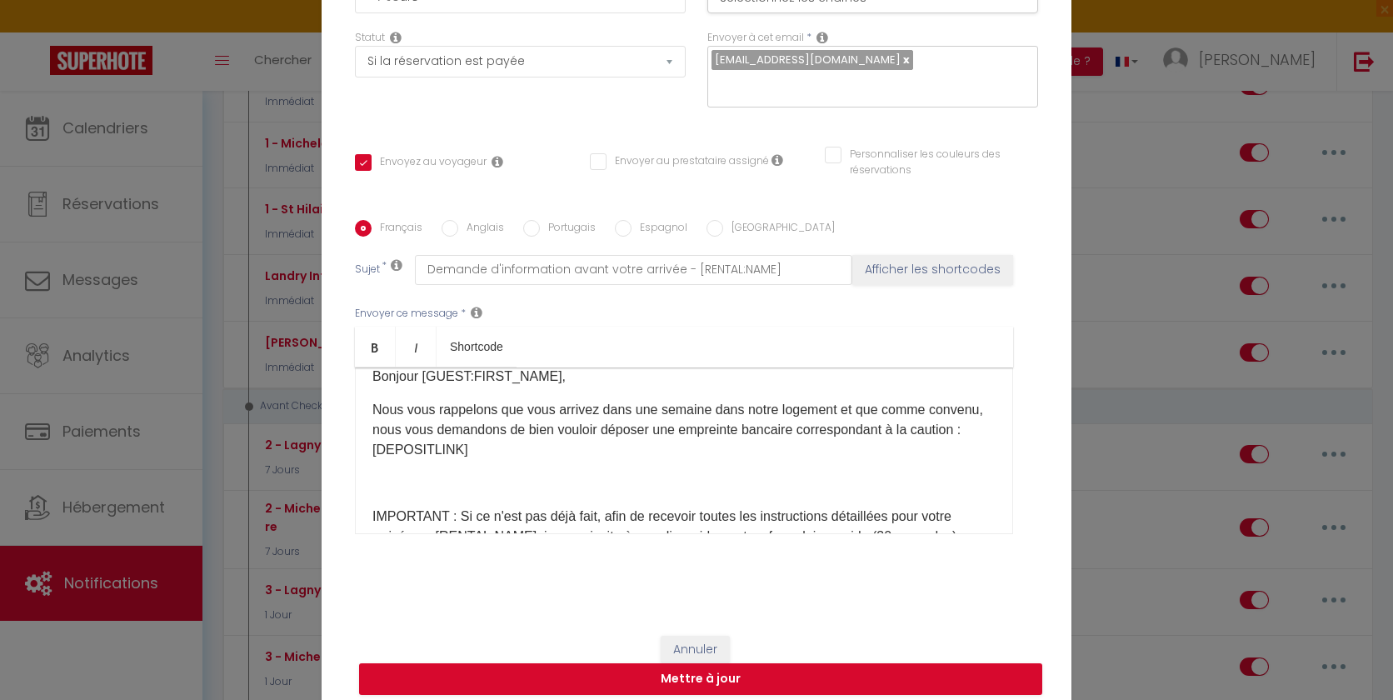
click at [523, 482] on div "Bonjour [GUEST:FIRST_NAME], Nous vous rappelons que vous arrivez dans une semai…" at bounding box center [684, 450] width 658 height 167
drag, startPoint x: 452, startPoint y: 502, endPoint x: 365, endPoint y: 499, distance: 87.5
click at [365, 499] on div "Bonjour [GUEST:FIRST_NAME], Nous vous rappelons que vous arrivez dans une semai…" at bounding box center [684, 450] width 658 height 167
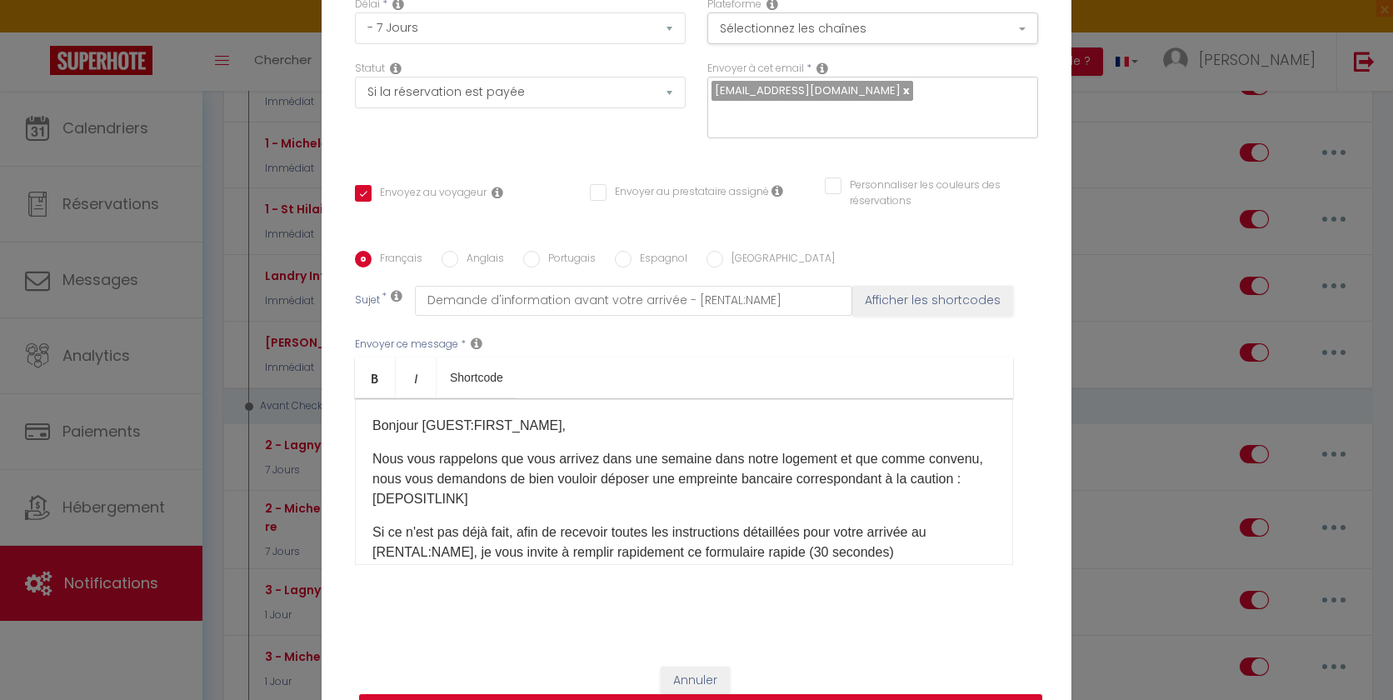
scroll to position [157, 0]
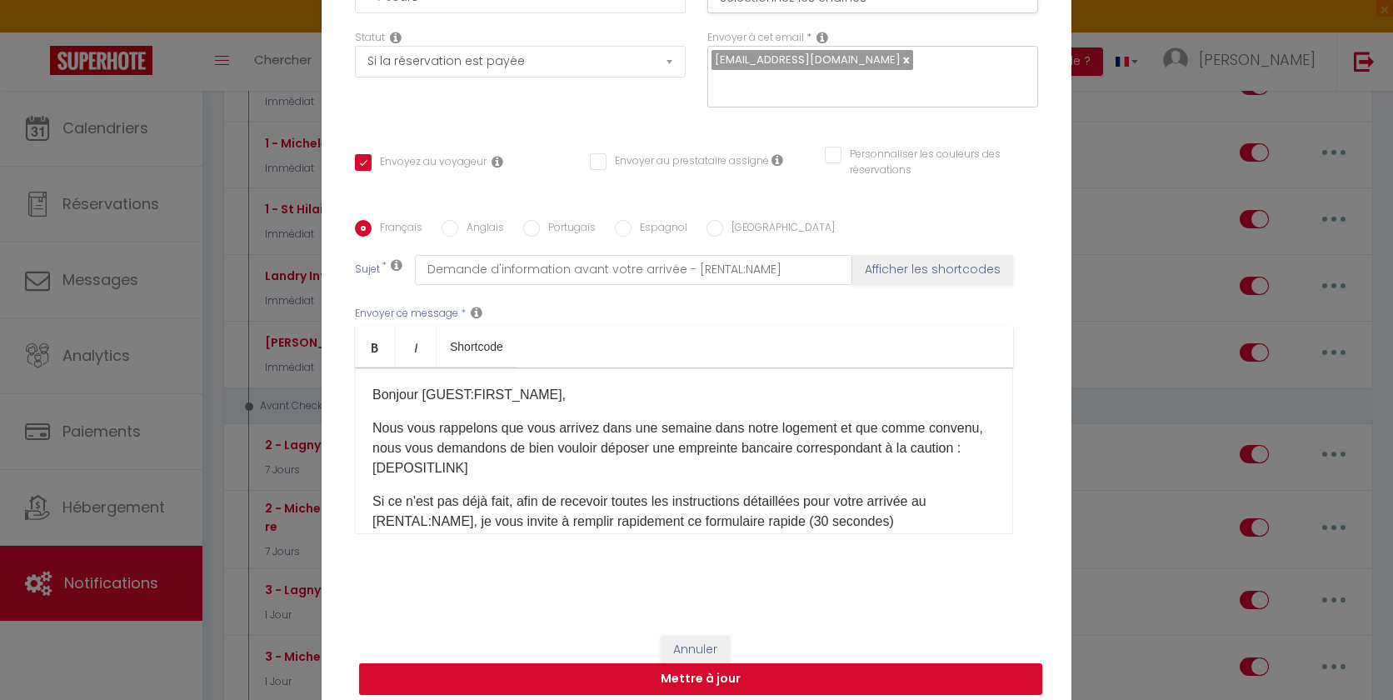
click at [956, 437] on p "Nous vous rappelons que vous arrivez dans une semaine dans notre logement et qu…" at bounding box center [683, 448] width 623 height 60
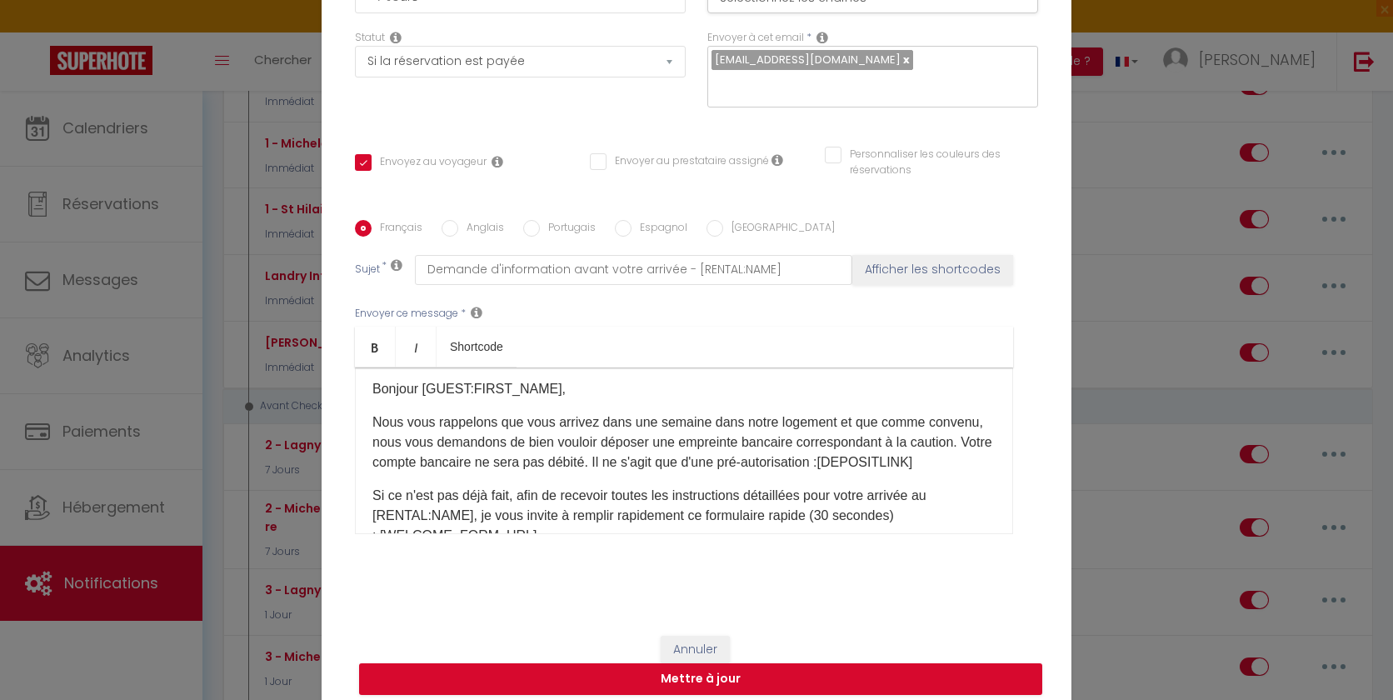
scroll to position [0, 0]
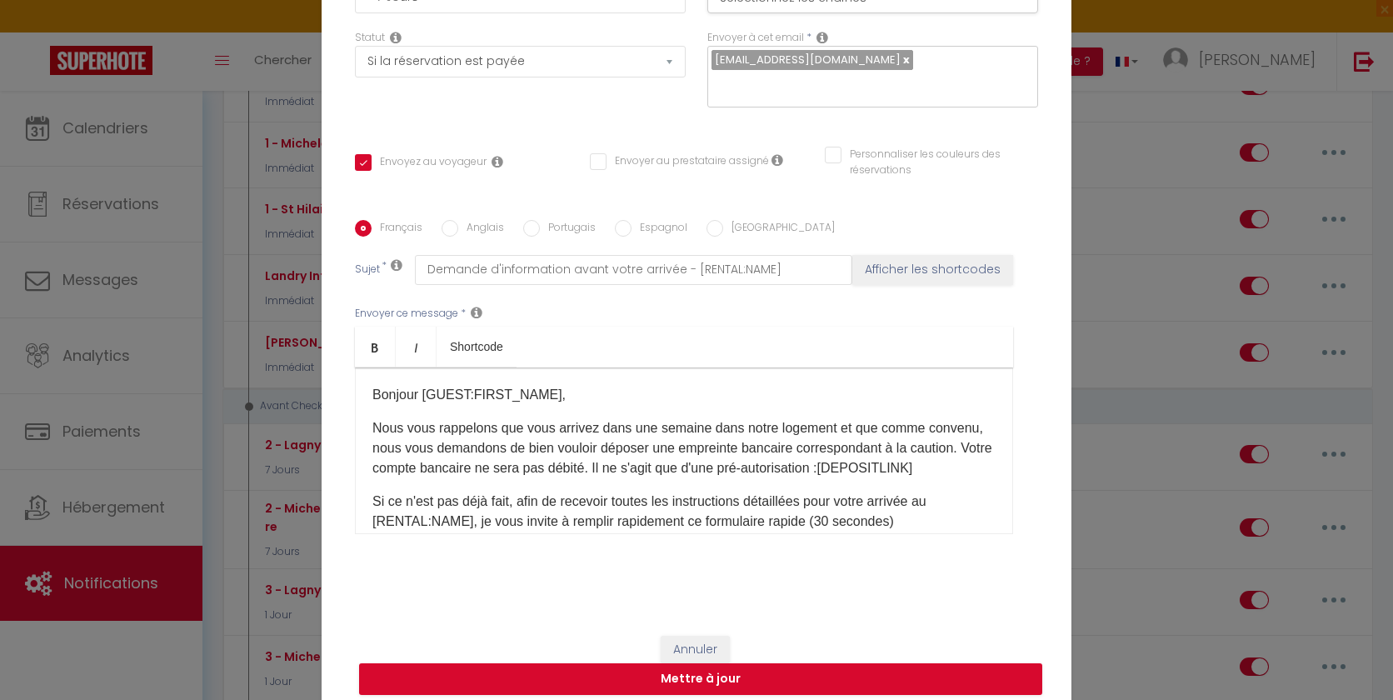
click at [623, 471] on div "Bonjour [GUEST:FIRST_NAME], Nous vous rappelons que vous arrivez dans une semai…" at bounding box center [684, 450] width 658 height 167
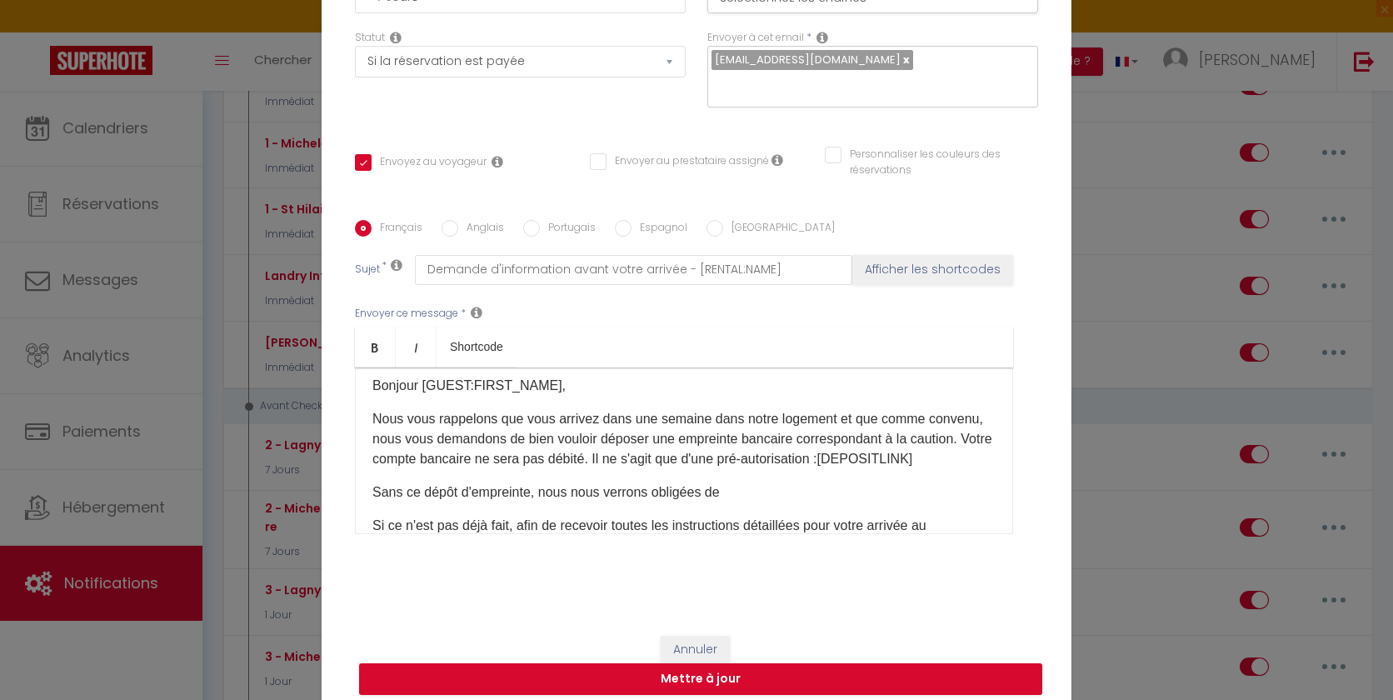
click at [370, 479] on div "Bonjour [GUEST:FIRST_NAME], Nous vous rappelons que vous arrivez dans une semai…" at bounding box center [684, 450] width 658 height 167
click at [743, 482] on p "Sans ce dépôt d'empreinte, nous nous verrons obligées de" at bounding box center [683, 492] width 623 height 20
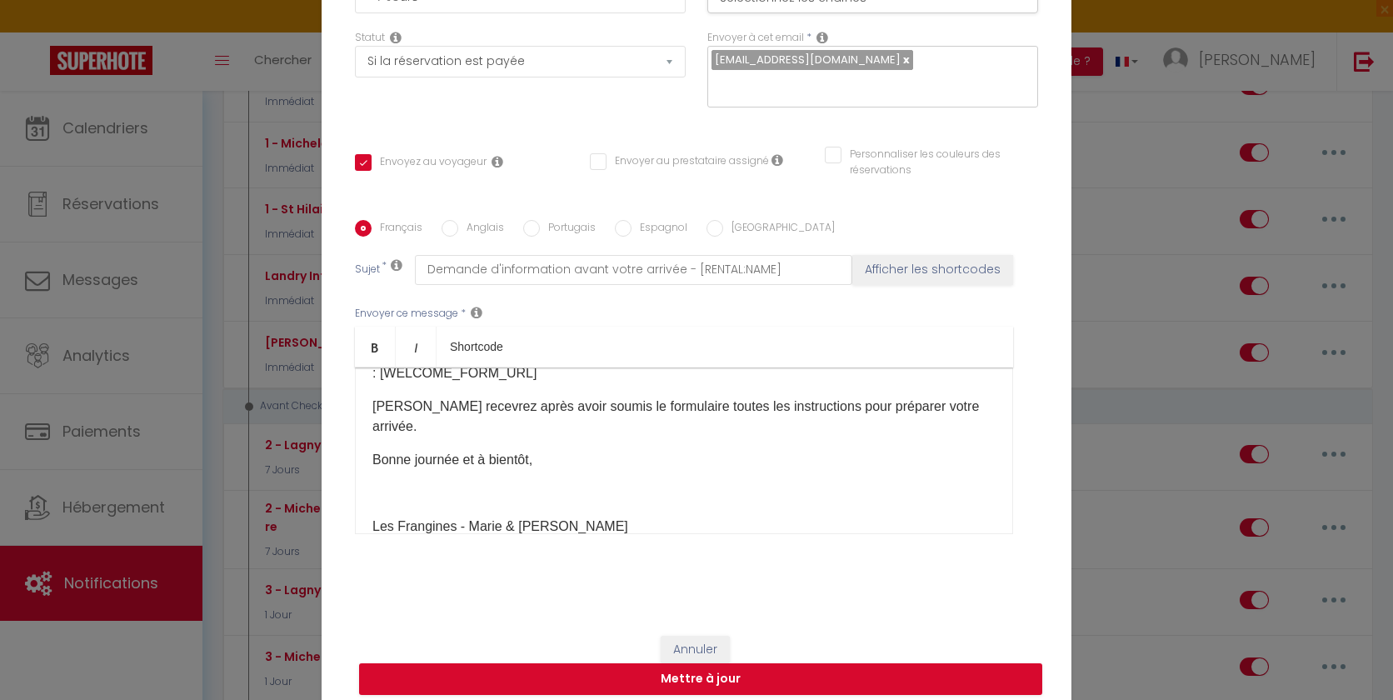
scroll to position [238, 0]
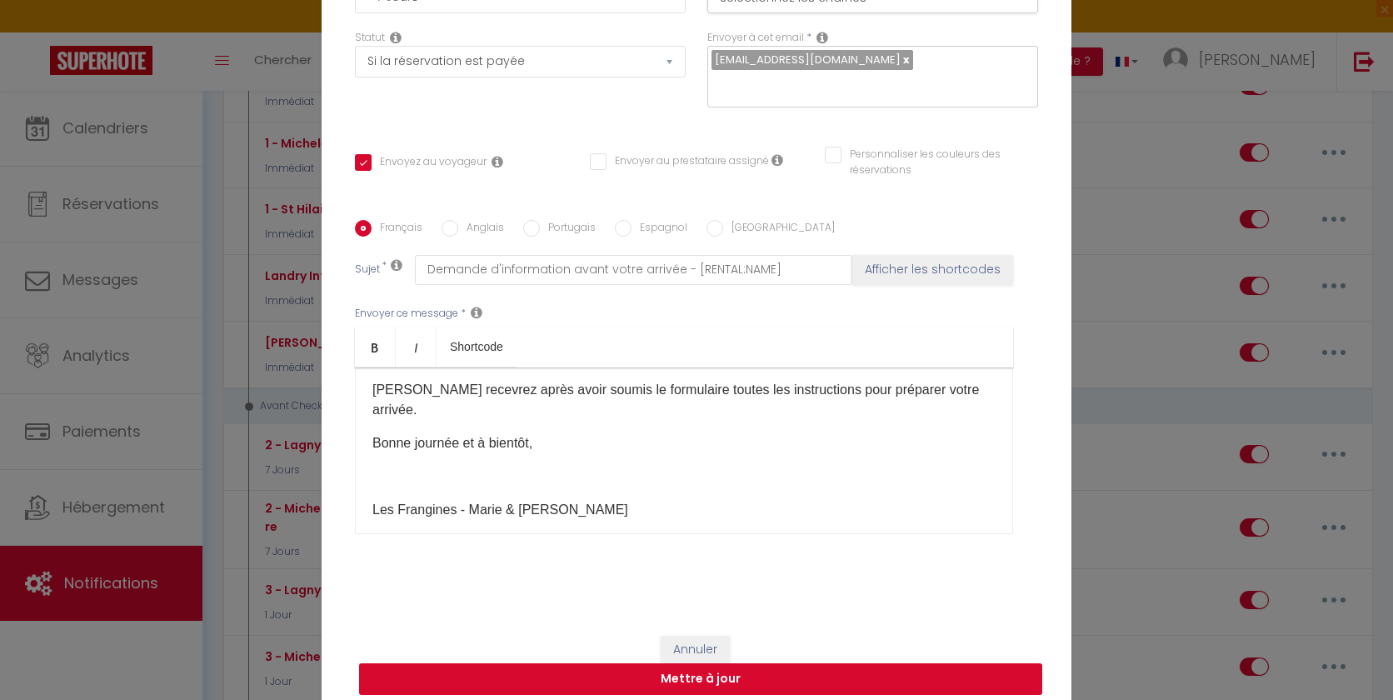
click at [657, 672] on button "Mettre à jour" at bounding box center [700, 679] width 683 height 32
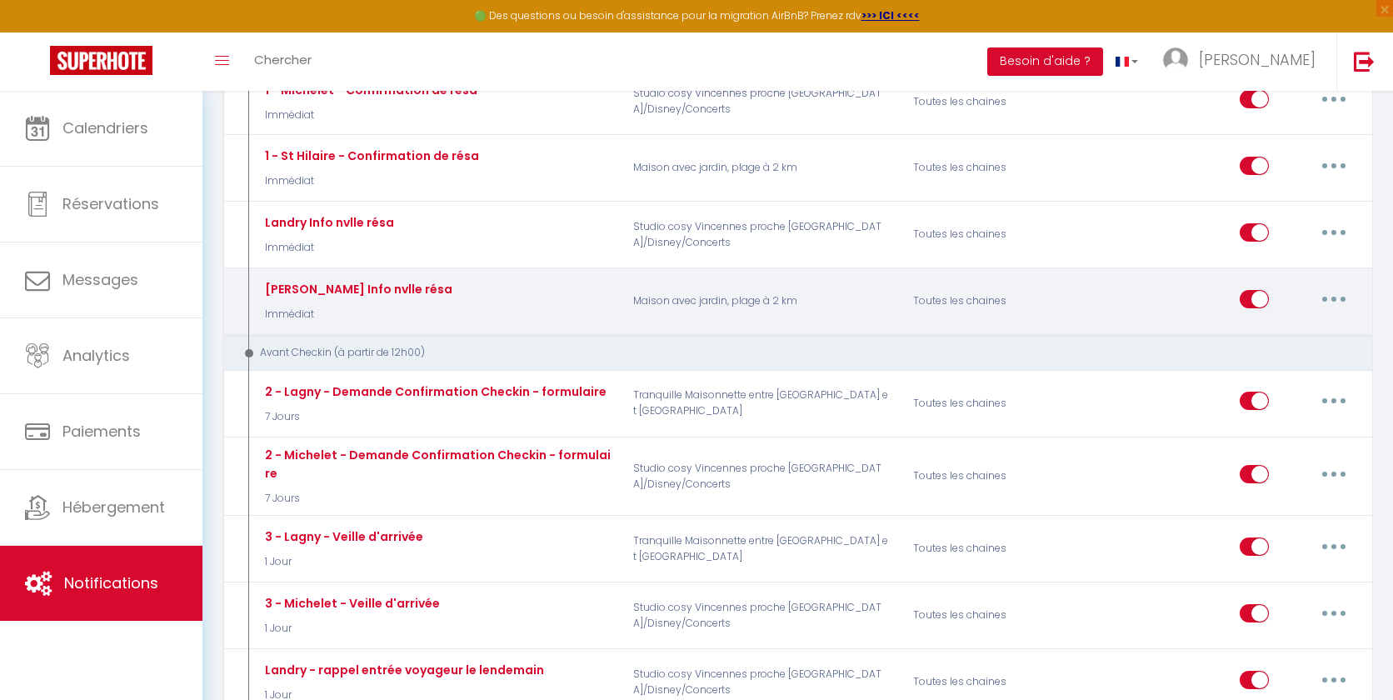
scroll to position [327, 0]
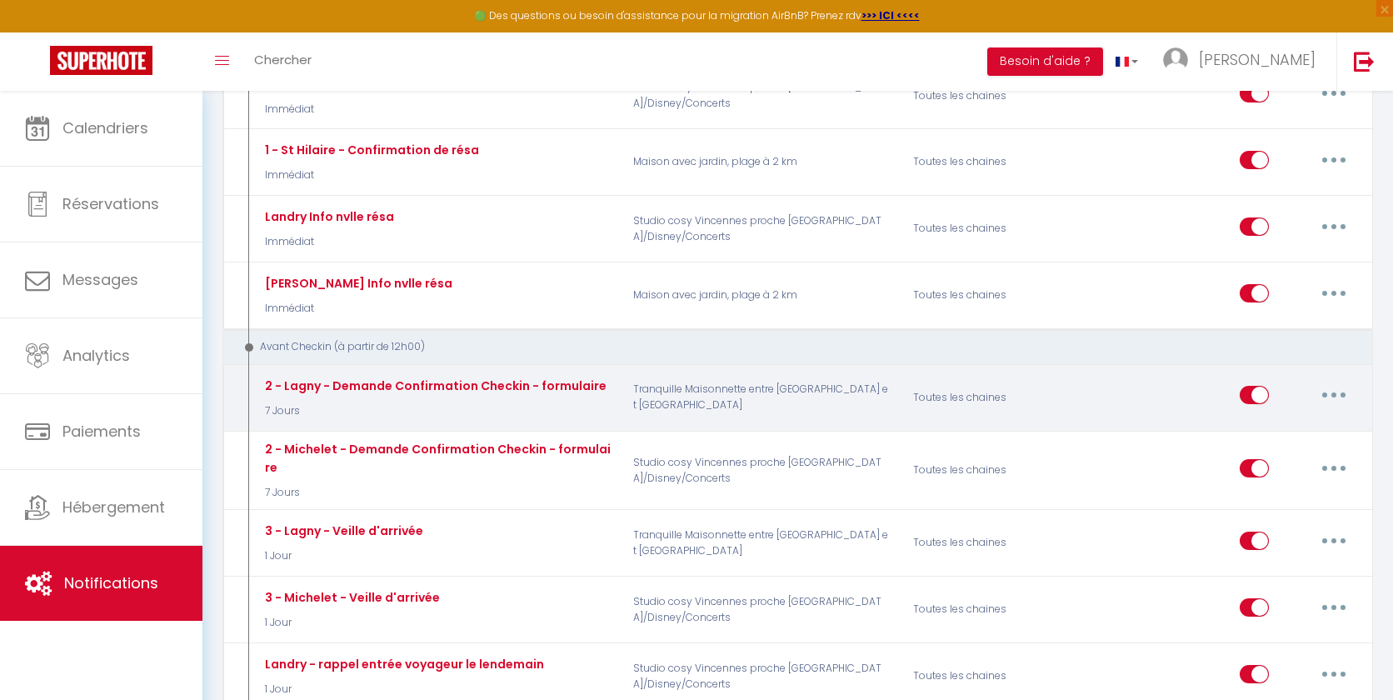
click at [1299, 390] on button "button" at bounding box center [1334, 395] width 47 height 27
click at [1279, 429] on link "Editer" at bounding box center [1290, 433] width 123 height 28
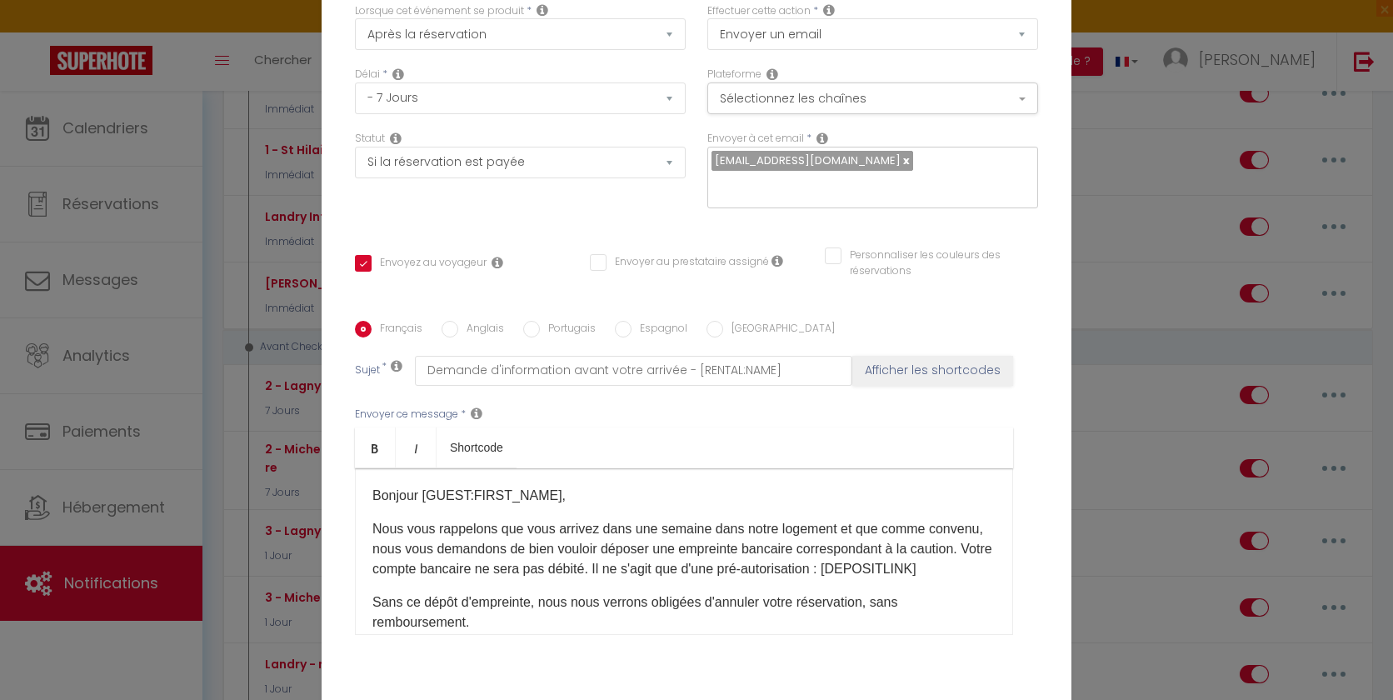
scroll to position [0, 0]
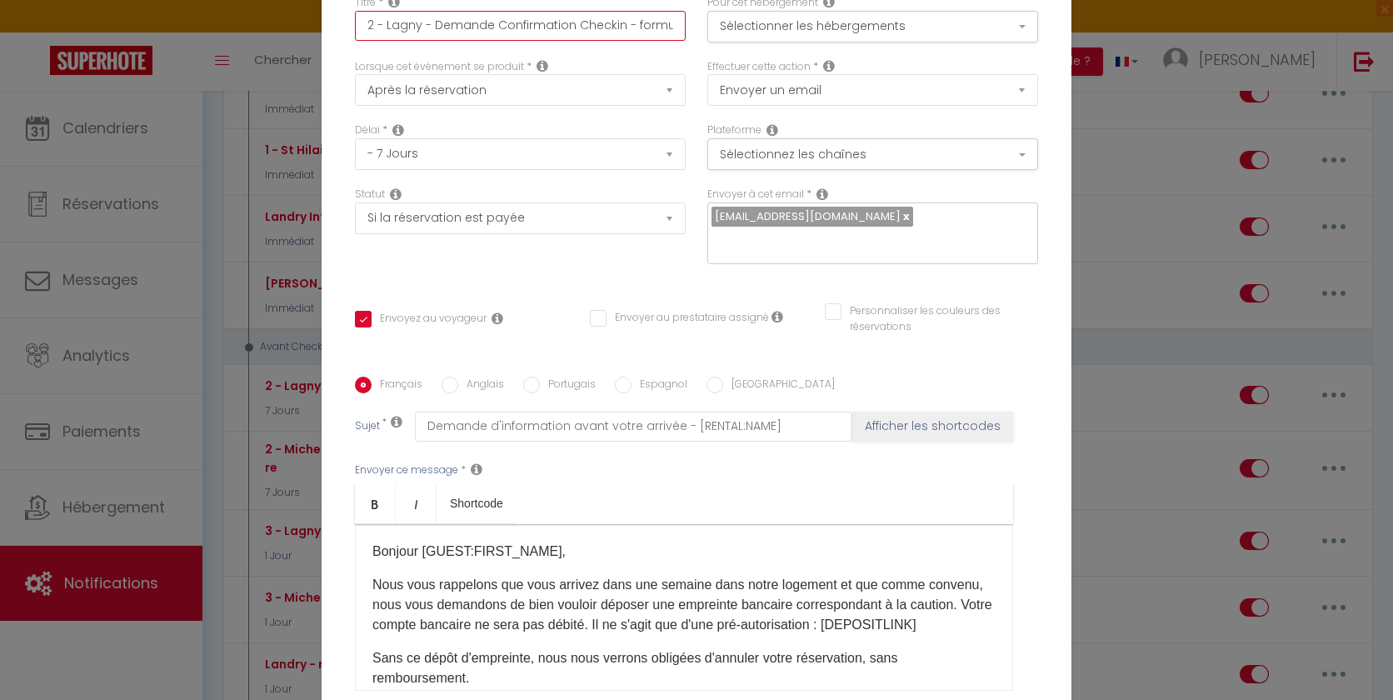
drag, startPoint x: 627, startPoint y: 36, endPoint x: 432, endPoint y: 32, distance: 195.8
click at [432, 32] on input "2 - Lagny - Demande Confirmation Checkin - formulaire" at bounding box center [520, 26] width 331 height 30
click at [533, 29] on input "2 - Lagny - formulaire" at bounding box center [520, 26] width 331 height 30
click at [582, 483] on ul "Bold Italic Shortcode" at bounding box center [684, 503] width 658 height 41
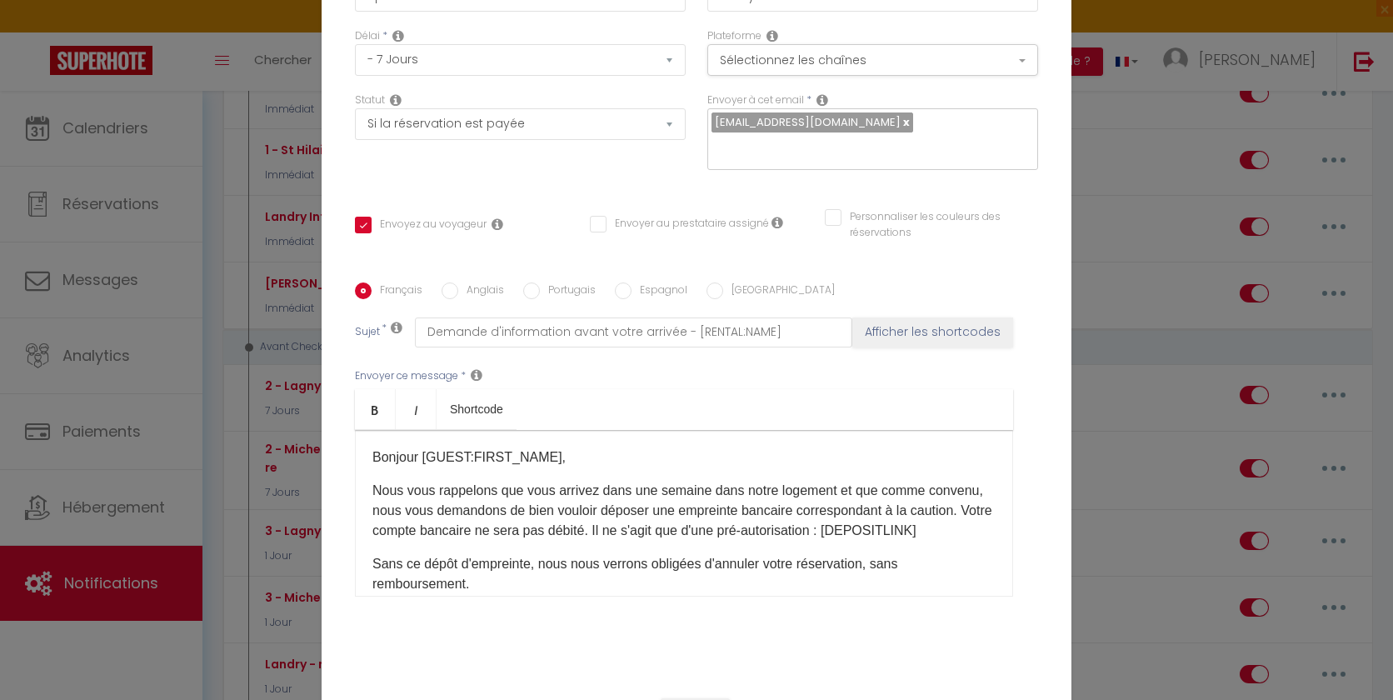
scroll to position [139, 0]
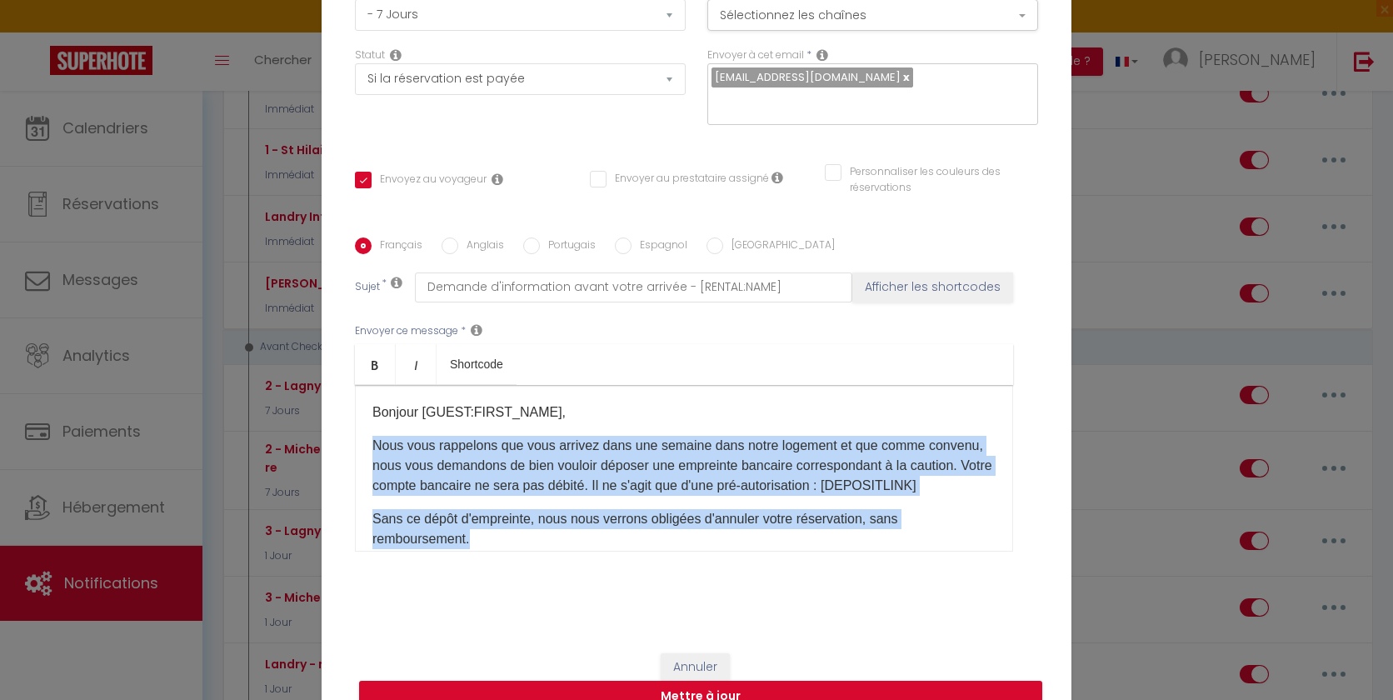
drag, startPoint x: 372, startPoint y: 433, endPoint x: 480, endPoint y: 527, distance: 143.0
click at [480, 527] on div "Bonjour [GUEST:FIRST_NAME], Nous vous rappelons que vous arrivez dans une semai…" at bounding box center [684, 468] width 658 height 167
copy div "Nous vous rappelons que vous arrivez dans une semaine dans notre logement et qu…"
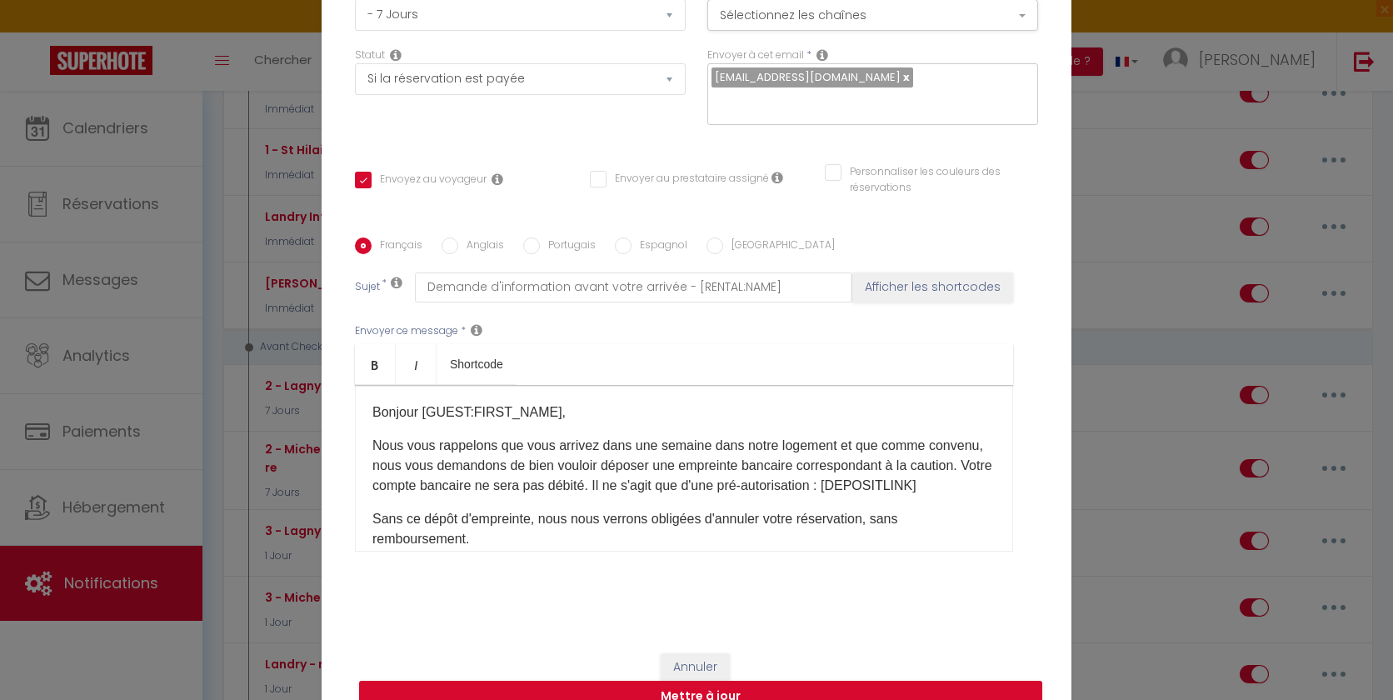
click at [460, 237] on label "Anglais" at bounding box center [481, 246] width 46 height 18
click at [458, 237] on input "Anglais" at bounding box center [450, 245] width 17 height 17
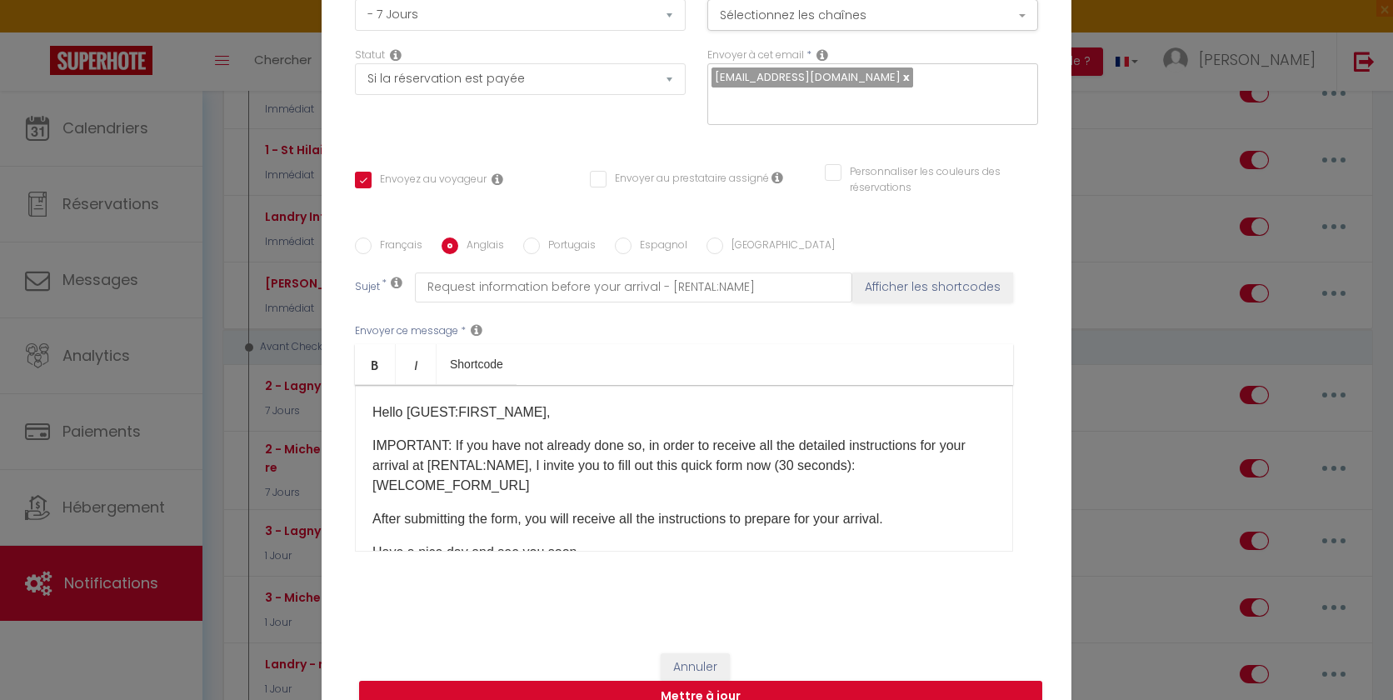
click at [367, 417] on div "Hello [GUEST:FIRST_NAME], IMPORTANT: If you have not already done so, in order …" at bounding box center [684, 468] width 658 height 167
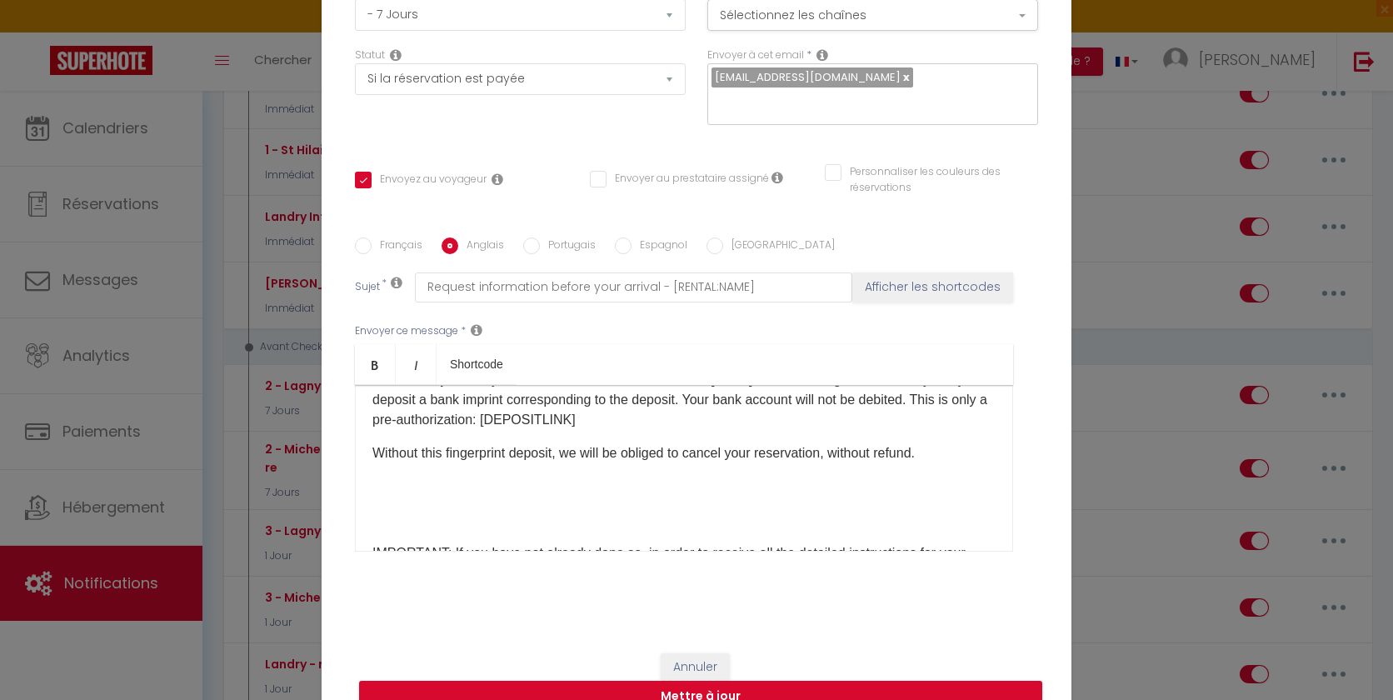
scroll to position [72, 0]
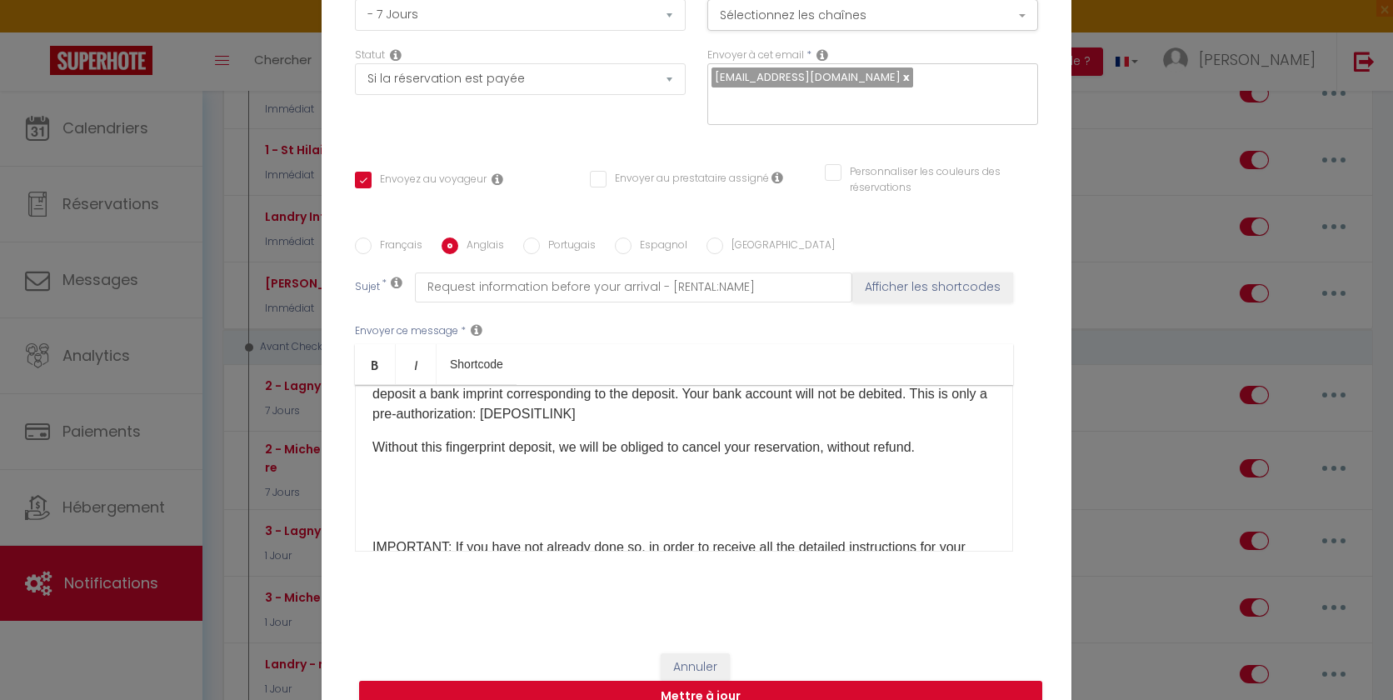
click at [391, 504] on p at bounding box center [683, 514] width 623 height 20
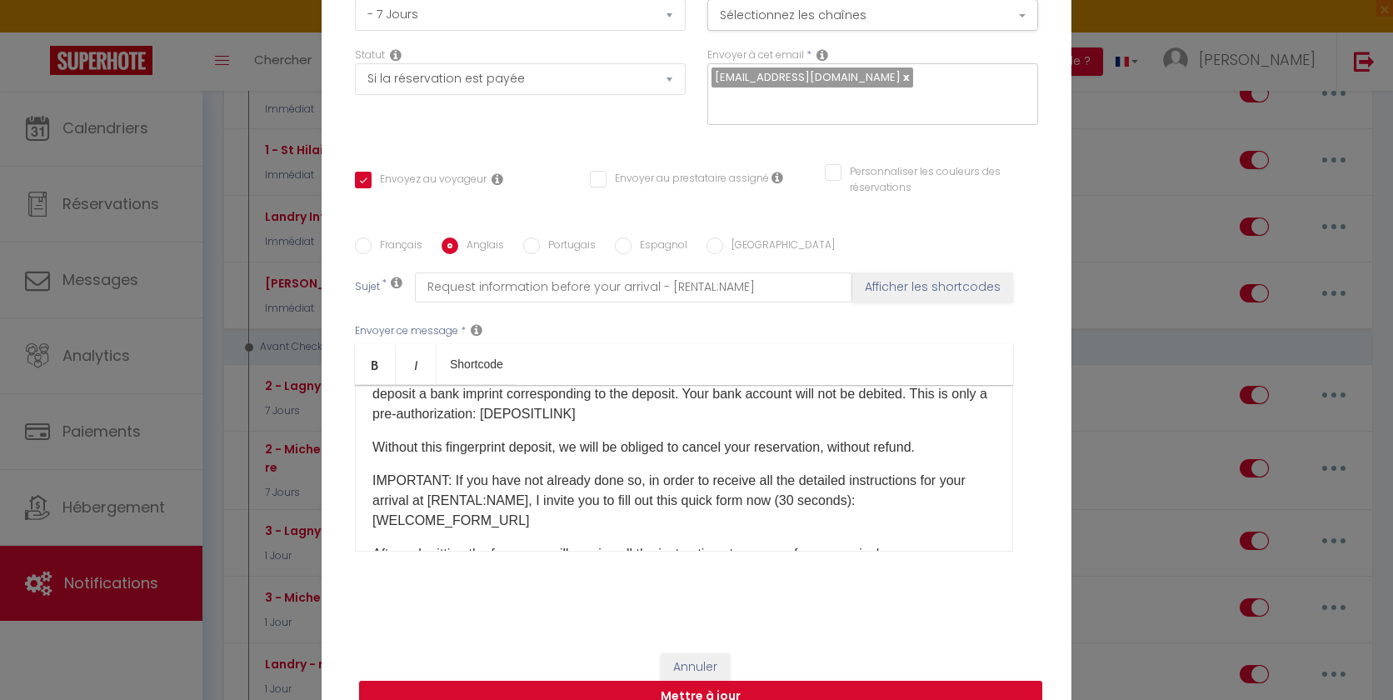
click at [632, 237] on label "Espagnol" at bounding box center [660, 246] width 56 height 18
click at [629, 237] on input "Espagnol" at bounding box center [623, 245] width 17 height 17
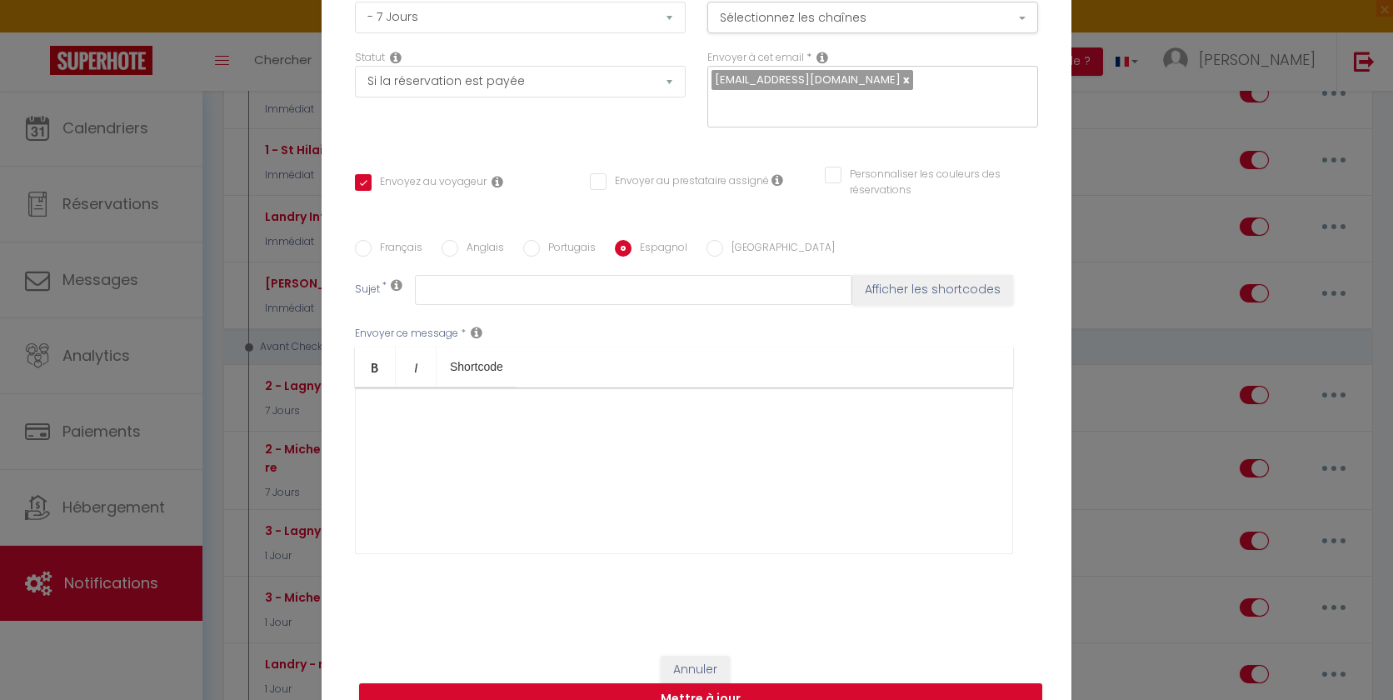
scroll to position [157, 0]
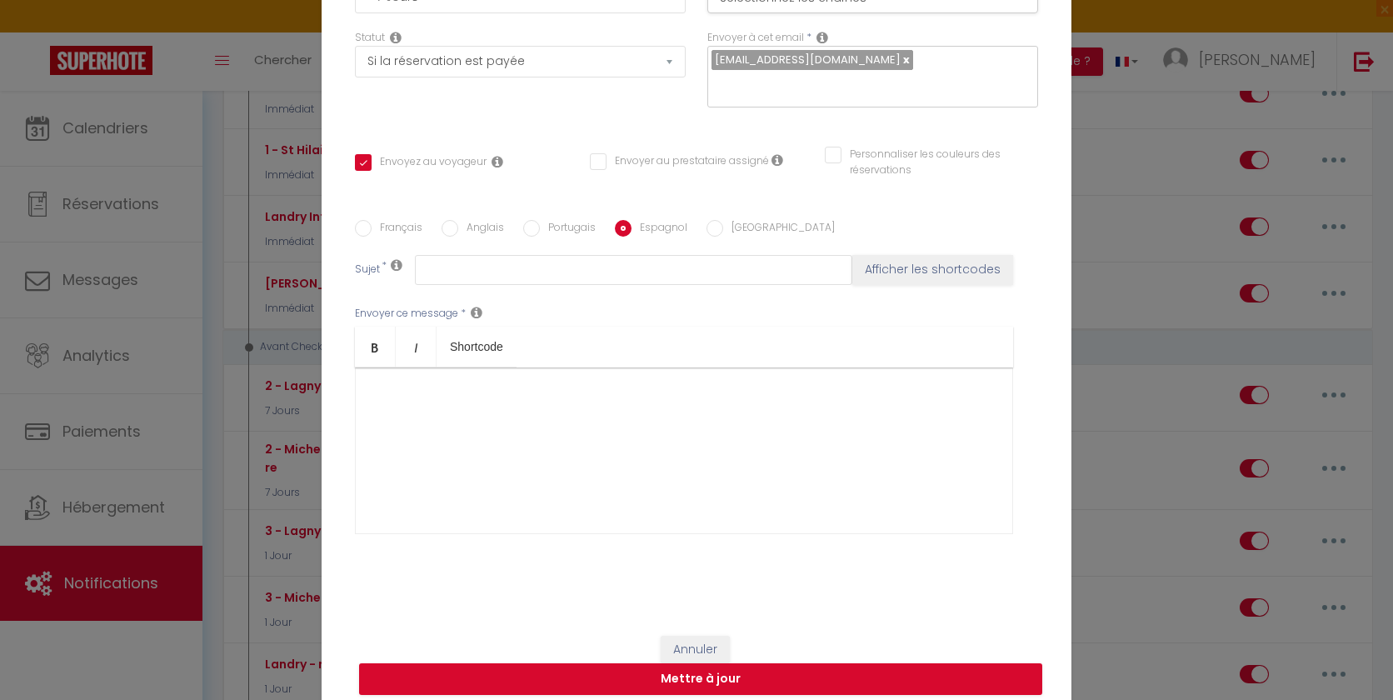
click at [734, 220] on label "[GEOGRAPHIC_DATA]" at bounding box center [779, 229] width 112 height 18
click at [723, 220] on input "[GEOGRAPHIC_DATA]" at bounding box center [714, 228] width 17 height 17
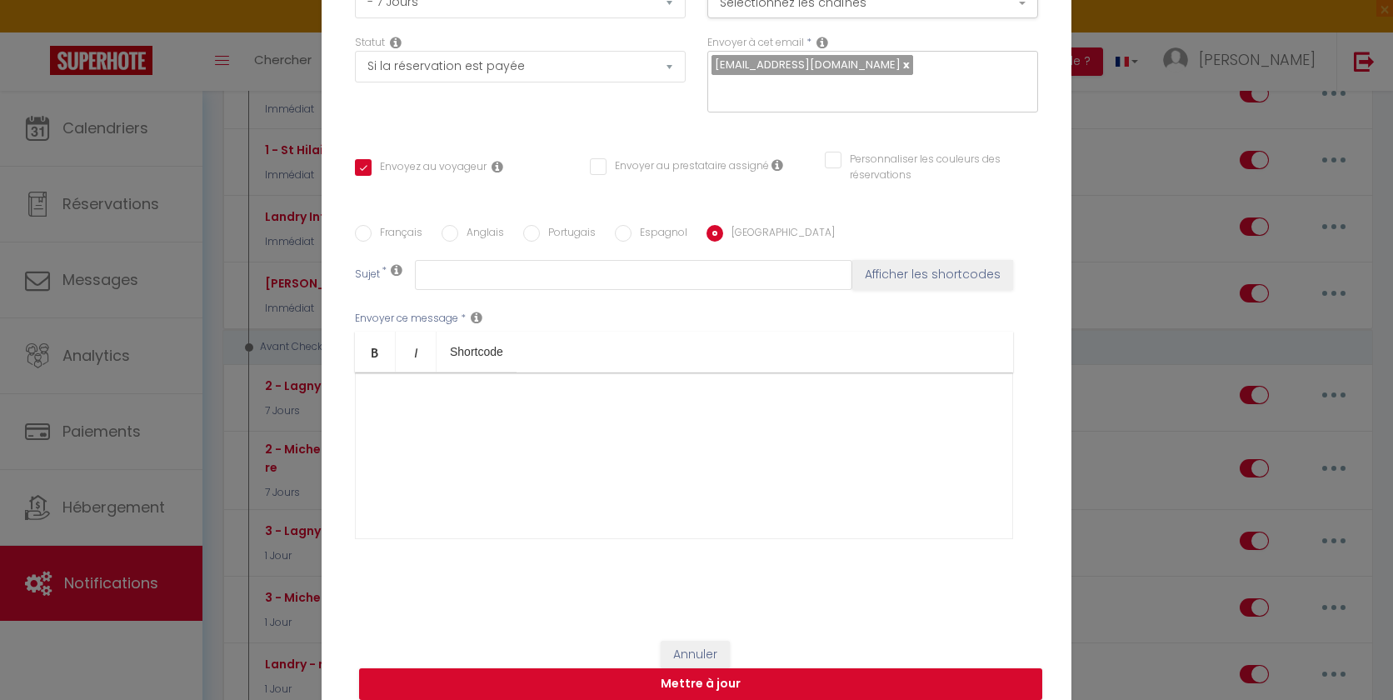
scroll to position [147, 0]
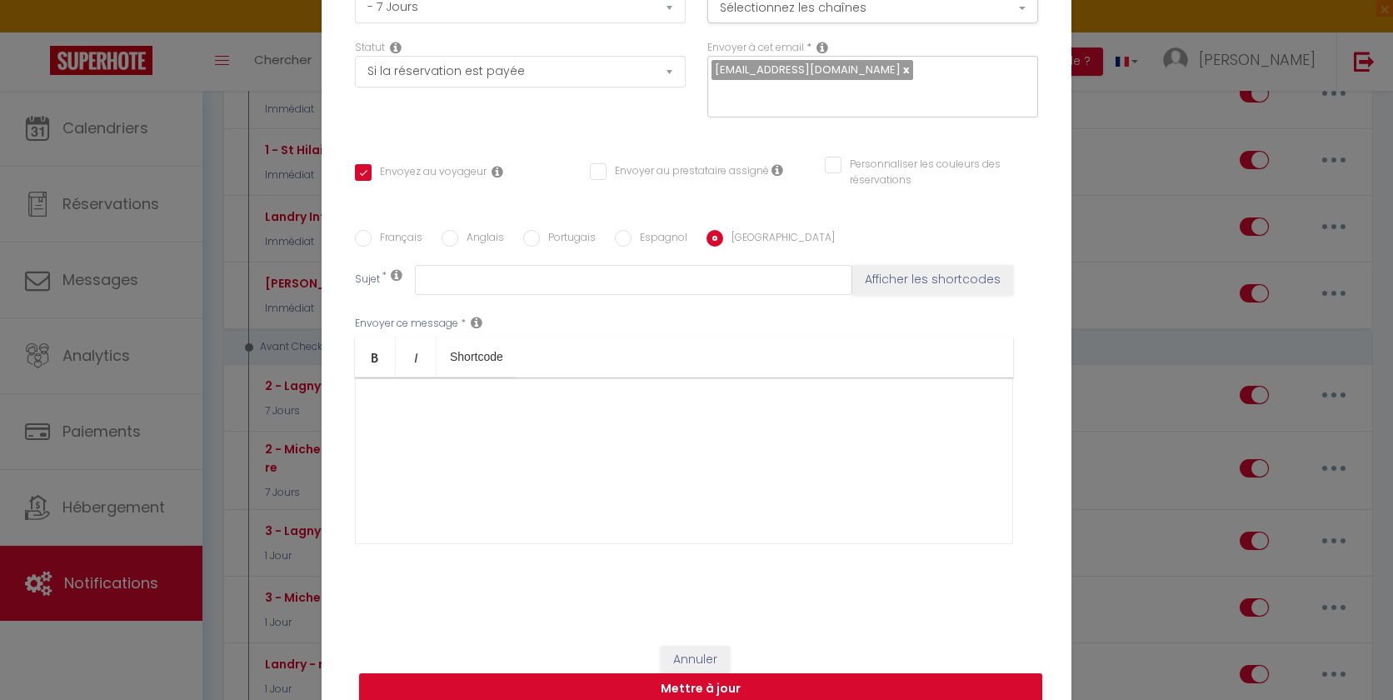
click at [400, 230] on label "Français" at bounding box center [397, 239] width 51 height 18
click at [372, 230] on input "Français" at bounding box center [363, 238] width 17 height 17
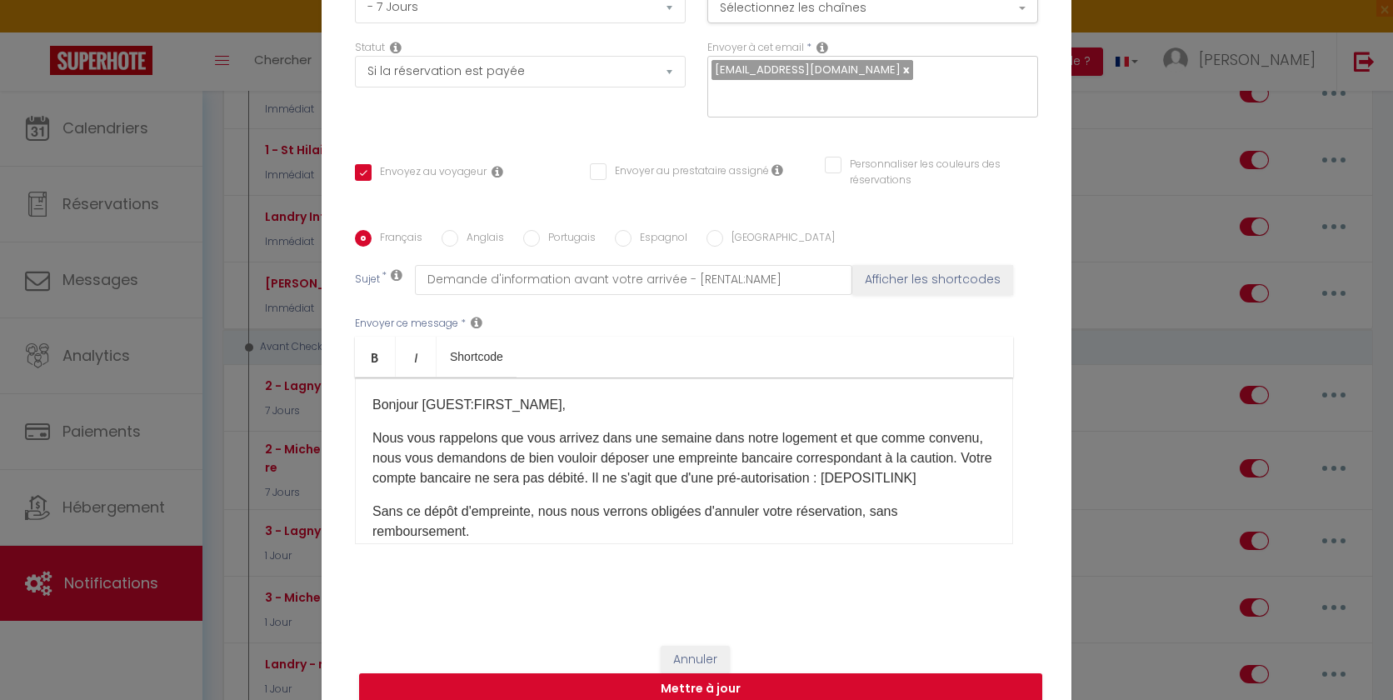
click at [553, 467] on p "Nous vous rappelons que vous arrivez dans une semaine dans notre logement et qu…" at bounding box center [683, 458] width 623 height 60
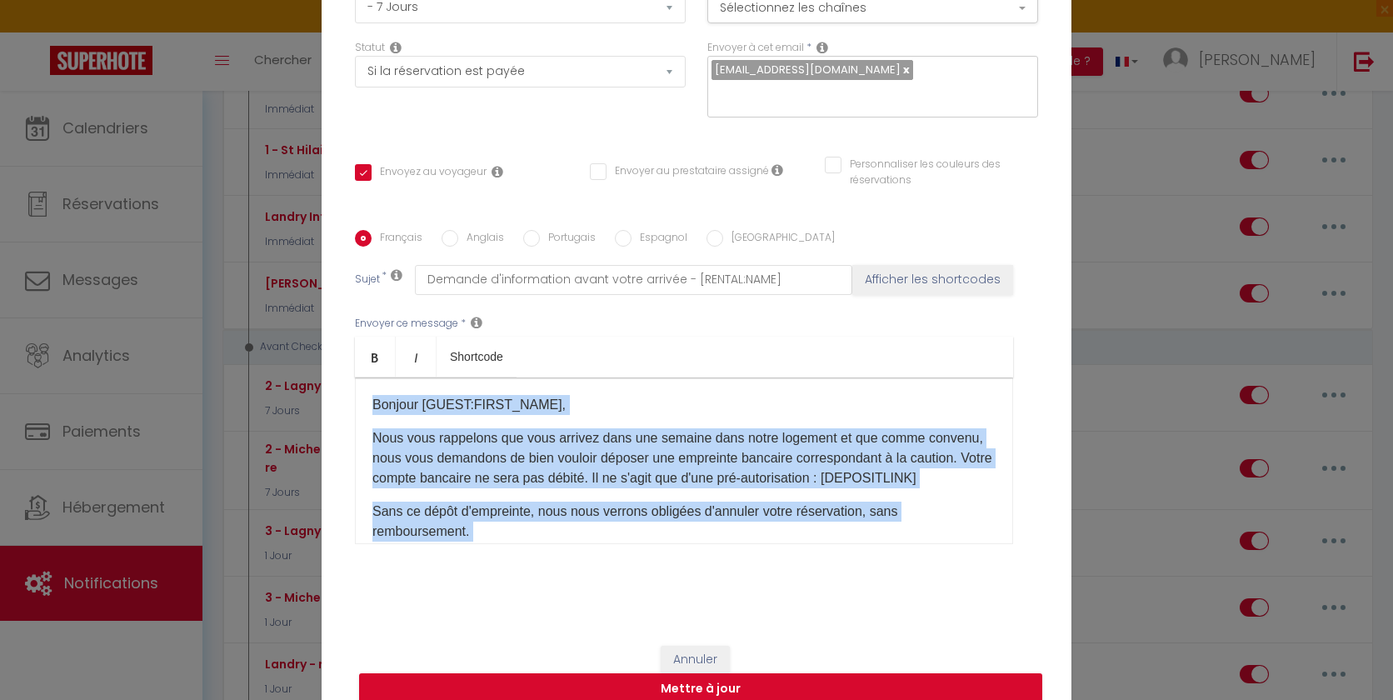
copy div "Bonjour [GUEST:FIRST_NAME], Nous vous rappelons que vous arrivez dans une semai…"
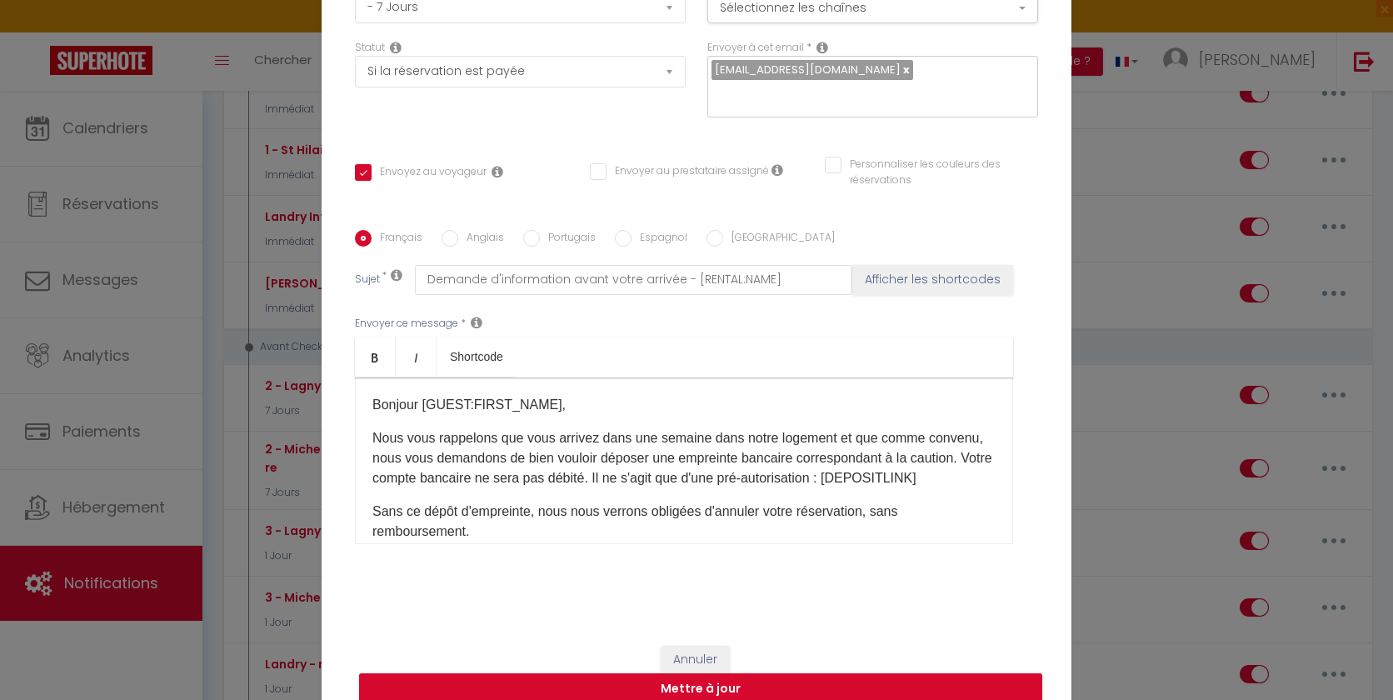
click at [649, 230] on label "Espagnol" at bounding box center [660, 239] width 56 height 18
click at [632, 230] on input "Espagnol" at bounding box center [623, 238] width 17 height 17
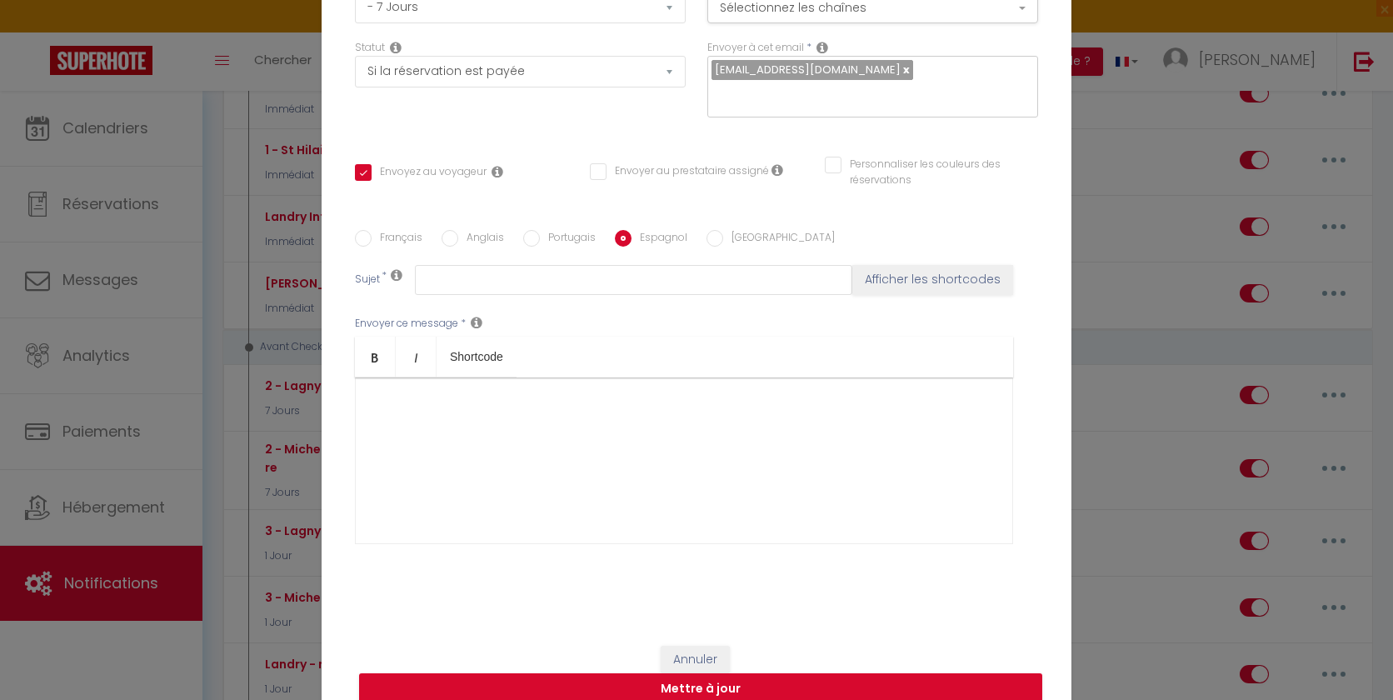
click at [472, 432] on div at bounding box center [684, 460] width 658 height 167
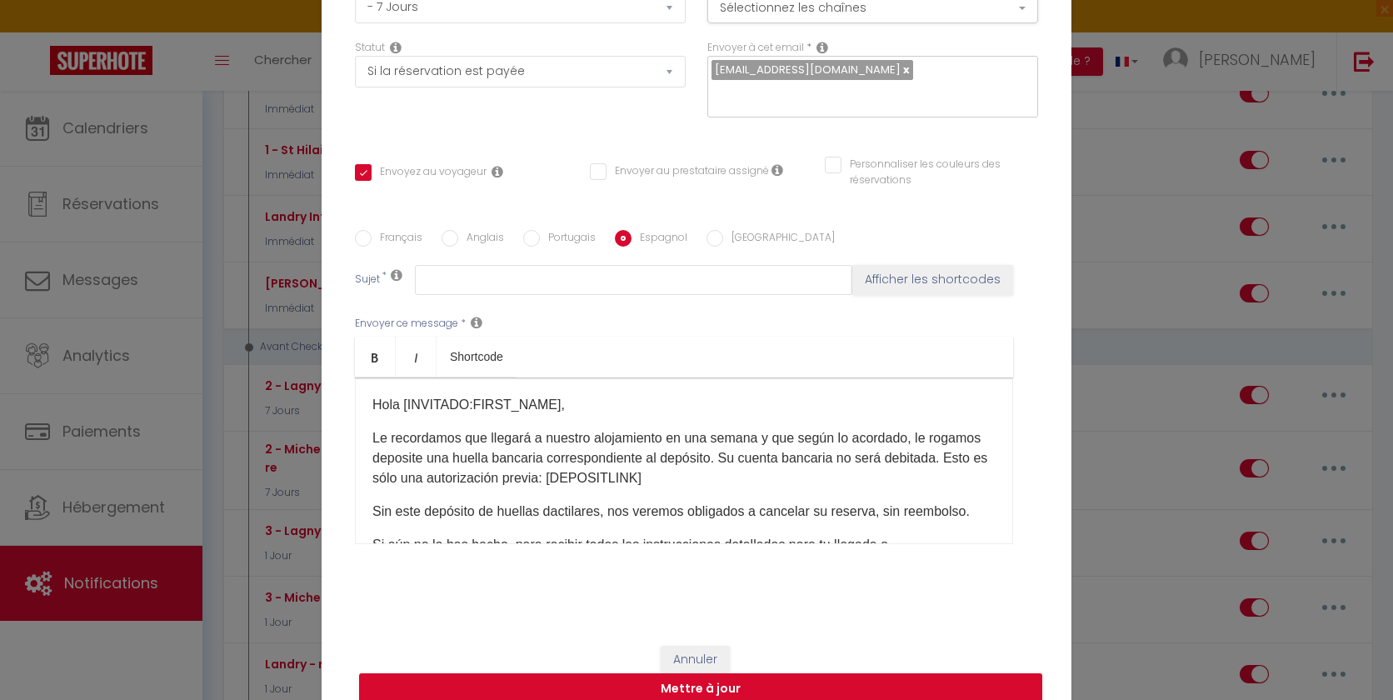
scroll to position [7, 0]
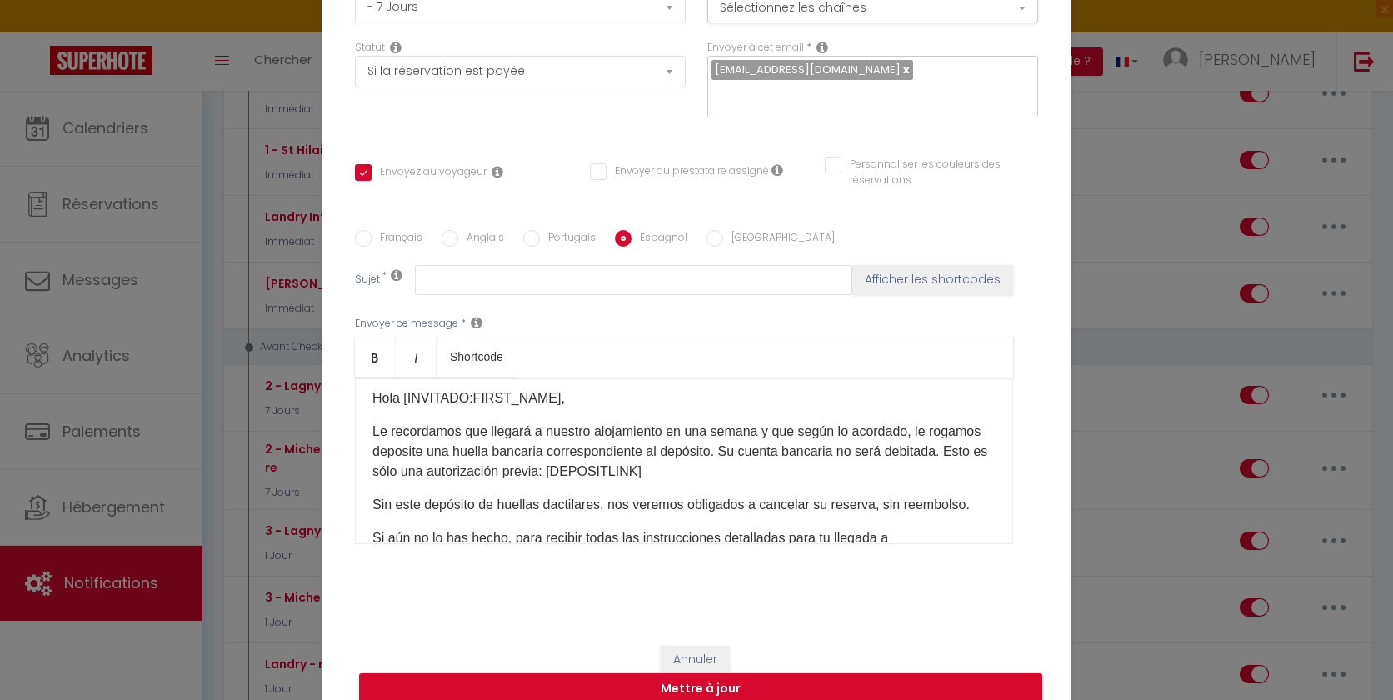
click at [545, 388] on p "Hola [INVITADO:FIRST_NAME]," at bounding box center [683, 398] width 623 height 20
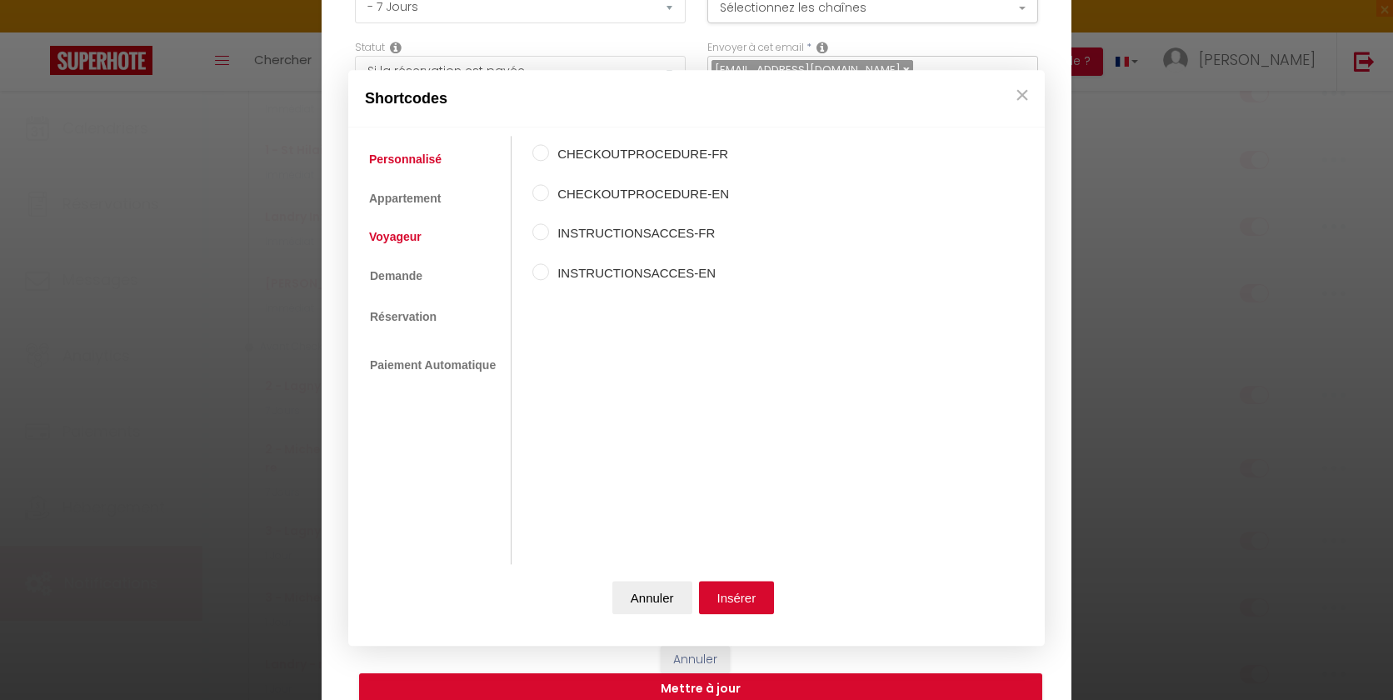
click at [408, 238] on link "Voyageur" at bounding box center [395, 237] width 69 height 30
click at [573, 198] on label "Prénom du voyageur" at bounding box center [631, 194] width 164 height 20
click at [549, 198] on input "Prénom du voyageur" at bounding box center [540, 192] width 17 height 17
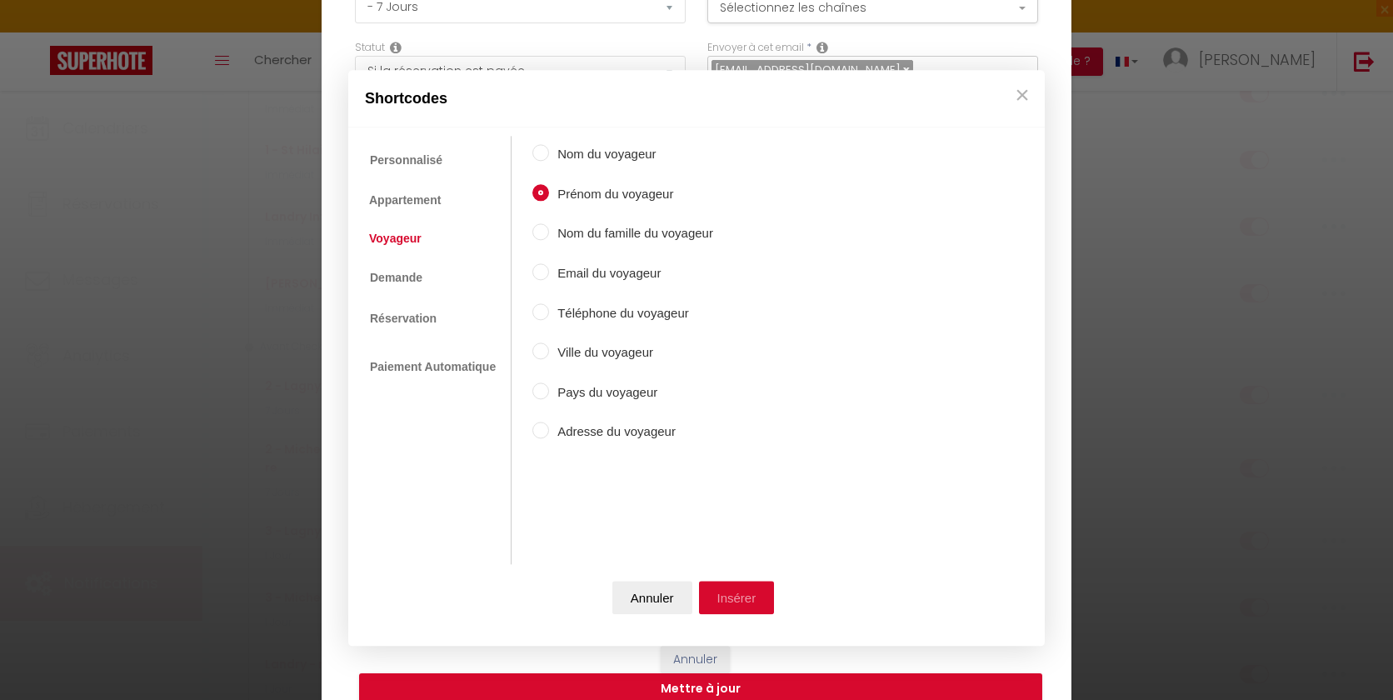
click at [728, 591] on button "Insérer" at bounding box center [737, 598] width 76 height 33
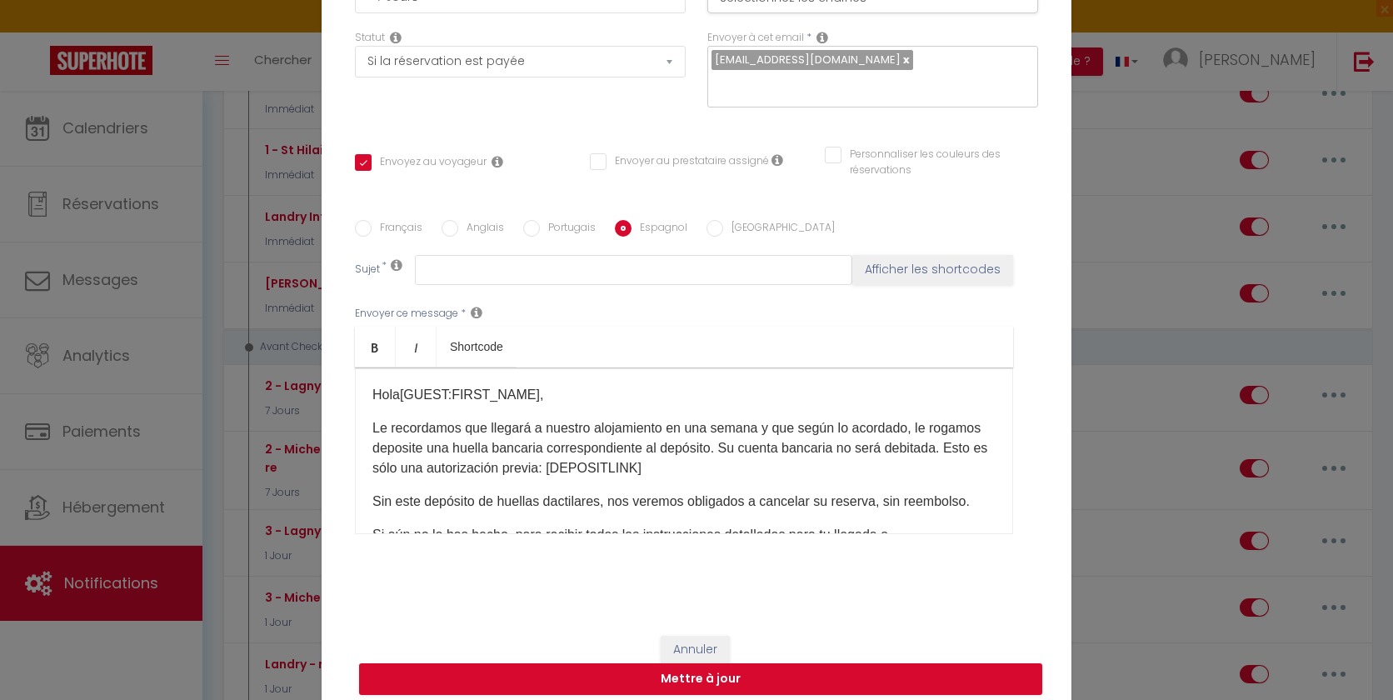
scroll to position [0, 0]
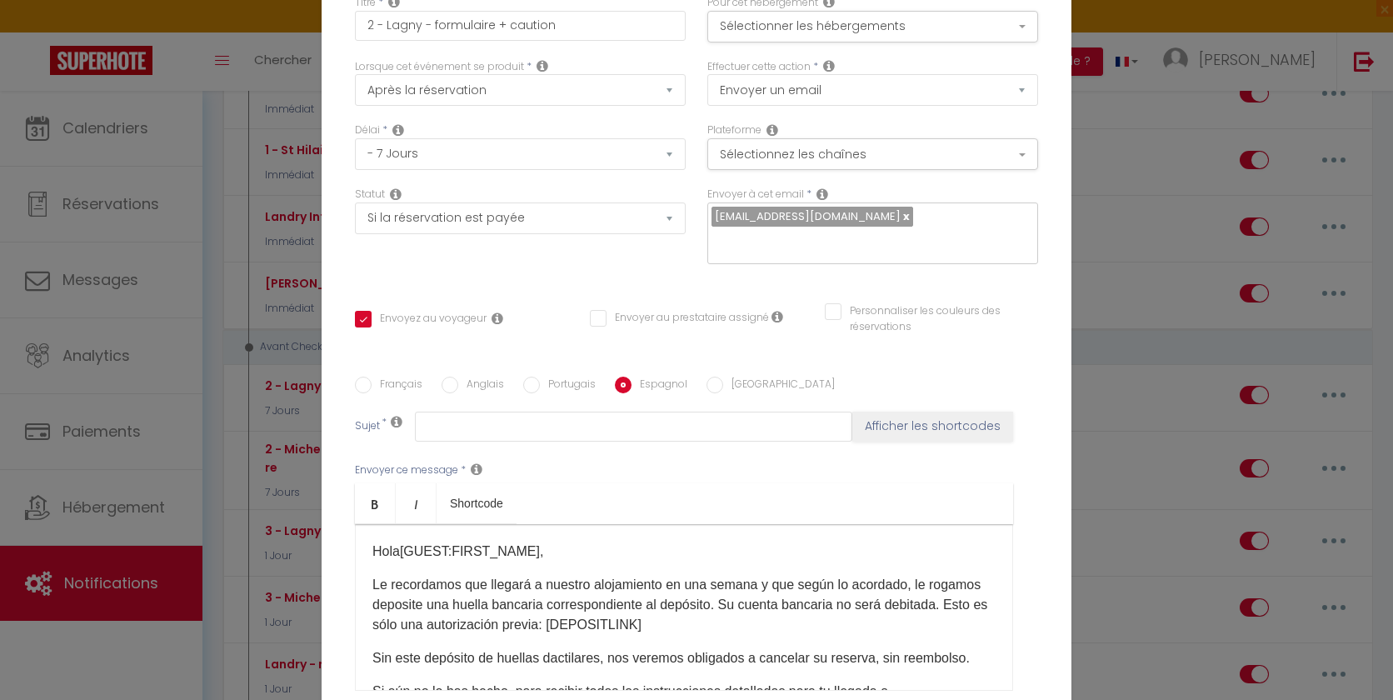
click at [471, 377] on label "Anglais" at bounding box center [481, 386] width 46 height 18
click at [458, 377] on input "Anglais" at bounding box center [450, 385] width 17 height 17
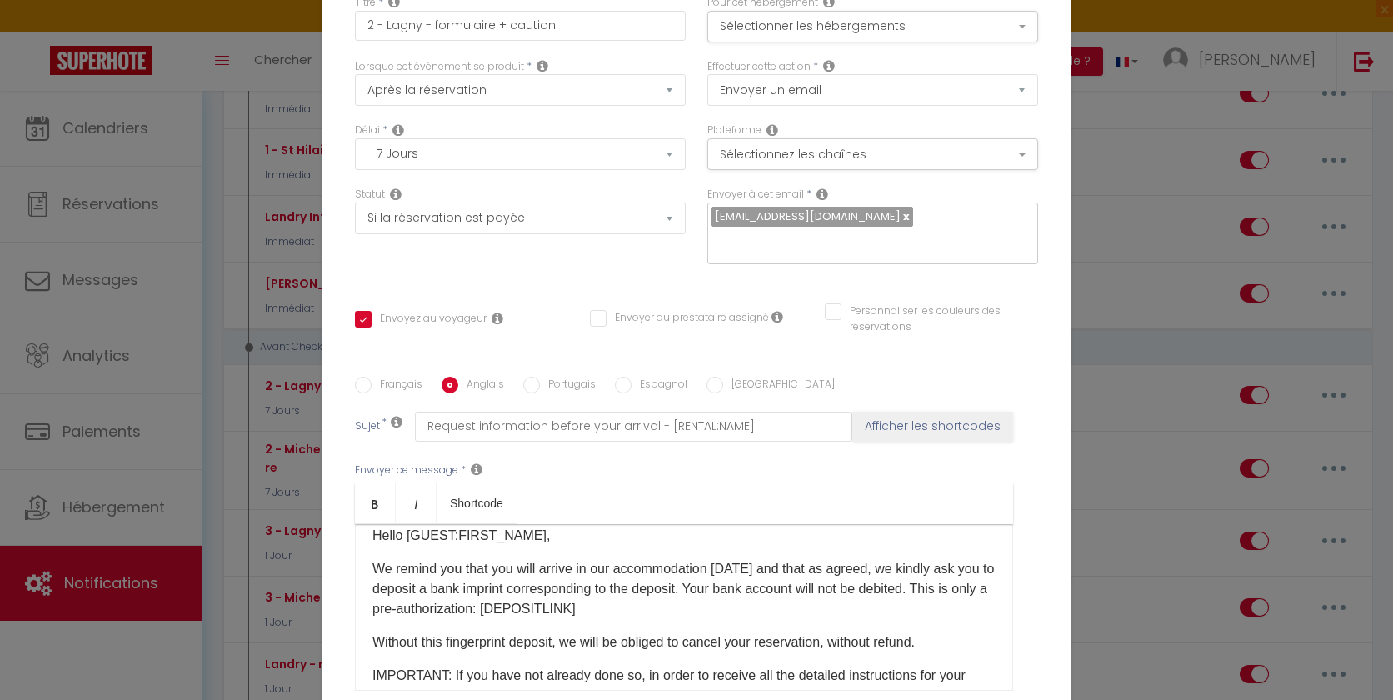
scroll to position [41, 0]
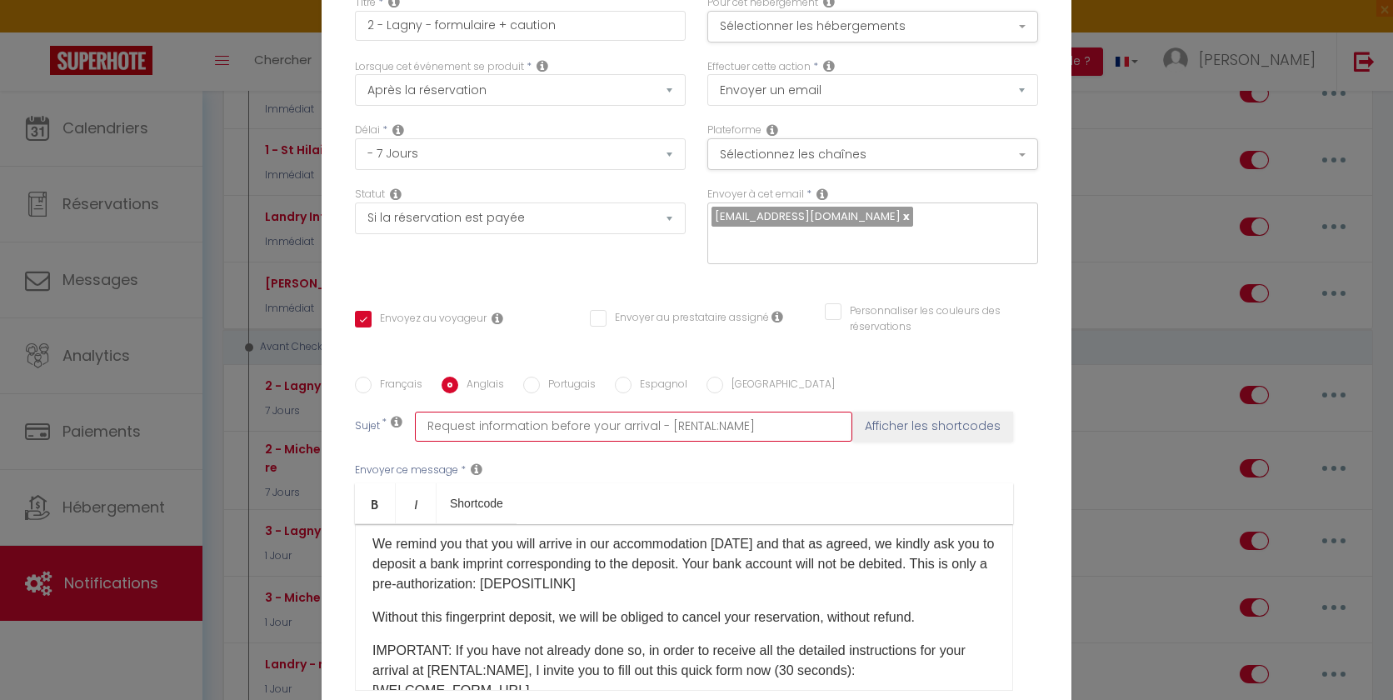
click at [602, 412] on input "Request information before your arrival - [RENTAL:NAME]" at bounding box center [633, 427] width 437 height 30
click at [385, 377] on label "Français" at bounding box center [397, 386] width 51 height 18
click at [372, 377] on input "Français" at bounding box center [363, 385] width 17 height 17
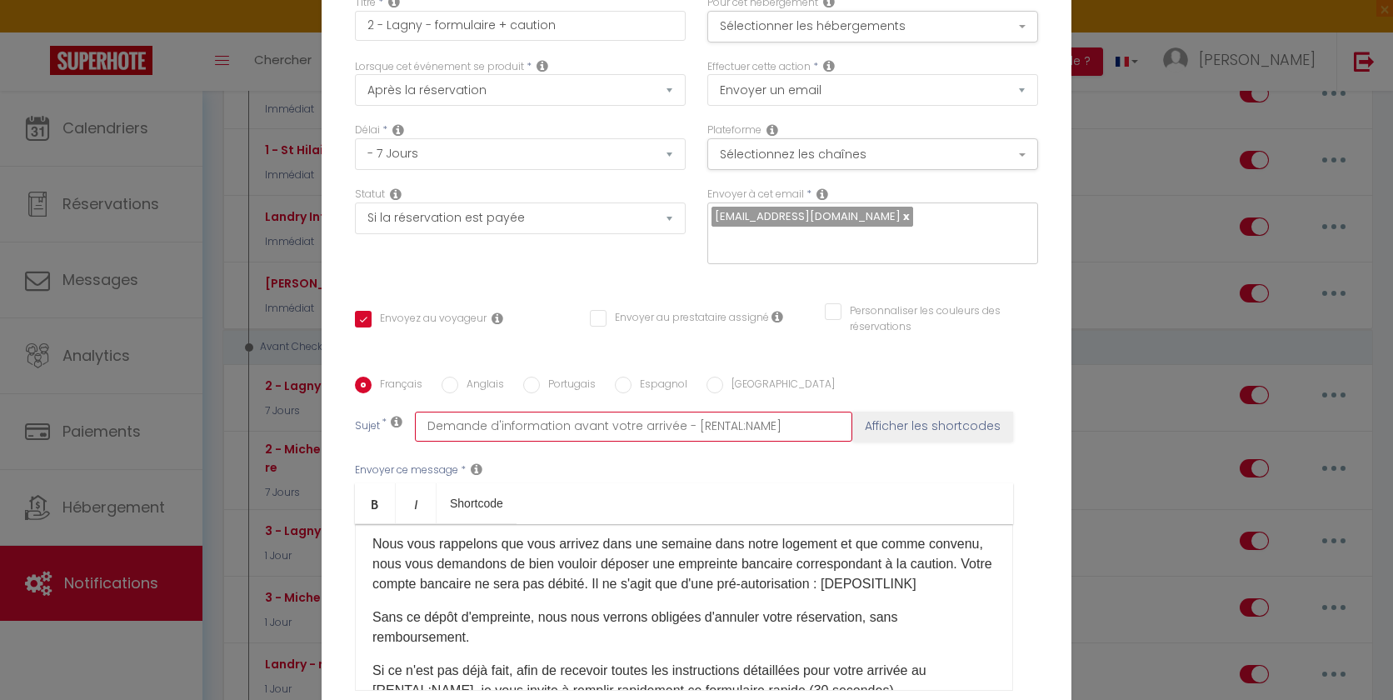
click at [503, 414] on input "Demande d'information avant votre arrivée - [RENTAL:NAME]" at bounding box center [633, 427] width 437 height 30
click at [632, 377] on label "Espagnol" at bounding box center [660, 386] width 56 height 18
click at [631, 377] on input "Espagnol" at bounding box center [623, 385] width 17 height 17
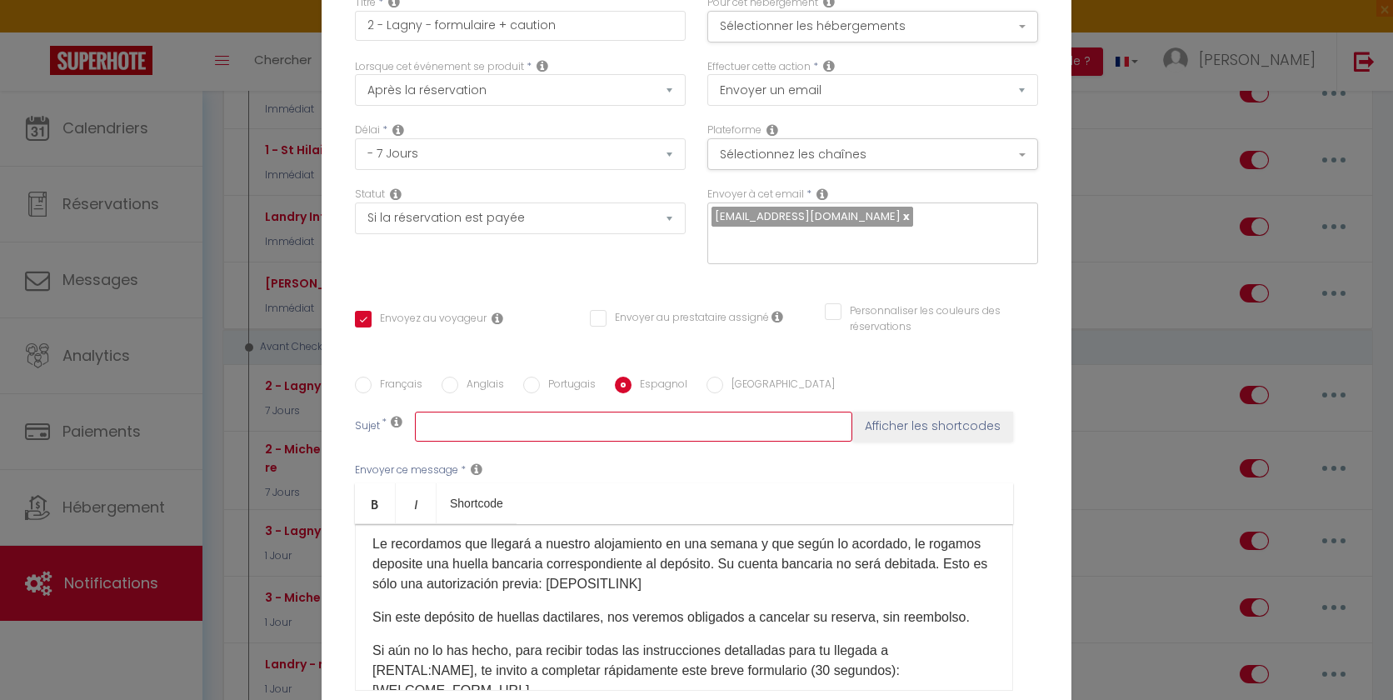
click at [567, 412] on input "text" at bounding box center [633, 427] width 437 height 30
paste input "Solicita información antes de tu llegada - [ALQUILER:NOMBRE]"
drag, startPoint x: 470, startPoint y: 414, endPoint x: 394, endPoint y: 410, distance: 75.9
click at [394, 412] on div "Sujet * Solicita información antes de tu llegada - [ALQUILER:NOMBRE] Afficher l…" at bounding box center [696, 427] width 683 height 30
click at [557, 413] on input "Información antes de tu llegada - [ALQUILER:NOMBRE]" at bounding box center [633, 427] width 437 height 30
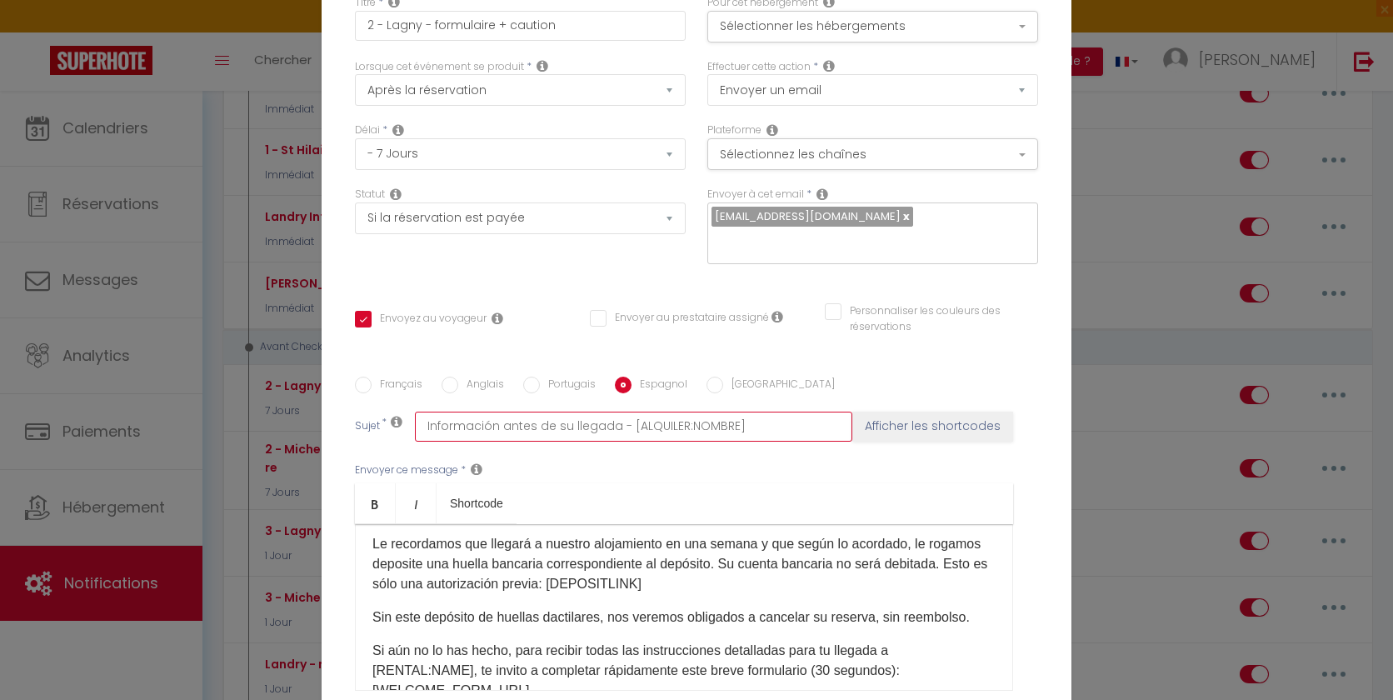
click at [740, 418] on input "Información antes de su llegada - [ALQUILER:NOMBRE]" at bounding box center [633, 427] width 437 height 30
click at [923, 418] on button "Afficher les shortcodes" at bounding box center [932, 427] width 161 height 30
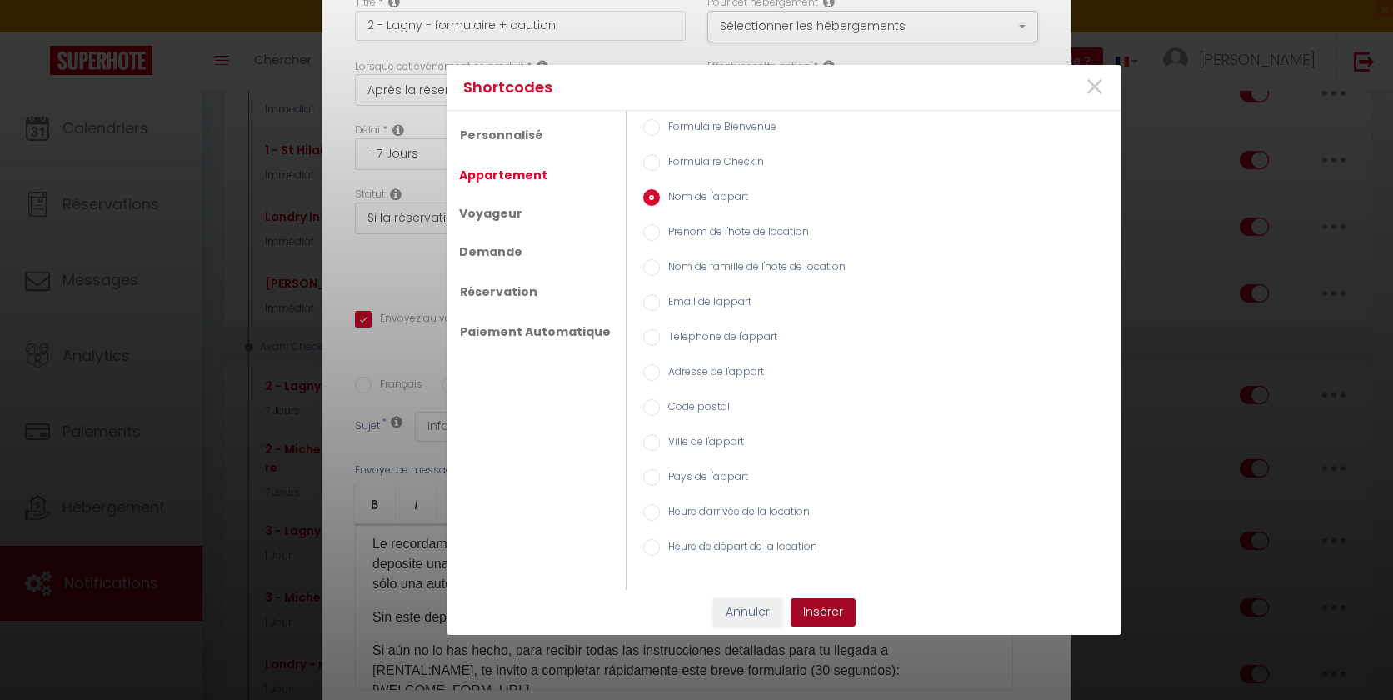
click at [812, 608] on button "Insérer" at bounding box center [823, 612] width 65 height 28
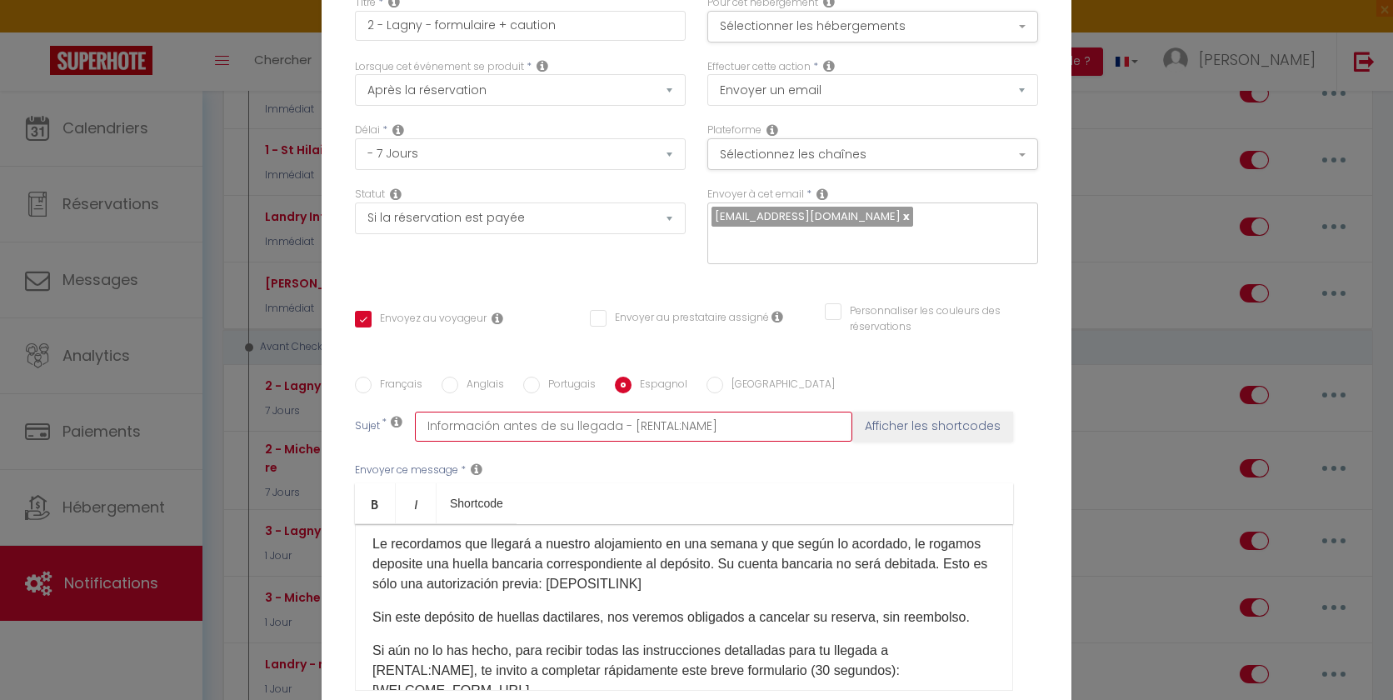
click at [497, 412] on input "Información antes de su llegada - [RENTAL:NAME]" at bounding box center [633, 427] width 437 height 30
click at [422, 412] on input "Información antes de su llegada - [RENTAL:NAME]" at bounding box center [633, 427] width 437 height 30
click at [447, 377] on input "Anglais" at bounding box center [450, 385] width 17 height 17
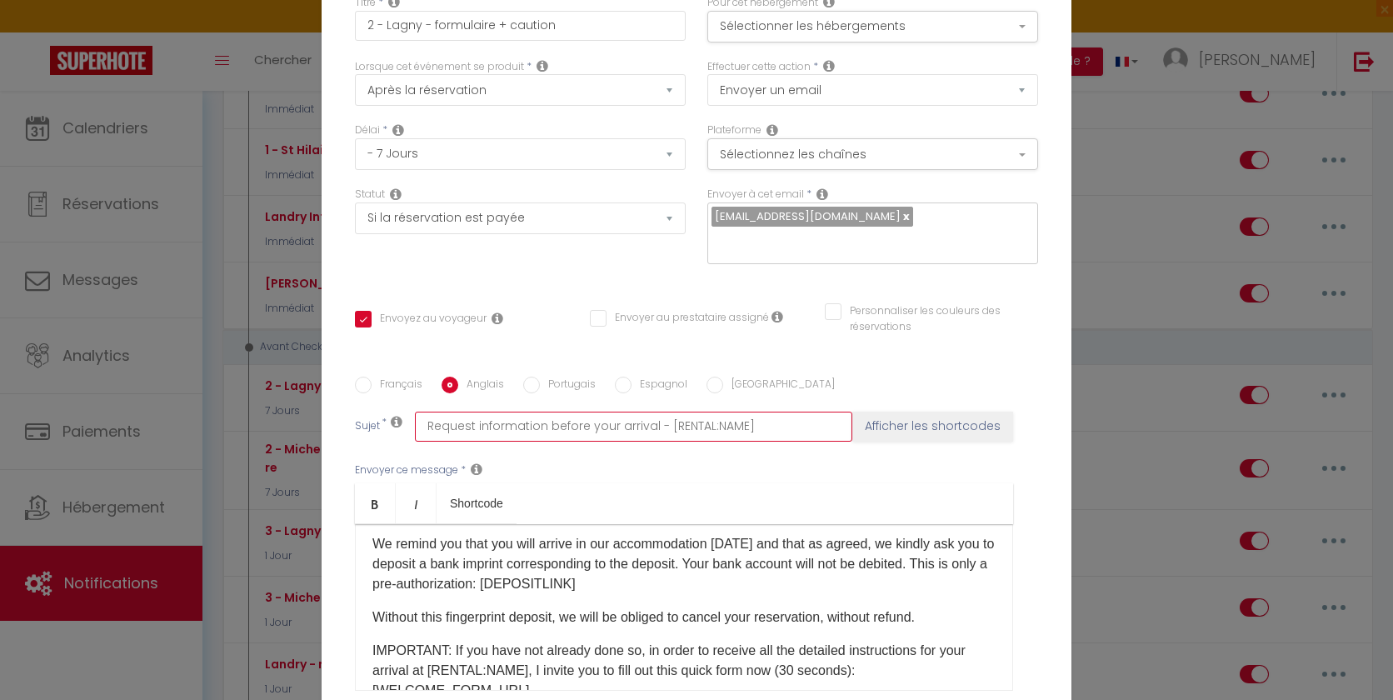
click at [424, 415] on input "Request information before your arrival - [RENTAL:NAME]" at bounding box center [633, 427] width 437 height 30
click at [362, 377] on input "Français" at bounding box center [363, 385] width 17 height 17
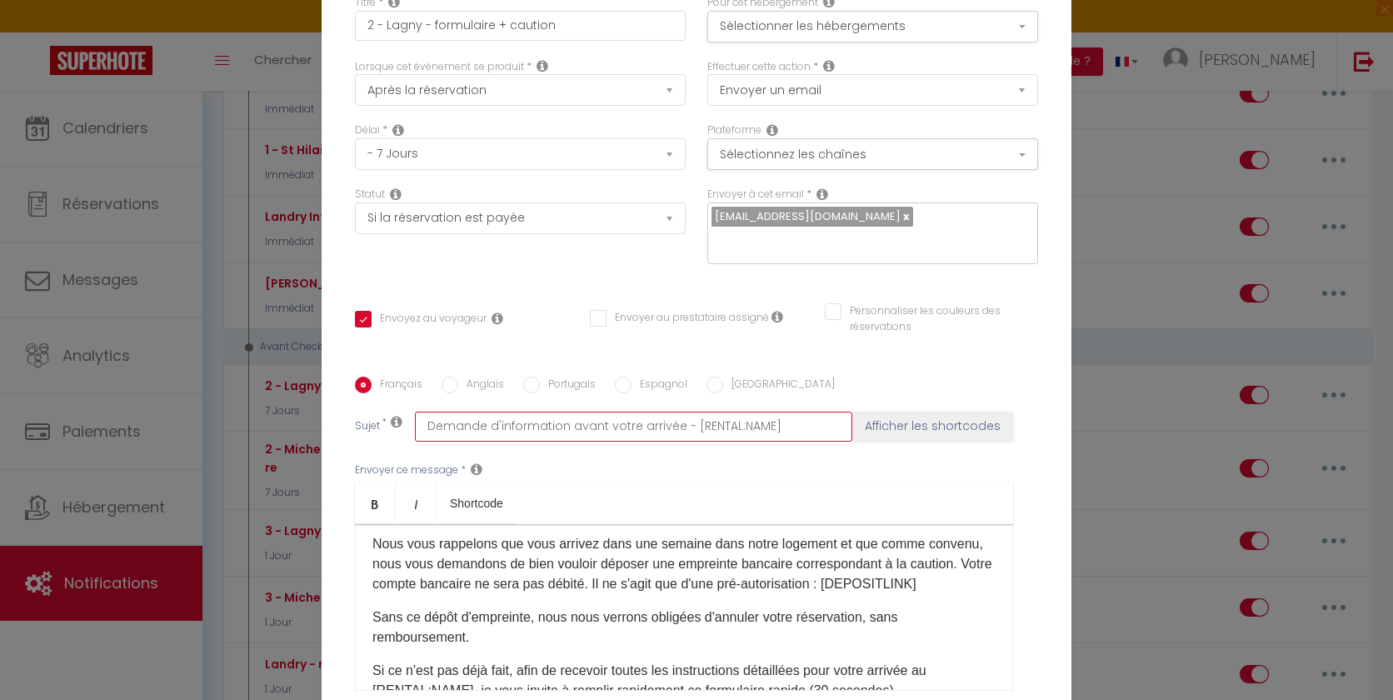
click at [421, 414] on input "Demande d'information avant votre arrivée - [RENTAL:NAME]" at bounding box center [633, 427] width 437 height 30
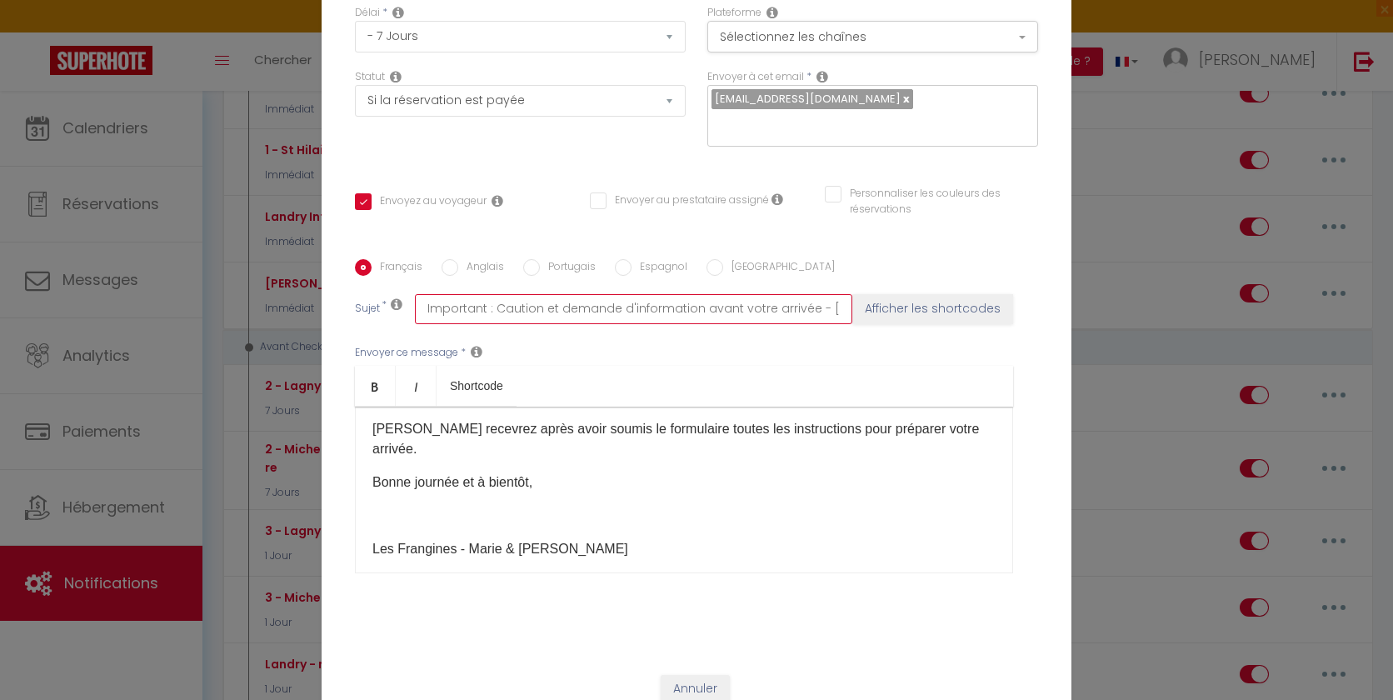
scroll to position [157, 0]
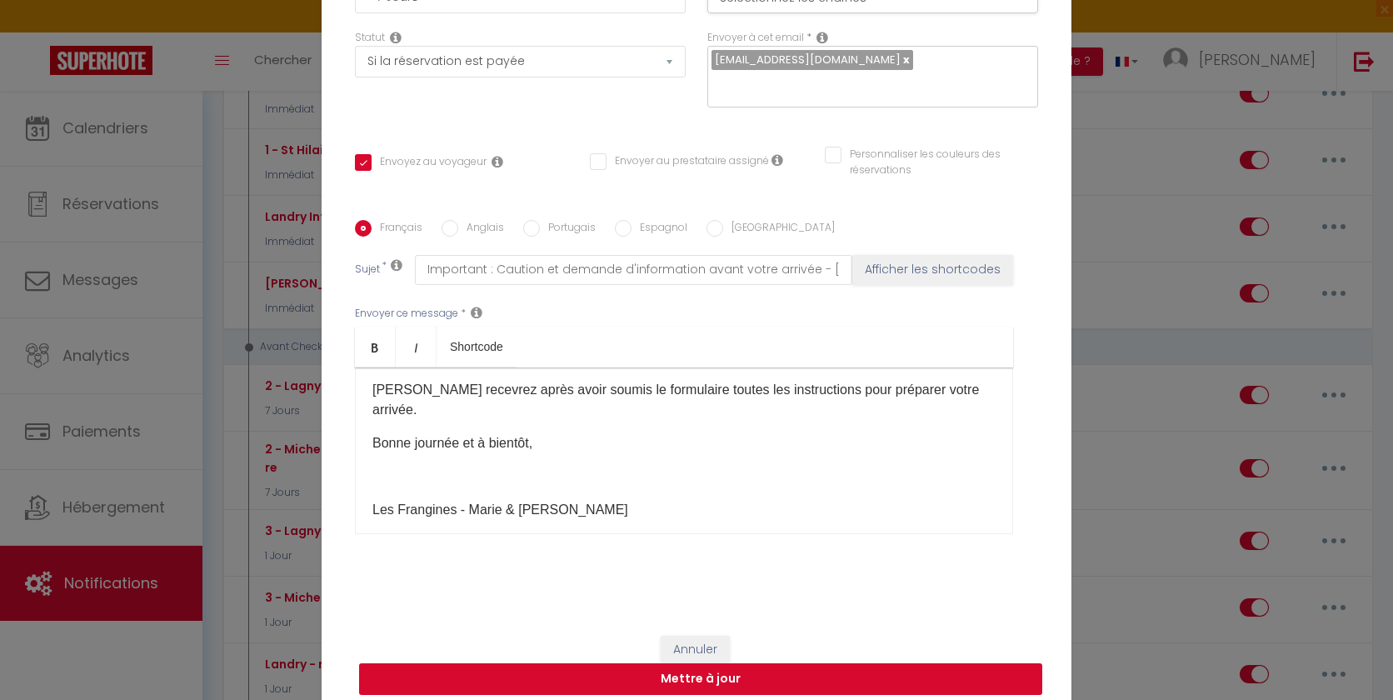
click at [694, 669] on button "Mettre à jour" at bounding box center [700, 679] width 683 height 32
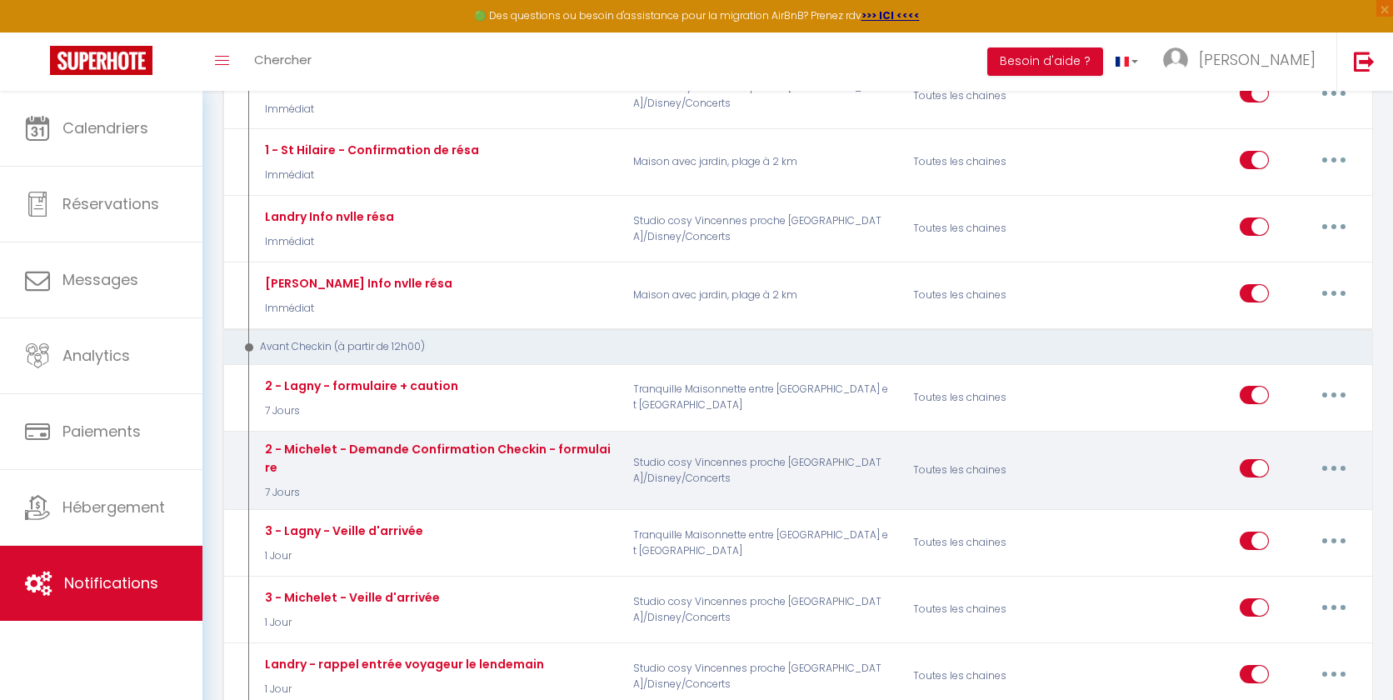
click at [1299, 467] on button "button" at bounding box center [1334, 468] width 47 height 27
click at [1248, 500] on link "Editer" at bounding box center [1290, 506] width 123 height 28
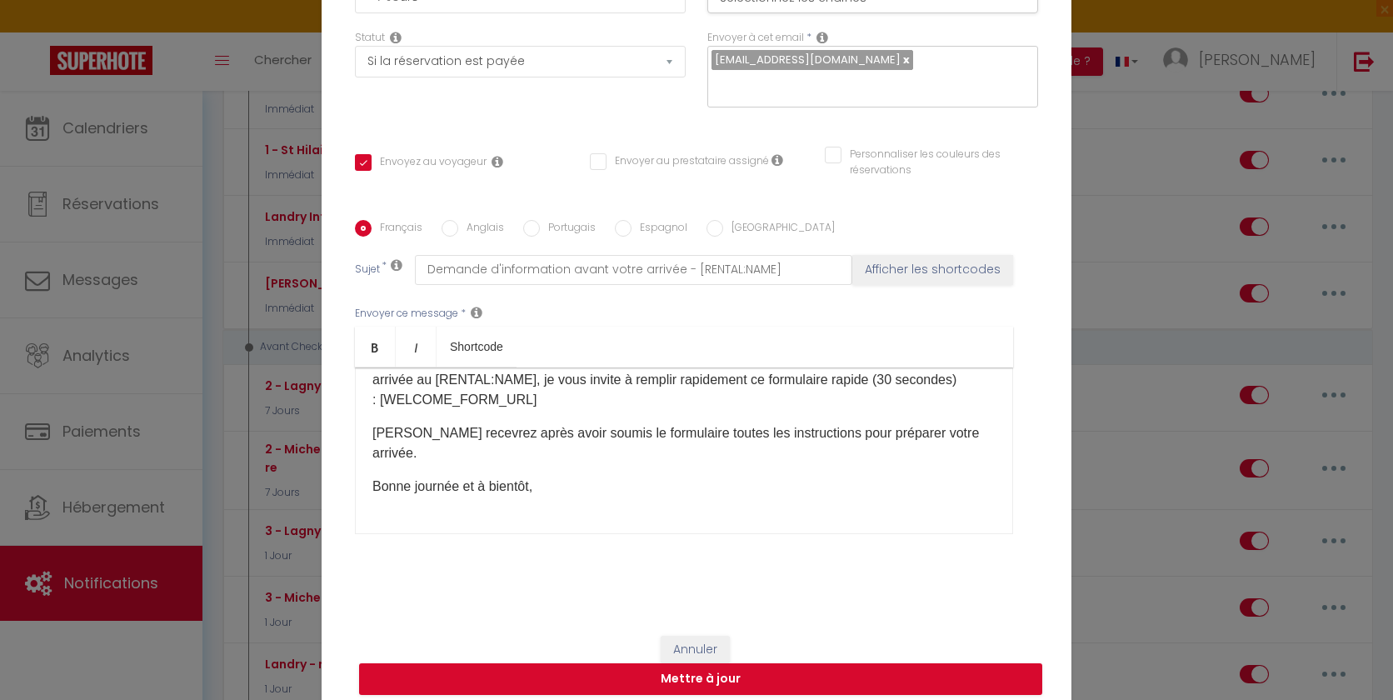
scroll to position [112, 0]
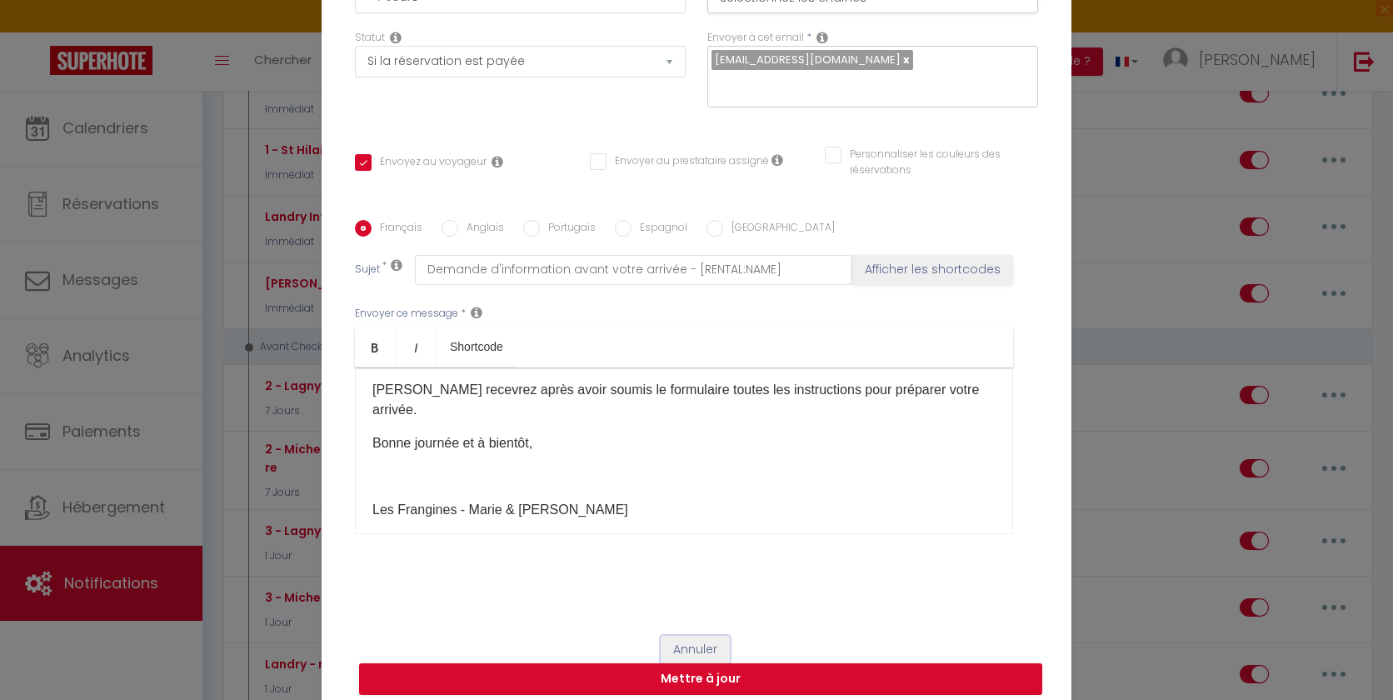
click at [686, 636] on button "Annuler" at bounding box center [695, 650] width 69 height 28
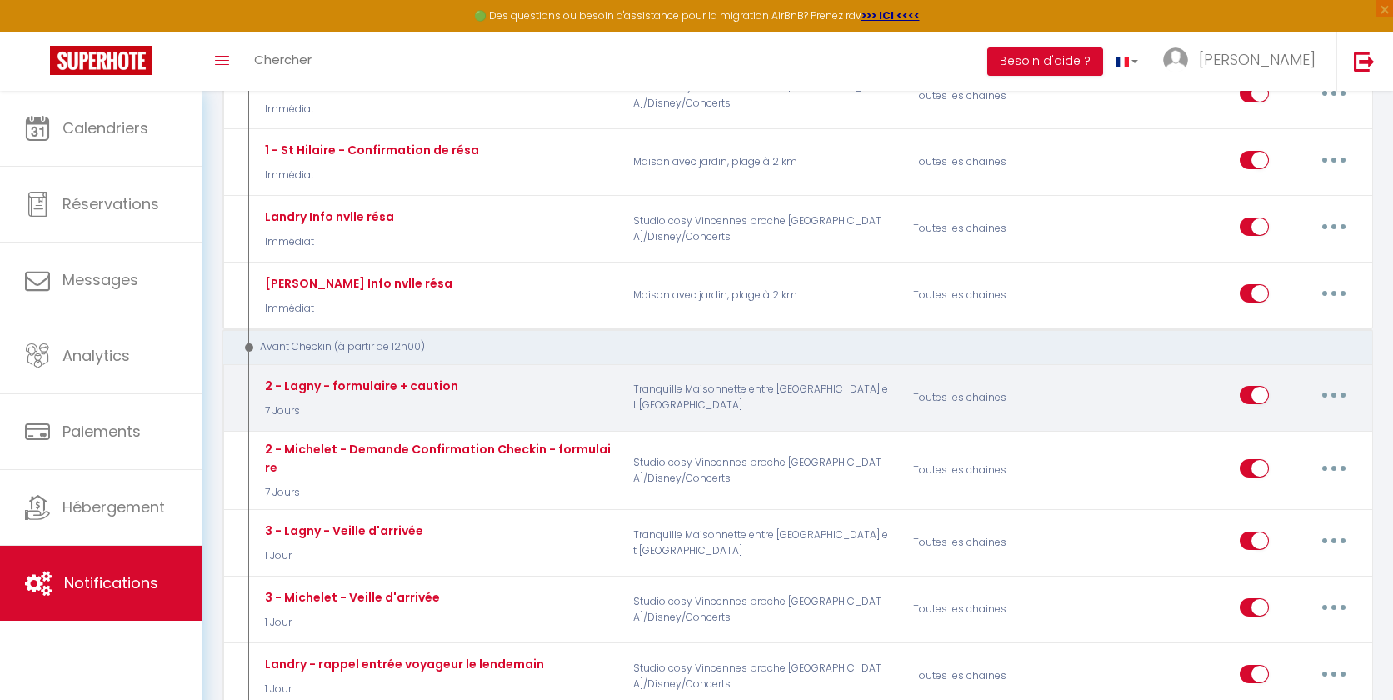
click at [1299, 390] on button "button" at bounding box center [1334, 395] width 47 height 27
click at [1268, 434] on link "Editer" at bounding box center [1290, 433] width 123 height 28
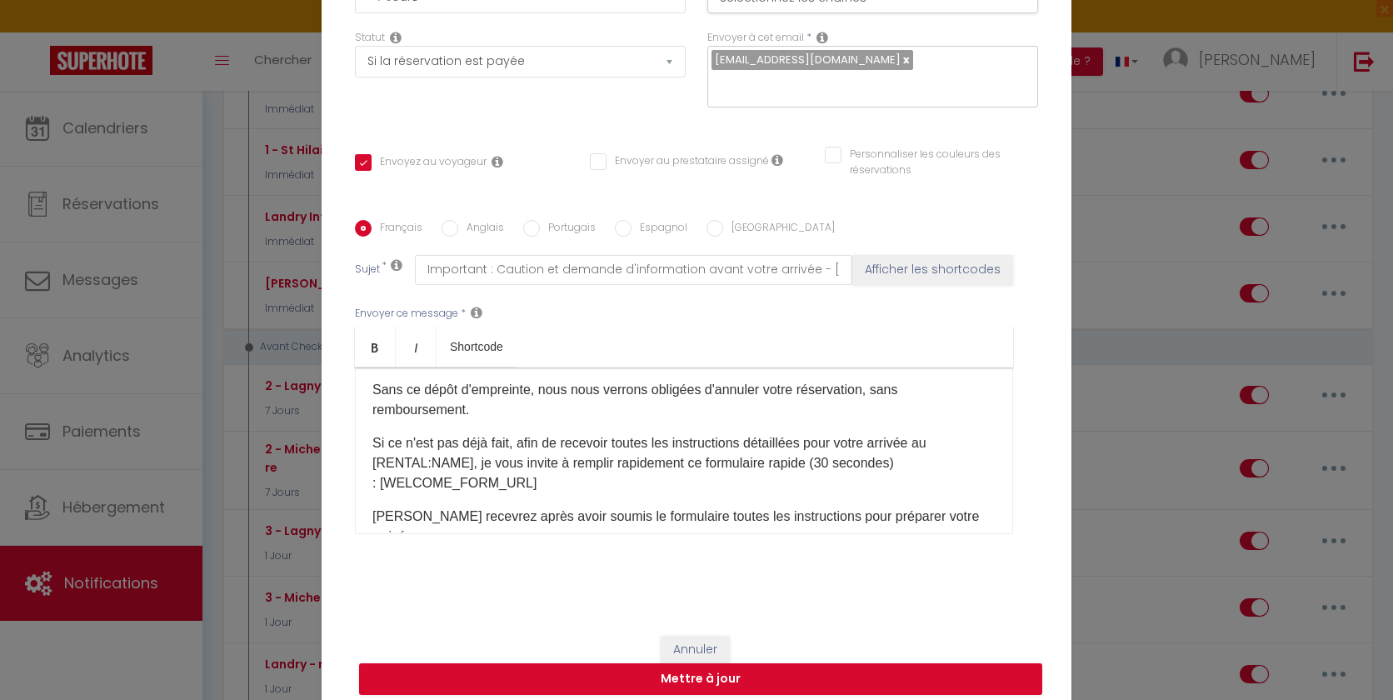
click at [515, 458] on p "Si ce n'est pas déjà fait, afin de recevoir toutes les instructions détaillées …" at bounding box center [683, 463] width 623 height 60
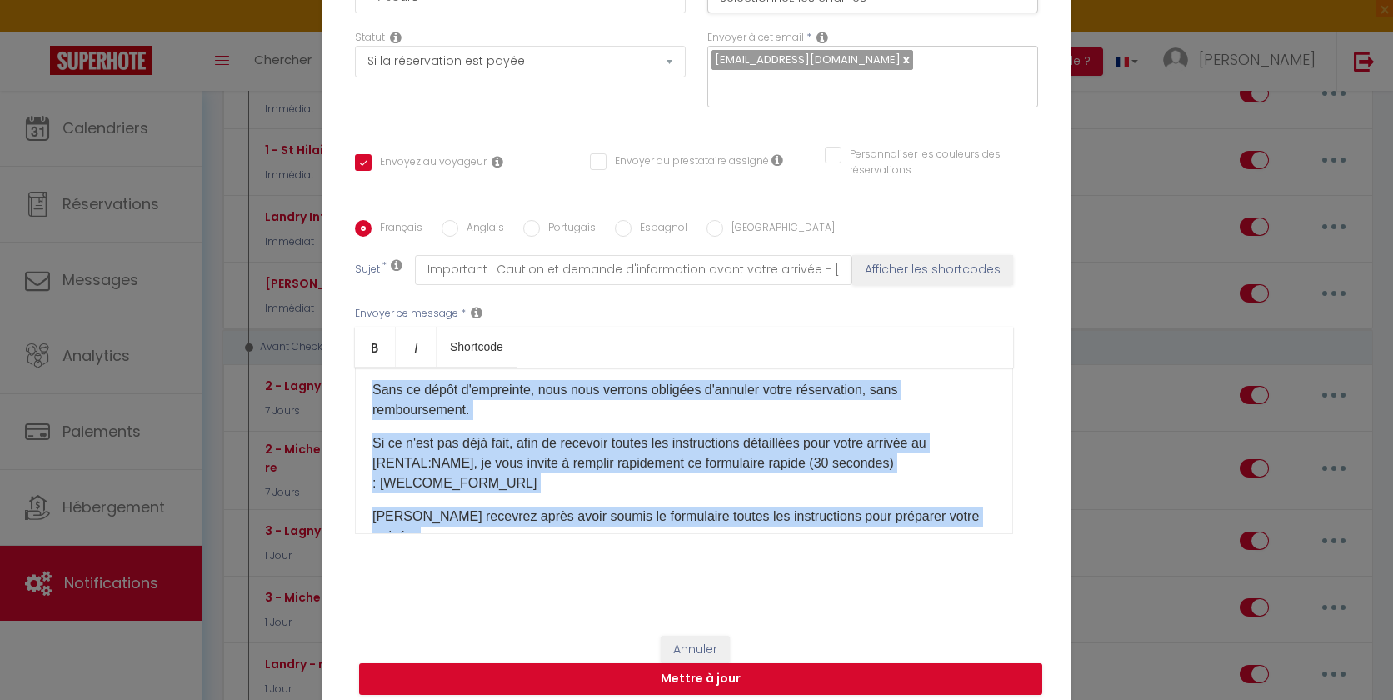
copy div "Bonjour [GUEST:FIRST_NAME], Nous vous rappelons que vous arrivez dans une semai…"
click at [689, 637] on button "Annuler" at bounding box center [695, 650] width 69 height 28
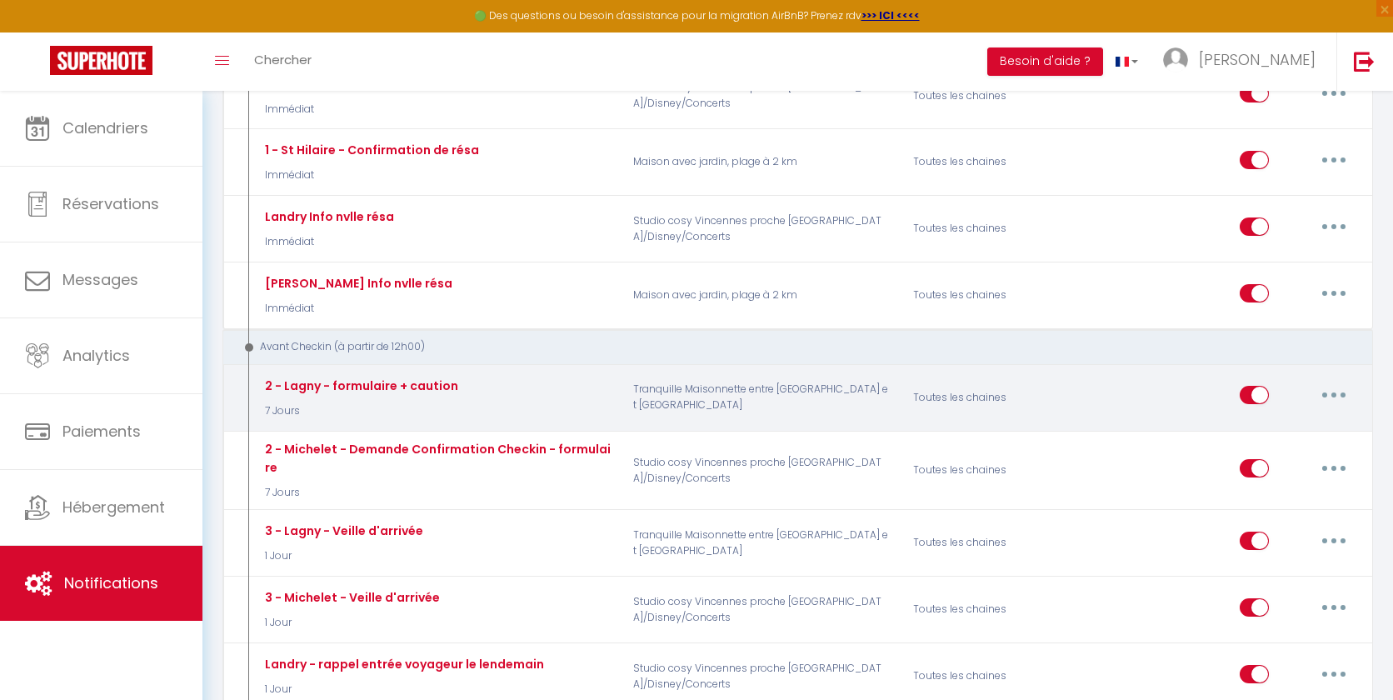
click at [1299, 390] on button "button" at bounding box center [1334, 395] width 47 height 27
click at [1276, 430] on link "Editer" at bounding box center [1290, 433] width 123 height 28
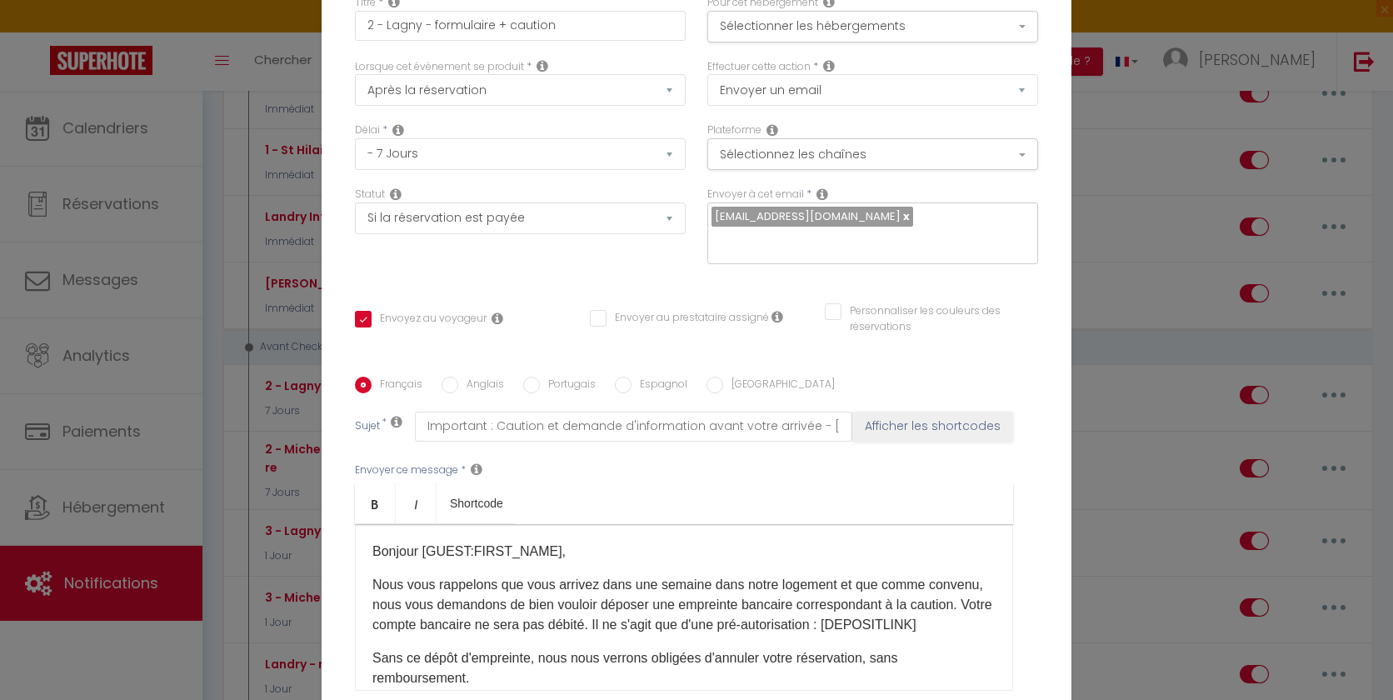
scroll to position [157, 0]
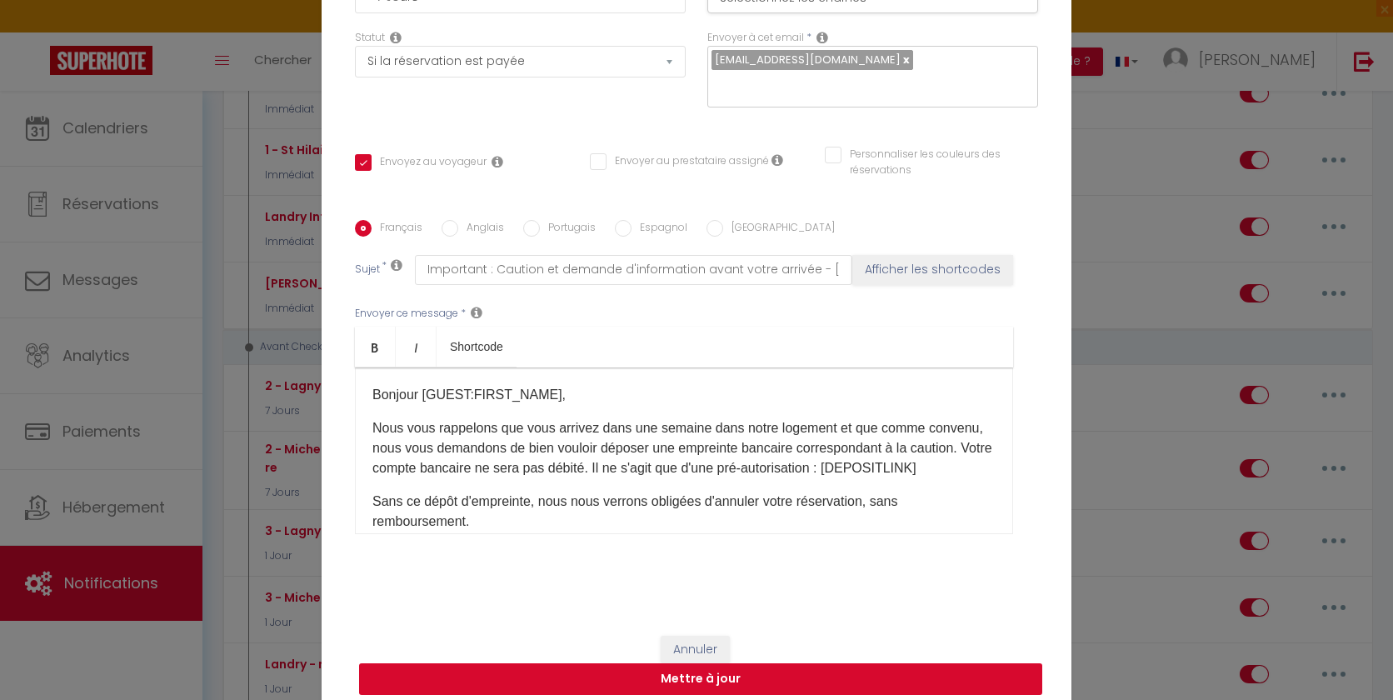
click at [691, 669] on button "Mettre à jour" at bounding box center [700, 679] width 683 height 32
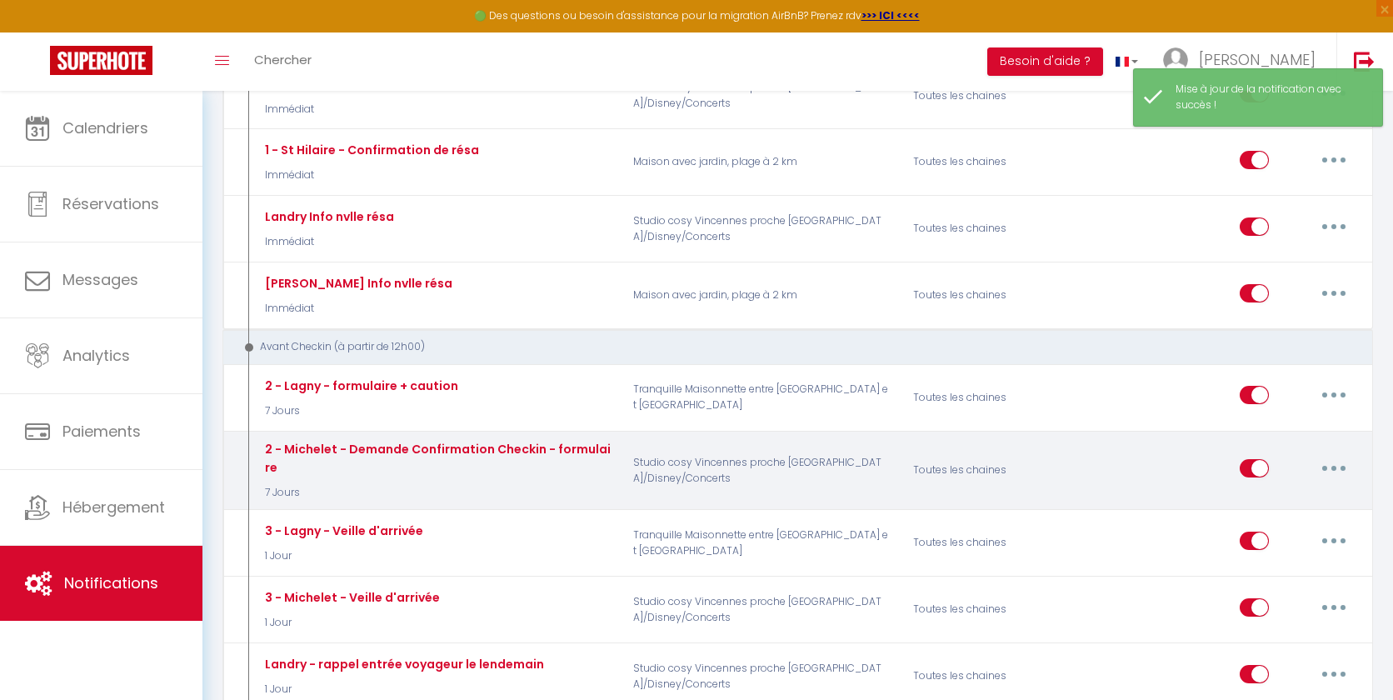
click at [1299, 465] on button "button" at bounding box center [1334, 468] width 47 height 27
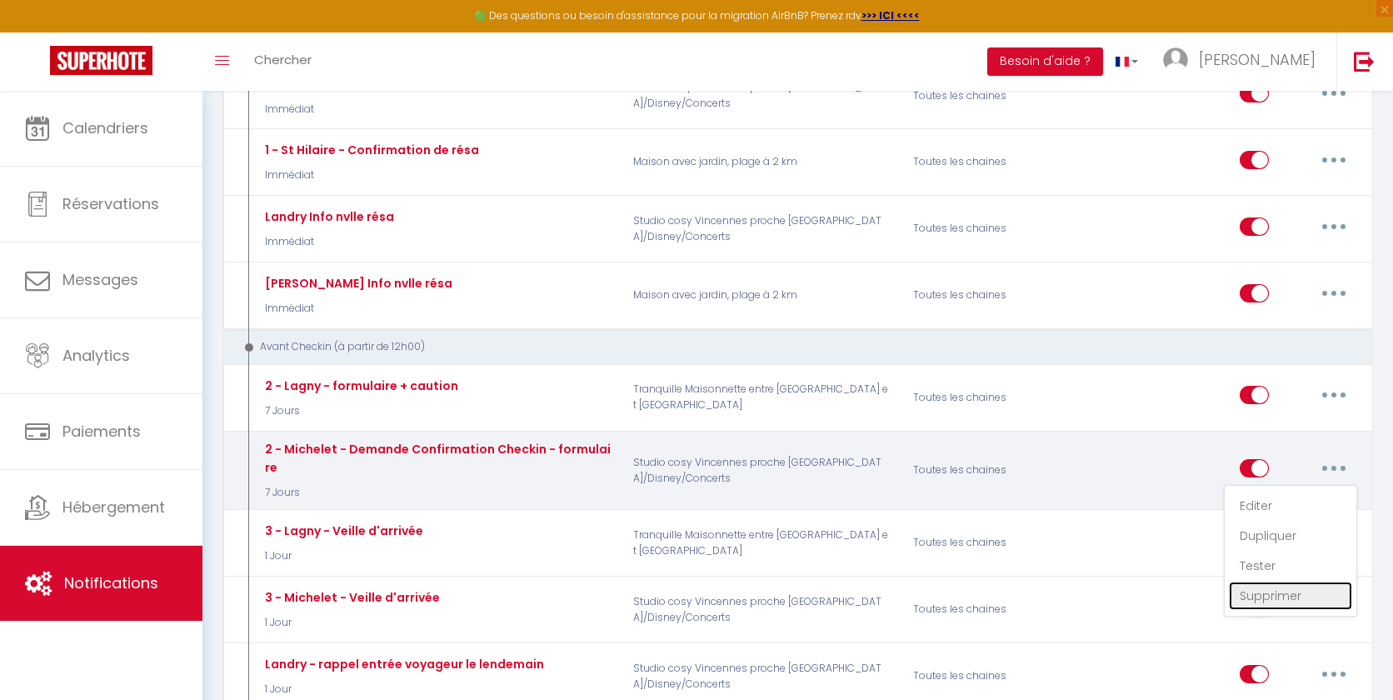
click at [1289, 584] on link "Supprimer" at bounding box center [1290, 596] width 123 height 28
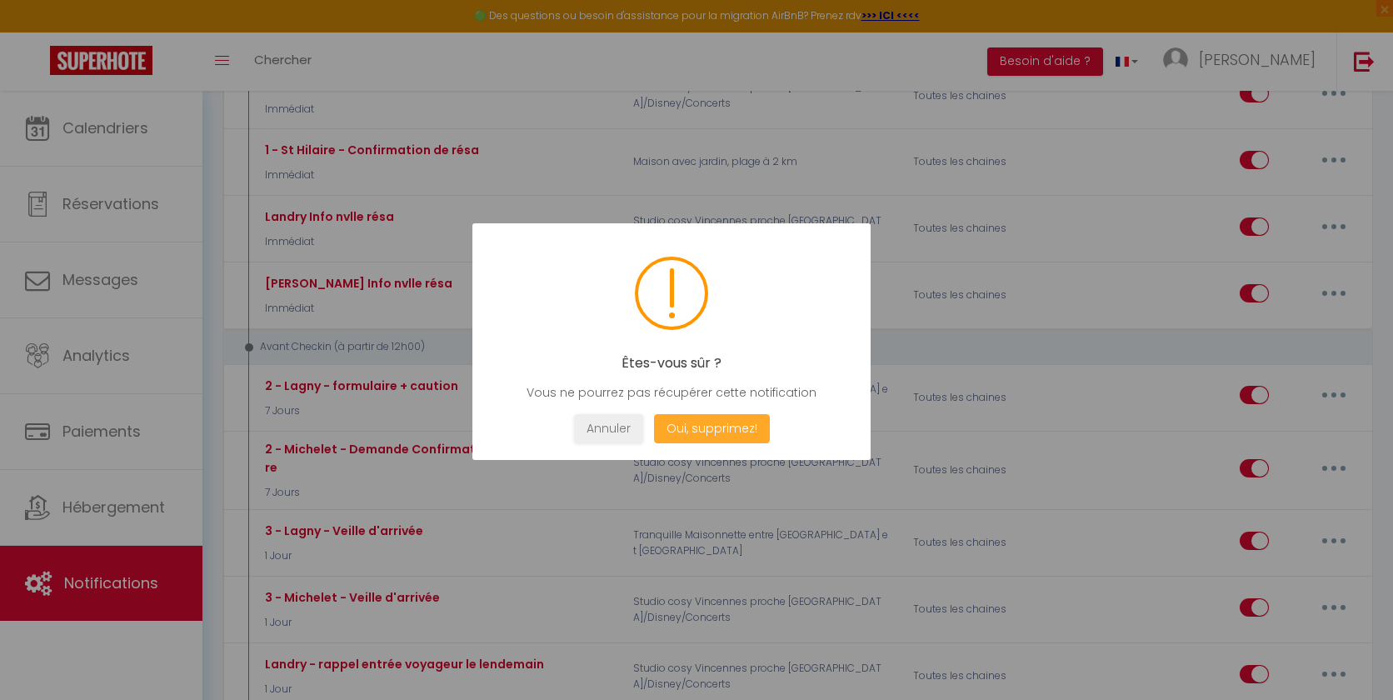
click at [694, 423] on button "Oui, supprimez!" at bounding box center [712, 428] width 116 height 29
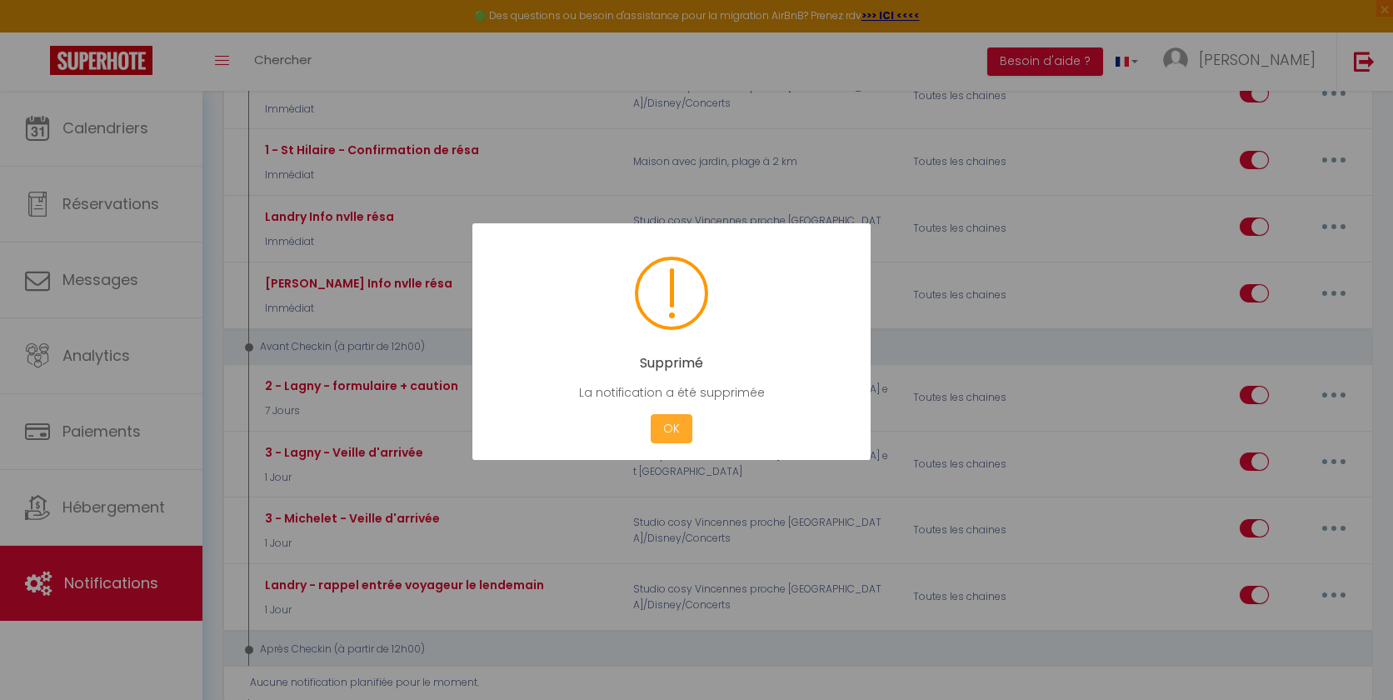
click at [677, 428] on button "OK" at bounding box center [672, 428] width 42 height 29
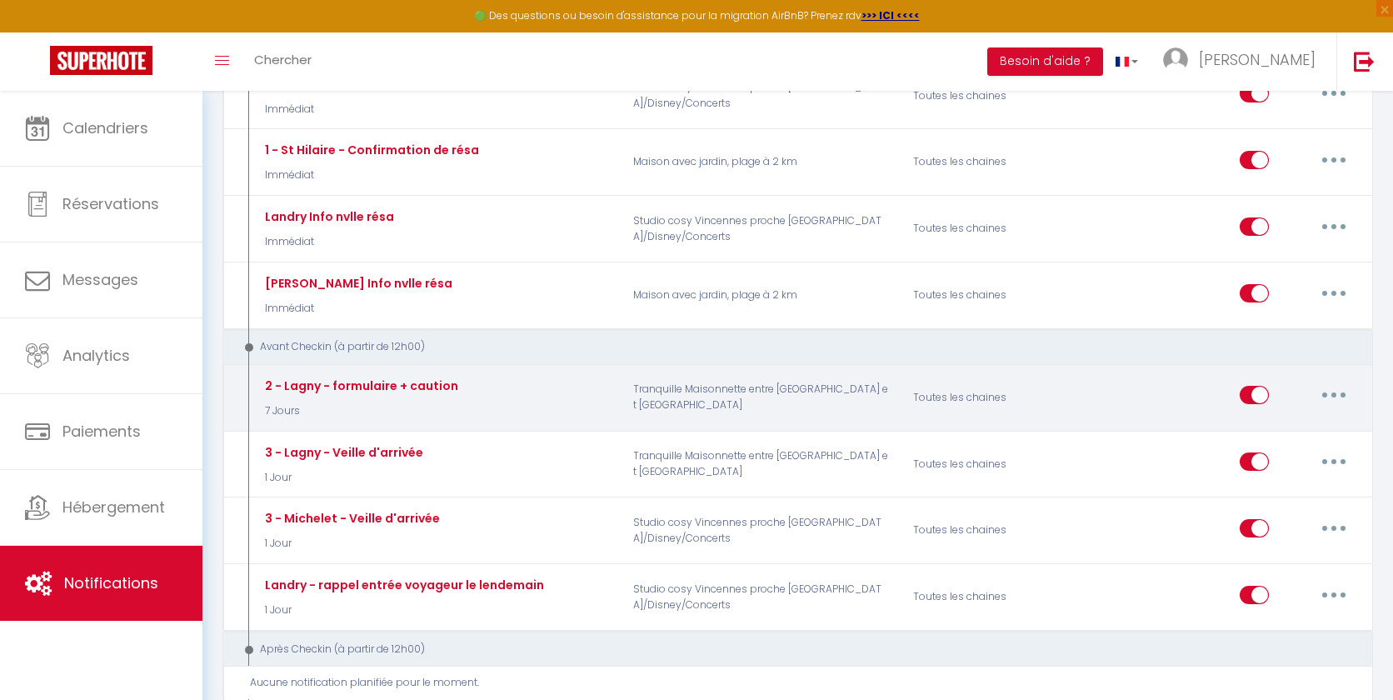
click at [1299, 397] on button "button" at bounding box center [1334, 395] width 47 height 27
click at [1272, 460] on link "Dupliquer" at bounding box center [1290, 463] width 123 height 28
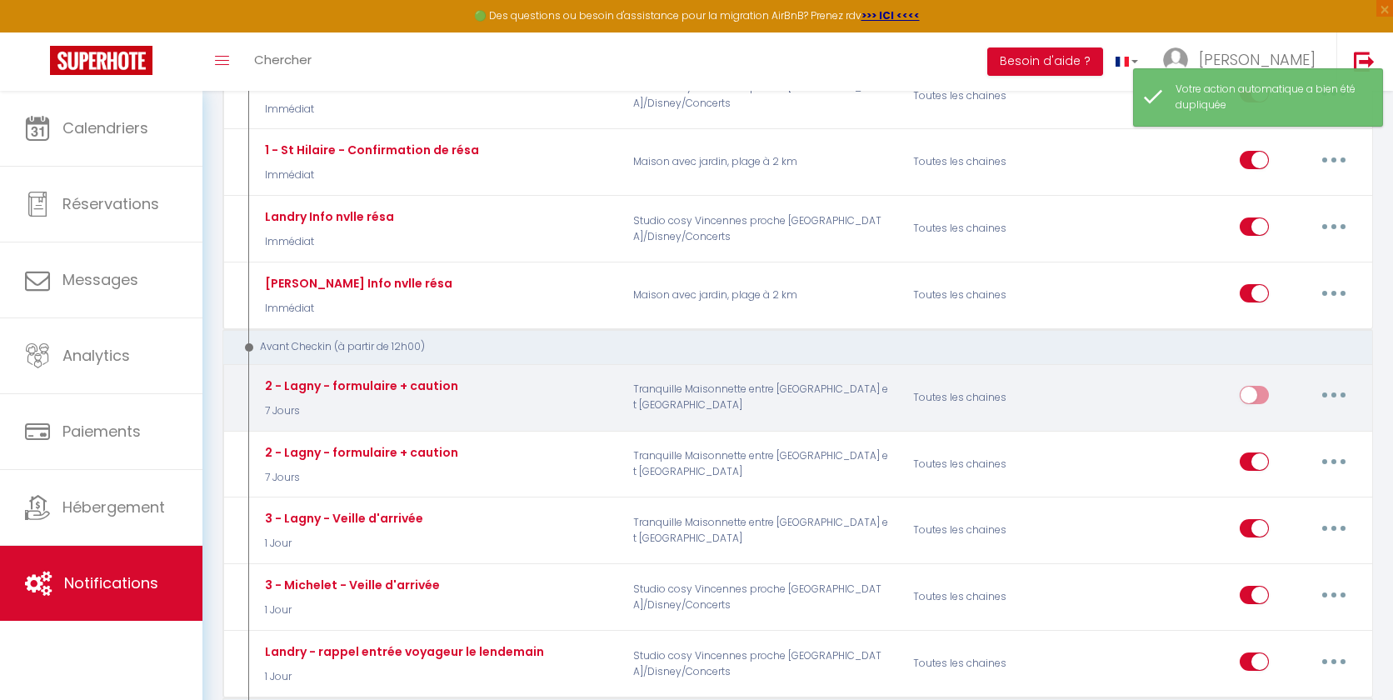
click at [1299, 398] on button "button" at bounding box center [1334, 395] width 47 height 27
click at [1276, 428] on link "Editer" at bounding box center [1290, 433] width 123 height 28
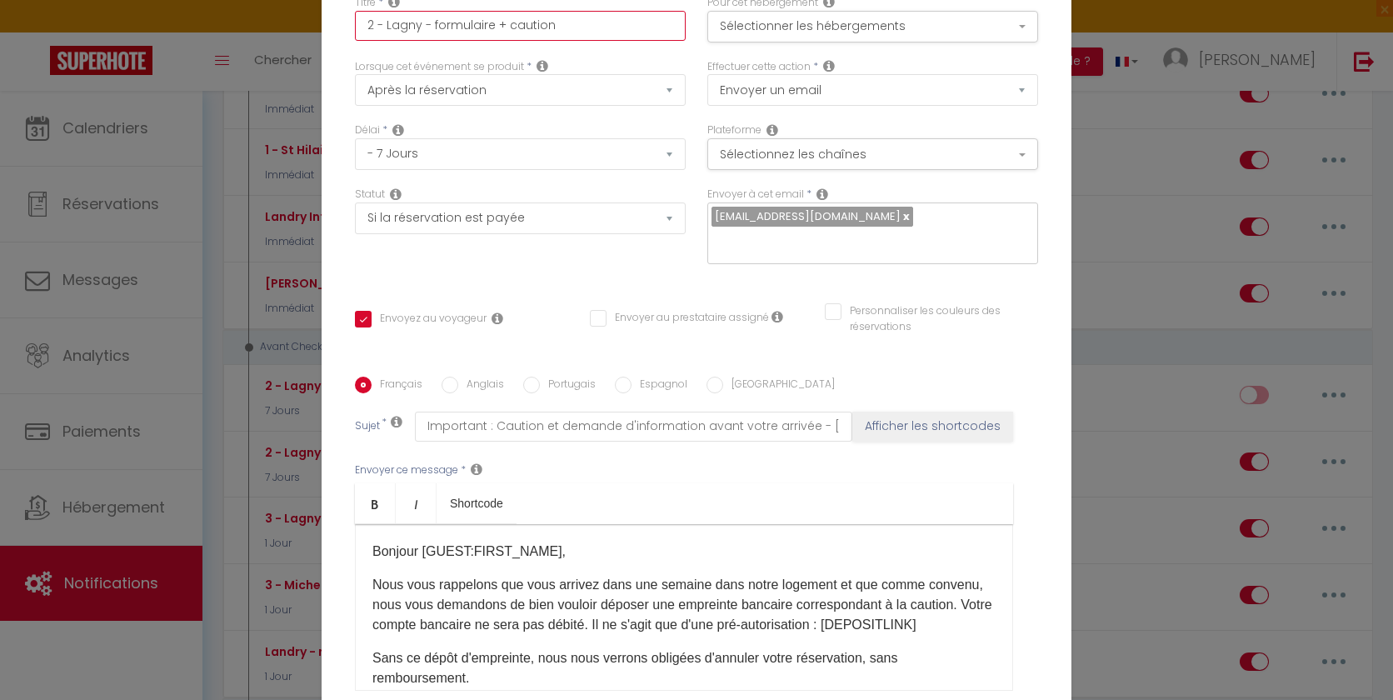
click at [422, 37] on input "2 - Lagny - formulaire + caution" at bounding box center [520, 26] width 331 height 30
click at [819, 35] on button "Sélectionner les hébergements" at bounding box center [872, 27] width 331 height 32
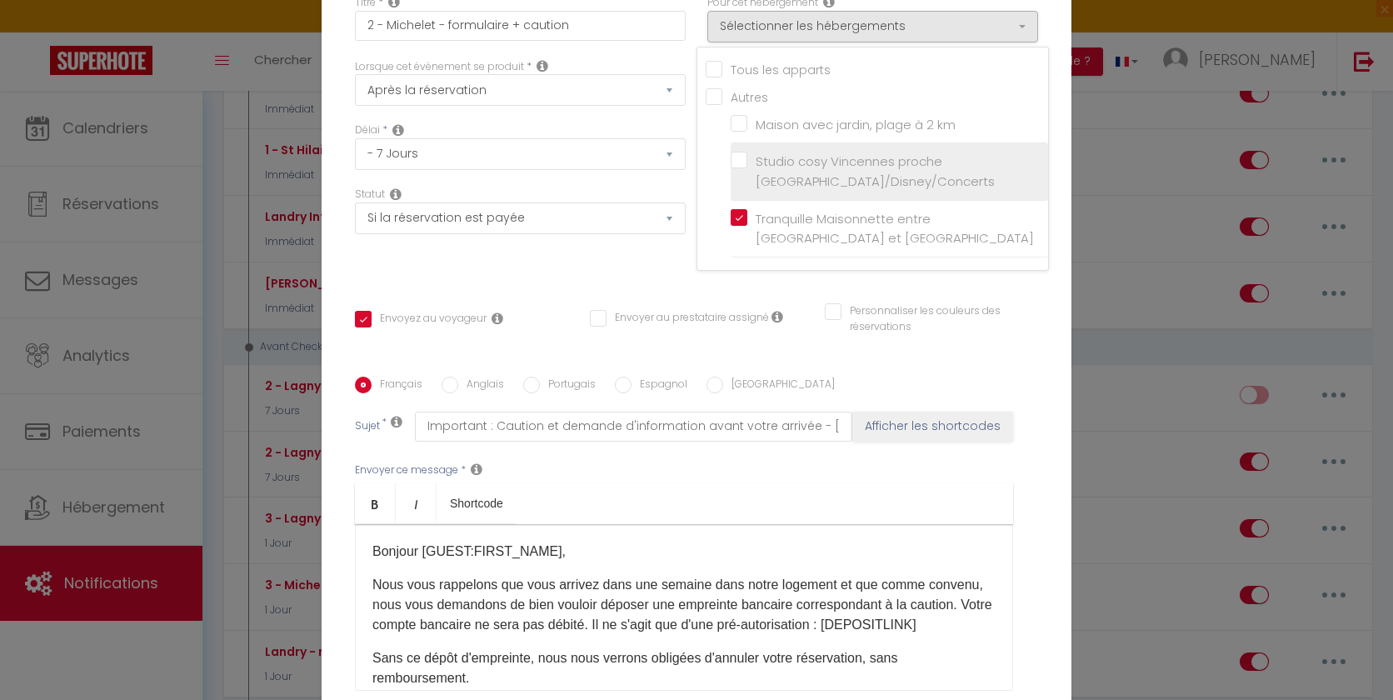
click at [747, 169] on label "Studio cosy Vincennes proche [GEOGRAPHIC_DATA]/Disney/Concerts" at bounding box center [892, 171] width 290 height 39
click at [744, 169] on input "Studio cosy Vincennes proche [GEOGRAPHIC_DATA]/Disney/Concerts" at bounding box center [889, 171] width 317 height 17
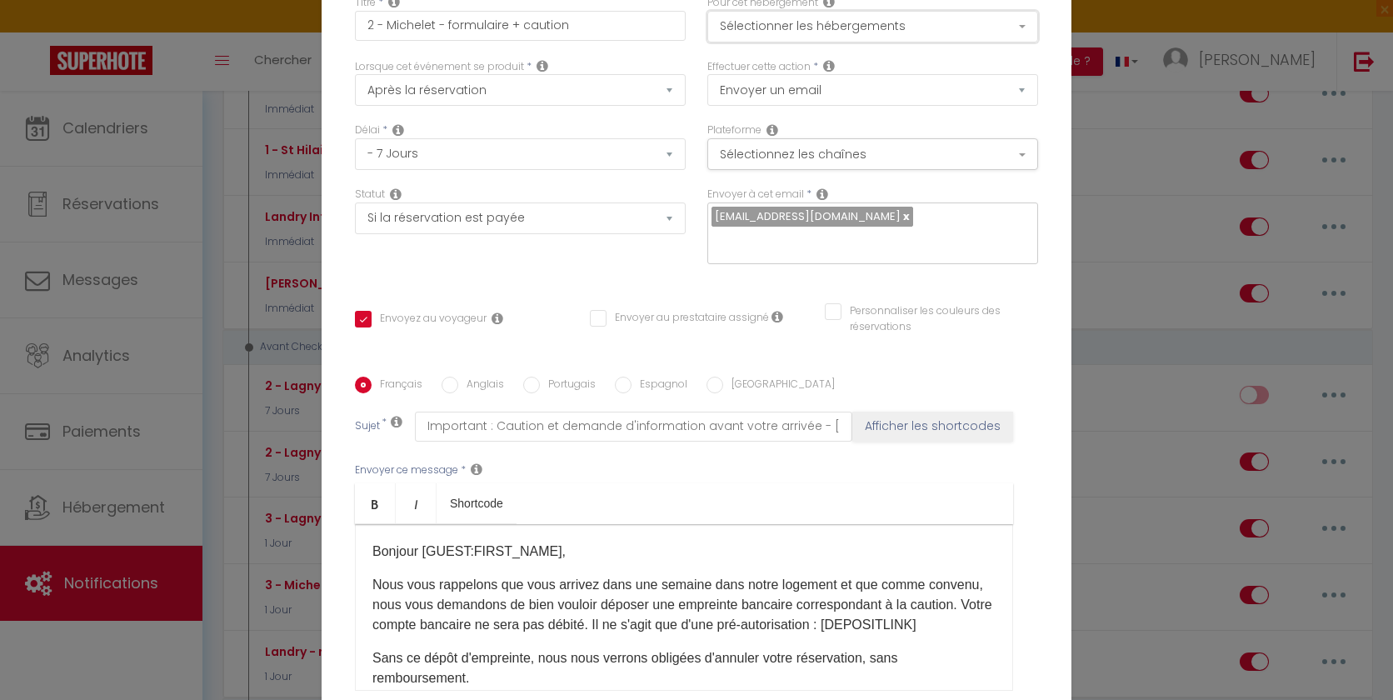
click at [785, 40] on button "Sélectionner les hébergements" at bounding box center [872, 27] width 331 height 32
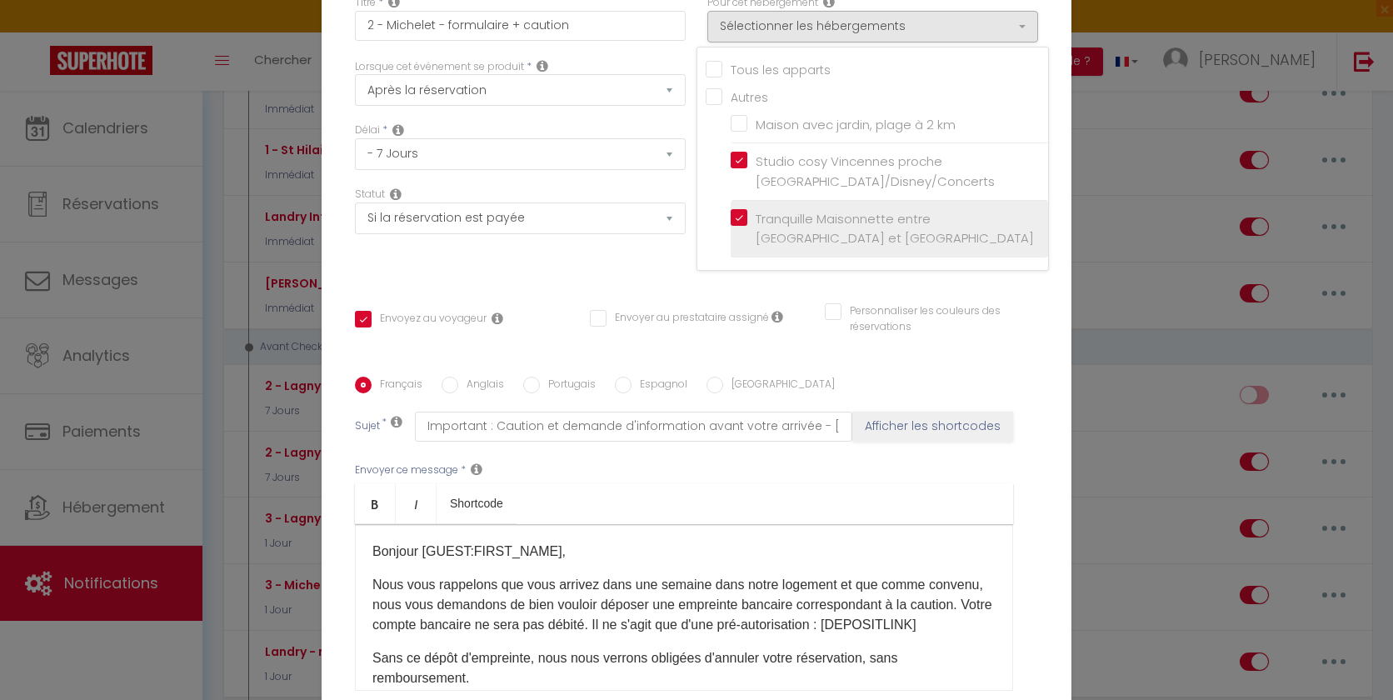
click at [747, 227] on label "Tranquille Maisonnette entre [GEOGRAPHIC_DATA] et [GEOGRAPHIC_DATA]" at bounding box center [892, 228] width 290 height 39
click at [741, 227] on input "Tranquille Maisonnette entre [GEOGRAPHIC_DATA] et [GEOGRAPHIC_DATA]" at bounding box center [889, 228] width 317 height 17
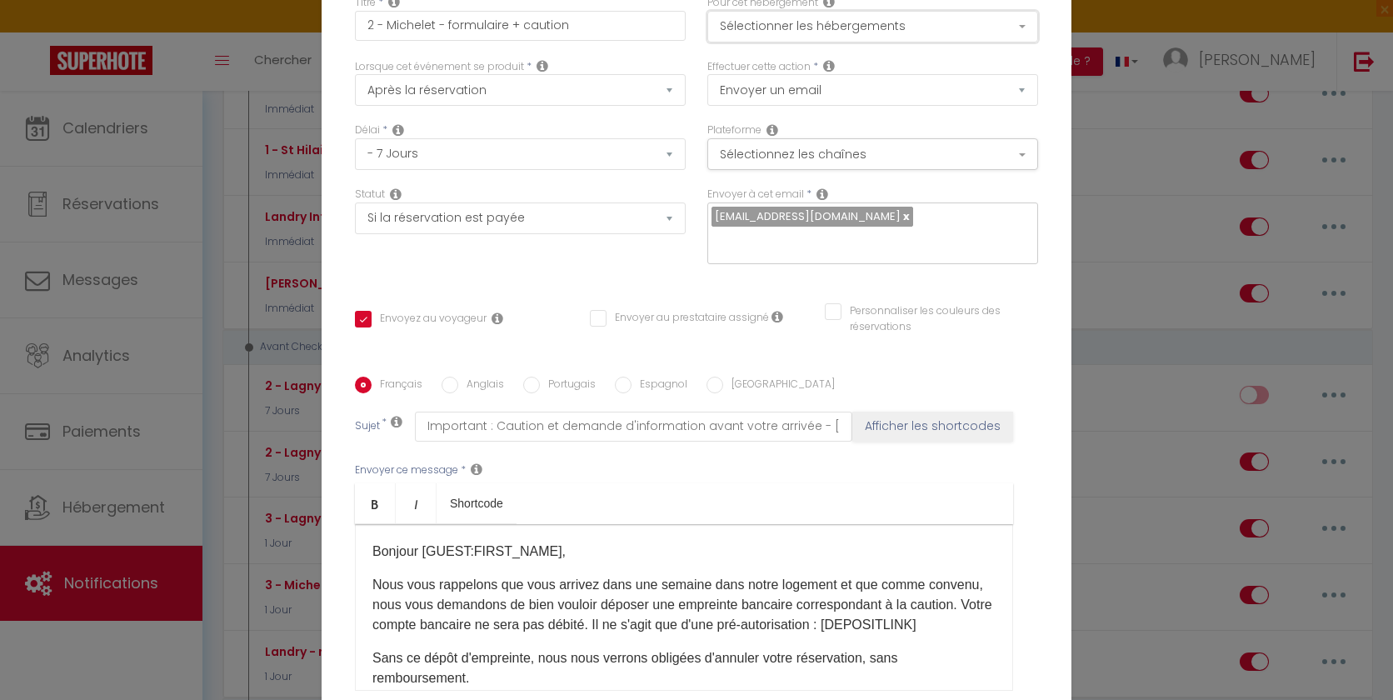
click at [810, 30] on button "Sélectionner les hébergements" at bounding box center [872, 27] width 331 height 32
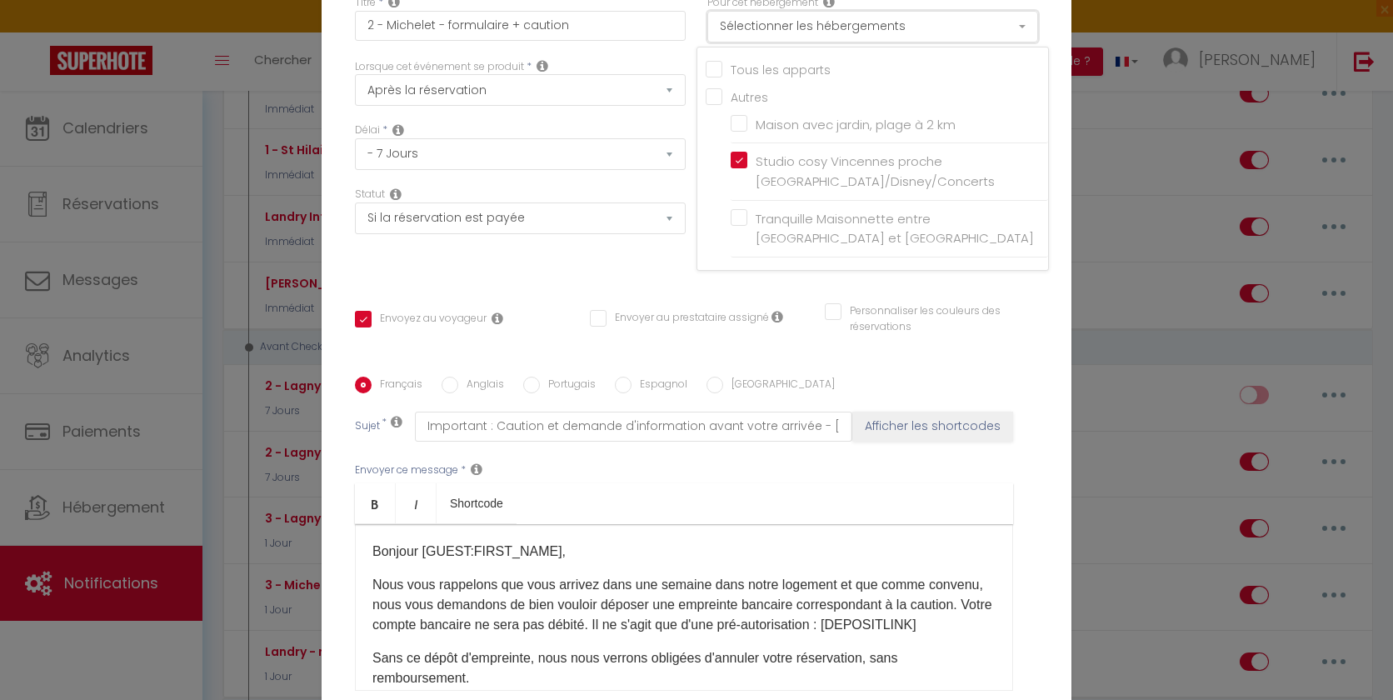
click at [810, 30] on button "Sélectionner les hébergements" at bounding box center [872, 27] width 331 height 32
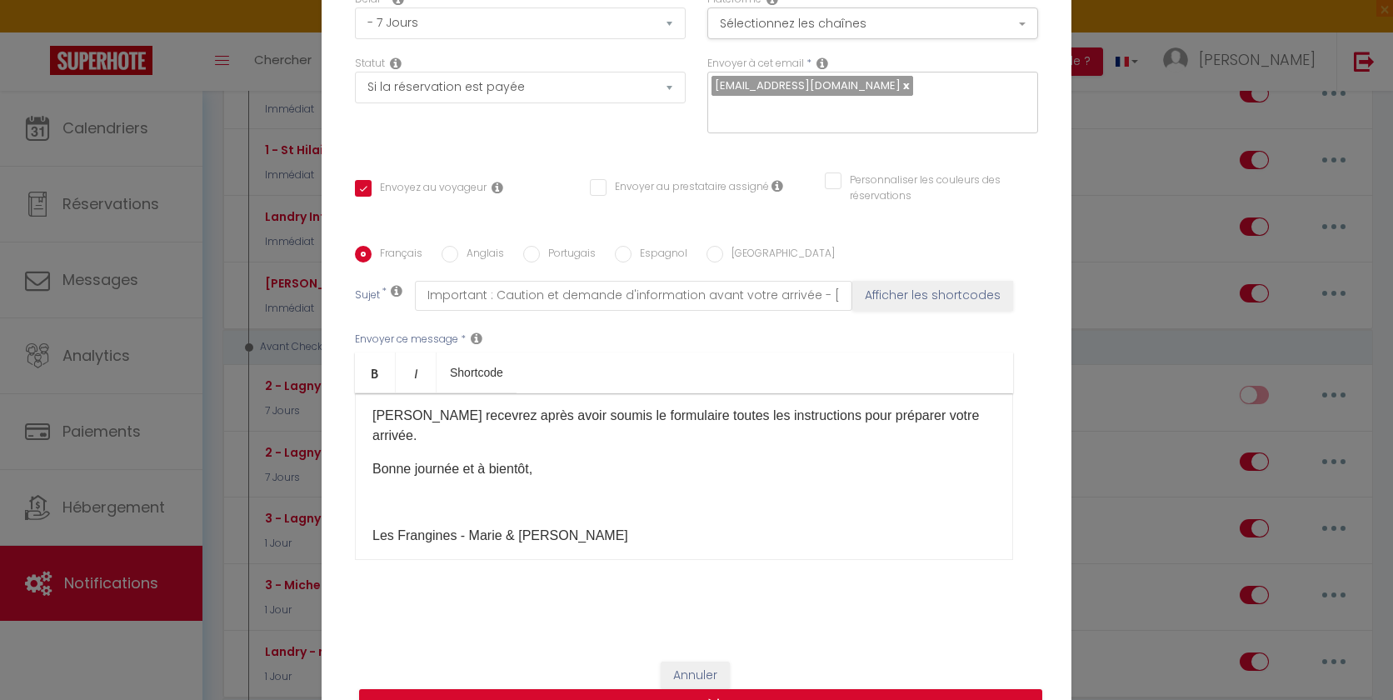
scroll to position [157, 0]
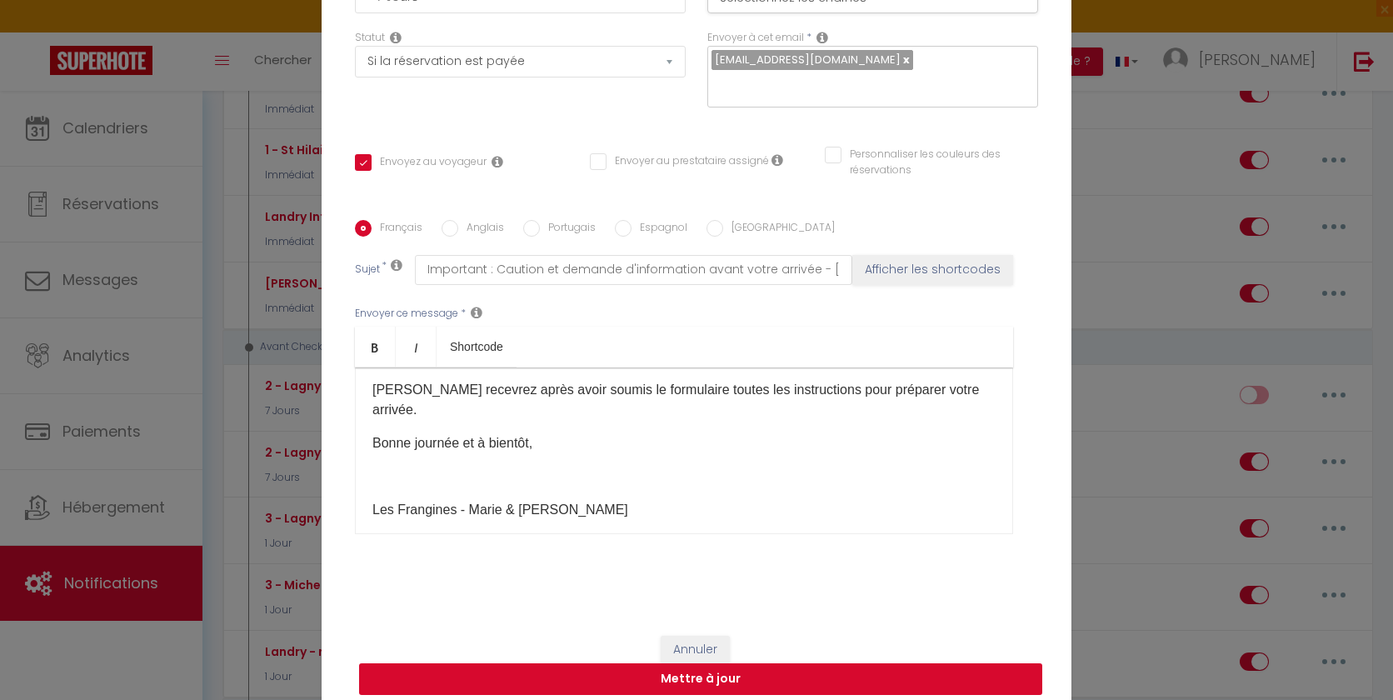
click at [672, 670] on button "Mettre à jour" at bounding box center [700, 679] width 683 height 32
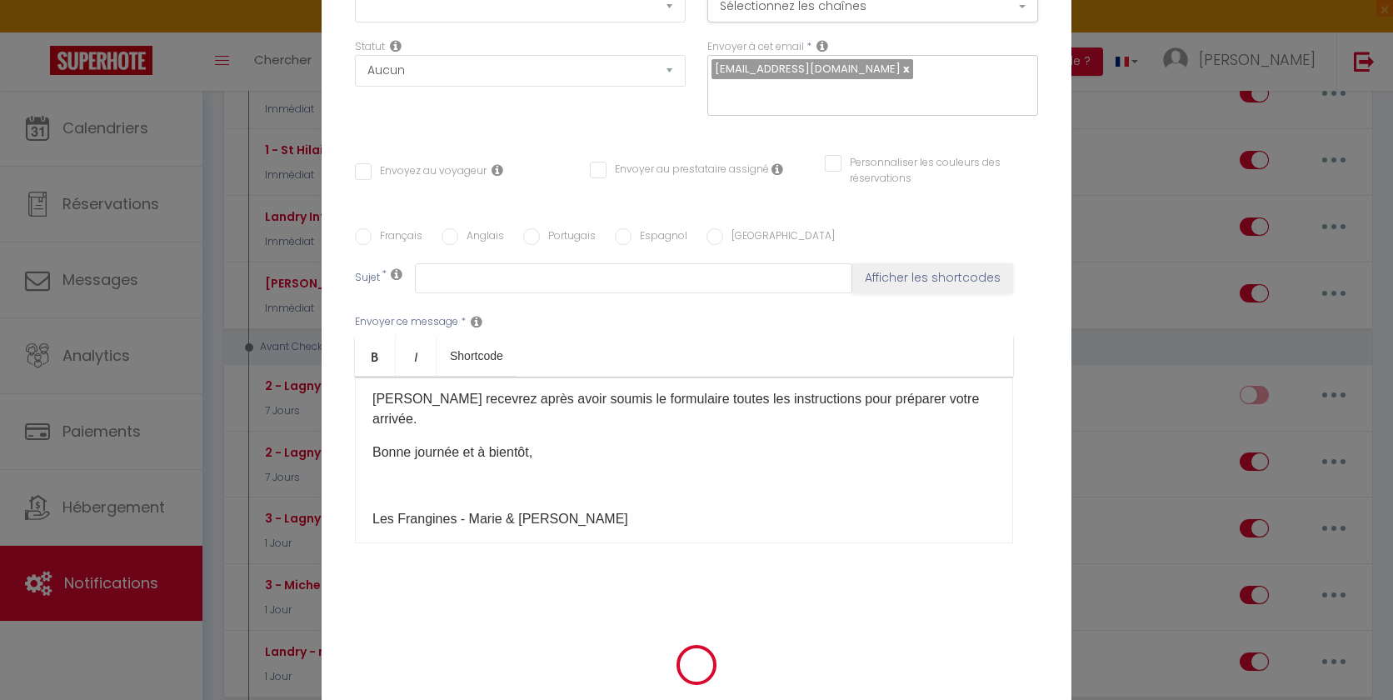
scroll to position [0, 0]
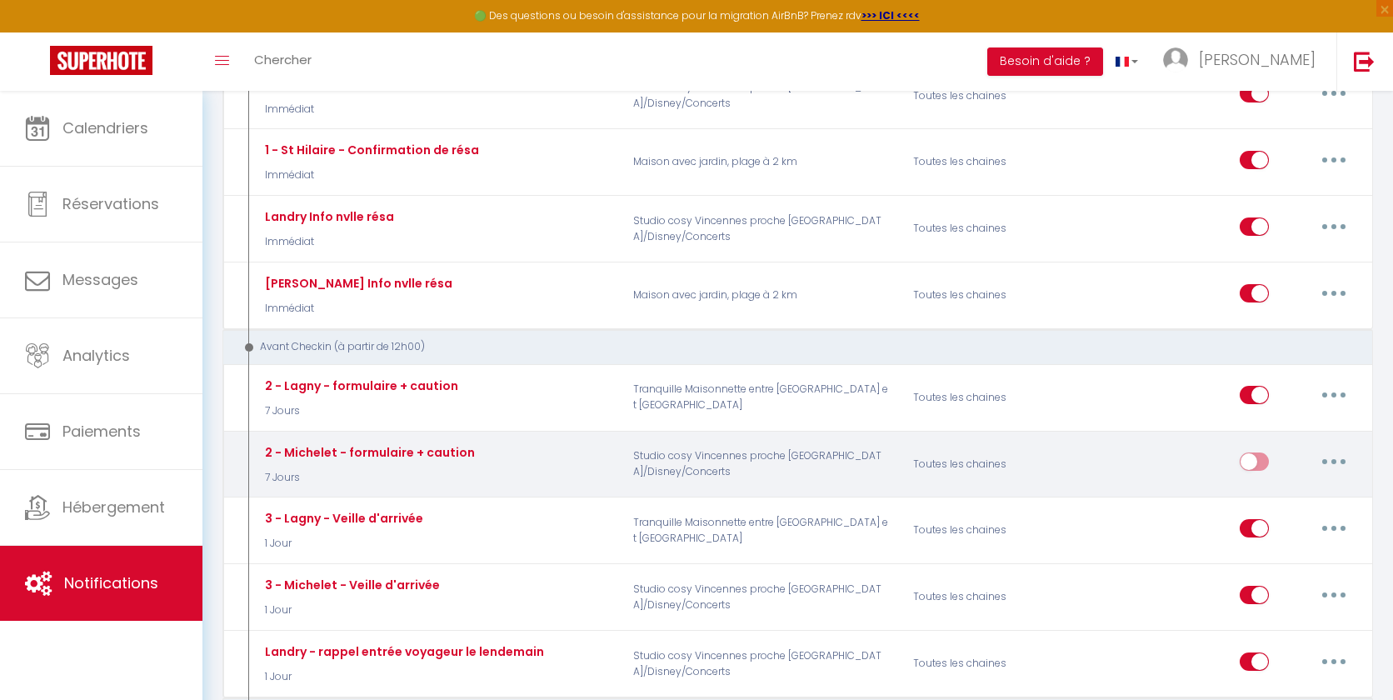
click at [1267, 457] on input "checkbox" at bounding box center [1254, 464] width 29 height 25
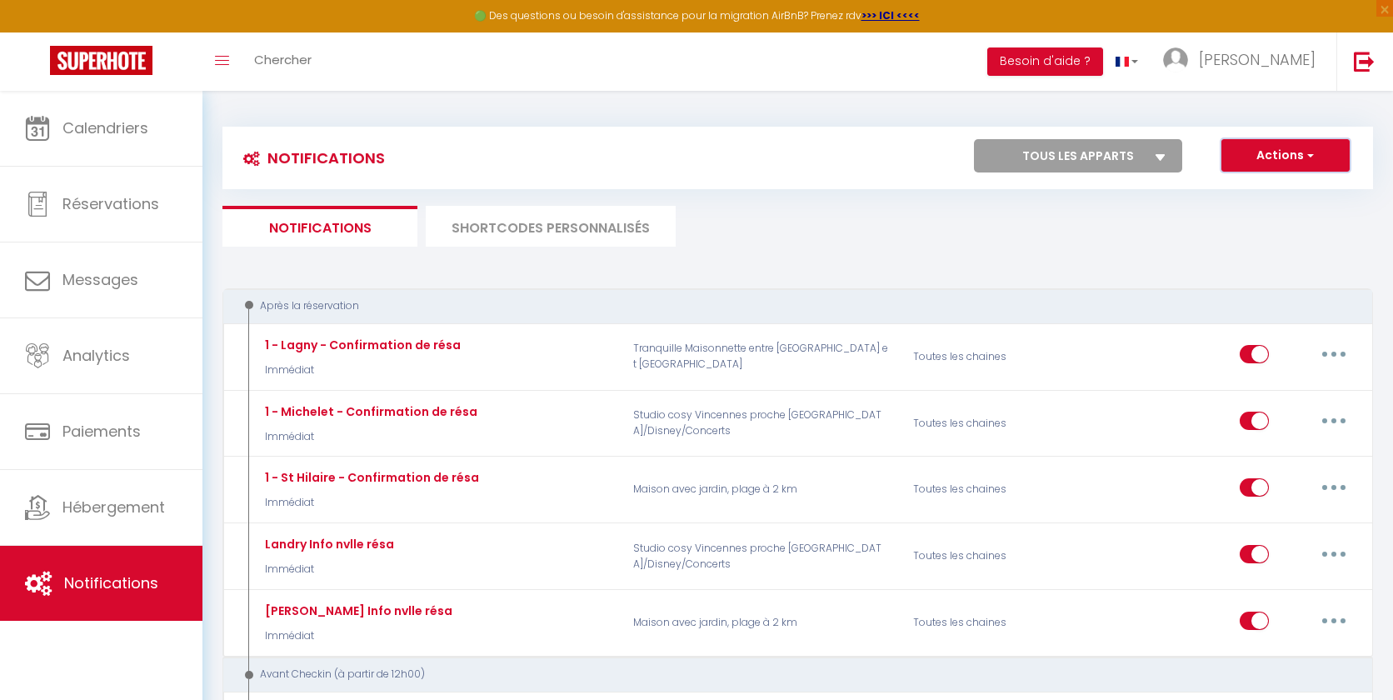
click at [1261, 153] on button "Actions" at bounding box center [1285, 155] width 128 height 33
click at [1240, 190] on link "Nouvelle Notification" at bounding box center [1262, 192] width 173 height 22
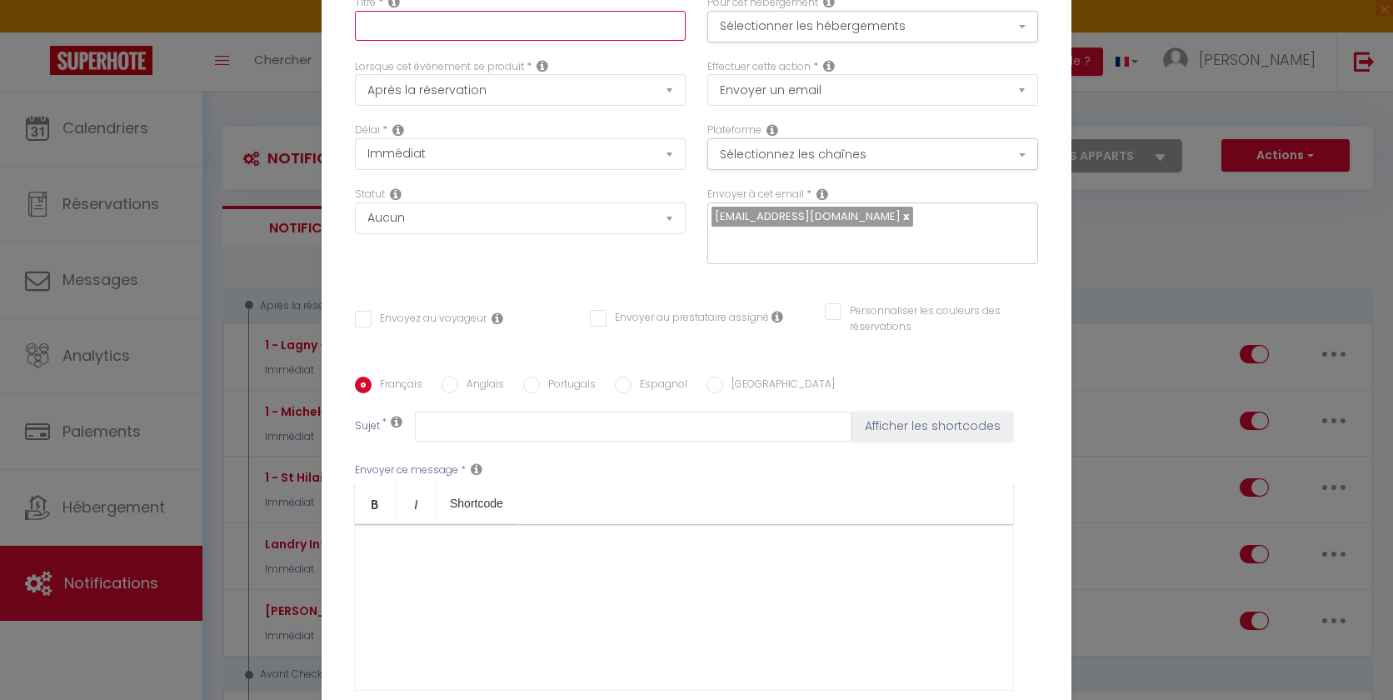
click at [486, 38] on input "text" at bounding box center [520, 26] width 331 height 30
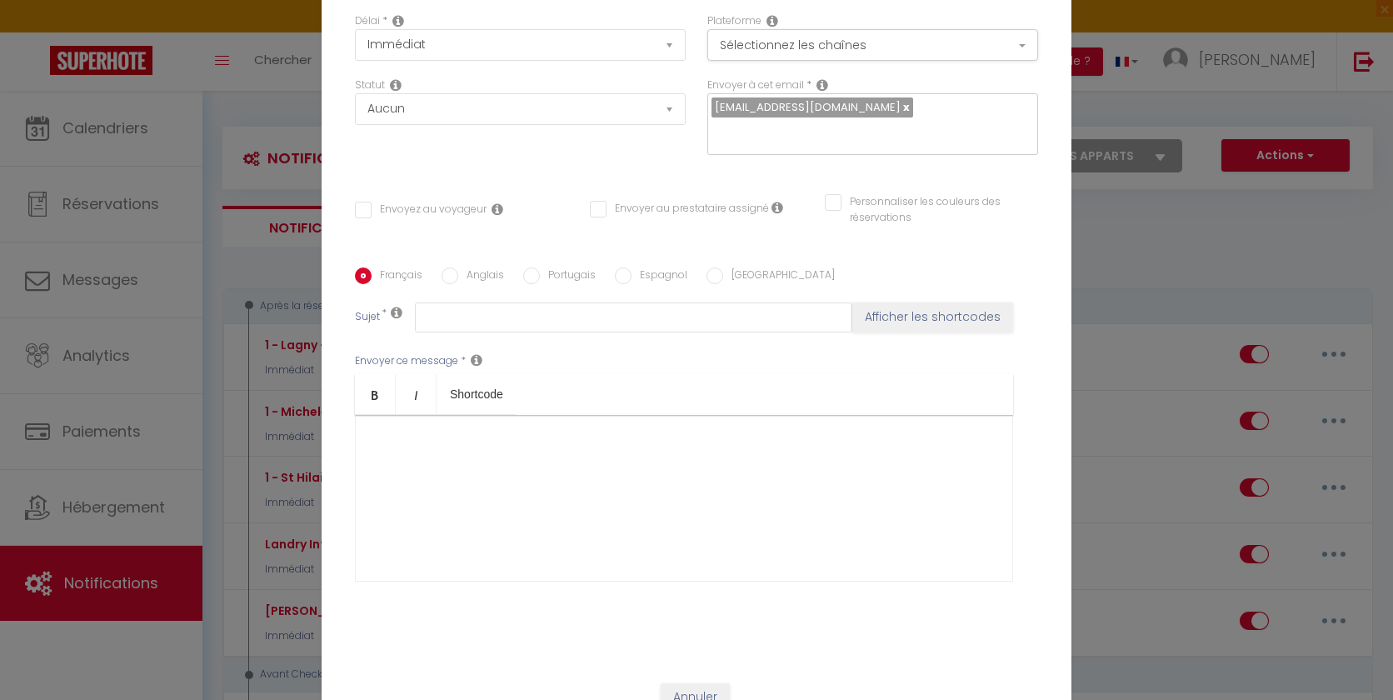
scroll to position [157, 0]
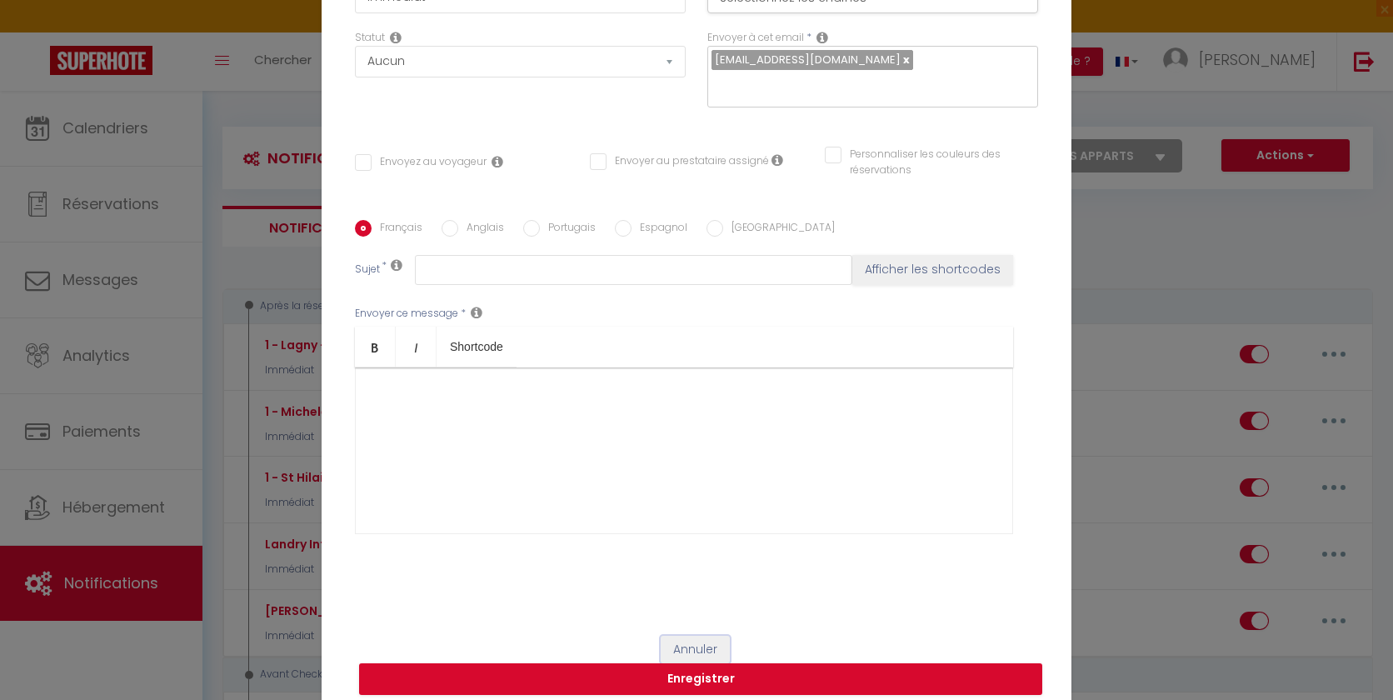
click at [695, 636] on button "Annuler" at bounding box center [695, 650] width 69 height 28
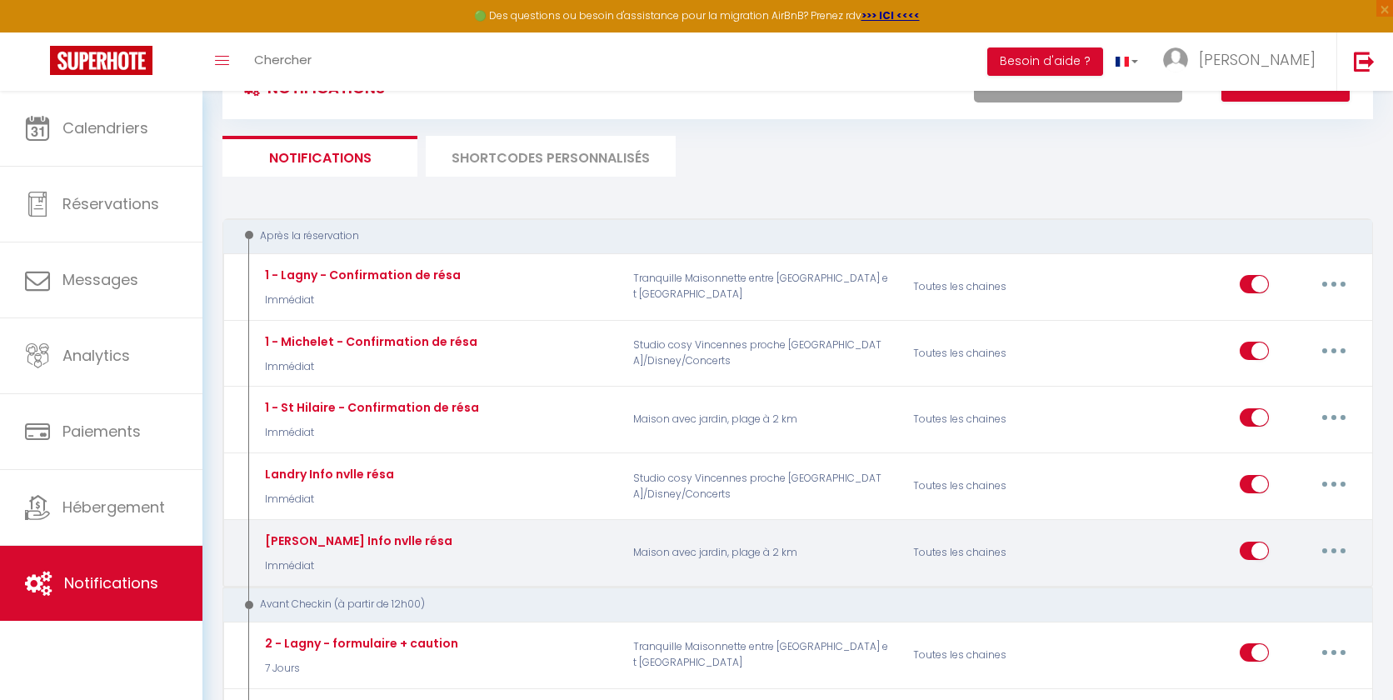
scroll to position [0, 0]
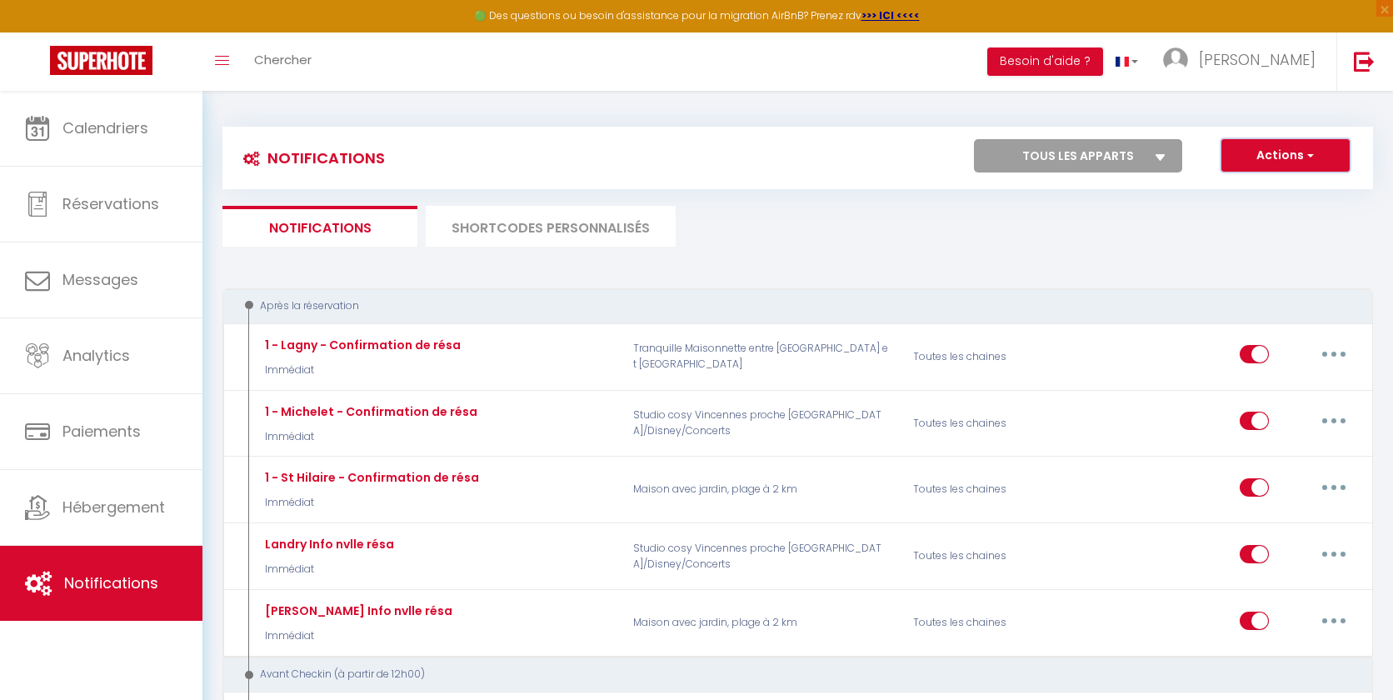
click at [1282, 153] on button "Actions" at bounding box center [1285, 155] width 128 height 33
click at [1233, 187] on link "Nouvelle Notification" at bounding box center [1262, 192] width 173 height 22
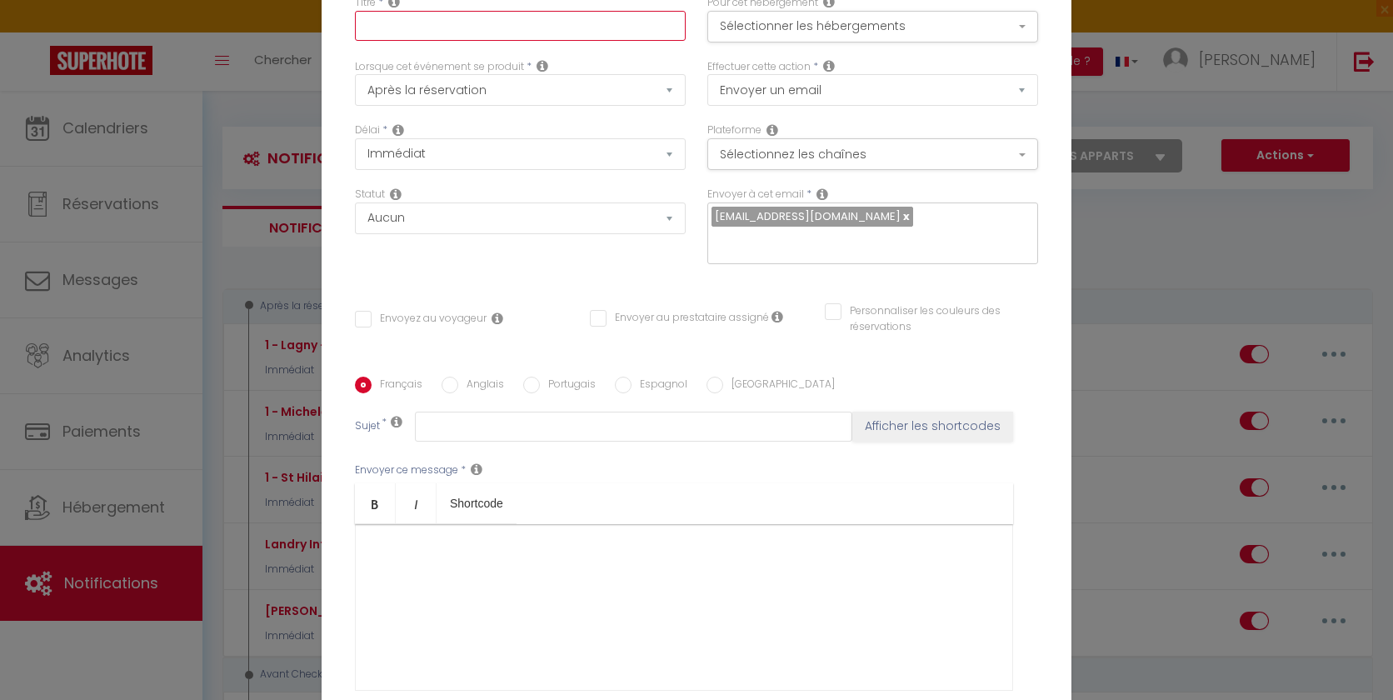
click at [492, 41] on input "text" at bounding box center [520, 26] width 331 height 30
click at [443, 106] on select "Après la réservation Avant Checkin (à partir de 12h00) Après Checkin (à partir …" at bounding box center [520, 90] width 331 height 32
click at [355, 86] on select "Après la réservation Avant Checkin (à partir de 12h00) Après Checkin (à partir …" at bounding box center [520, 90] width 331 height 32
click at [507, 234] on select "Aucun Si la réservation est payée Si réservation non payée Si la caution a été …" at bounding box center [520, 218] width 331 height 32
click at [508, 232] on select "Aucun Si la réservation est payée Si réservation non payée Si la caution a été …" at bounding box center [520, 218] width 331 height 32
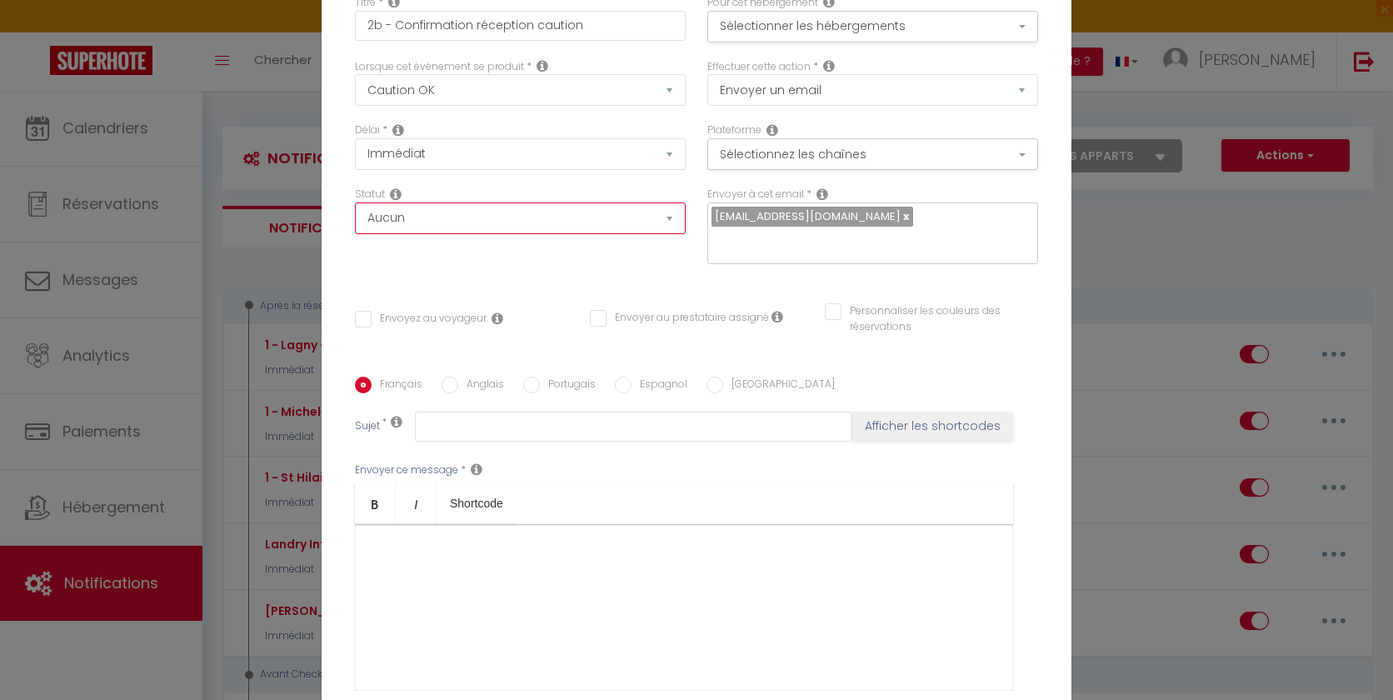
click at [510, 234] on select "Aucun Si la réservation est payée Si réservation non payée Si la caution a été …" at bounding box center [520, 218] width 331 height 32
click at [355, 214] on select "Aucun Si la réservation est payée Si réservation non payée Si la caution a été …" at bounding box center [520, 218] width 331 height 32
click at [537, 234] on select "Aucun Si la réservation est payée Si réservation non payée Si la caution a été …" at bounding box center [520, 218] width 331 height 32
click at [355, 214] on select "Aucun Si la réservation est payée Si réservation non payée Si la caution a été …" at bounding box center [520, 218] width 331 height 32
click at [441, 311] on input "Envoyez au voyageur" at bounding box center [421, 319] width 132 height 17
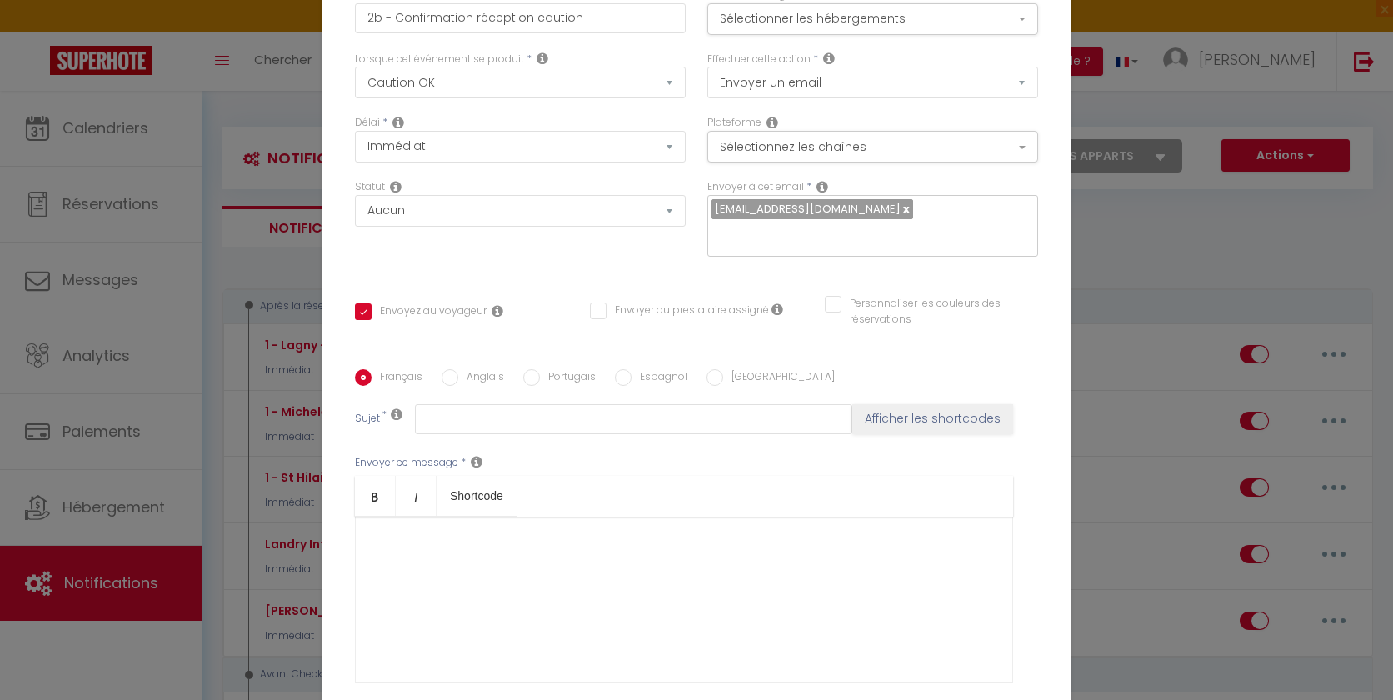
scroll to position [23, 0]
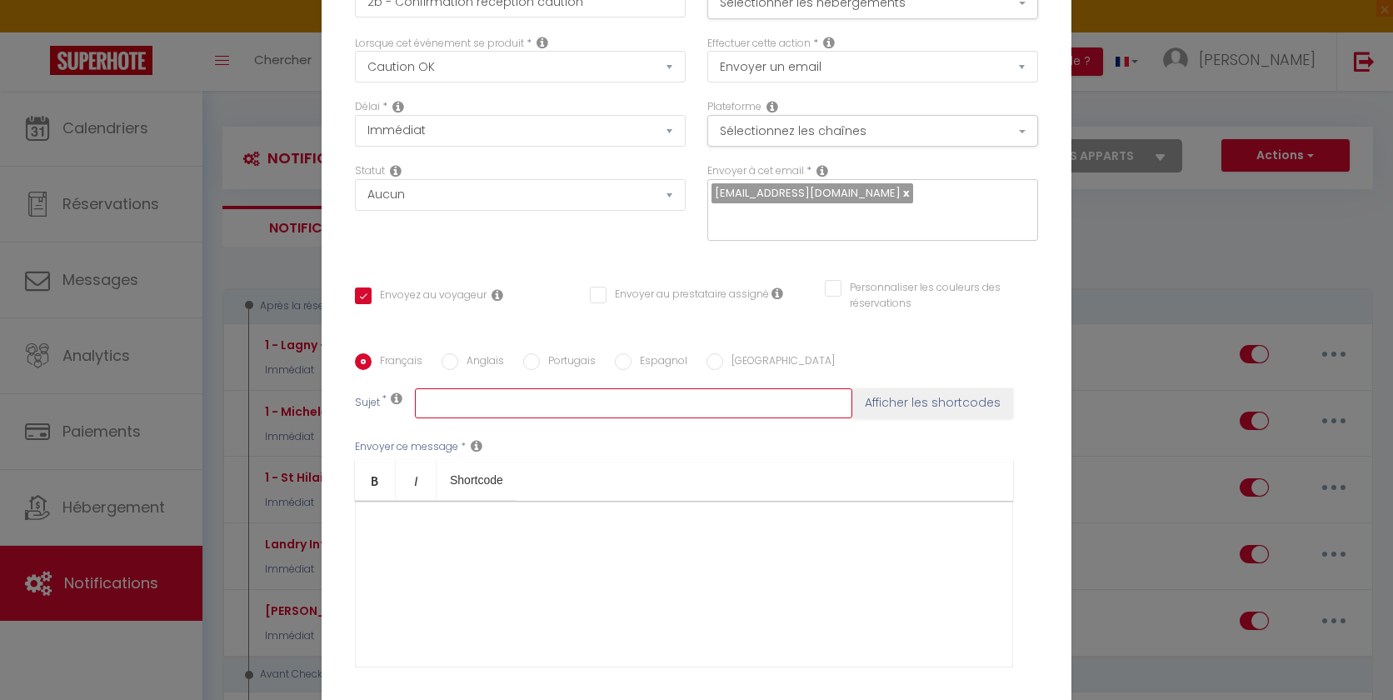
click at [448, 388] on input "text" at bounding box center [633, 403] width 437 height 30
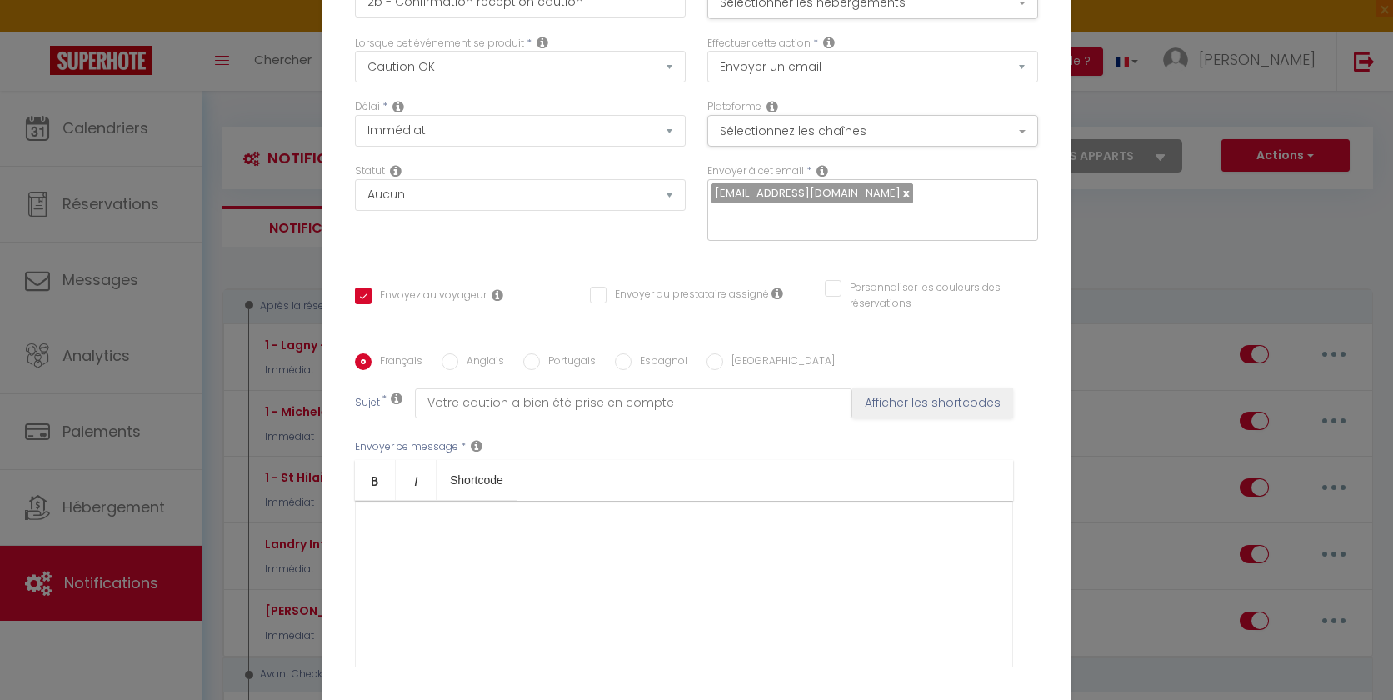
click at [381, 526] on div at bounding box center [684, 584] width 658 height 167
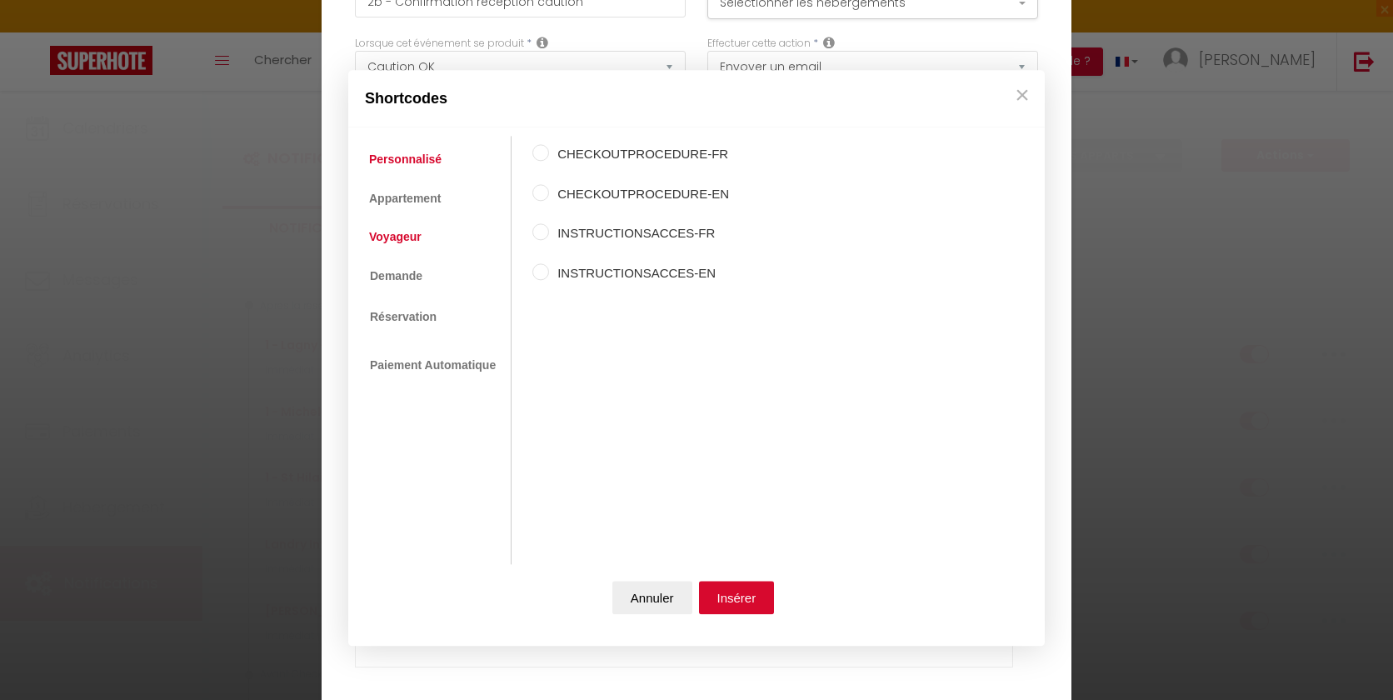
click at [415, 241] on link "Voyageur" at bounding box center [395, 237] width 69 height 30
click at [607, 193] on label "Prénom du voyageur" at bounding box center [631, 194] width 164 height 20
click at [549, 193] on input "Prénom du voyageur" at bounding box center [540, 192] width 17 height 17
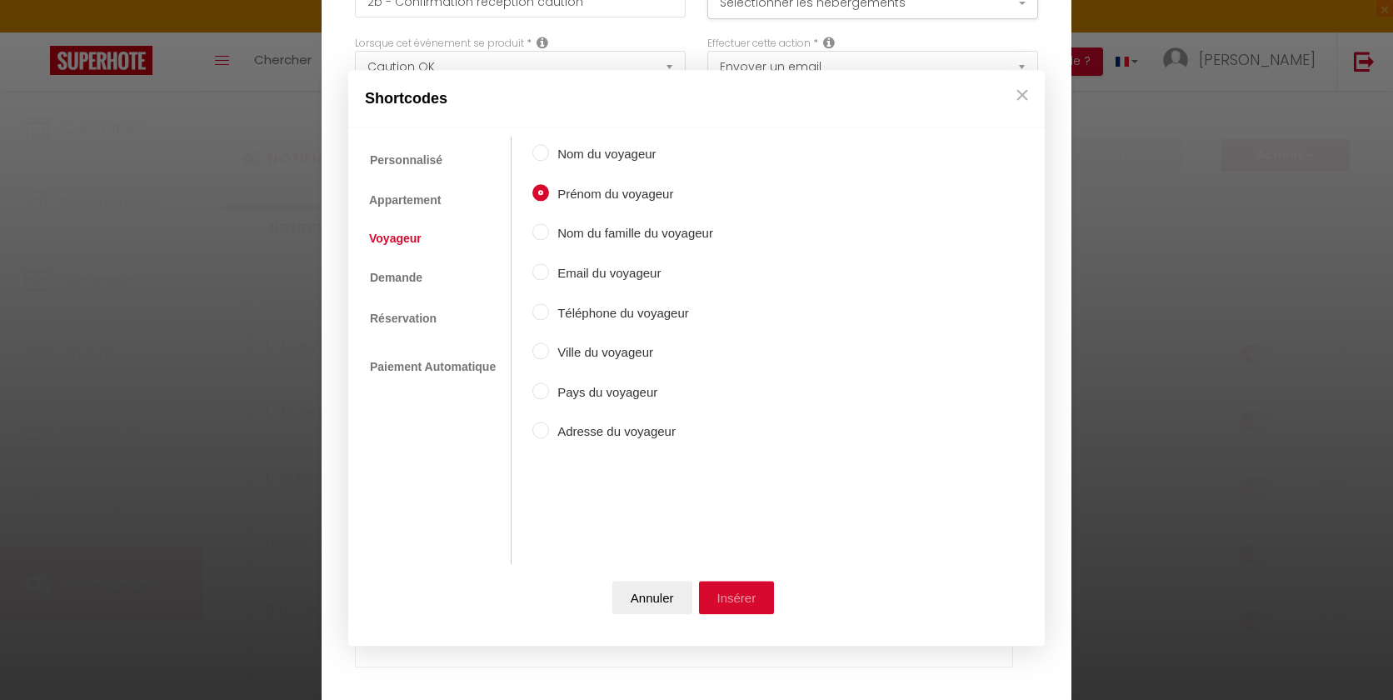
click at [741, 602] on button "Insérer" at bounding box center [737, 598] width 76 height 33
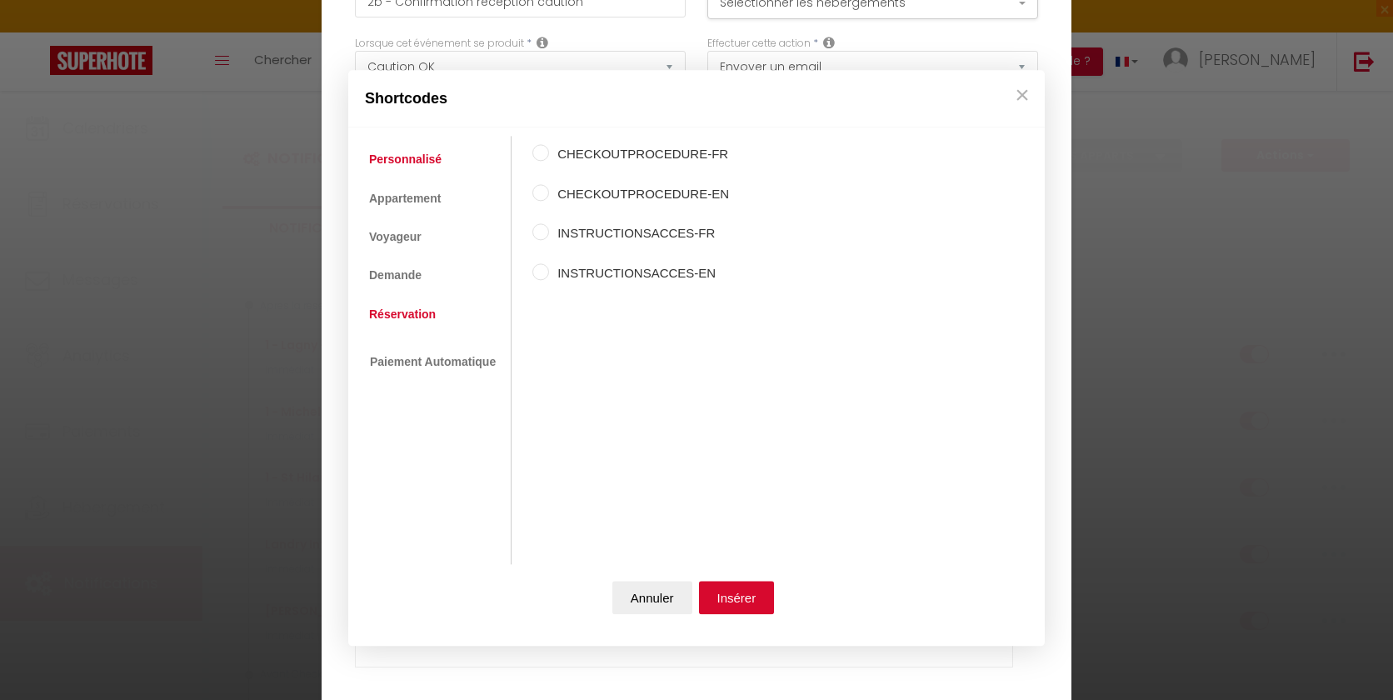
click at [415, 325] on link "Réservation" at bounding box center [402, 314] width 83 height 30
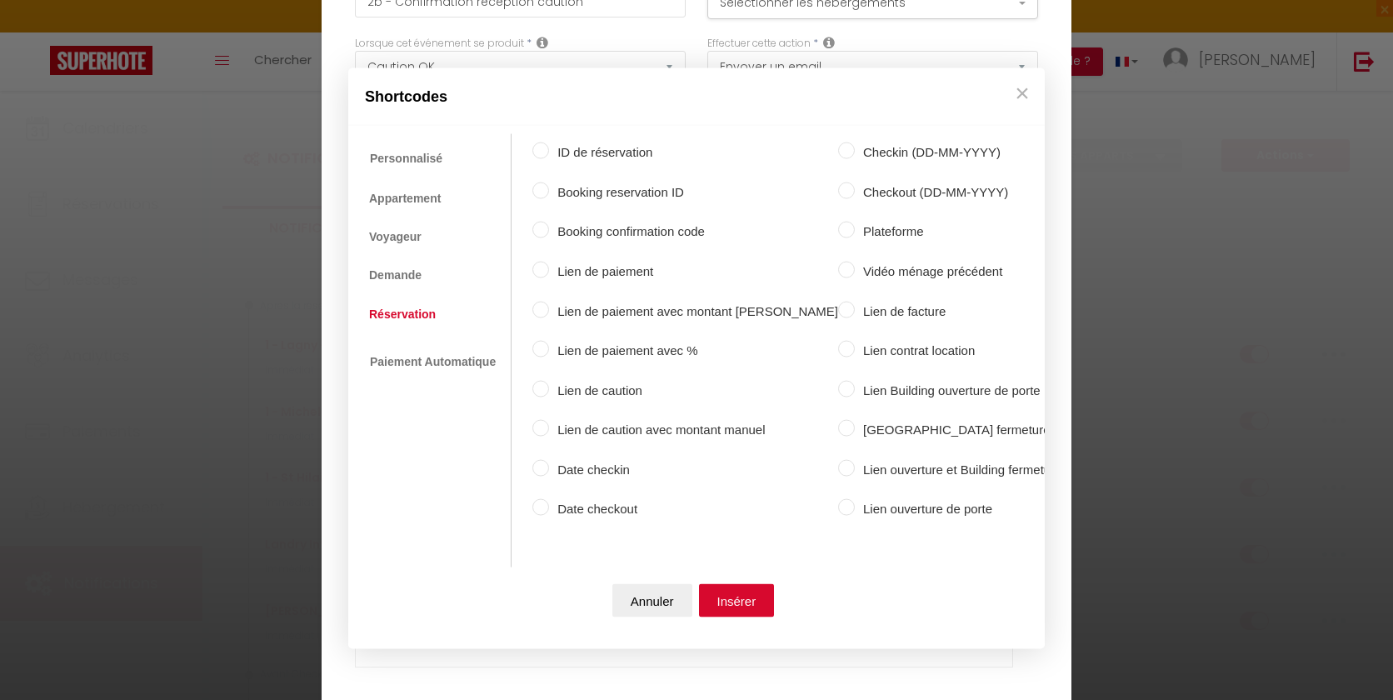
click at [575, 472] on label "Date checkin" at bounding box center [693, 469] width 289 height 20
click at [549, 472] on input "Date checkin" at bounding box center [540, 467] width 17 height 17
click at [720, 599] on button "Insérer" at bounding box center [737, 599] width 76 height 33
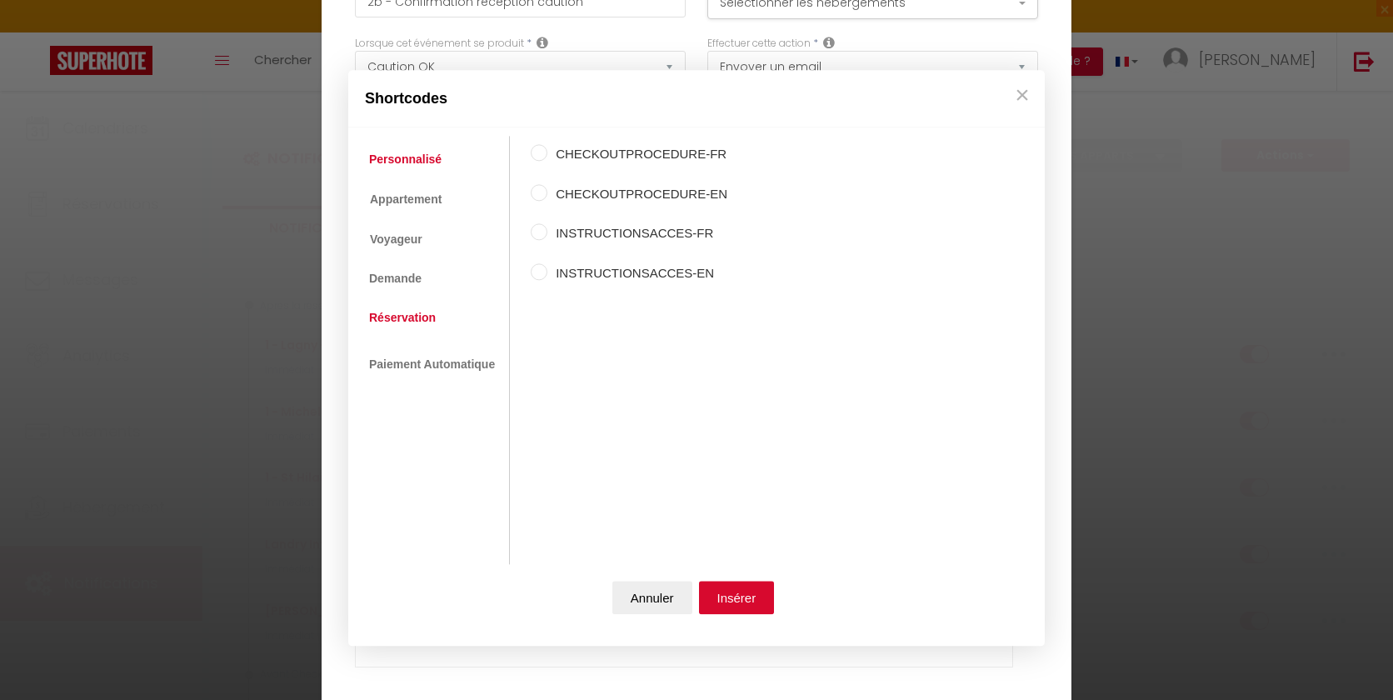
click at [409, 316] on link "Réservation" at bounding box center [402, 317] width 83 height 30
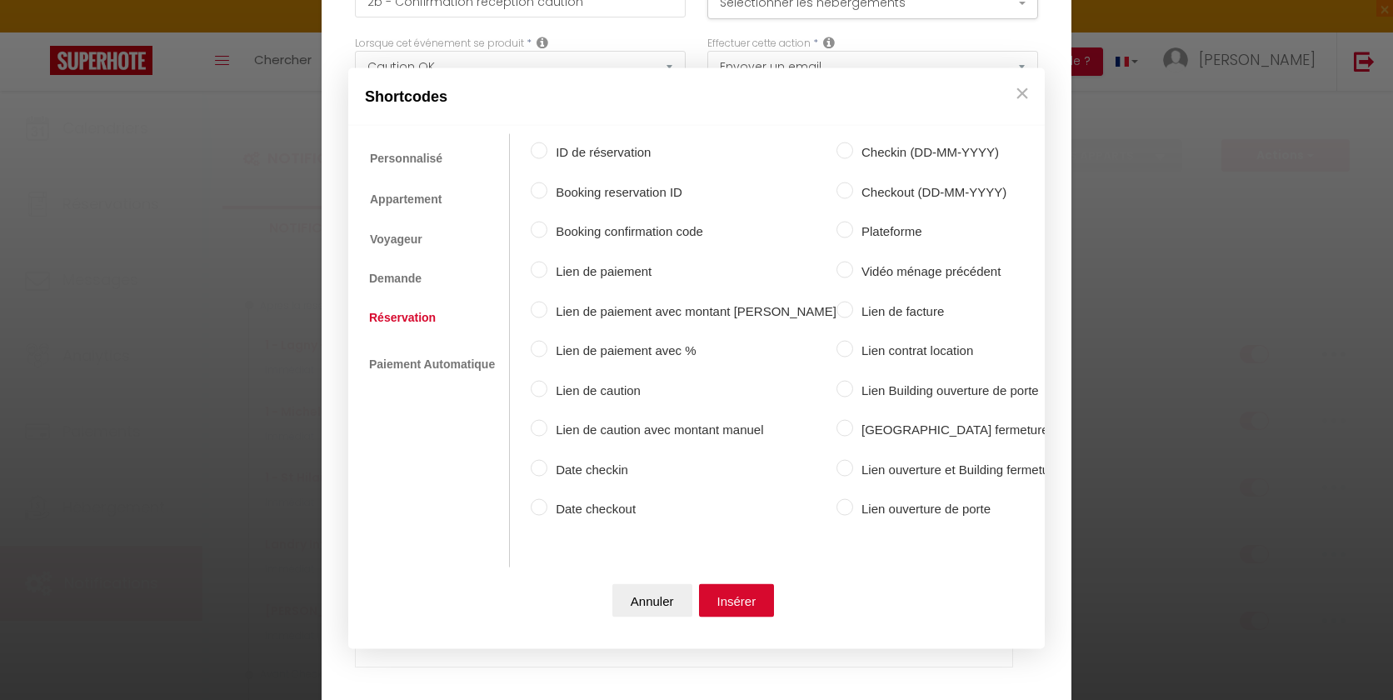
click at [595, 504] on label "Date checkout" at bounding box center [691, 509] width 289 height 20
click at [547, 504] on input "Date checkout" at bounding box center [539, 507] width 17 height 17
click at [736, 595] on button "Insérer" at bounding box center [737, 599] width 76 height 33
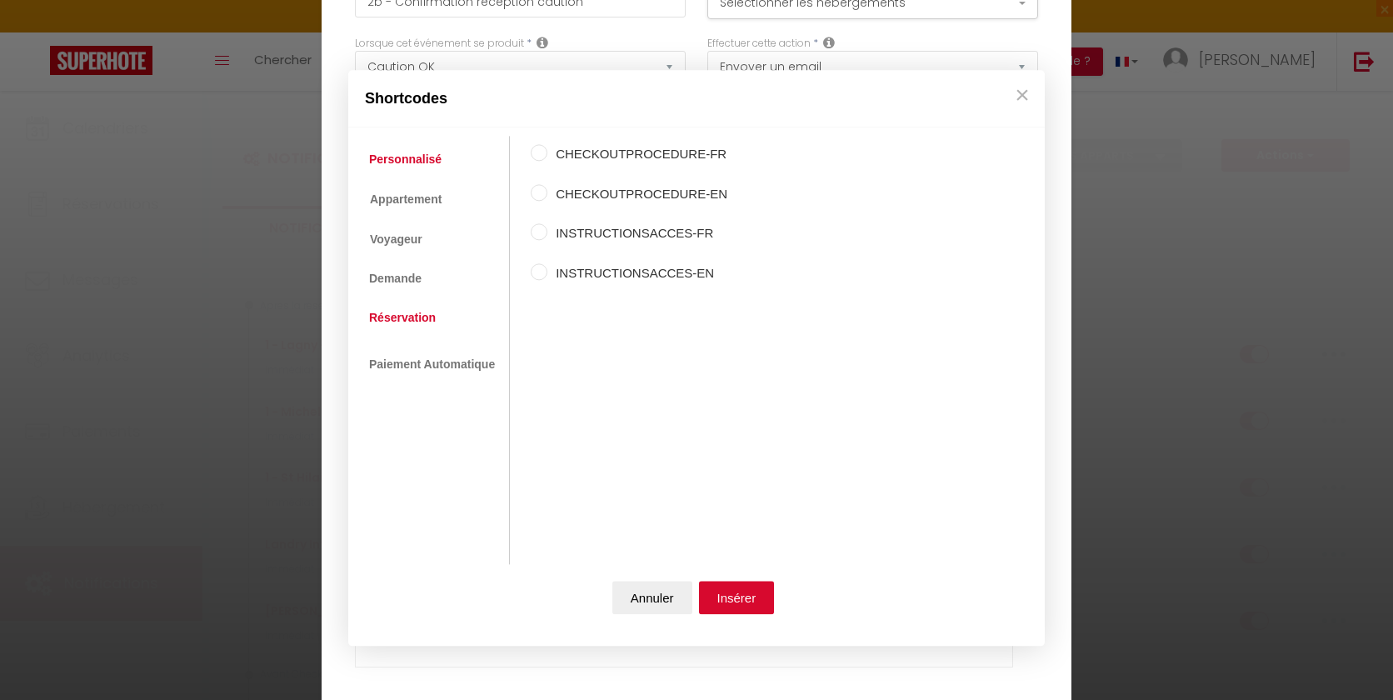
click at [408, 310] on link "Réservation" at bounding box center [402, 317] width 83 height 30
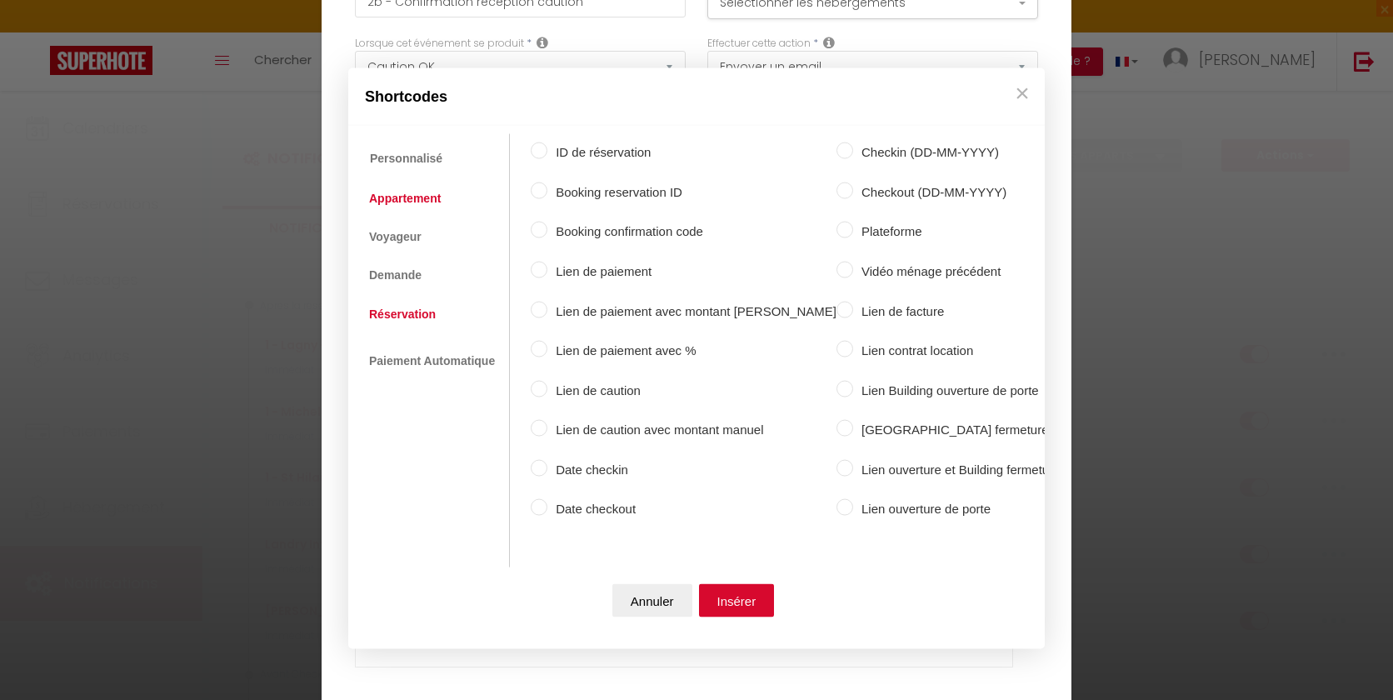
click at [416, 202] on link "Appartement" at bounding box center [405, 197] width 88 height 30
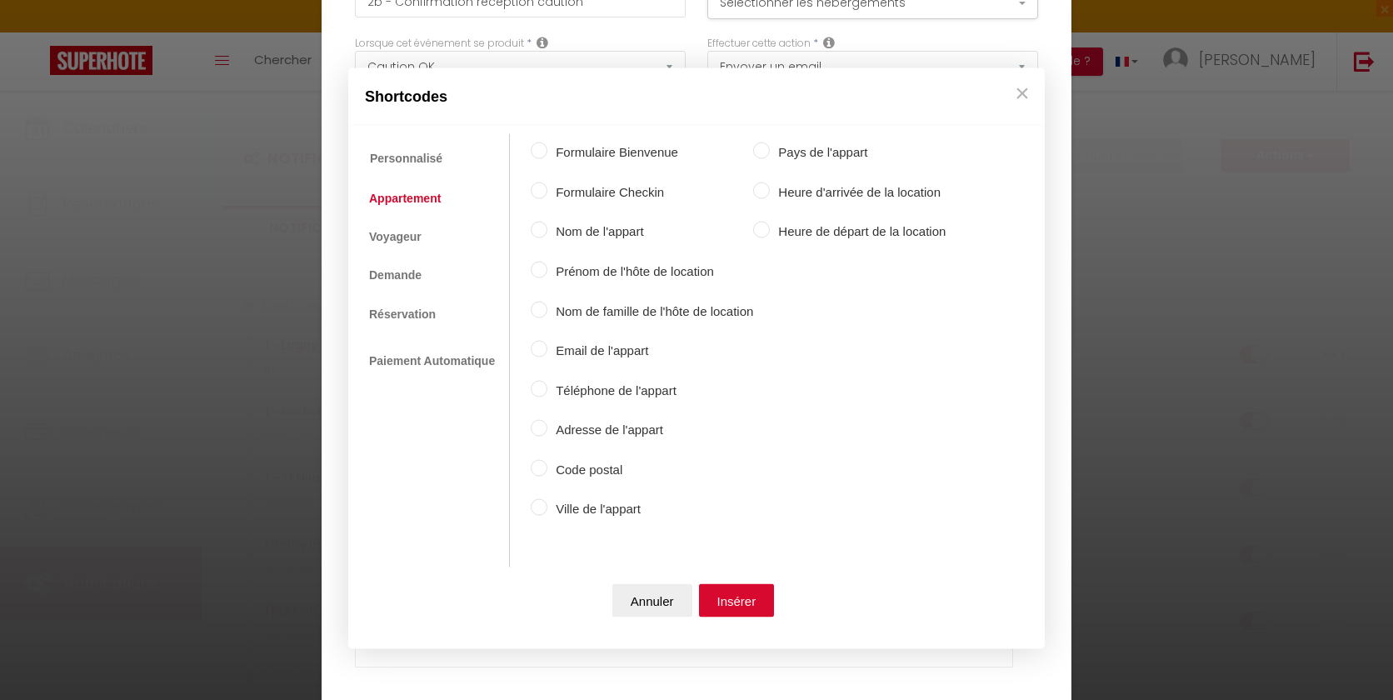
click at [575, 231] on label "Nom de l'appart" at bounding box center [650, 232] width 206 height 20
click at [547, 231] on input "Nom de l'appart" at bounding box center [539, 230] width 17 height 17
click at [739, 600] on button "Insérer" at bounding box center [737, 599] width 76 height 33
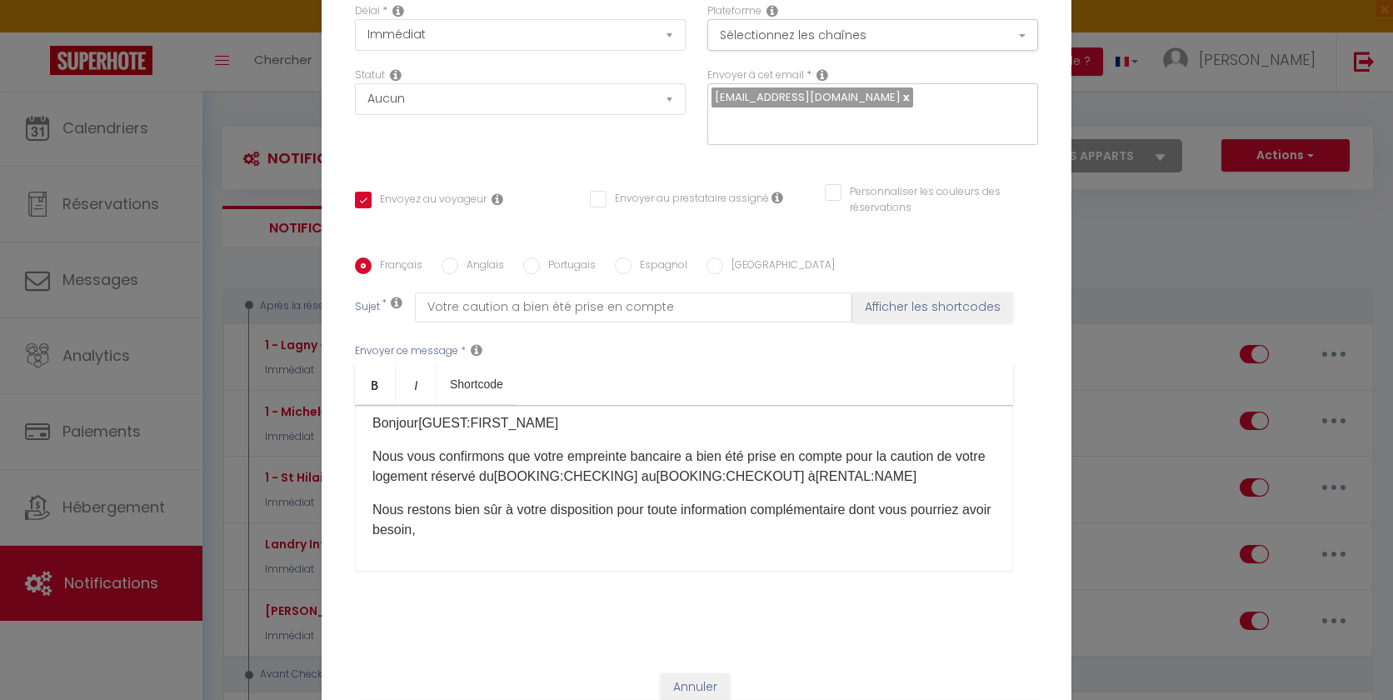
scroll to position [42, 0]
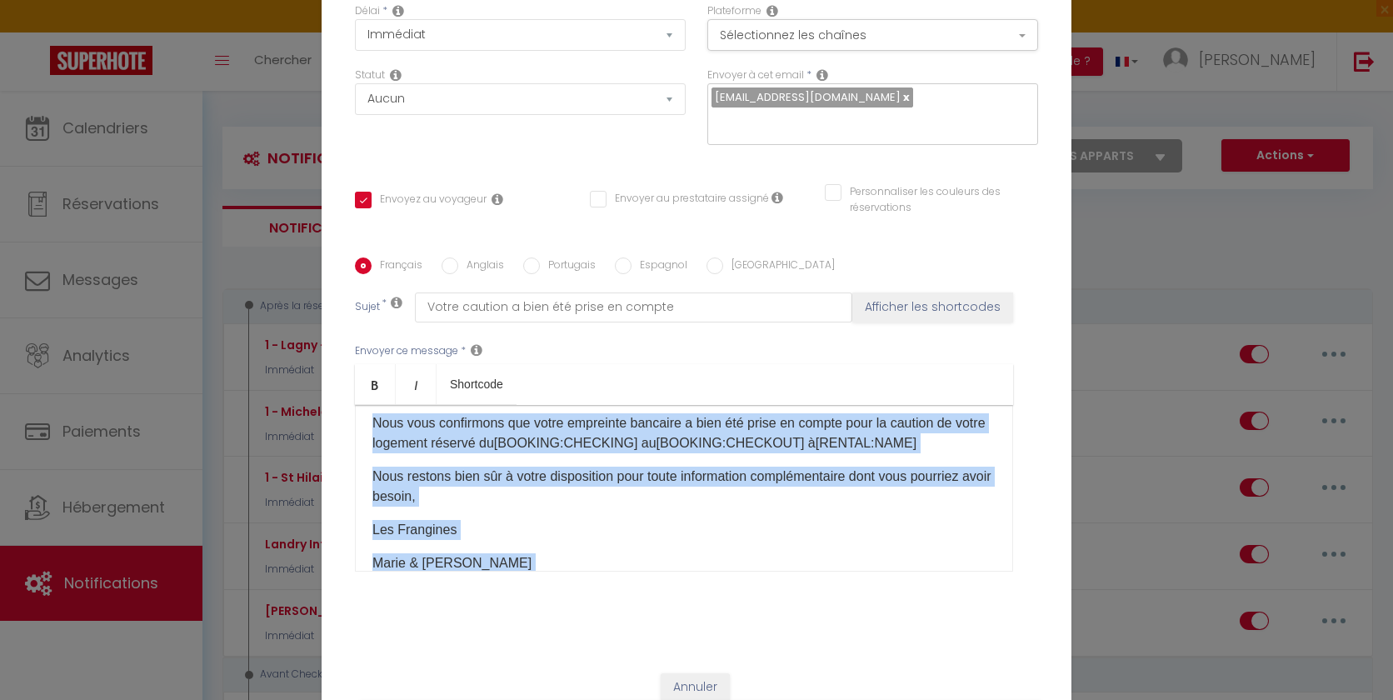
copy div "Bonjour [GUEST:FIRST_NAME] Nous vous confirmons que votre empreinte bancaire a …"
click at [622, 257] on input "Espagnol" at bounding box center [623, 265] width 17 height 17
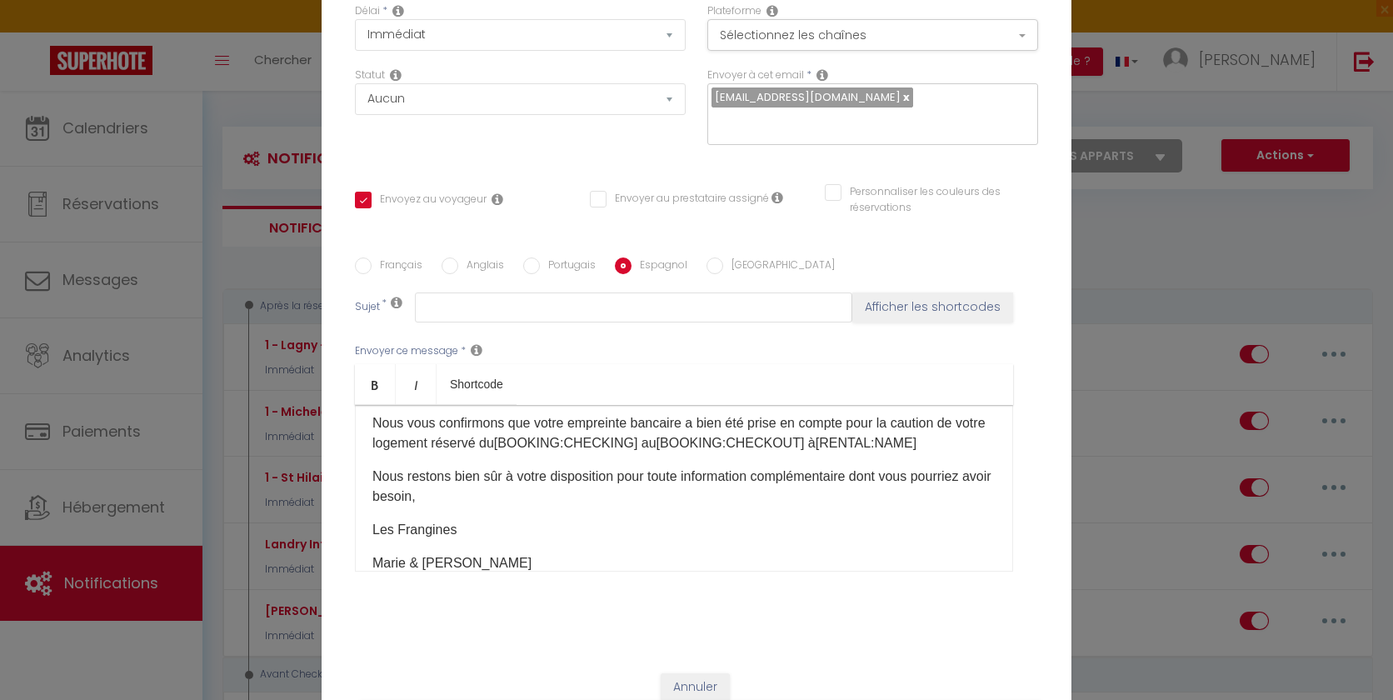
scroll to position [0, 0]
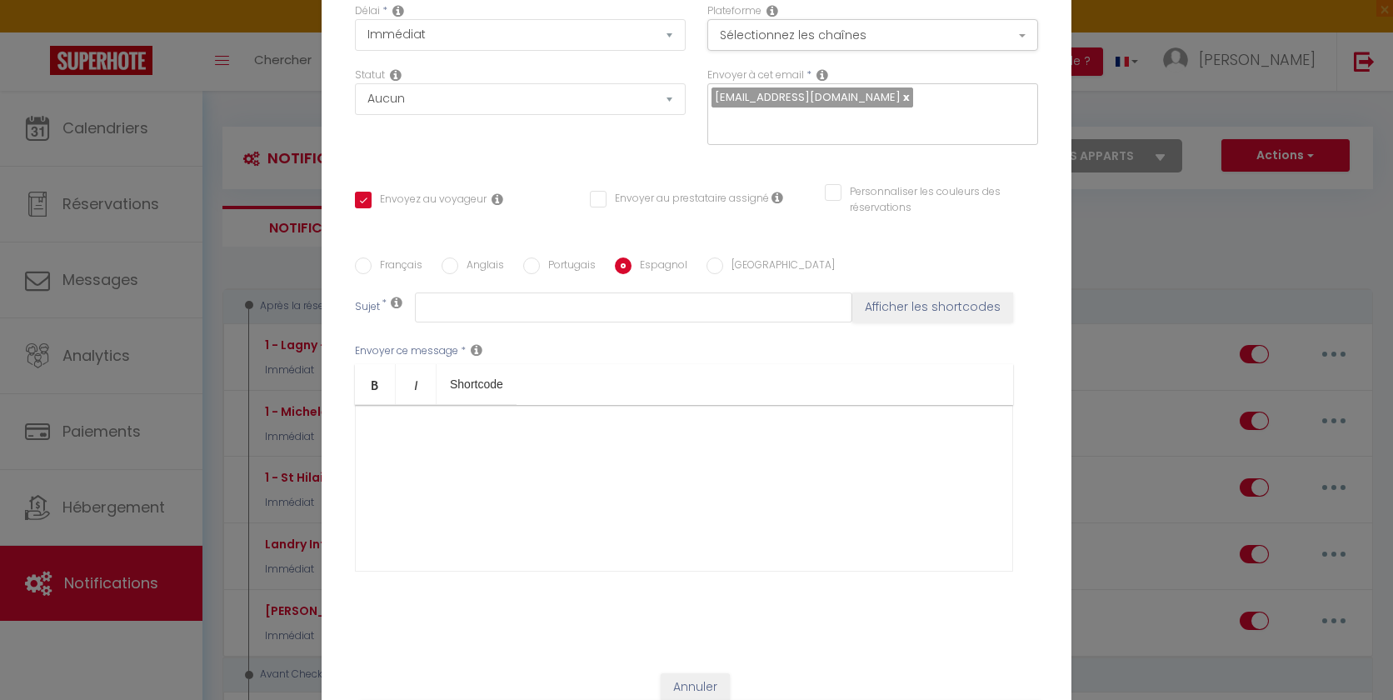
click at [476, 439] on div at bounding box center [684, 488] width 658 height 167
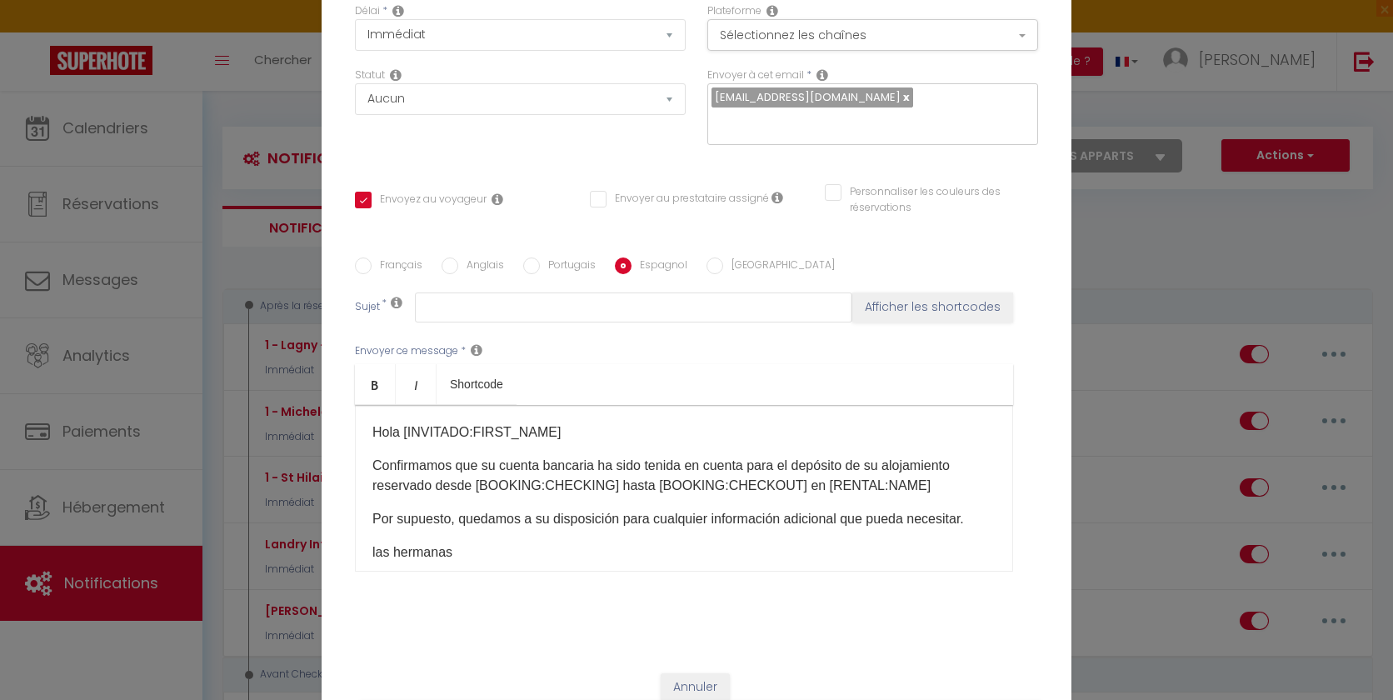
click at [556, 425] on p "Hola [INVITADO:FIRST_NAME]" at bounding box center [683, 432] width 623 height 20
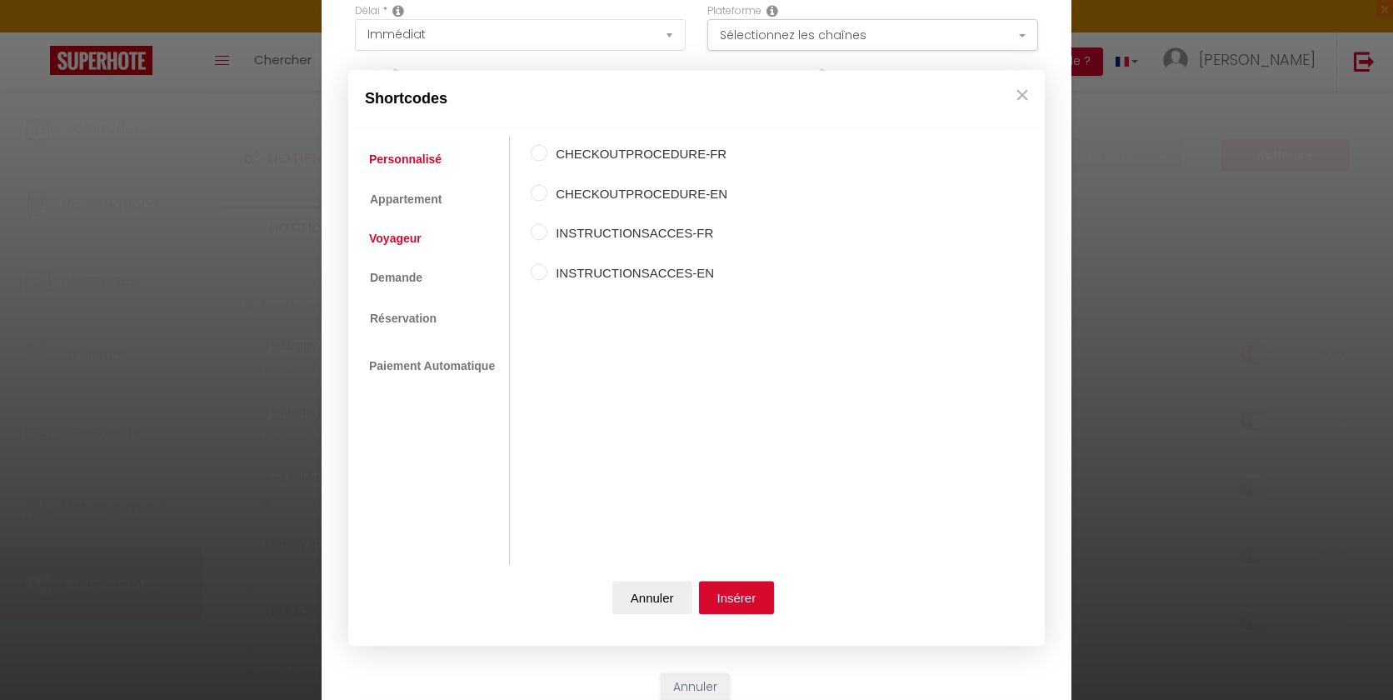
click at [426, 239] on link "Voyageur" at bounding box center [395, 238] width 69 height 30
click at [557, 197] on label "Prénom du voyageur" at bounding box center [629, 194] width 164 height 20
click at [547, 197] on input "Prénom du voyageur" at bounding box center [539, 192] width 17 height 17
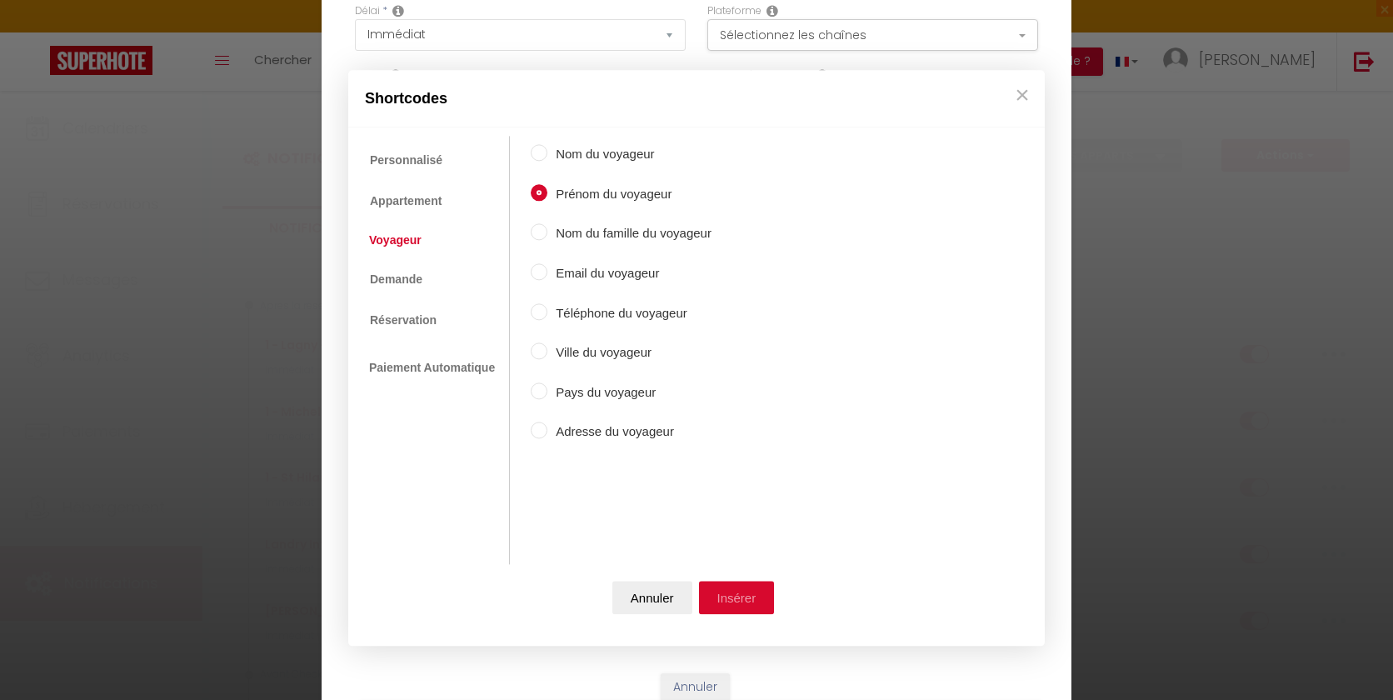
click at [741, 594] on button "Insérer" at bounding box center [737, 598] width 76 height 33
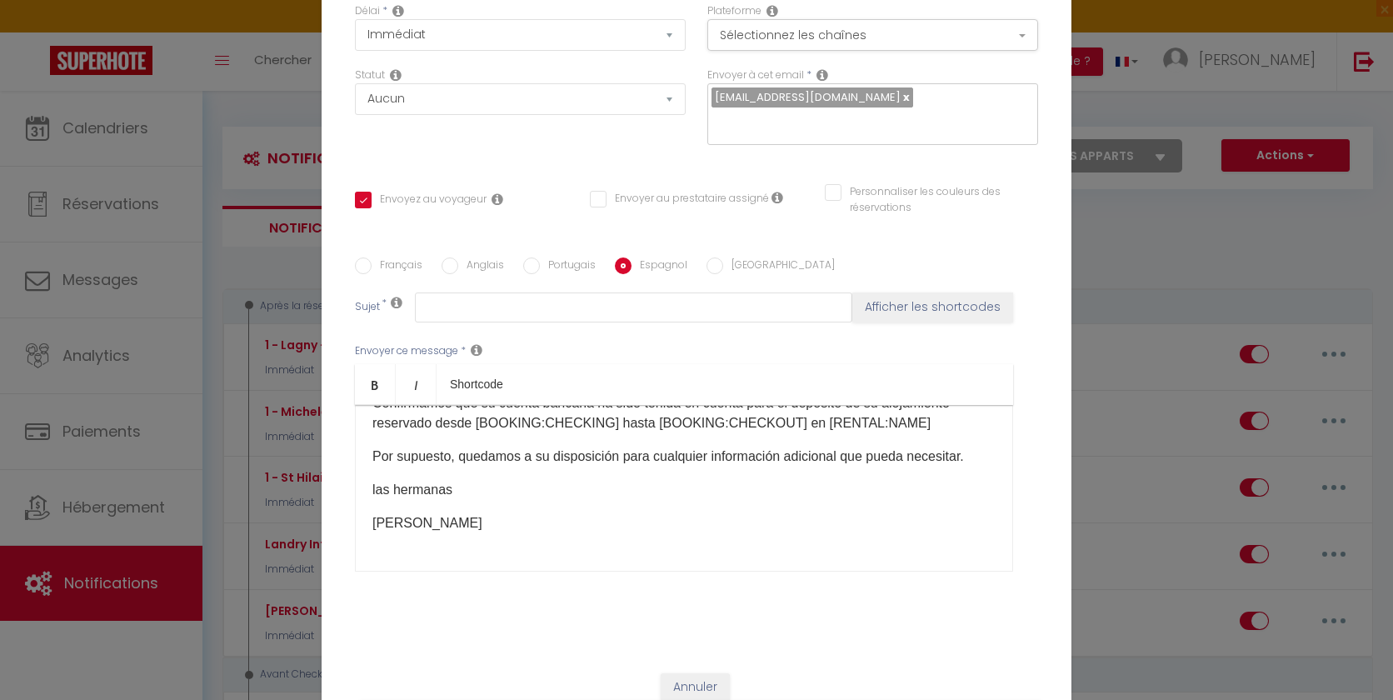
scroll to position [67, 0]
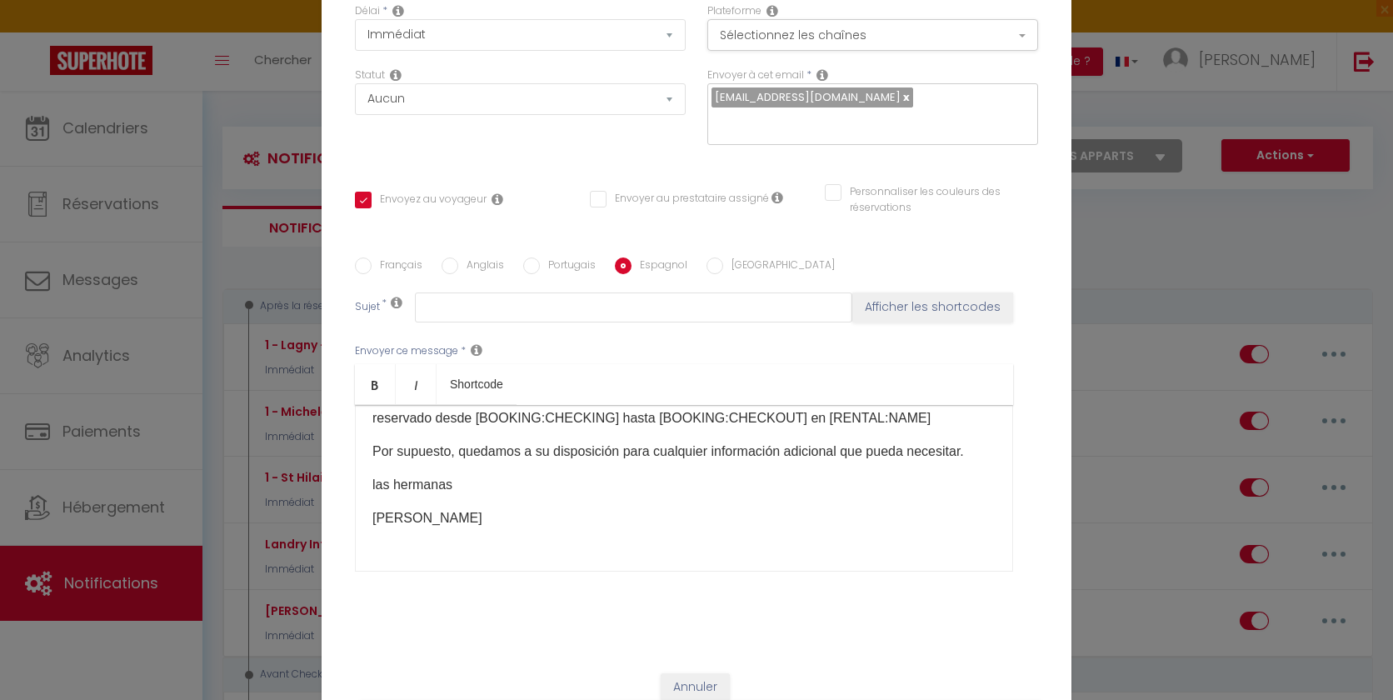
click at [379, 477] on p "las hermanas" at bounding box center [683, 485] width 623 height 20
click at [402, 257] on label "Français" at bounding box center [397, 266] width 51 height 18
click at [372, 257] on input "Français" at bounding box center [363, 265] width 17 height 17
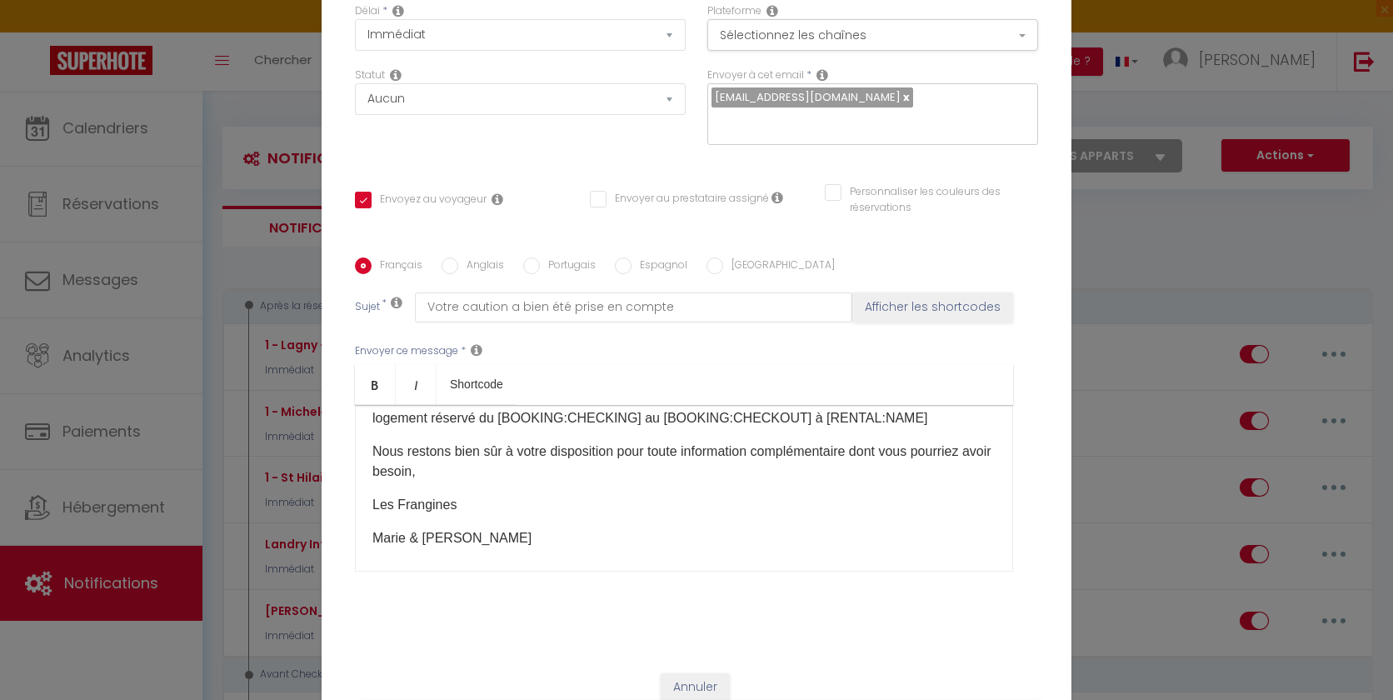
click at [471, 257] on label "Anglais" at bounding box center [481, 266] width 46 height 18
click at [458, 257] on input "Anglais" at bounding box center [450, 265] width 17 height 17
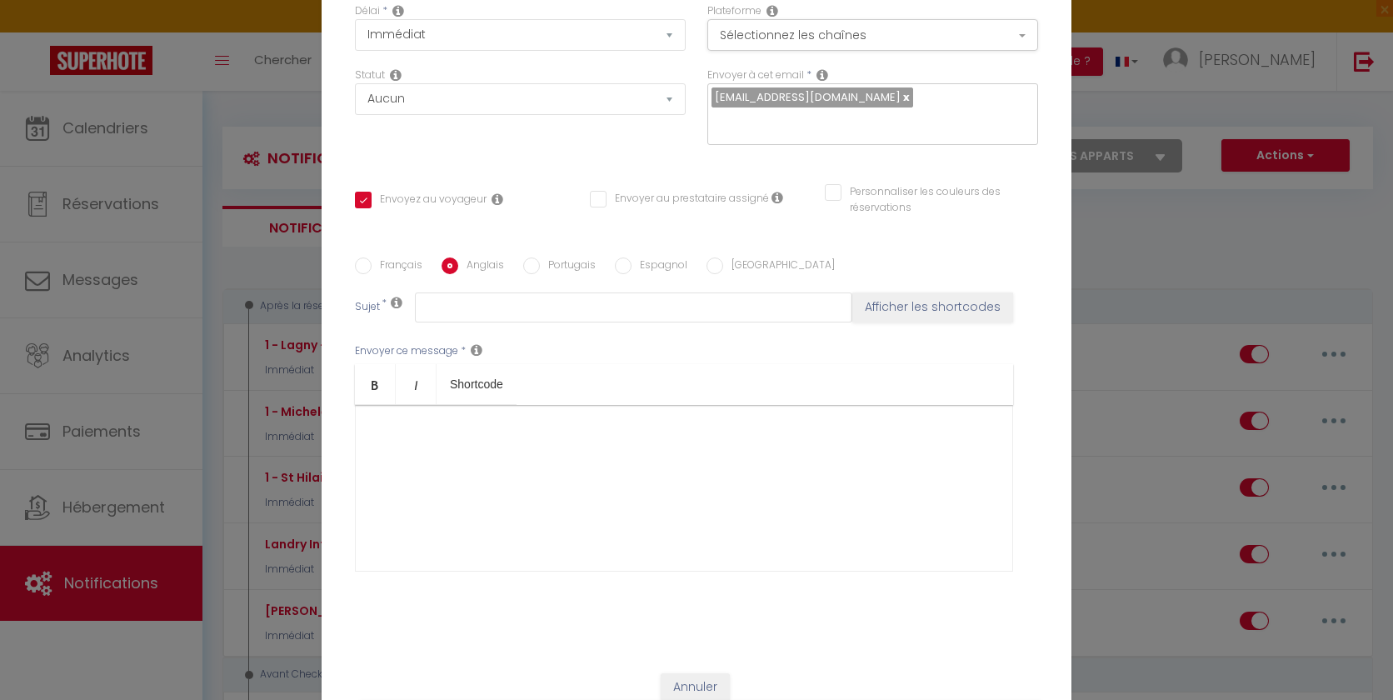
scroll to position [0, 0]
click at [427, 431] on div at bounding box center [684, 488] width 658 height 167
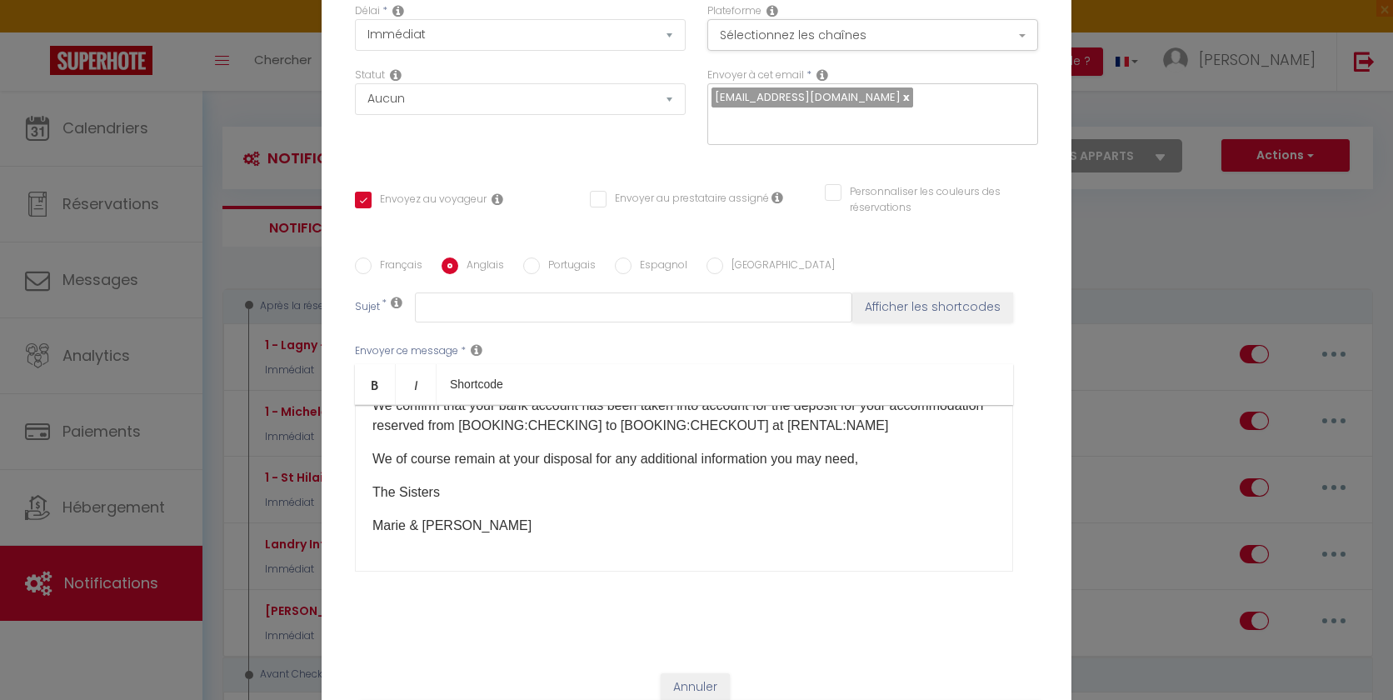
scroll to position [85, 0]
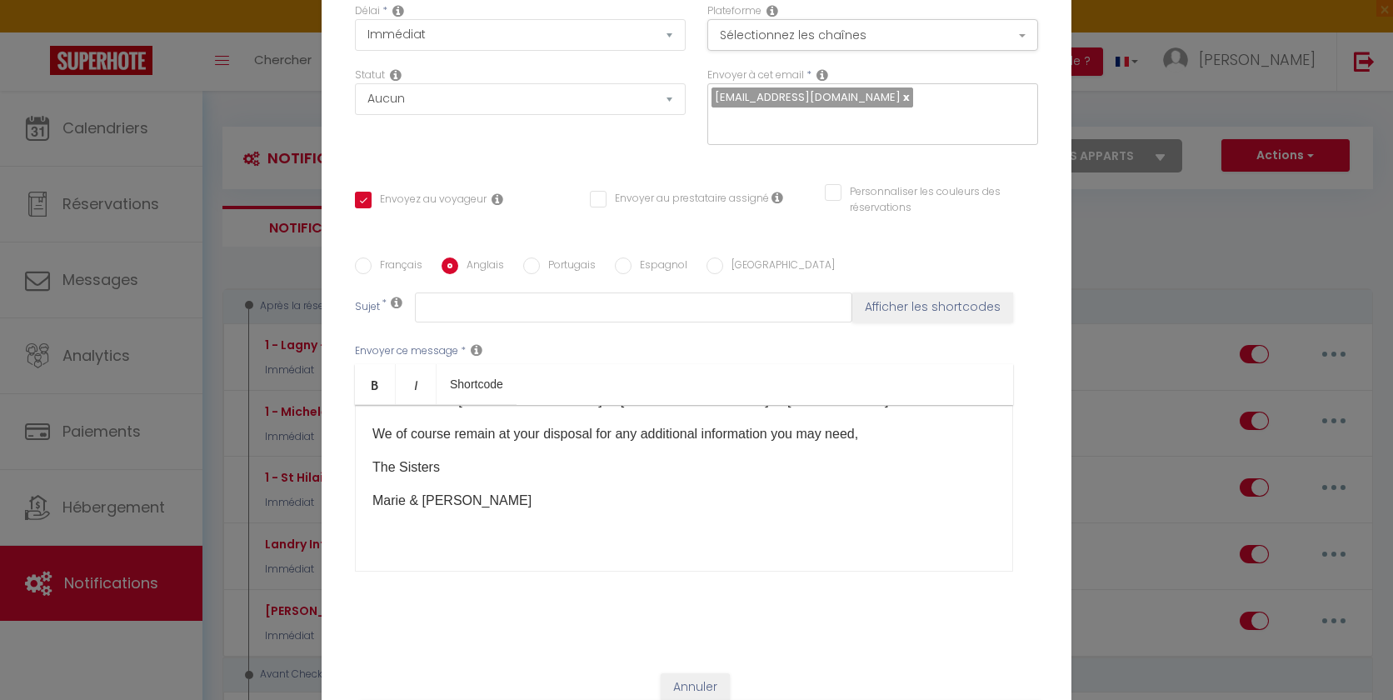
click at [383, 257] on label "Français" at bounding box center [397, 266] width 51 height 18
click at [372, 257] on input "Français" at bounding box center [363, 265] width 17 height 17
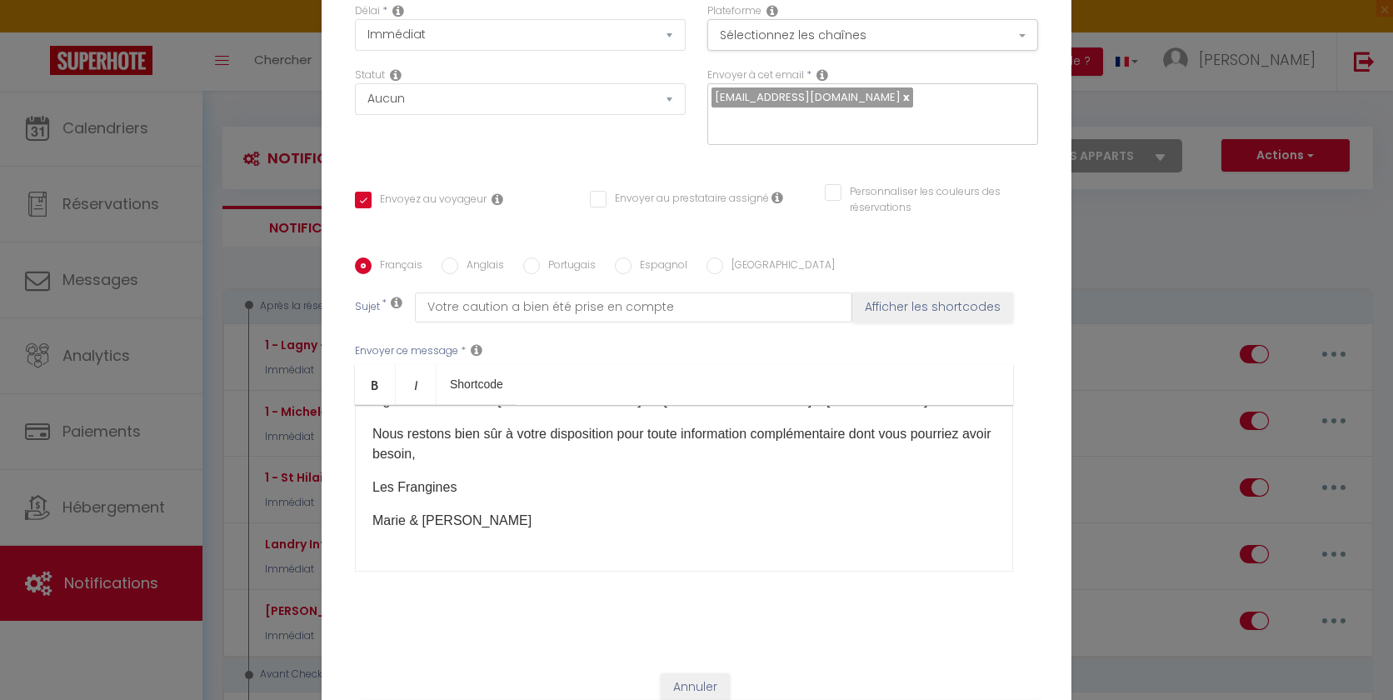
click at [708, 257] on input "[GEOGRAPHIC_DATA]" at bounding box center [714, 265] width 17 height 17
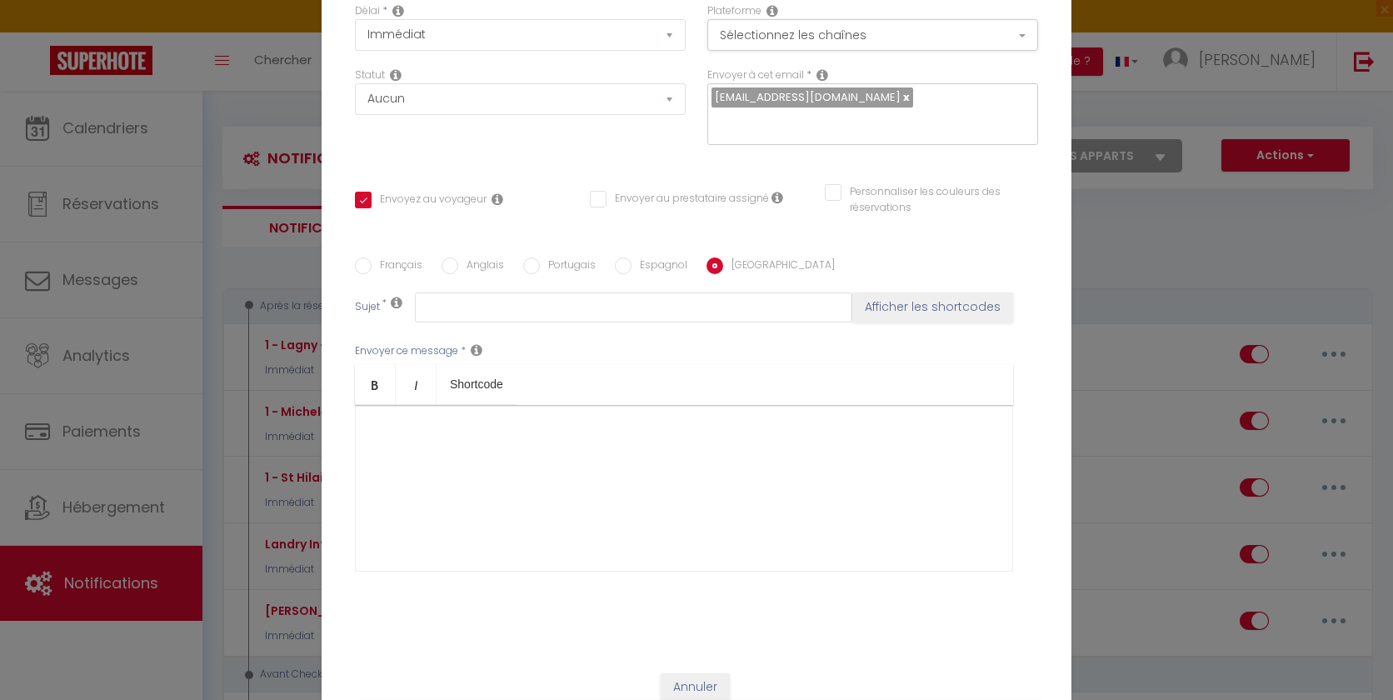
click at [483, 412] on div at bounding box center [684, 488] width 658 height 167
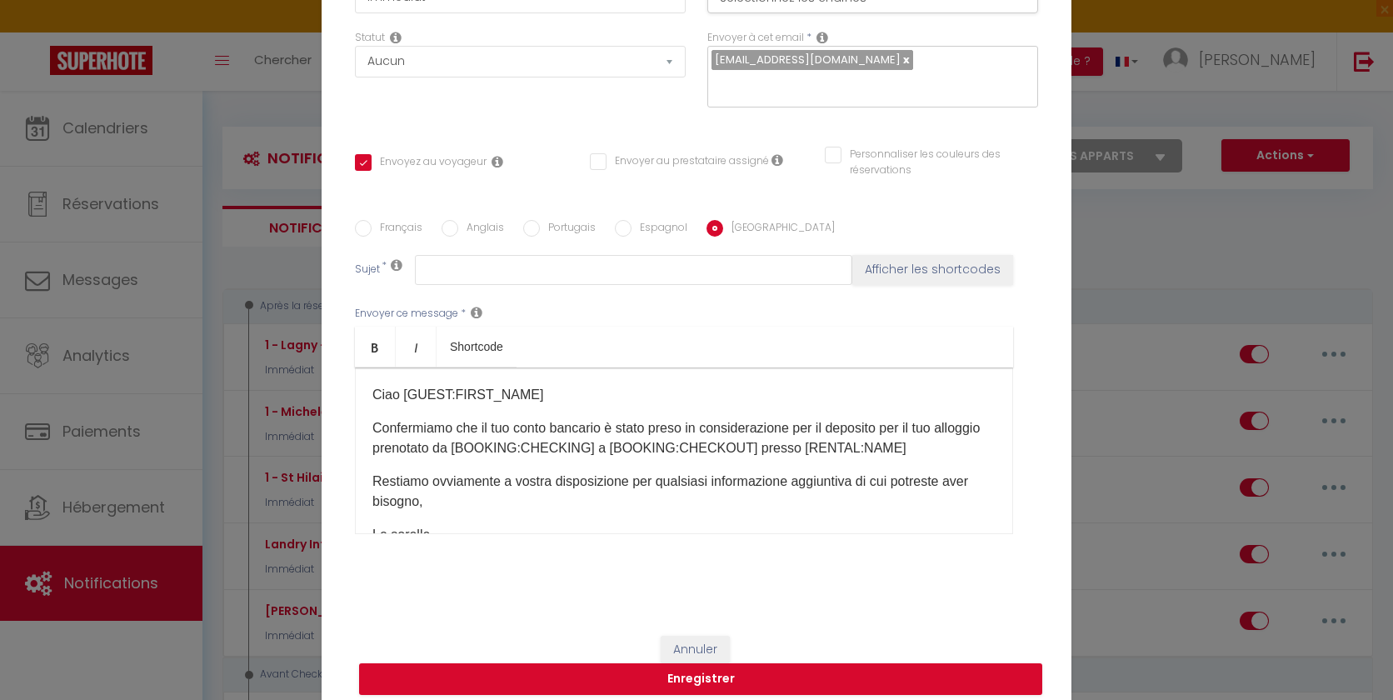
click at [394, 220] on label "Français" at bounding box center [397, 229] width 51 height 18
click at [372, 220] on input "Français" at bounding box center [363, 228] width 17 height 17
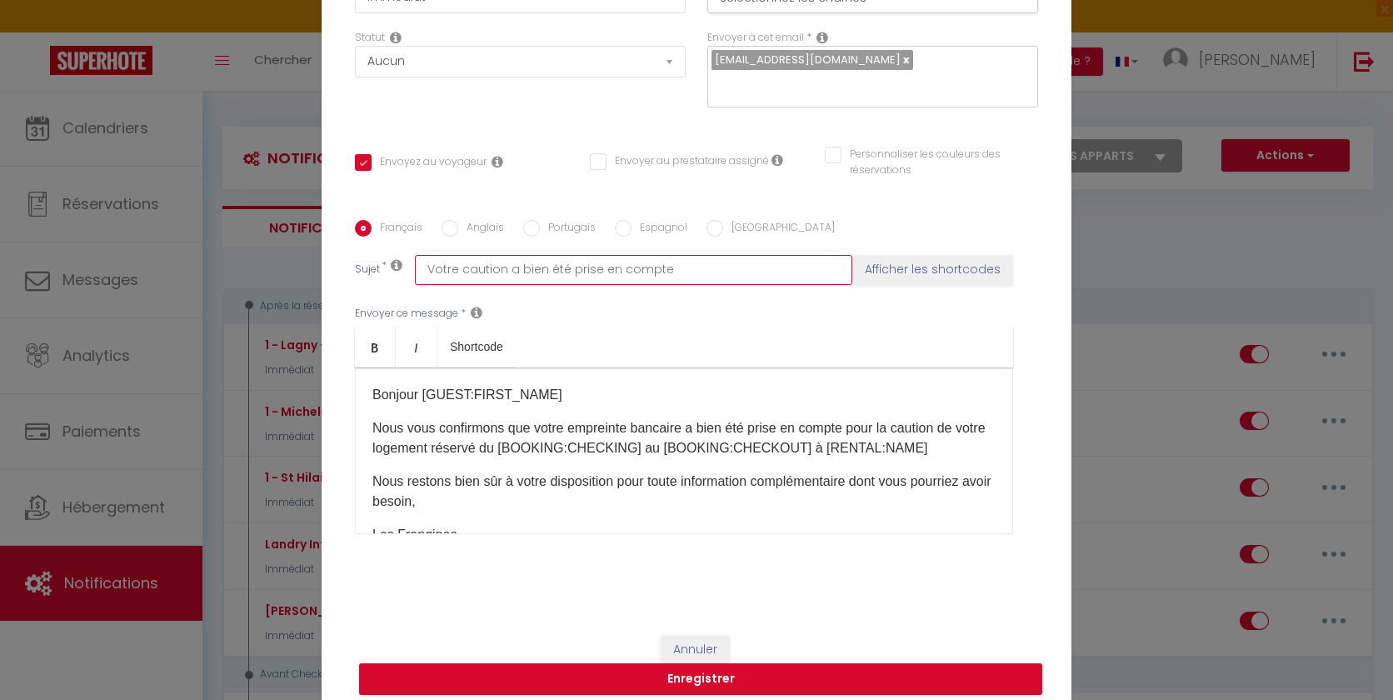
click at [512, 262] on input "Votre caution a bien été prise en compte" at bounding box center [633, 270] width 437 height 30
click at [723, 220] on label "[GEOGRAPHIC_DATA]" at bounding box center [779, 229] width 112 height 18
click at [721, 220] on input "[GEOGRAPHIC_DATA]" at bounding box center [714, 228] width 17 height 17
click at [662, 255] on input "text" at bounding box center [633, 270] width 437 height 30
paste input "Il tuo deposito è stato preso in considerazione"
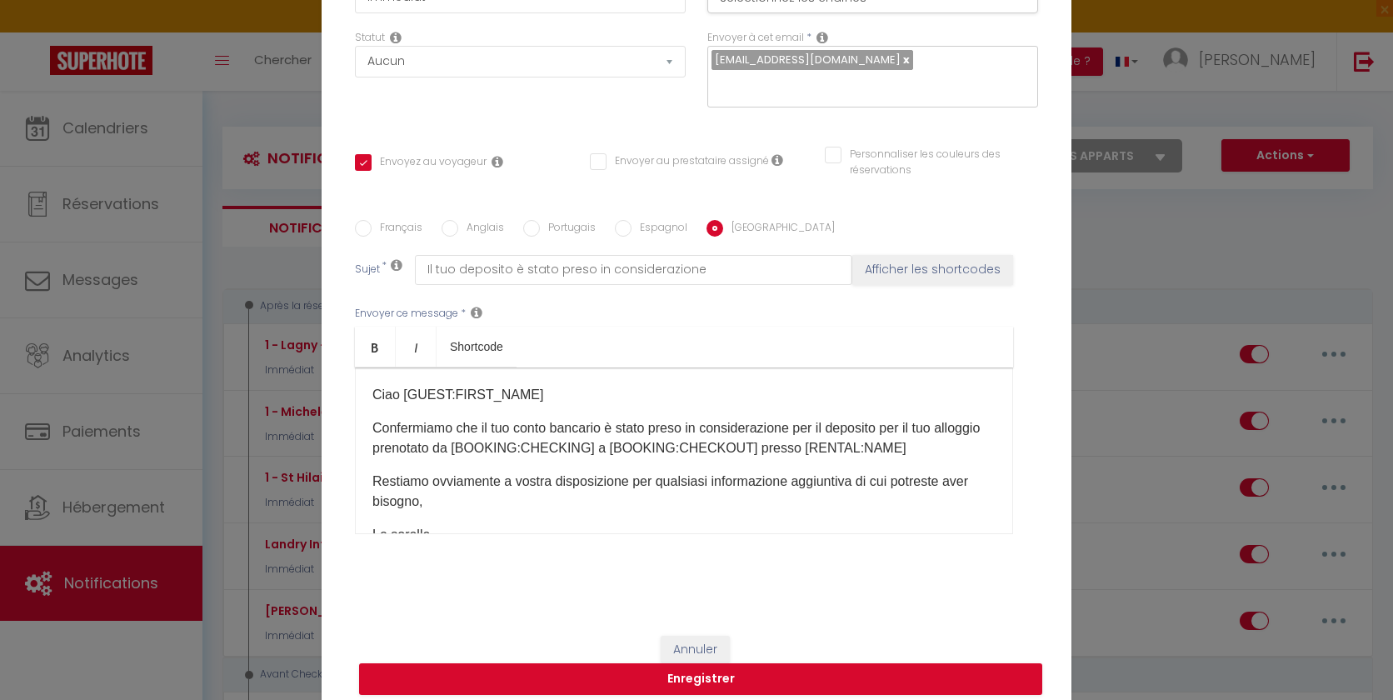
click at [473, 220] on label "Anglais" at bounding box center [481, 229] width 46 height 18
click at [458, 220] on input "Anglais" at bounding box center [450, 228] width 17 height 17
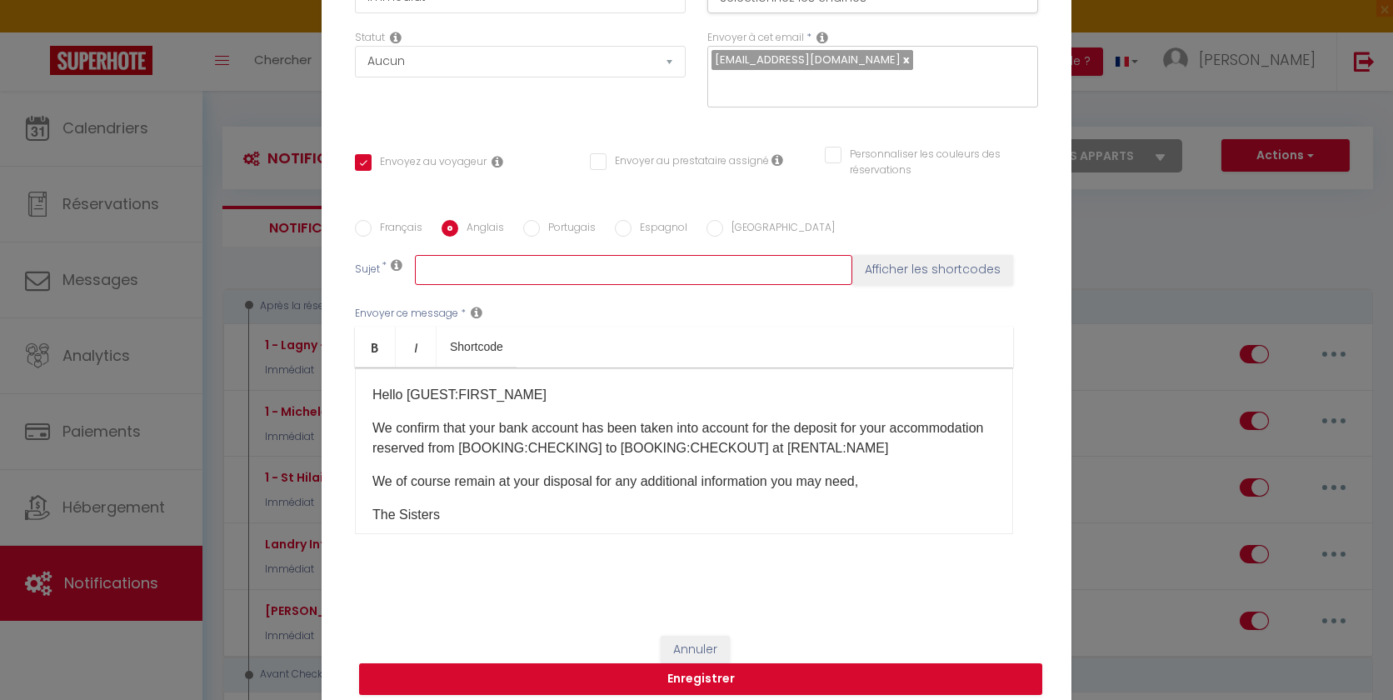
click at [471, 259] on input "text" at bounding box center [633, 270] width 437 height 30
paste input "Your deposit has been taken into account"
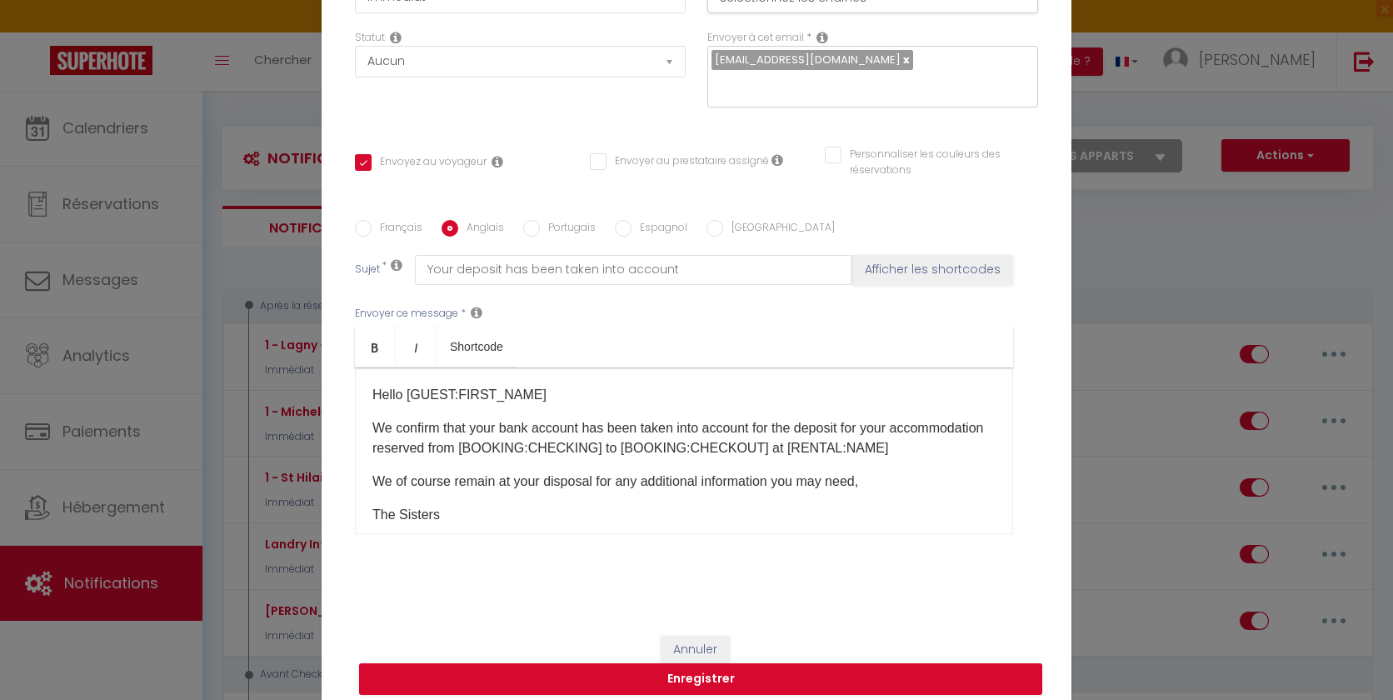
click at [641, 220] on label "Espagnol" at bounding box center [660, 229] width 56 height 18
click at [632, 220] on input "Espagnol" at bounding box center [623, 228] width 17 height 17
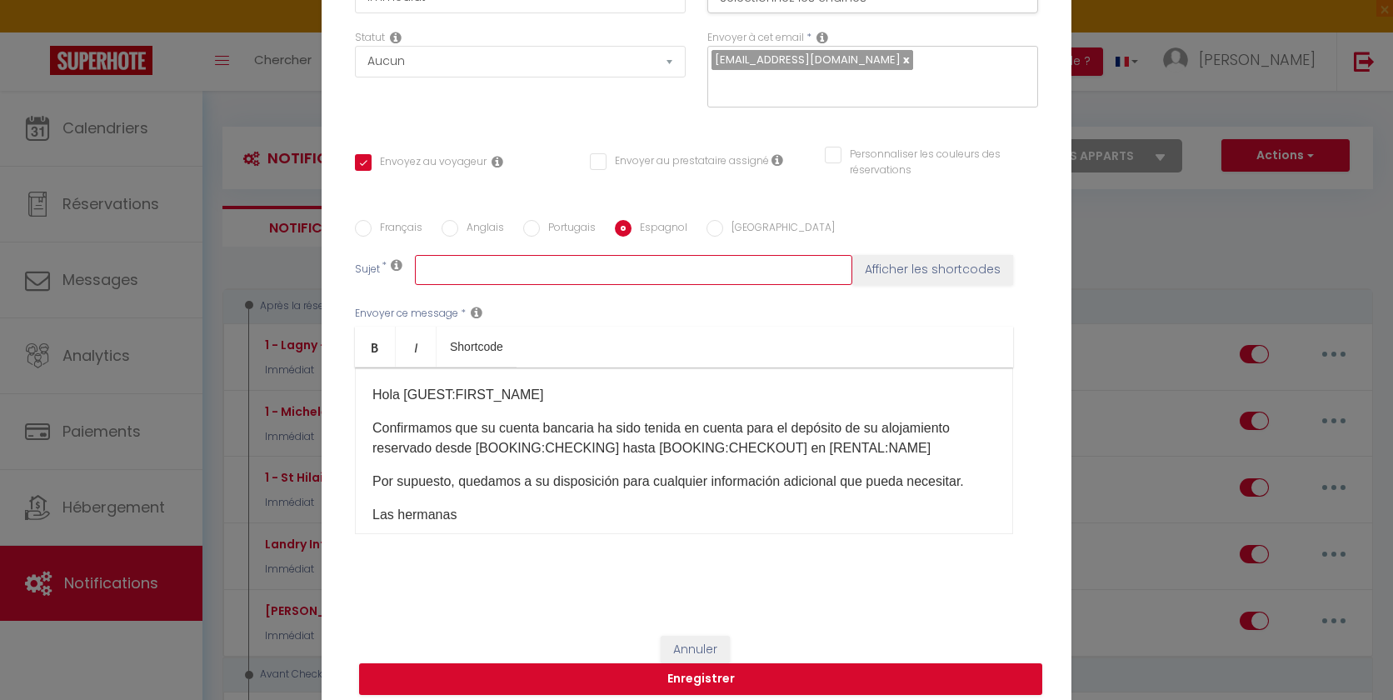
click at [564, 259] on input "text" at bounding box center [633, 270] width 437 height 30
paste input "Su depósito ha sido tenido en cuenta."
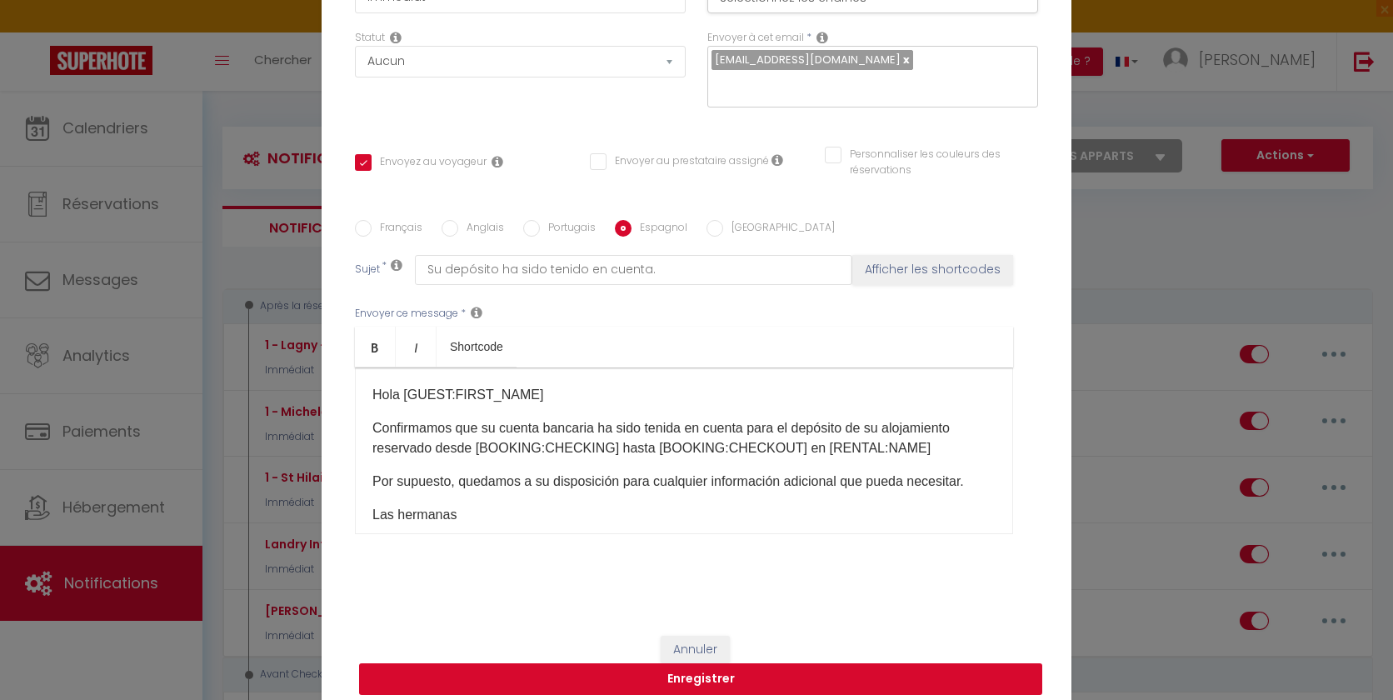
click at [661, 666] on button "Enregistrer" at bounding box center [700, 679] width 683 height 32
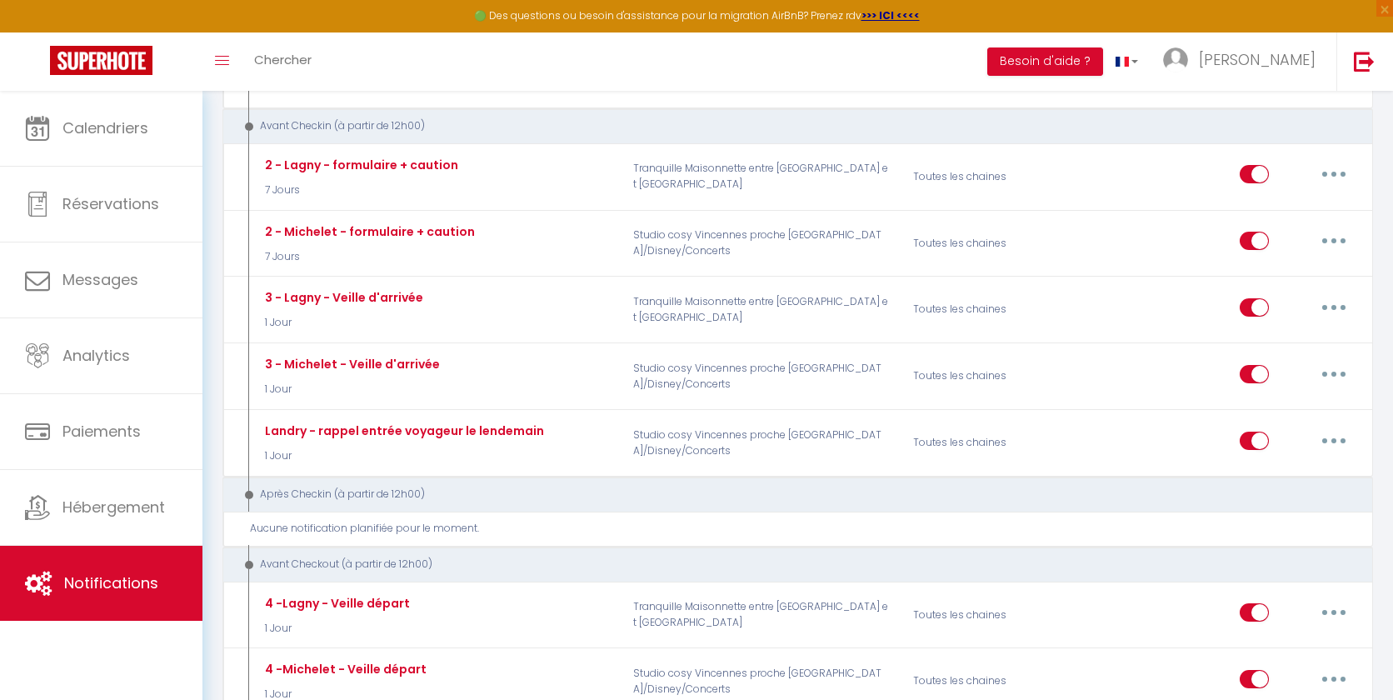
scroll to position [540, 0]
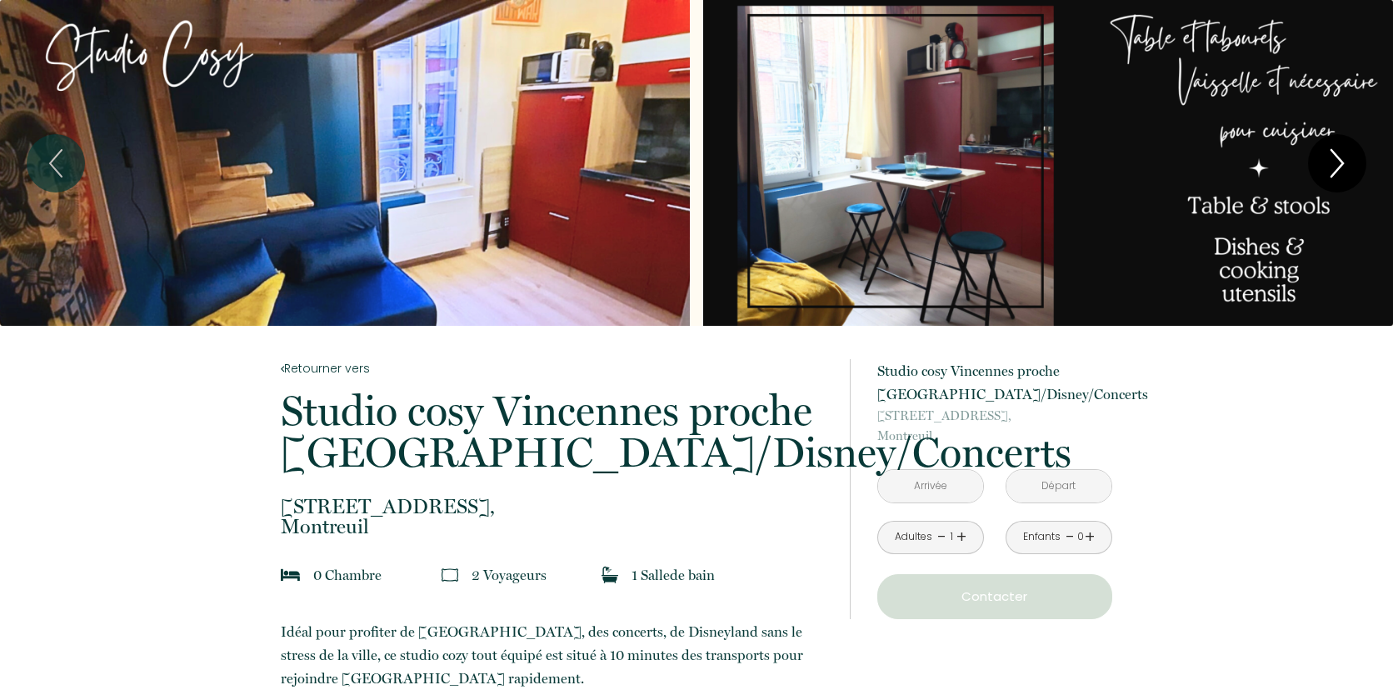
click at [1299, 167] on icon "Next" at bounding box center [1337, 163] width 35 height 50
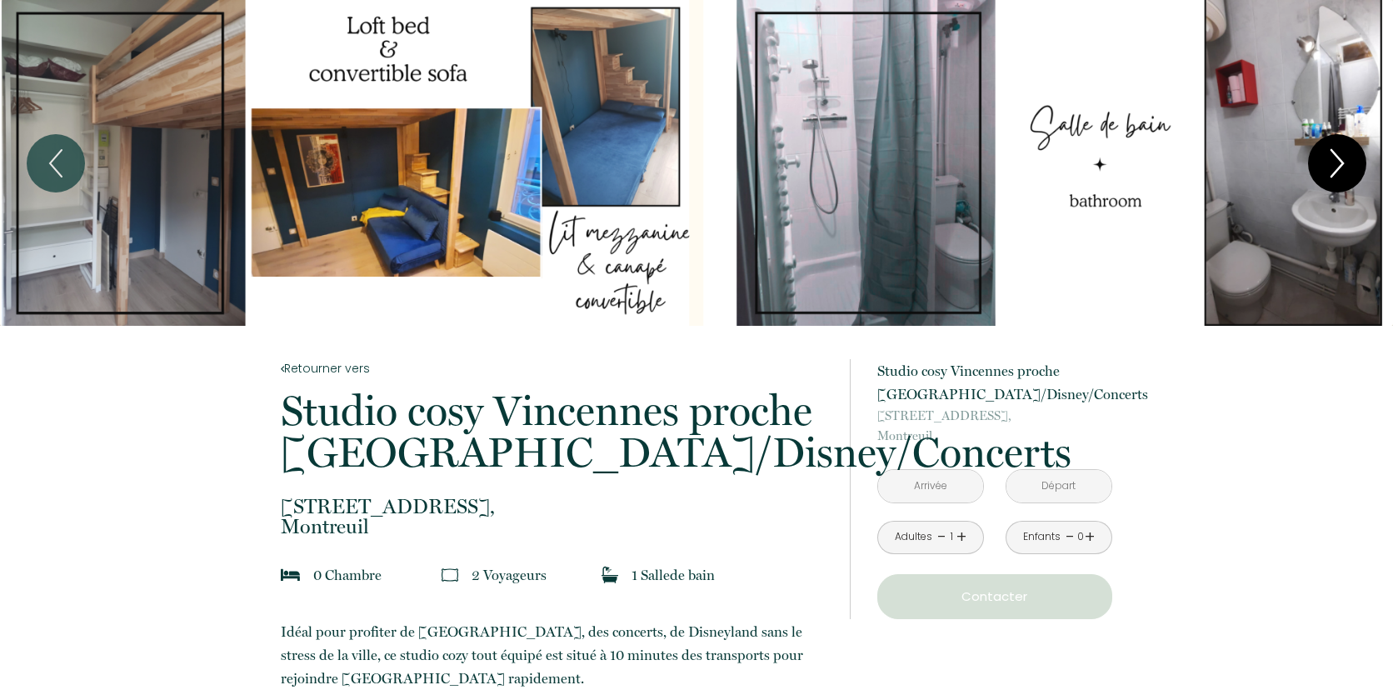
click at [1299, 168] on icon "Next" at bounding box center [1337, 163] width 35 height 50
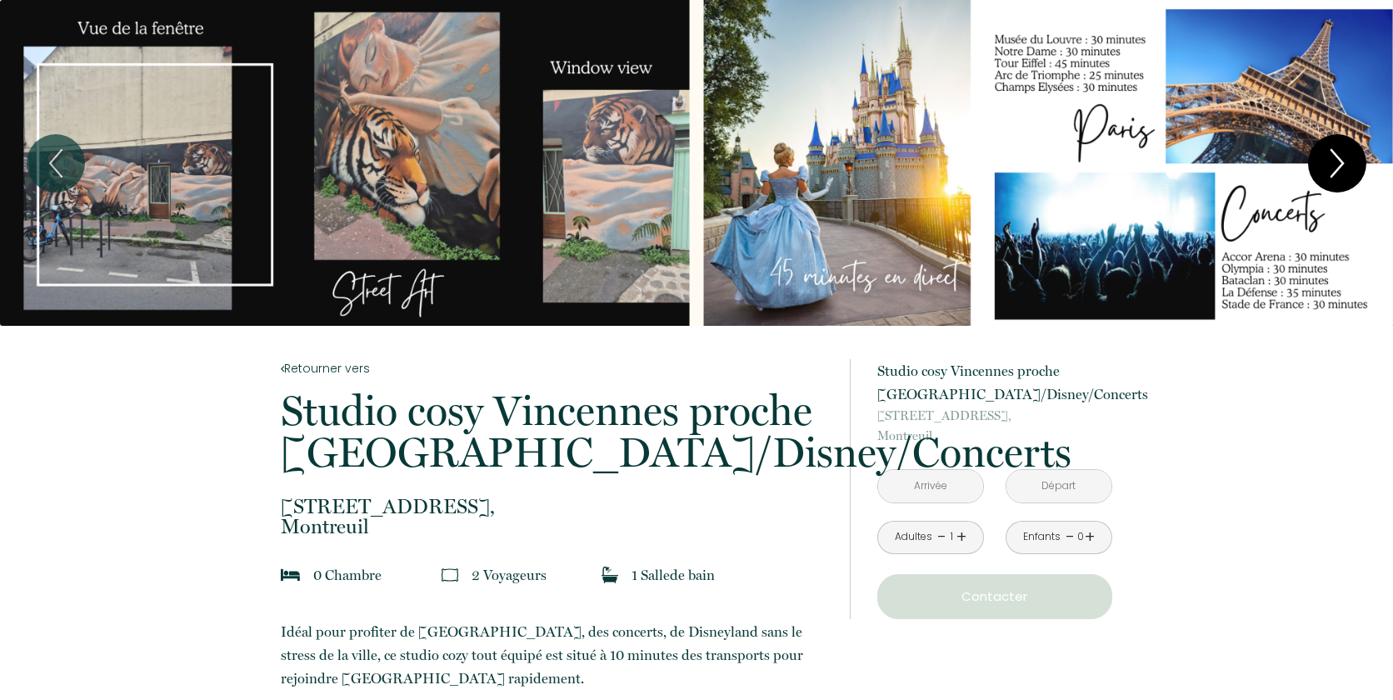
click at [1299, 168] on icon "Next" at bounding box center [1337, 163] width 35 height 50
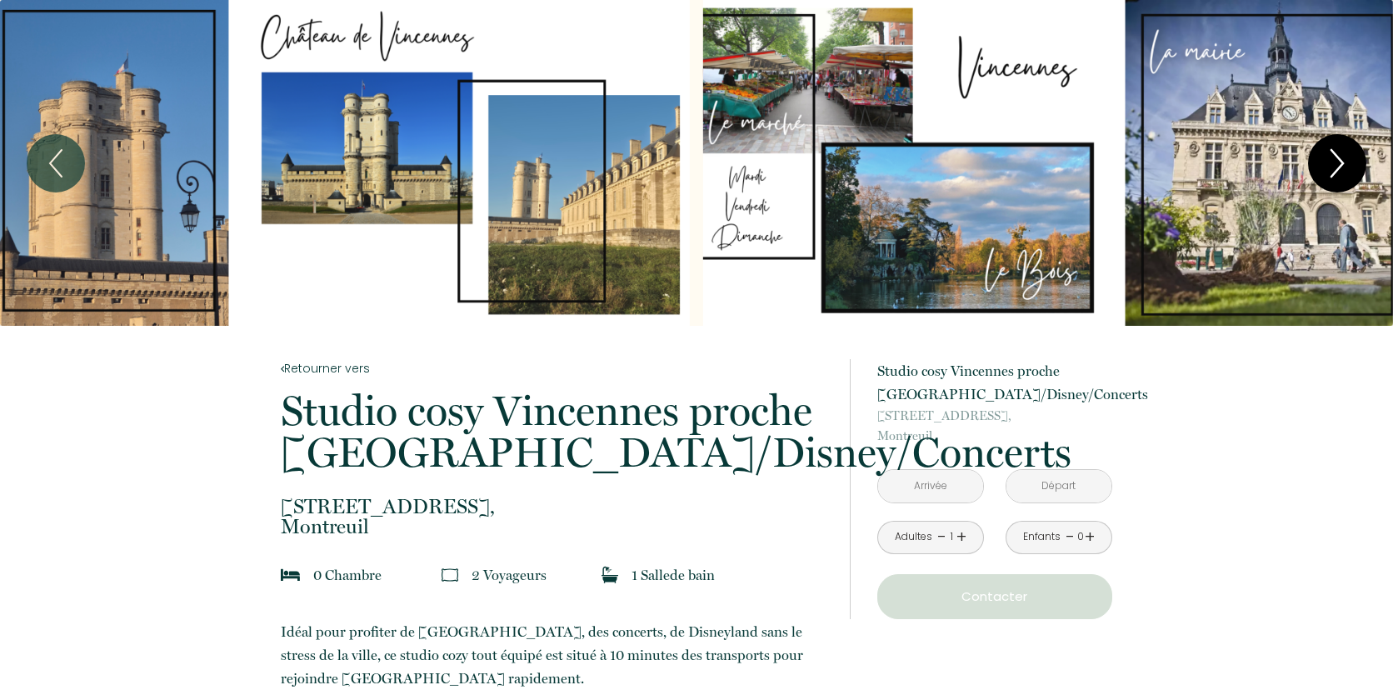
click at [1299, 169] on icon "Next" at bounding box center [1337, 163] width 35 height 50
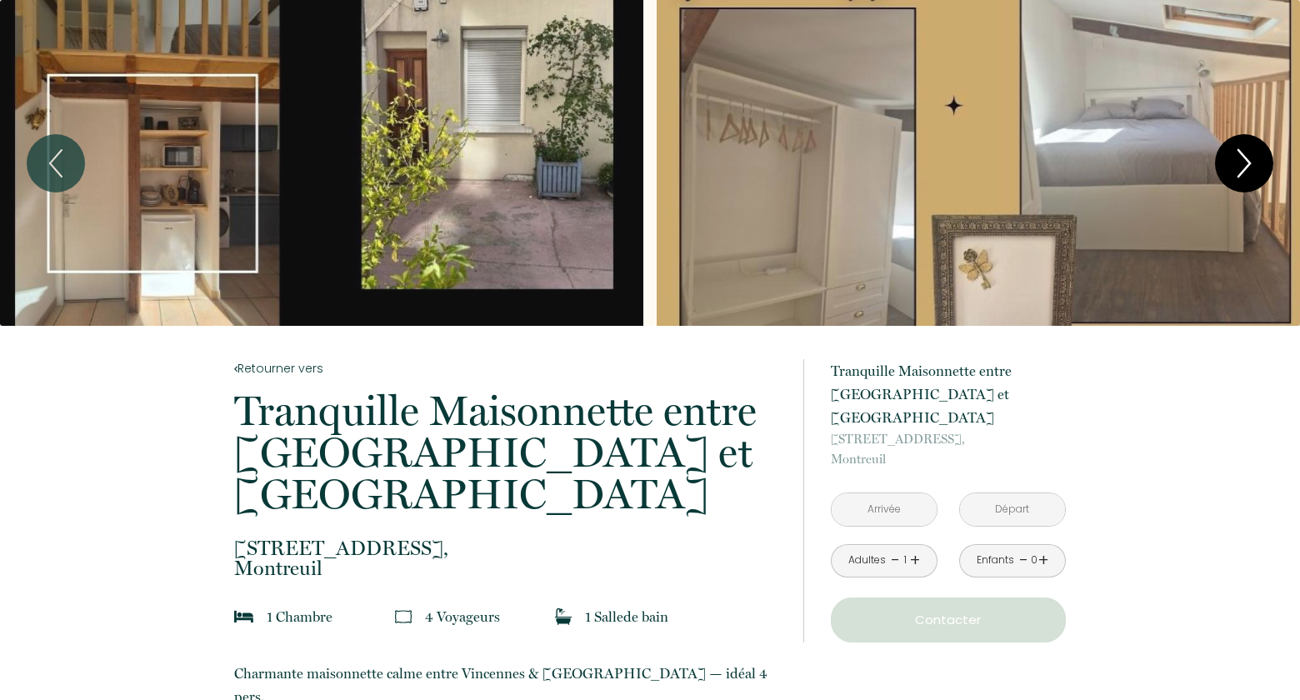
click at [1245, 169] on icon "Next" at bounding box center [1244, 163] width 12 height 27
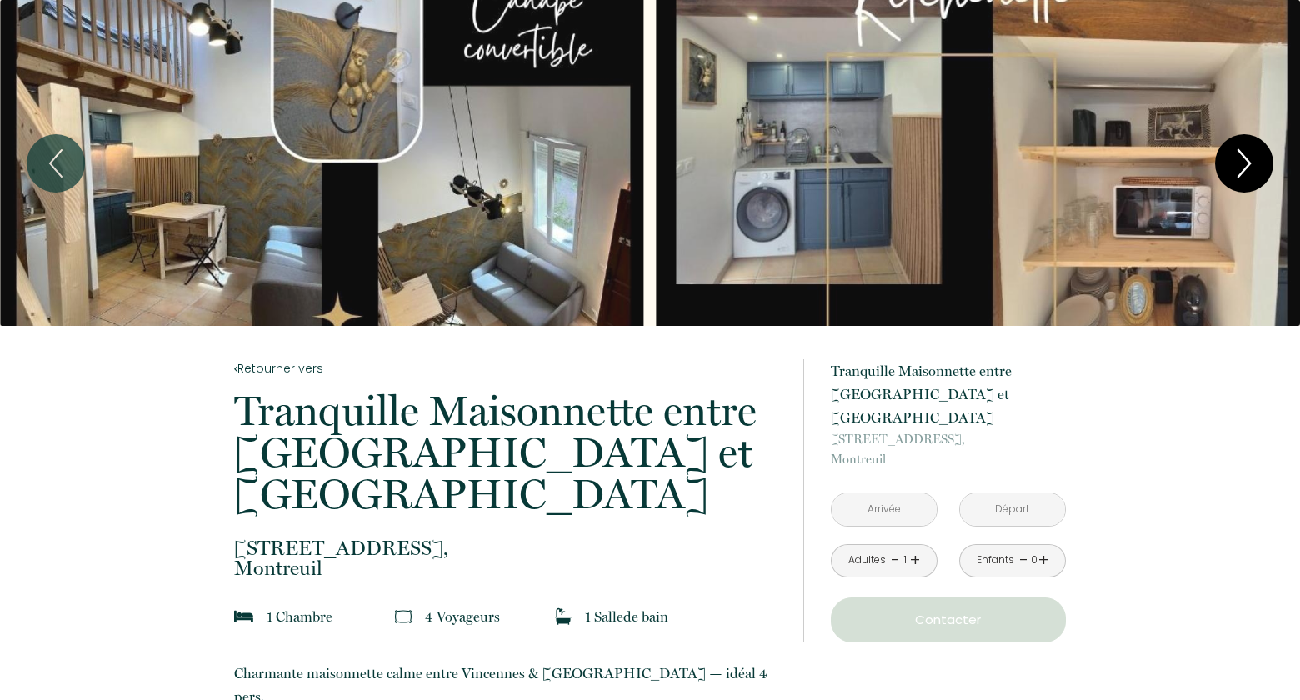
click at [1245, 169] on icon "Next" at bounding box center [1244, 163] width 12 height 27
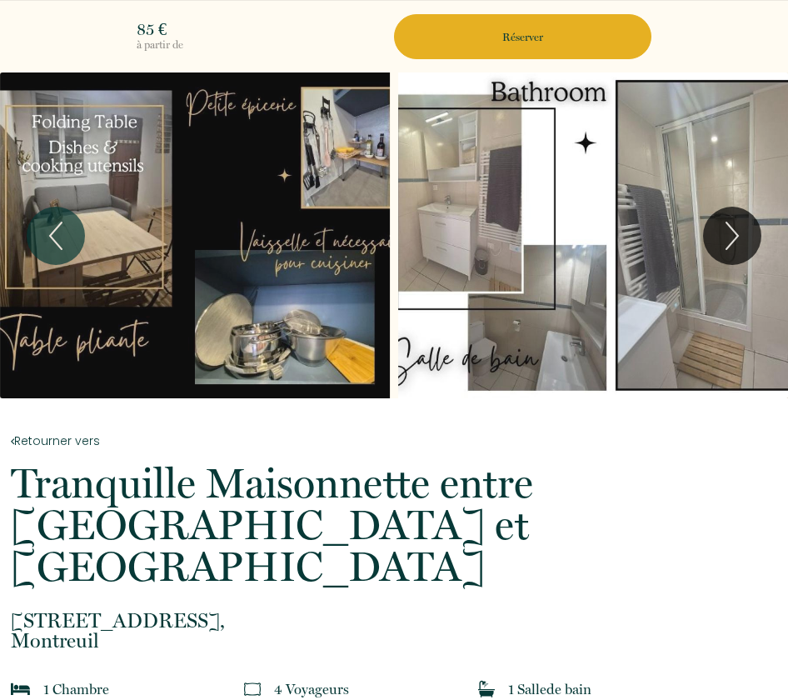
click at [173, 253] on div "Slideshow" at bounding box center [195, 235] width 390 height 326
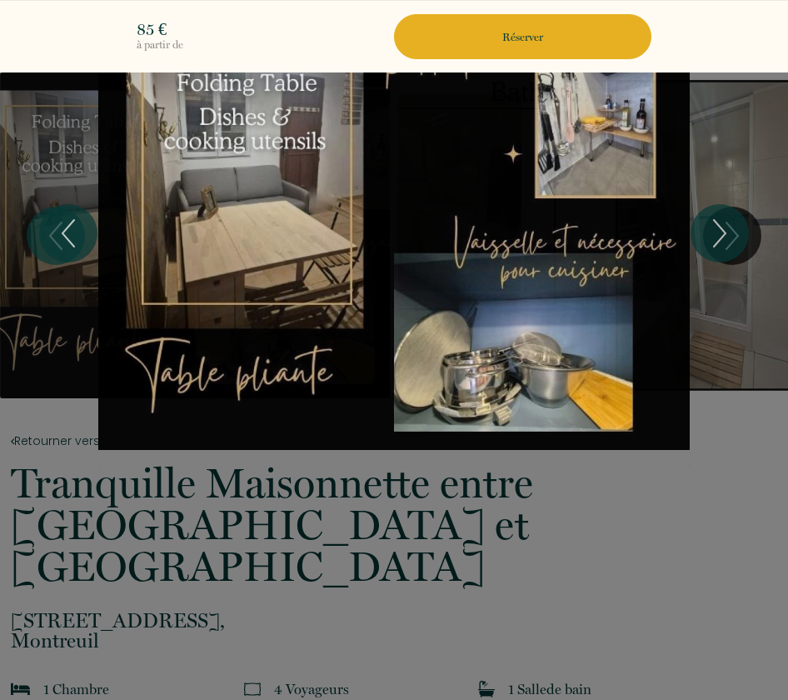
click at [457, 242] on div "Slideshow" at bounding box center [394, 233] width 592 height 467
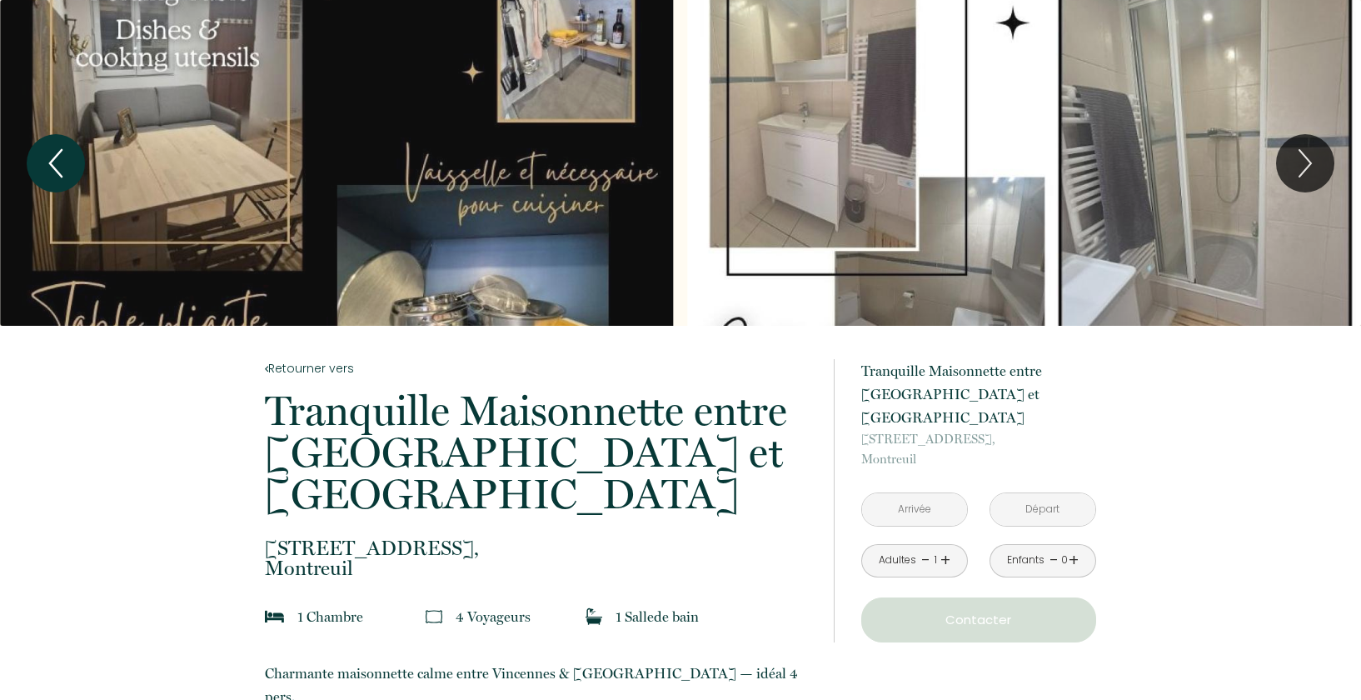
click at [47, 169] on icon "Previous" at bounding box center [55, 163] width 35 height 50
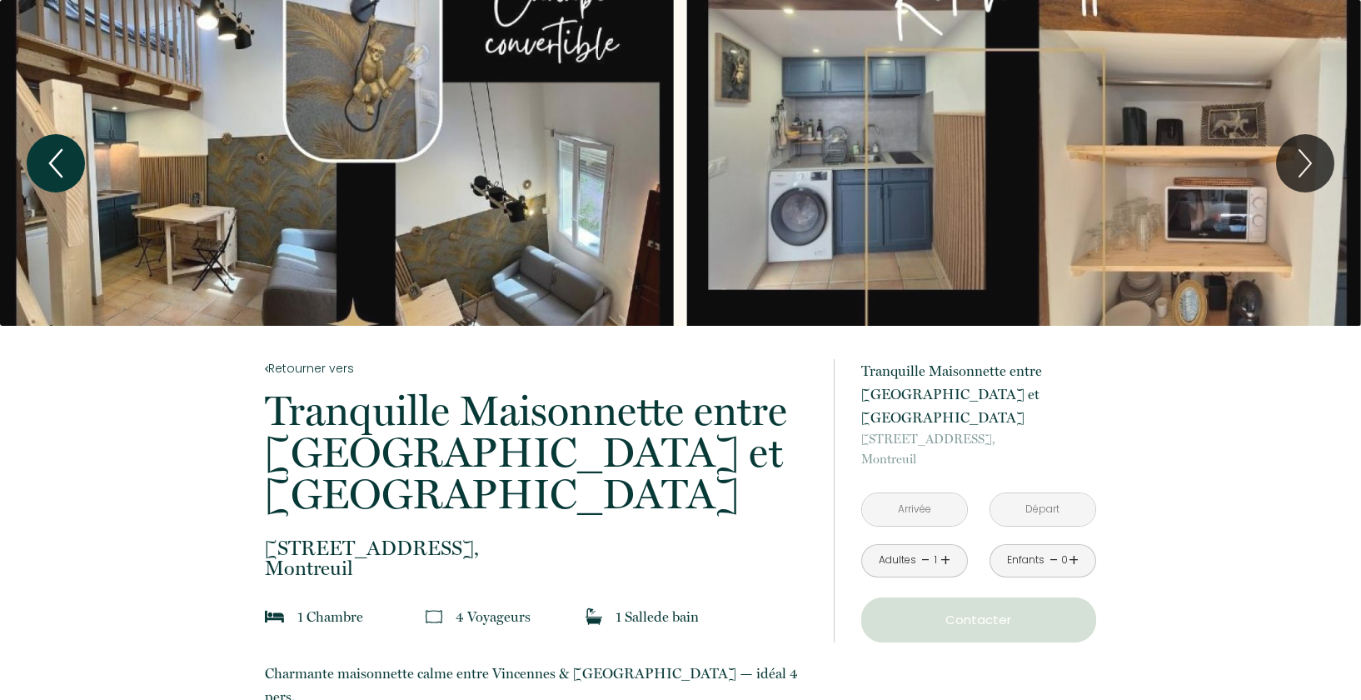
click at [38, 159] on icon "Previous" at bounding box center [55, 163] width 35 height 50
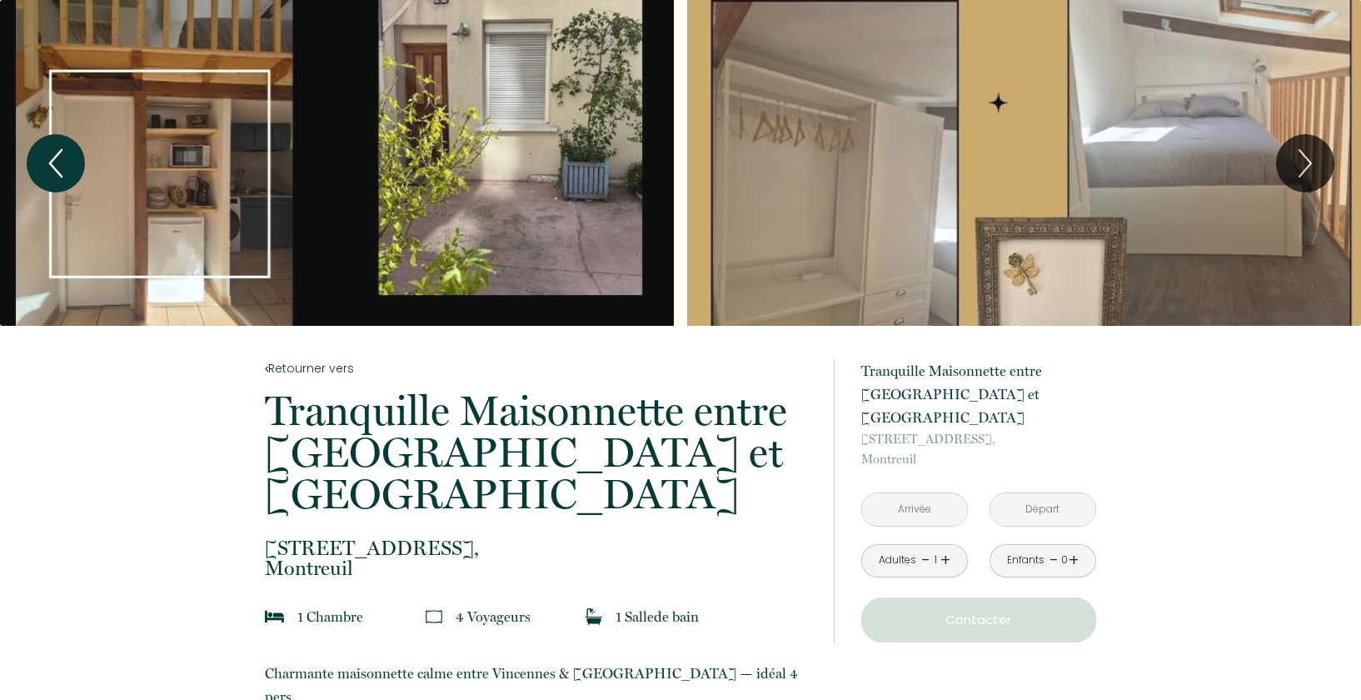
click at [38, 159] on icon "Previous" at bounding box center [55, 163] width 35 height 50
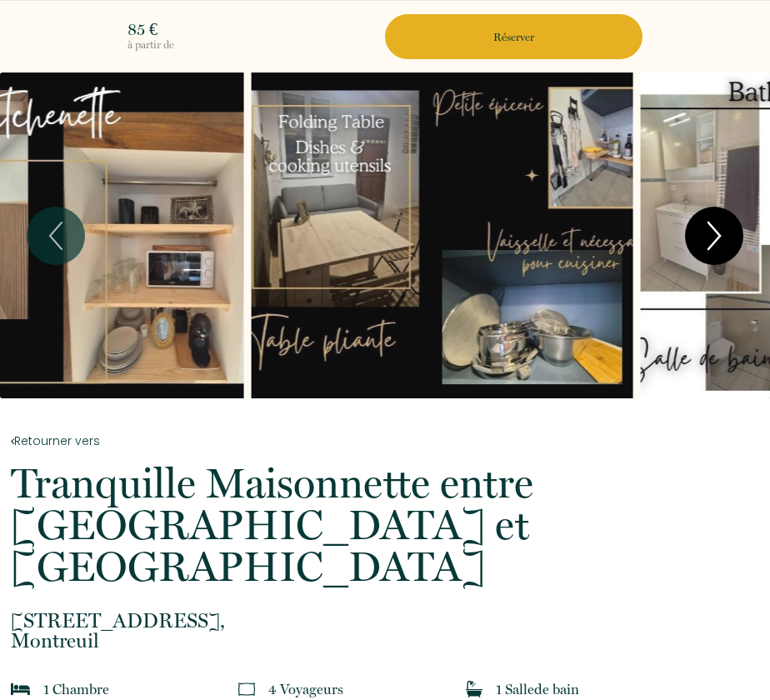
click at [712, 233] on icon "Next" at bounding box center [713, 236] width 35 height 50
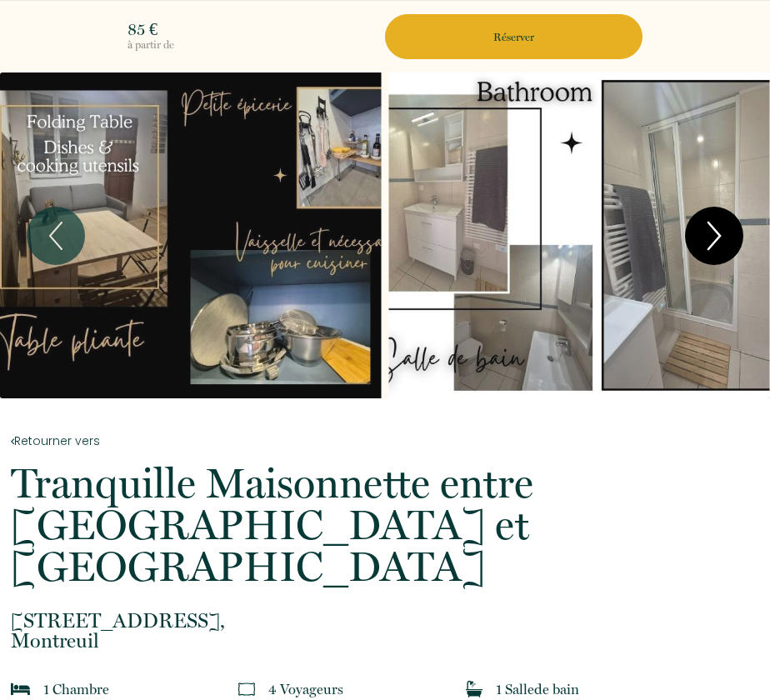
click at [713, 233] on icon "Next" at bounding box center [713, 236] width 35 height 50
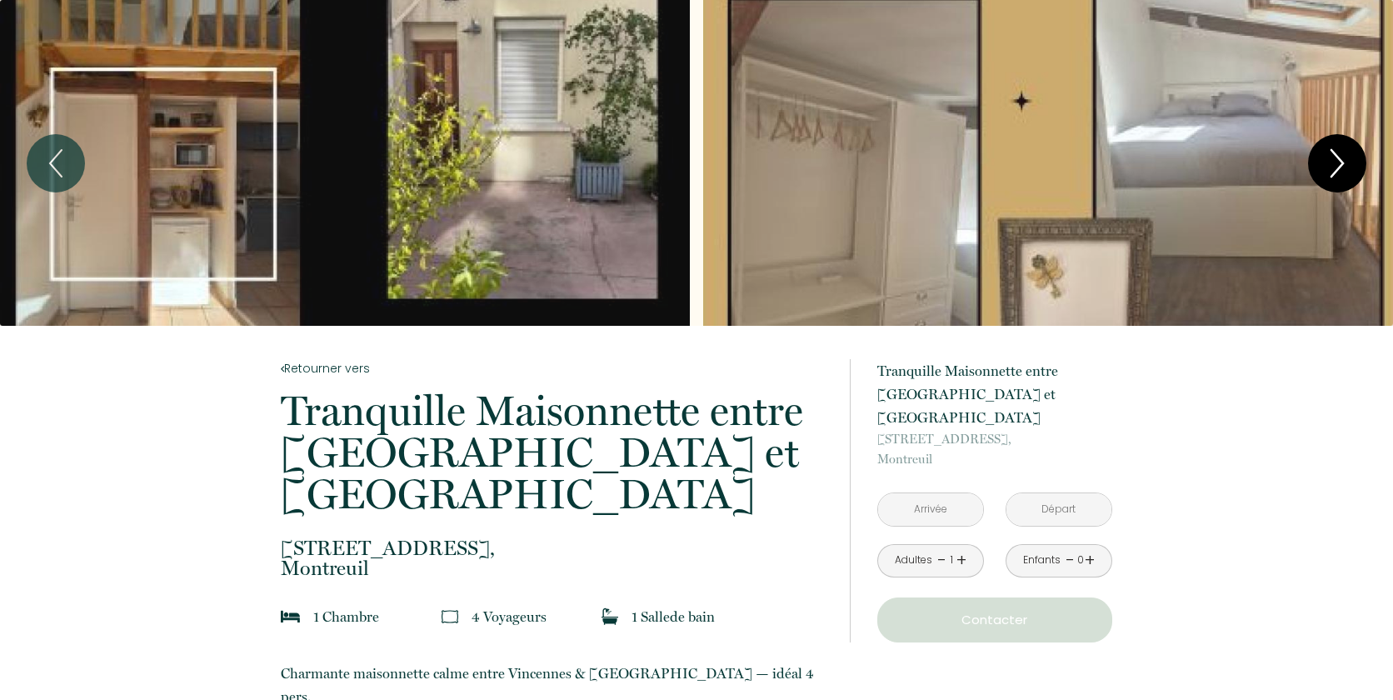
click at [1331, 160] on icon "Next" at bounding box center [1337, 163] width 35 height 50
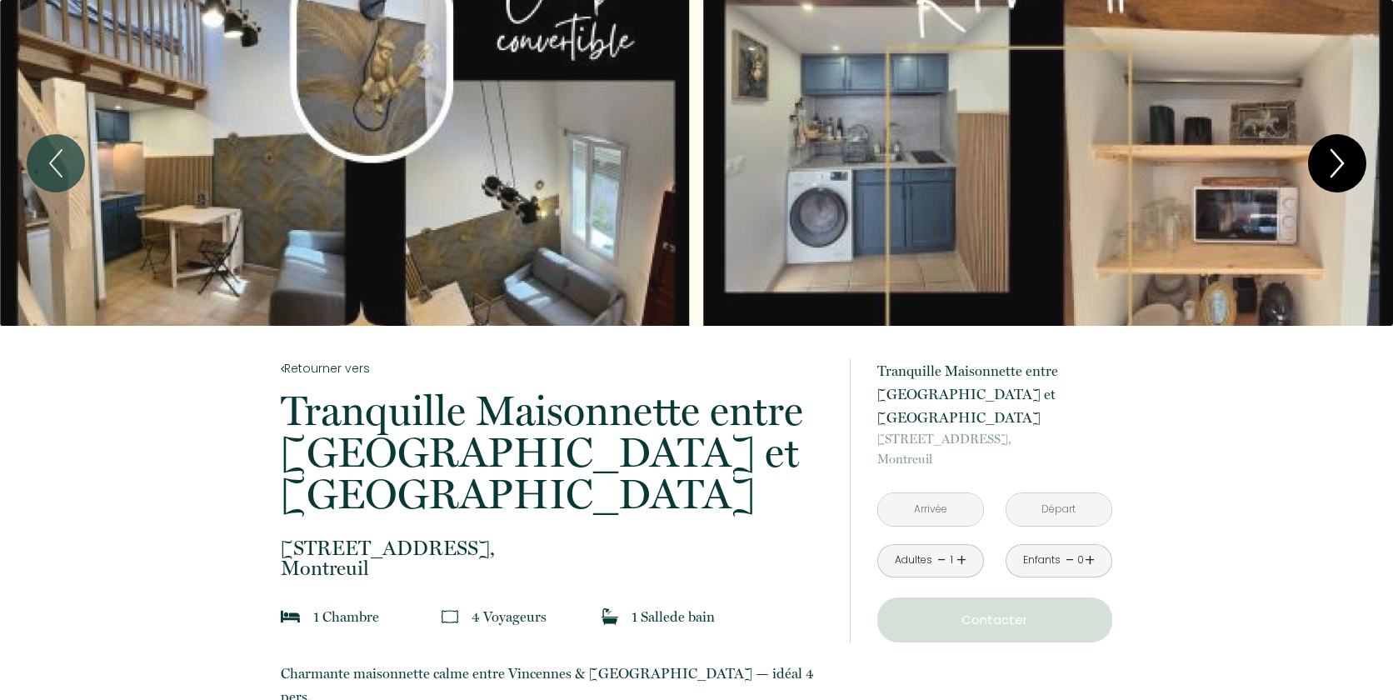
click at [1331, 159] on icon "Next" at bounding box center [1337, 163] width 35 height 50
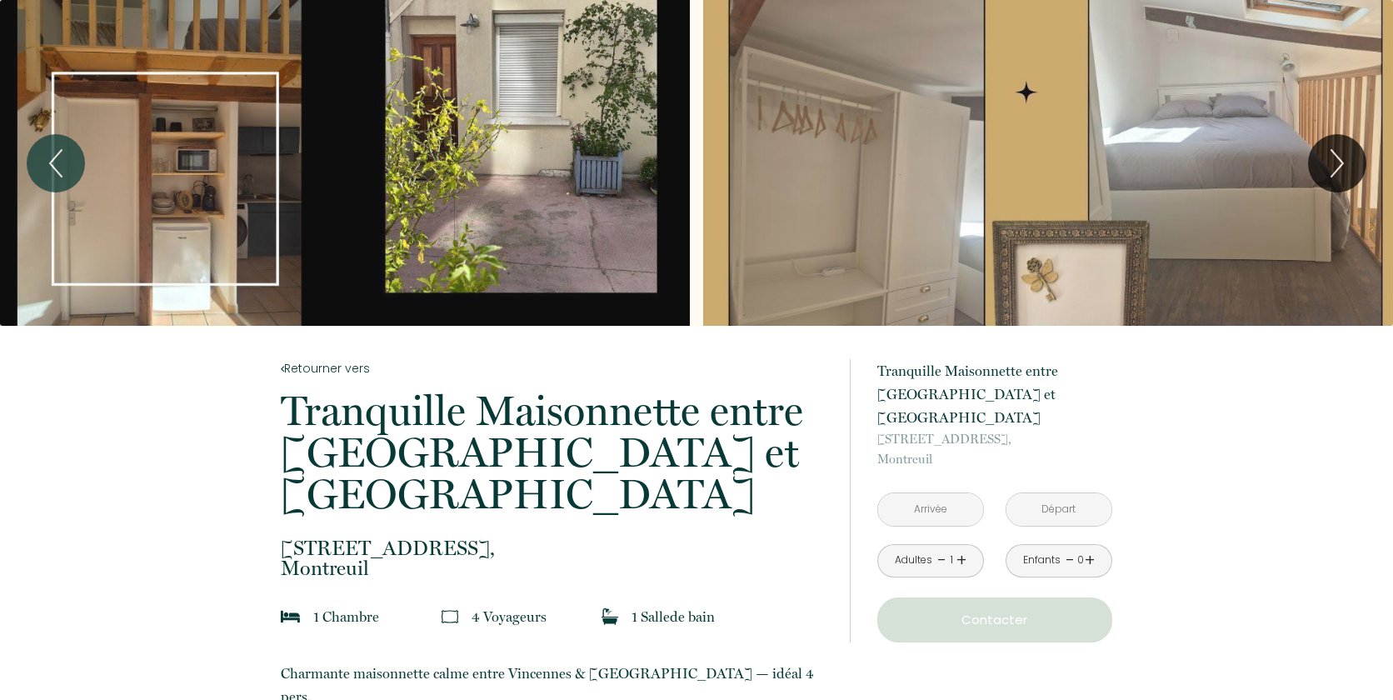
click at [1261, 199] on div "Slideshow" at bounding box center [1048, 163] width 690 height 326
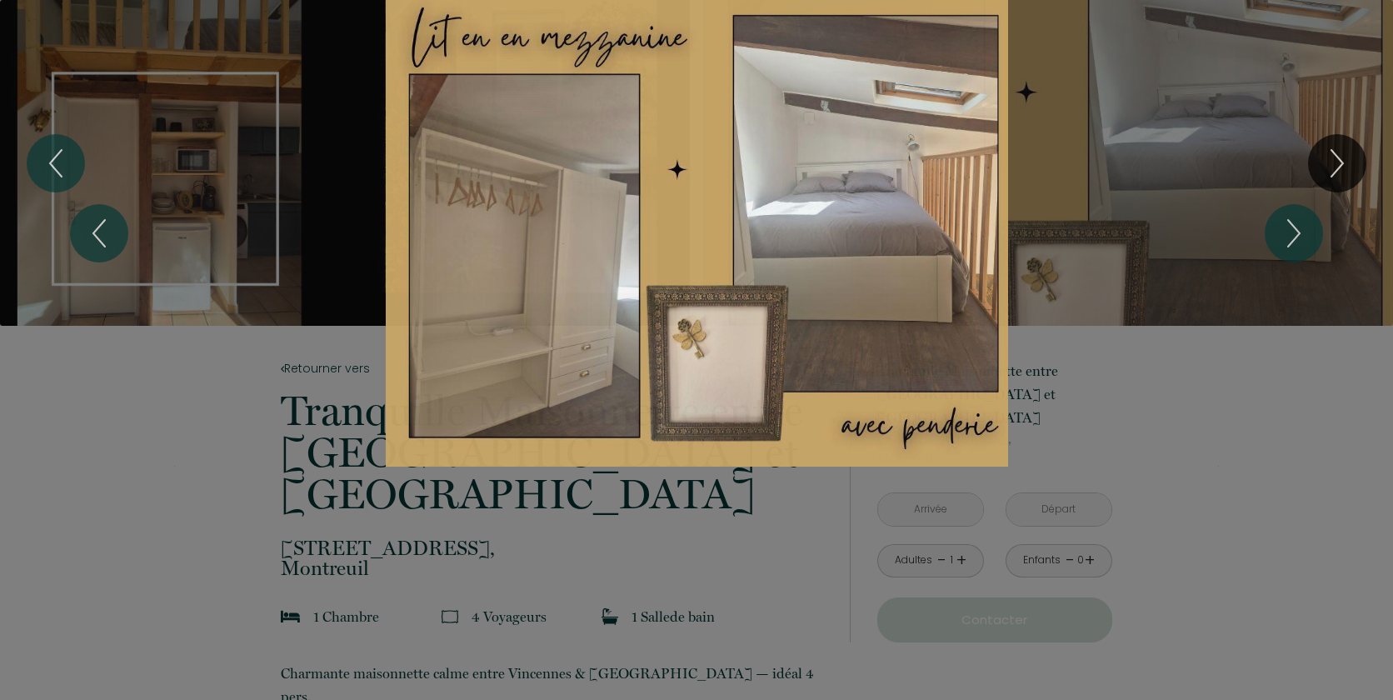
click at [1261, 199] on div "1 2 3 4 5 6 7 8" at bounding box center [696, 233] width 1393 height 467
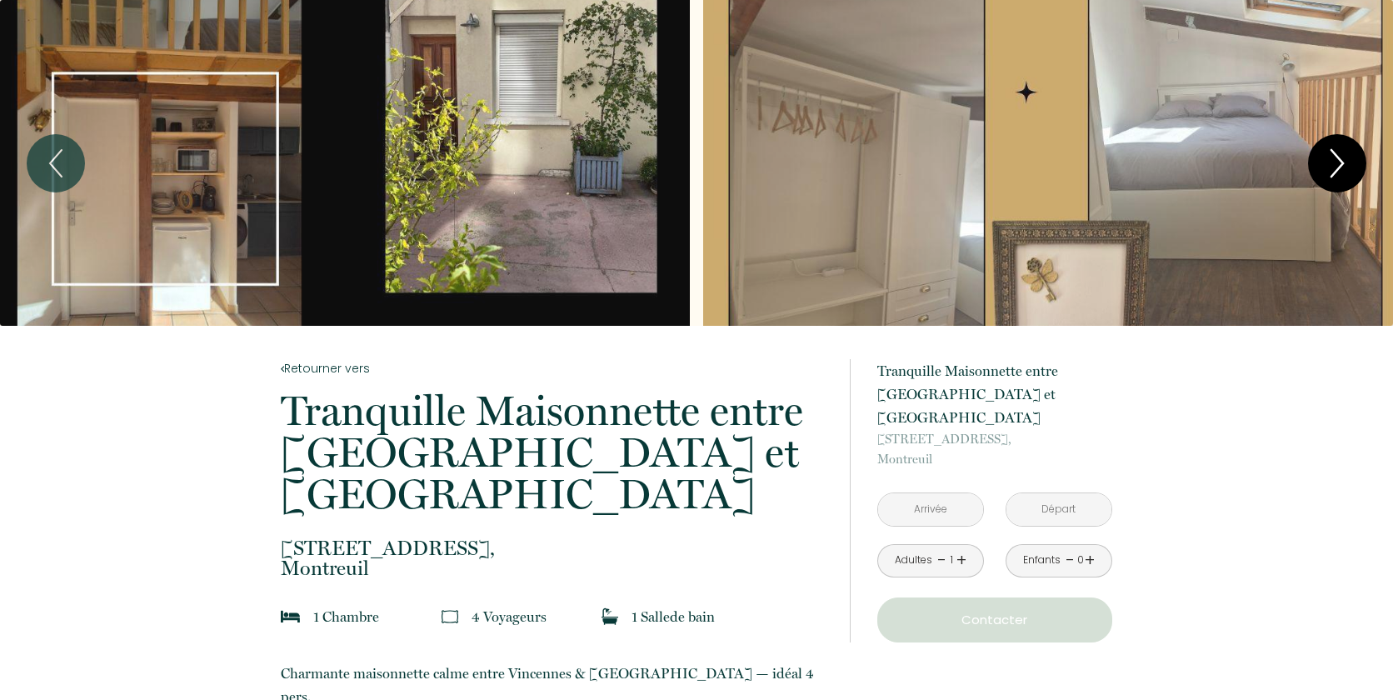
click at [1331, 176] on icon "Next" at bounding box center [1337, 163] width 12 height 27
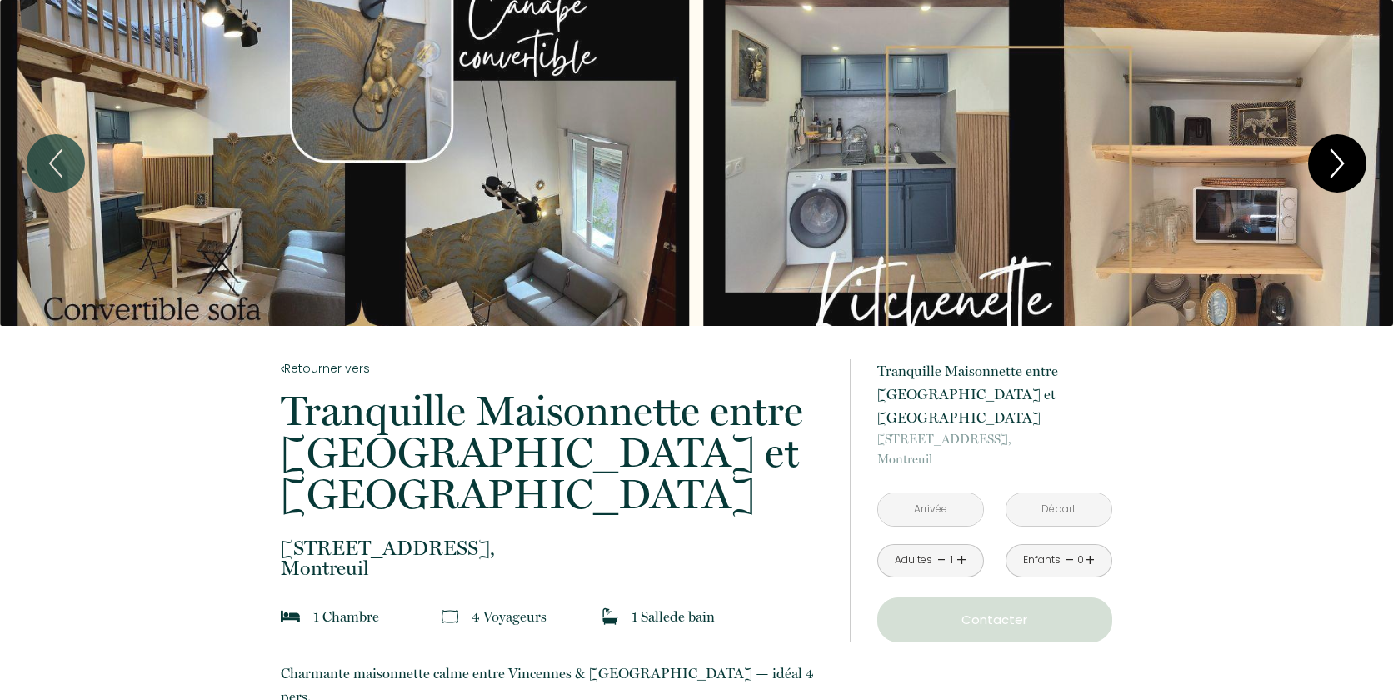
click at [1330, 173] on icon "Next" at bounding box center [1337, 163] width 35 height 50
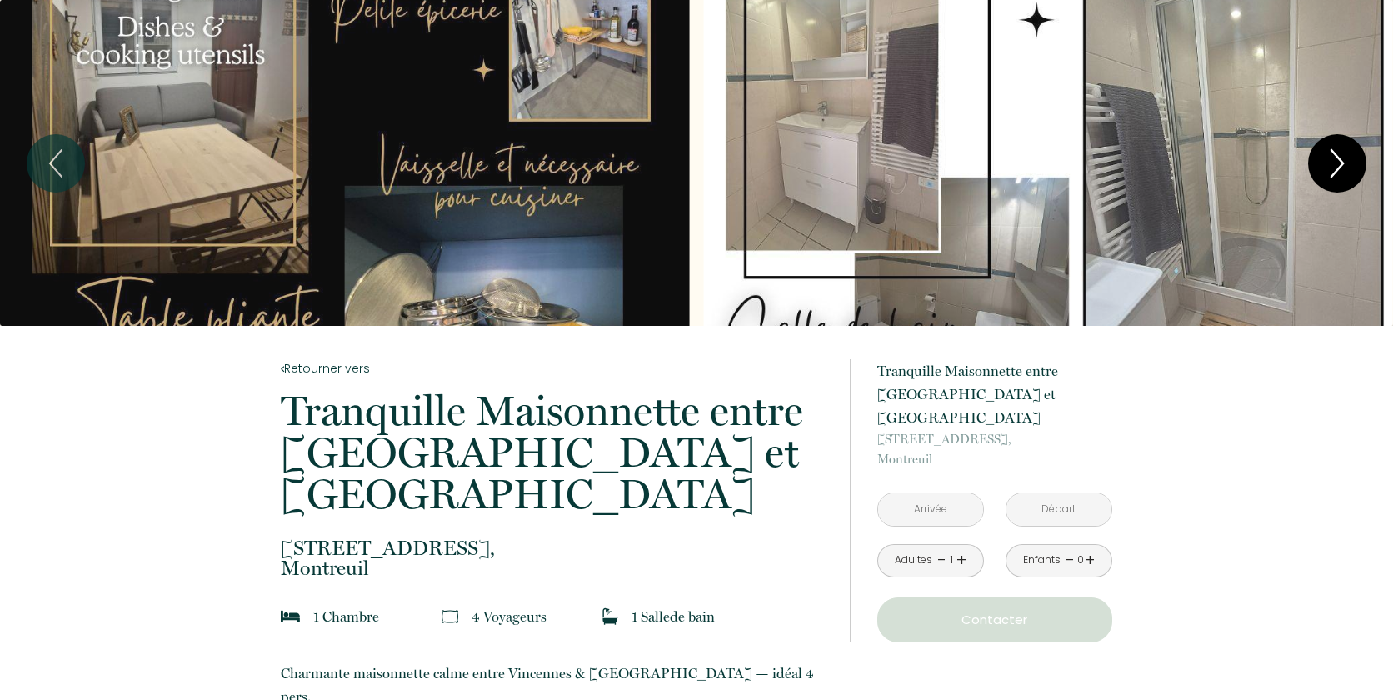
click at [1330, 173] on icon "Next" at bounding box center [1337, 163] width 35 height 50
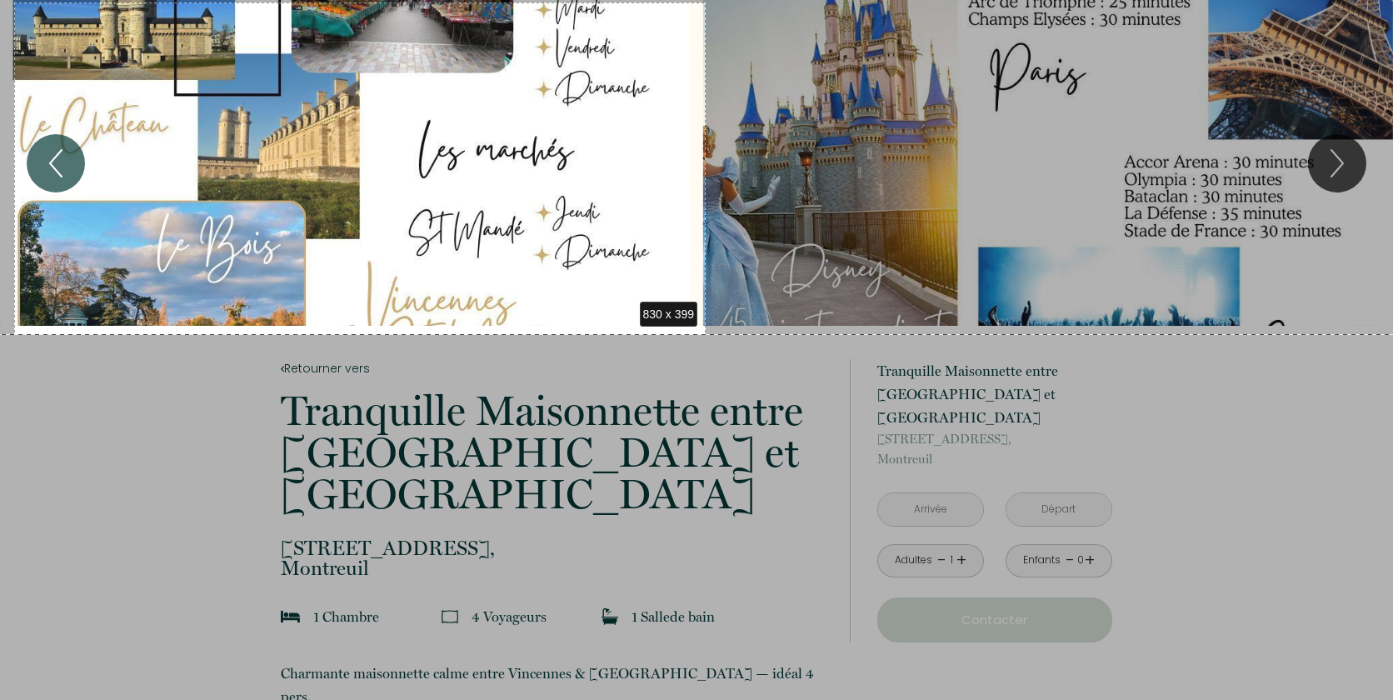
drag, startPoint x: 14, startPoint y: 2, endPoint x: 706, endPoint y: 334, distance: 766.9
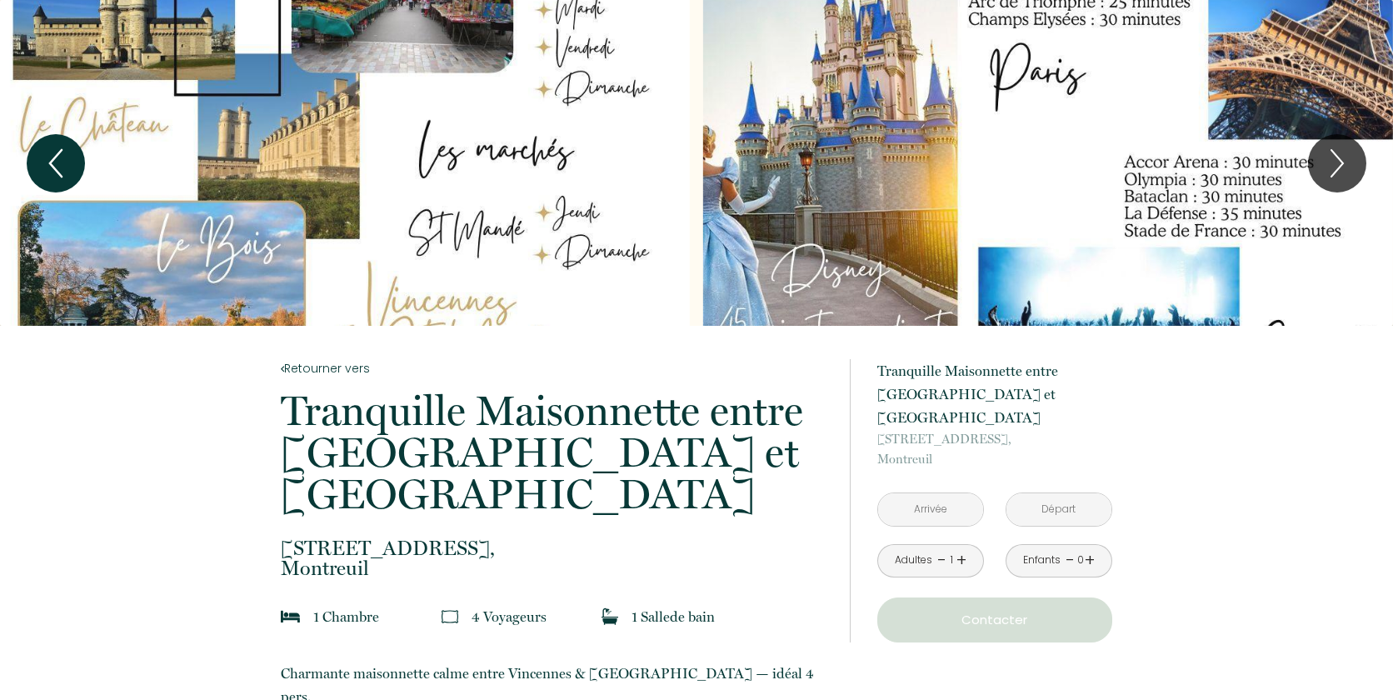
click at [61, 162] on icon "Previous" at bounding box center [55, 163] width 35 height 50
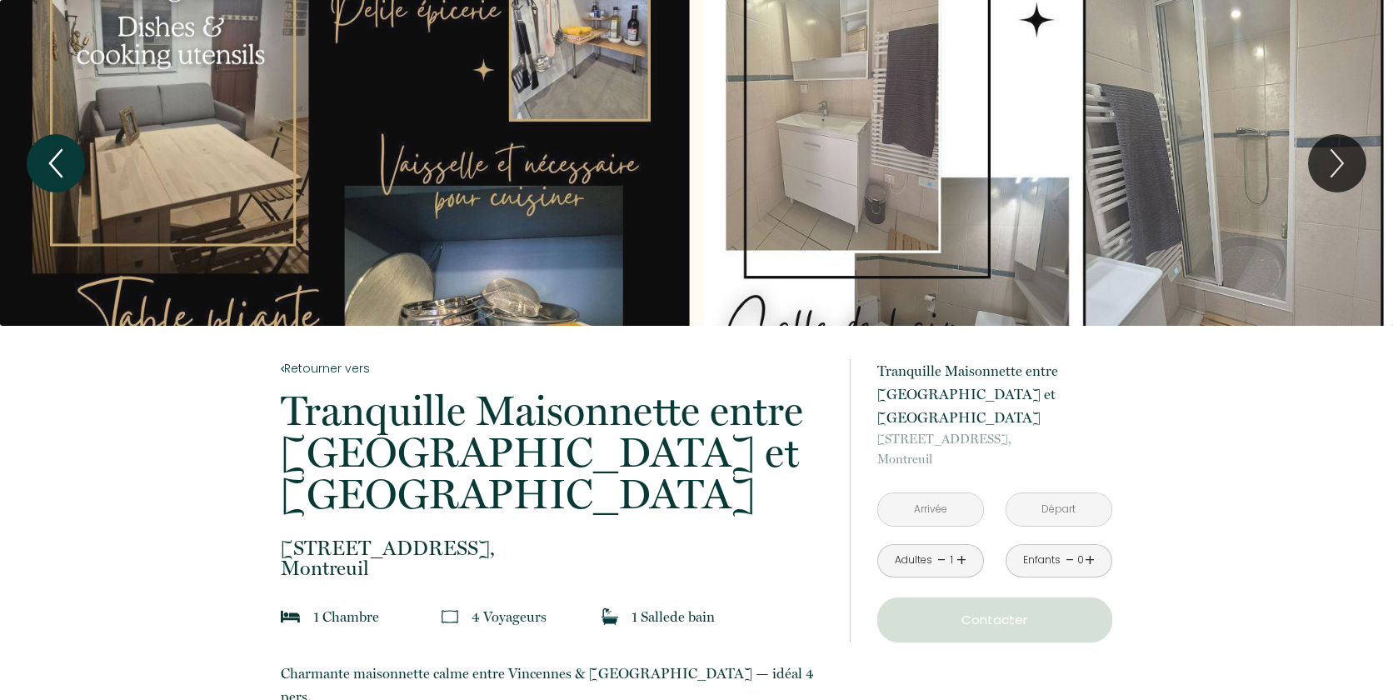
click at [62, 162] on icon "Previous" at bounding box center [55, 163] width 35 height 50
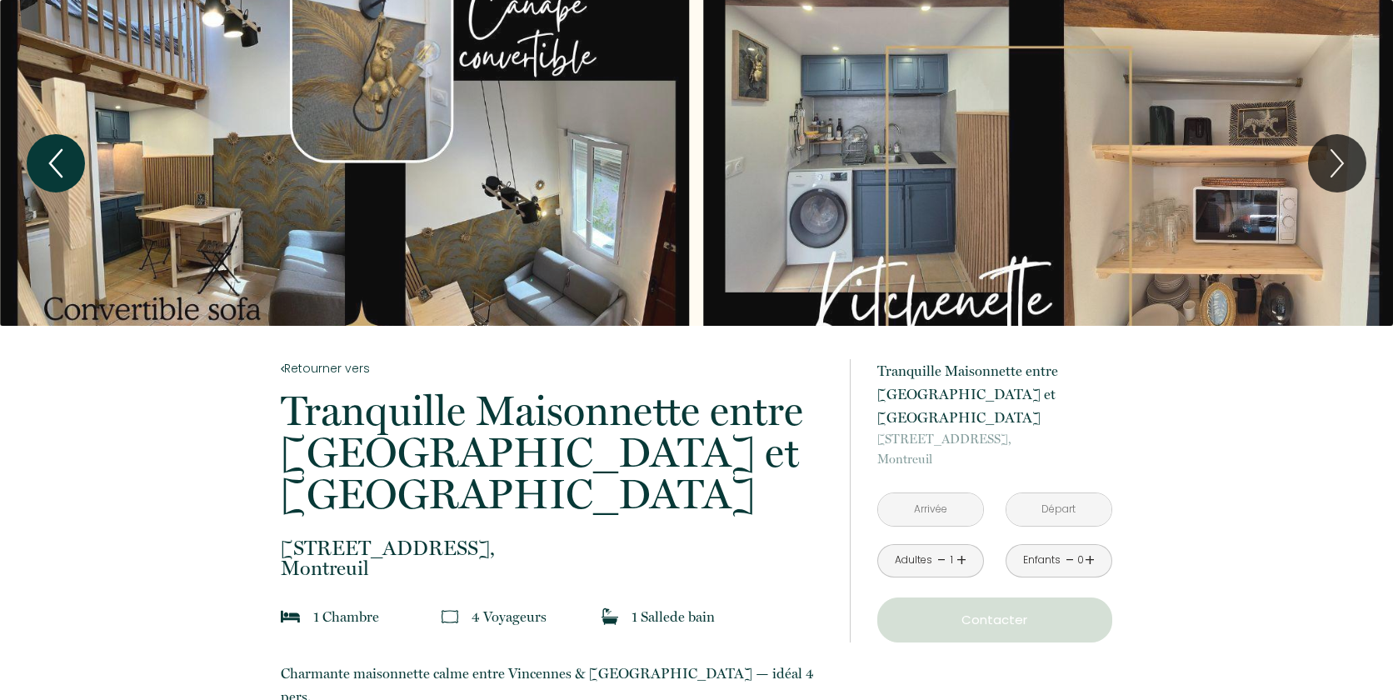
click at [49, 159] on icon "Previous" at bounding box center [55, 163] width 35 height 50
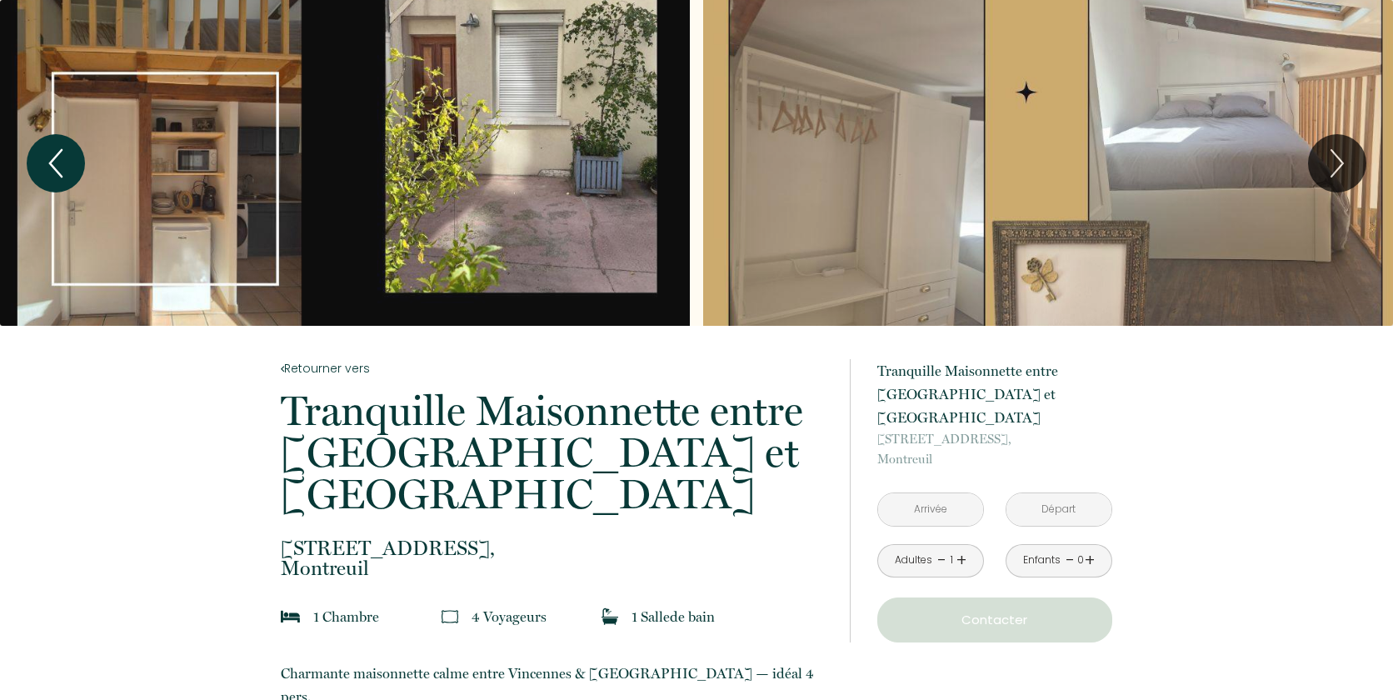
click at [49, 159] on icon "Previous" at bounding box center [55, 163] width 35 height 50
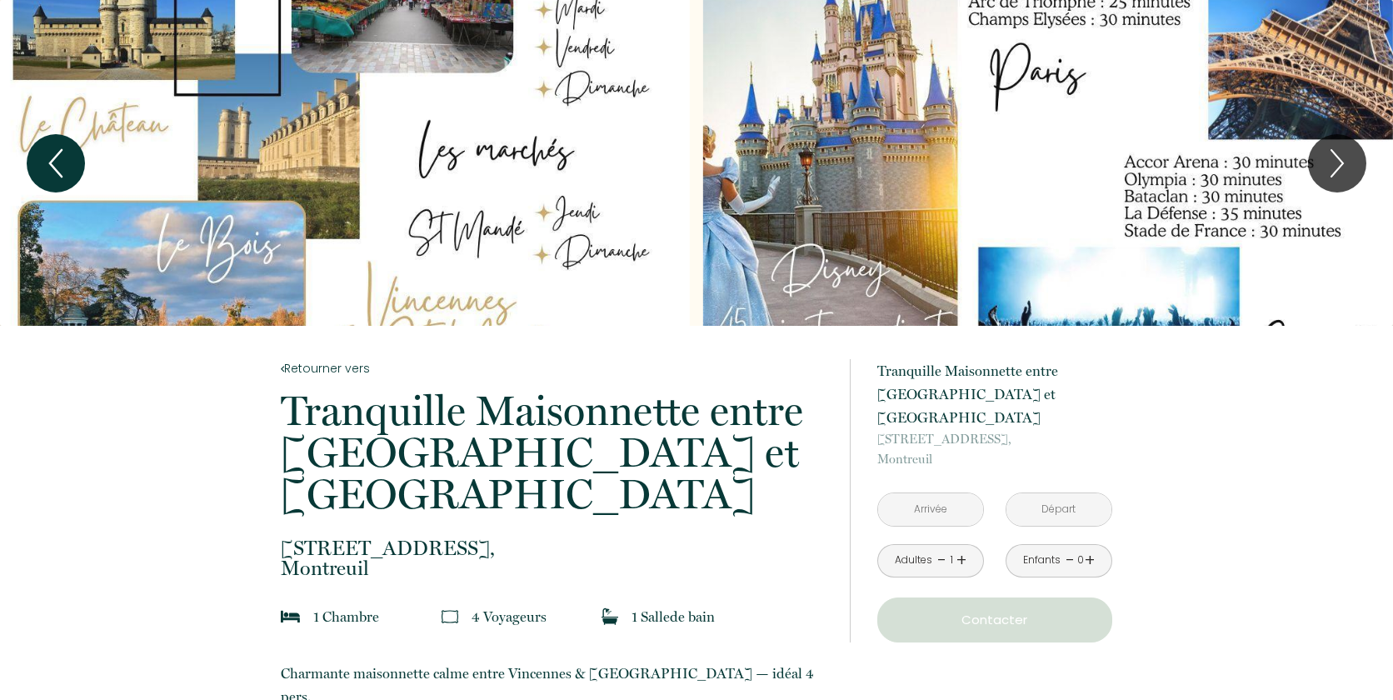
click at [49, 159] on icon "Previous" at bounding box center [55, 163] width 35 height 50
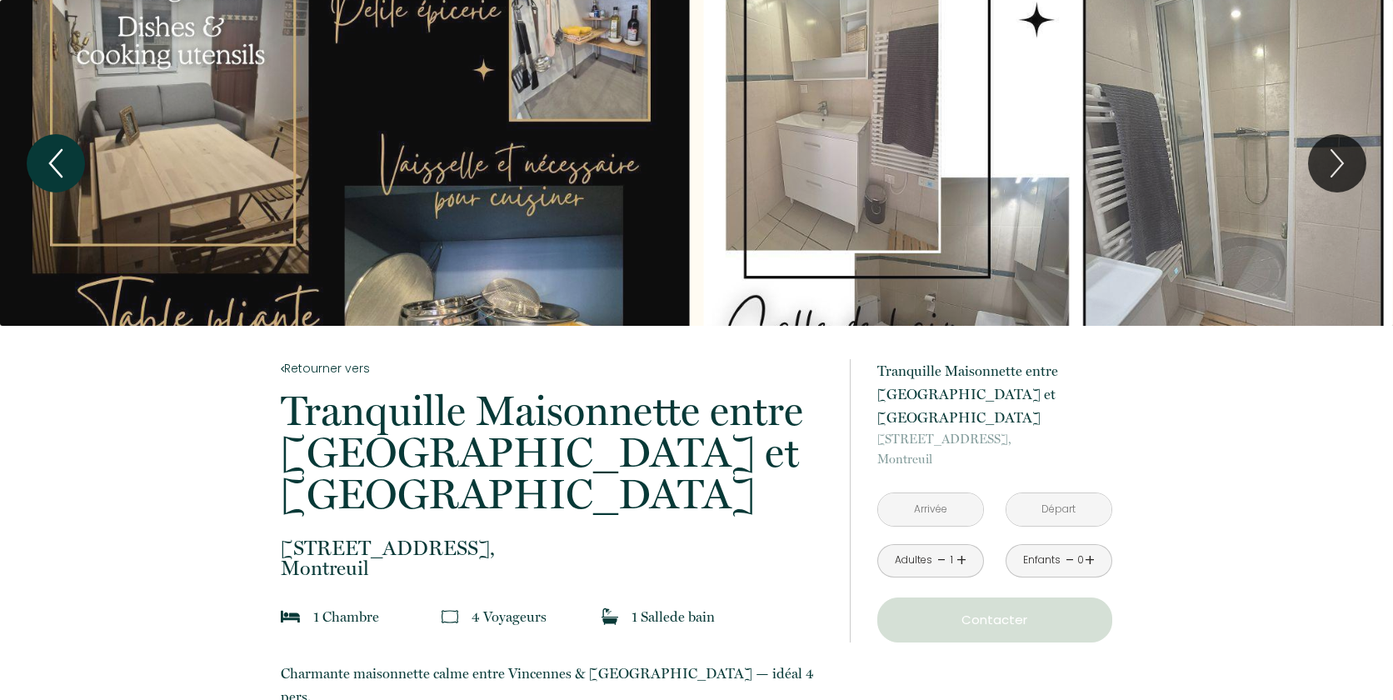
click at [49, 159] on icon "Previous" at bounding box center [55, 163] width 35 height 50
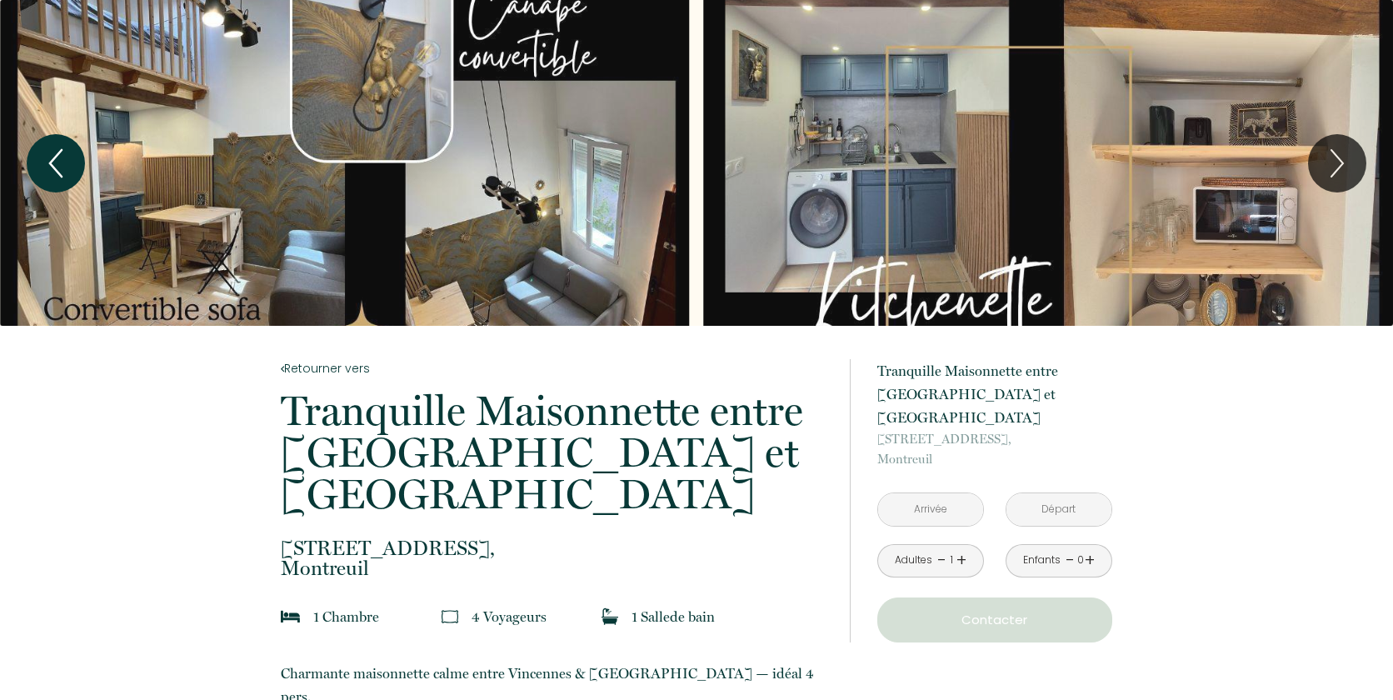
click at [49, 159] on icon "Previous" at bounding box center [55, 163] width 35 height 50
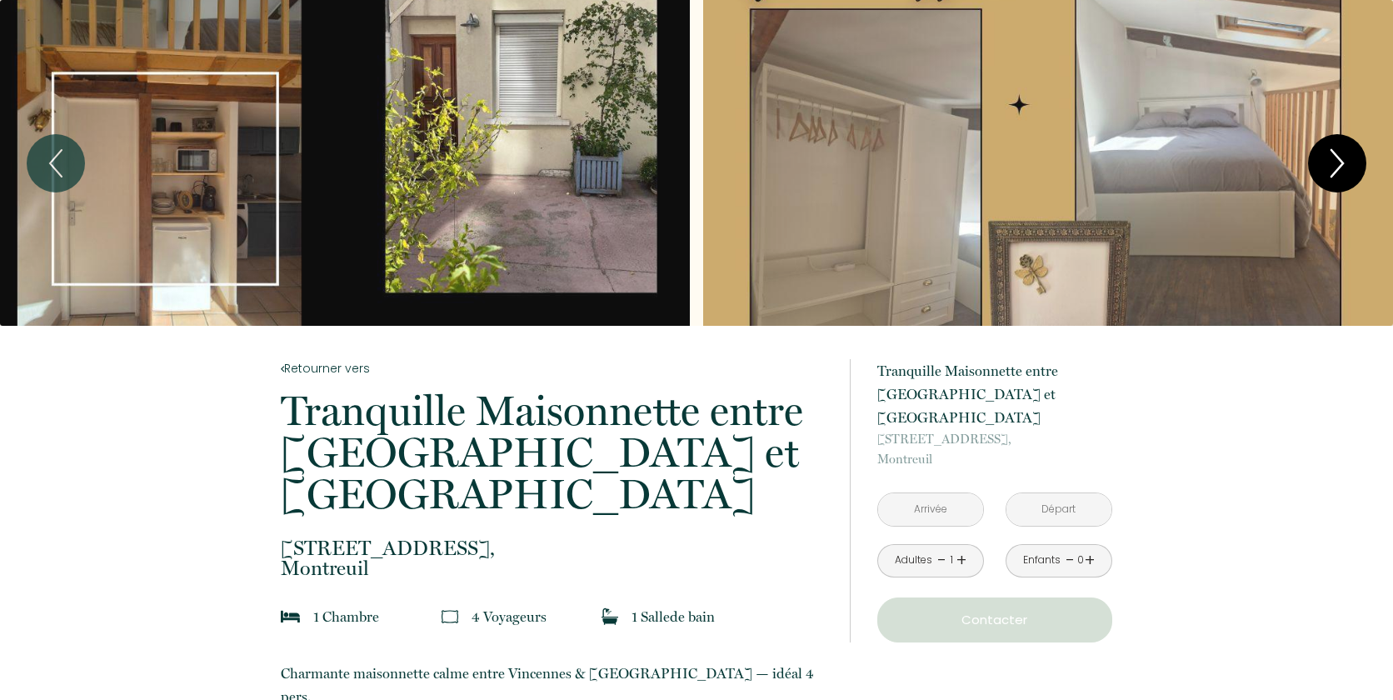
click at [1341, 177] on icon "Next" at bounding box center [1337, 163] width 35 height 50
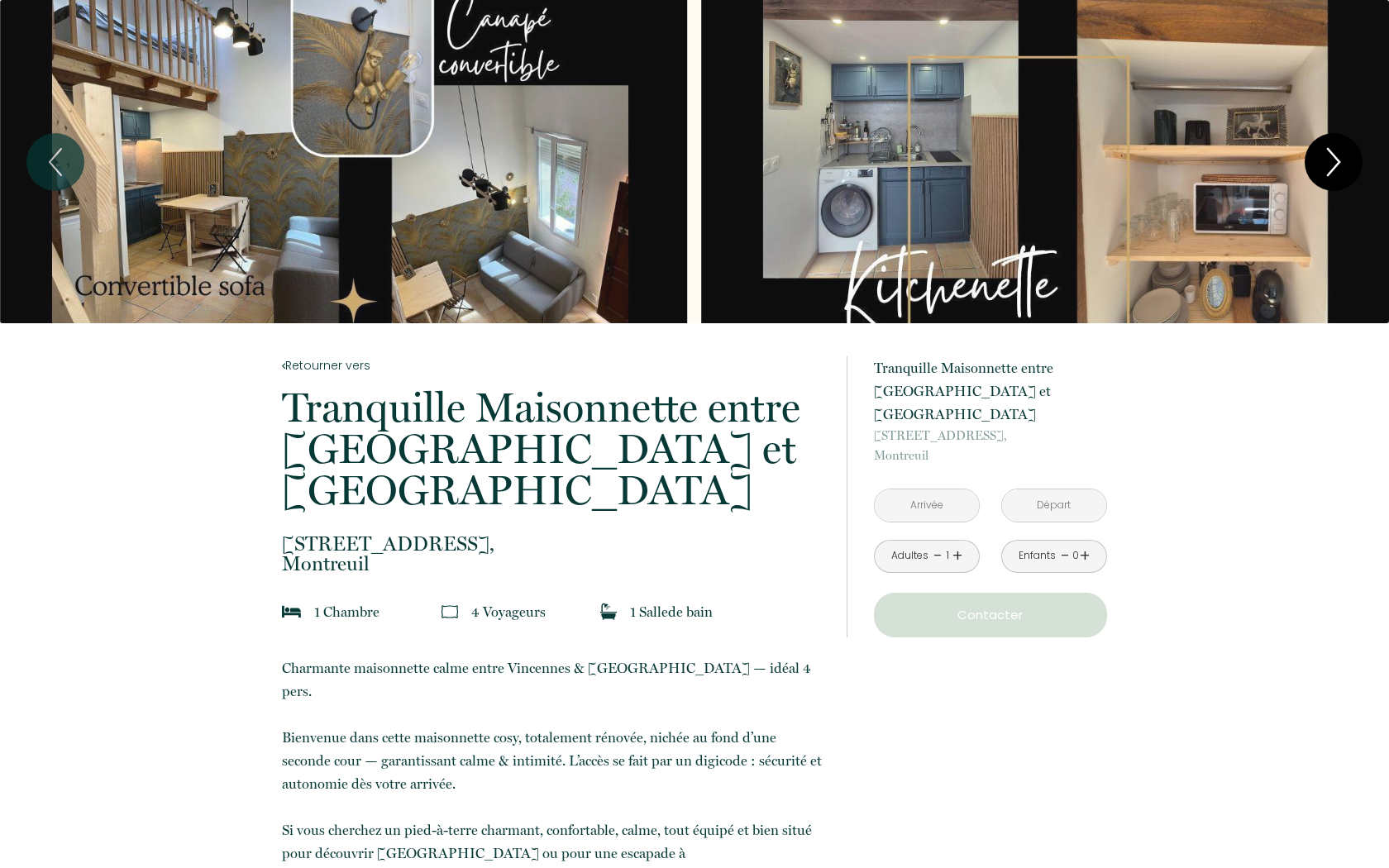
click at [1340, 160] on icon "Next" at bounding box center [1332, 162] width 35 height 50
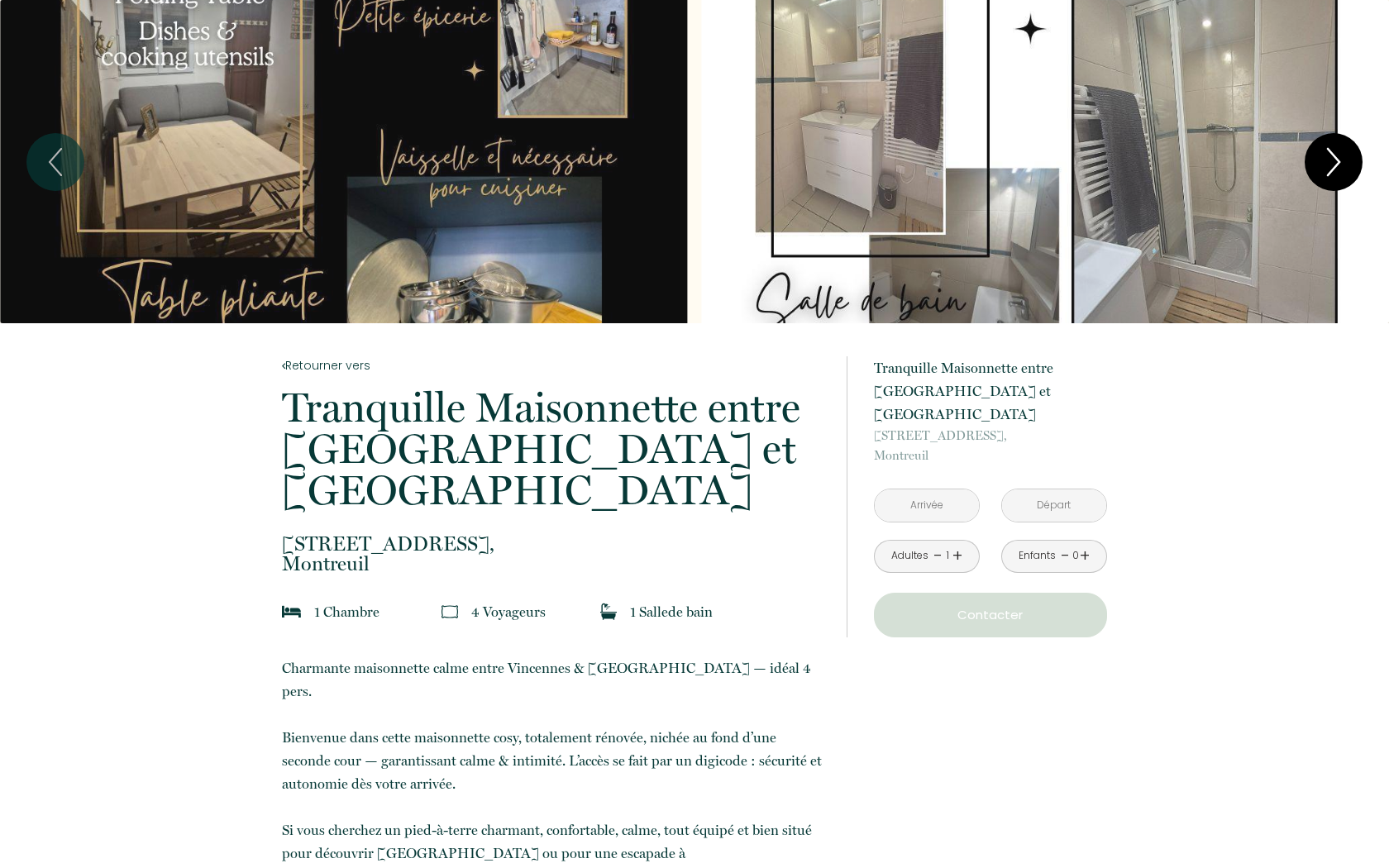
click at [1340, 160] on icon "Next" at bounding box center [1332, 162] width 35 height 50
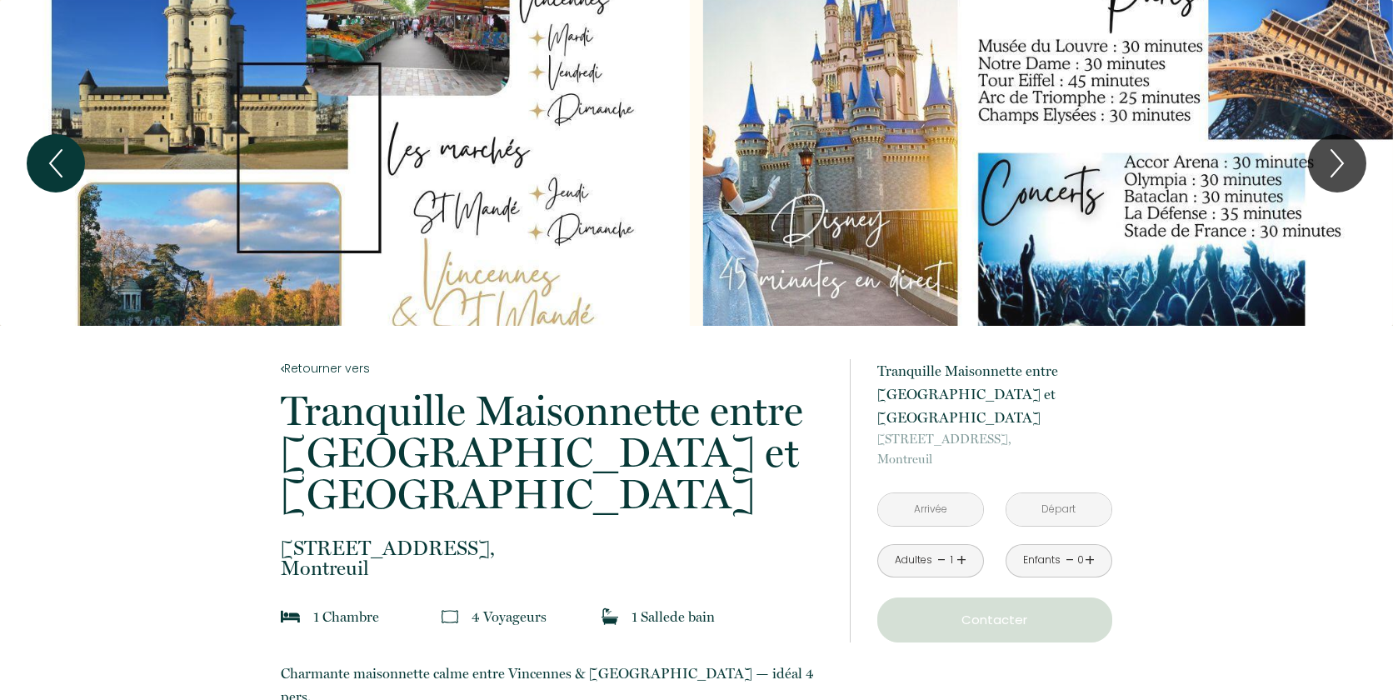
click at [77, 160] on button "Previous" at bounding box center [56, 163] width 58 height 58
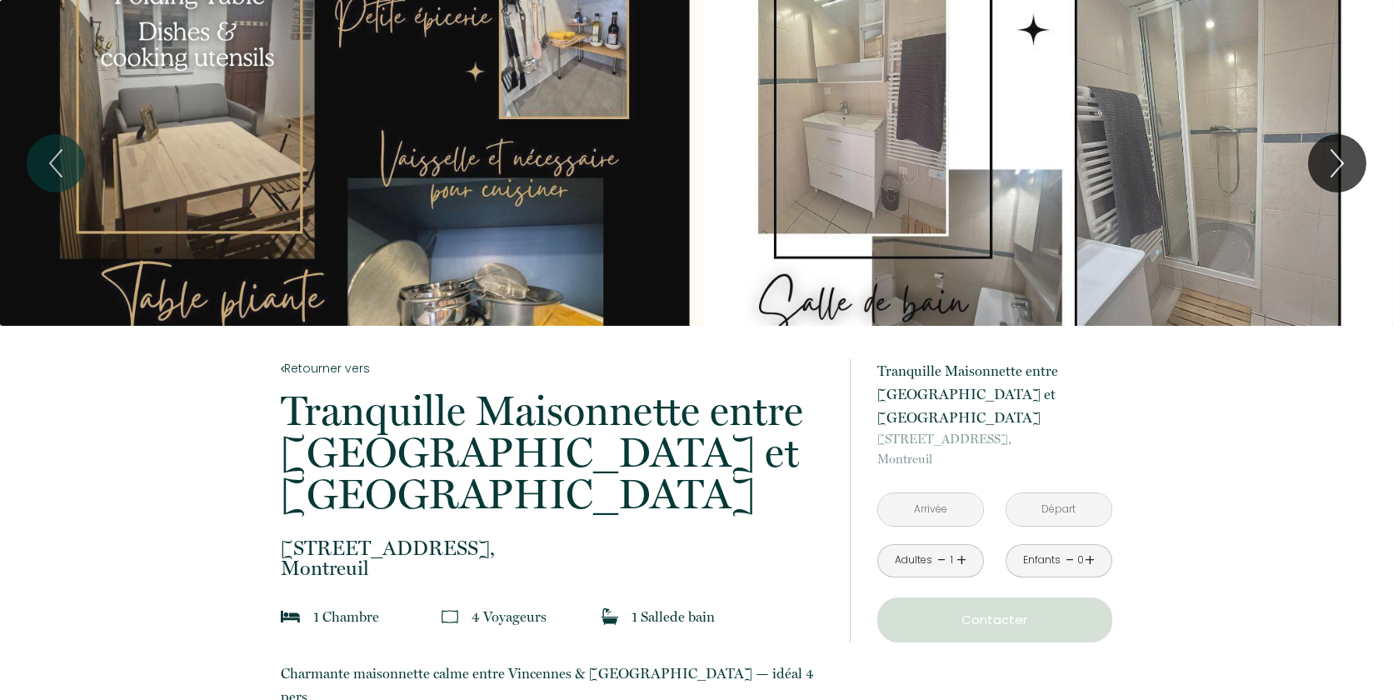
click at [232, 171] on div "Slideshow" at bounding box center [345, 163] width 690 height 326
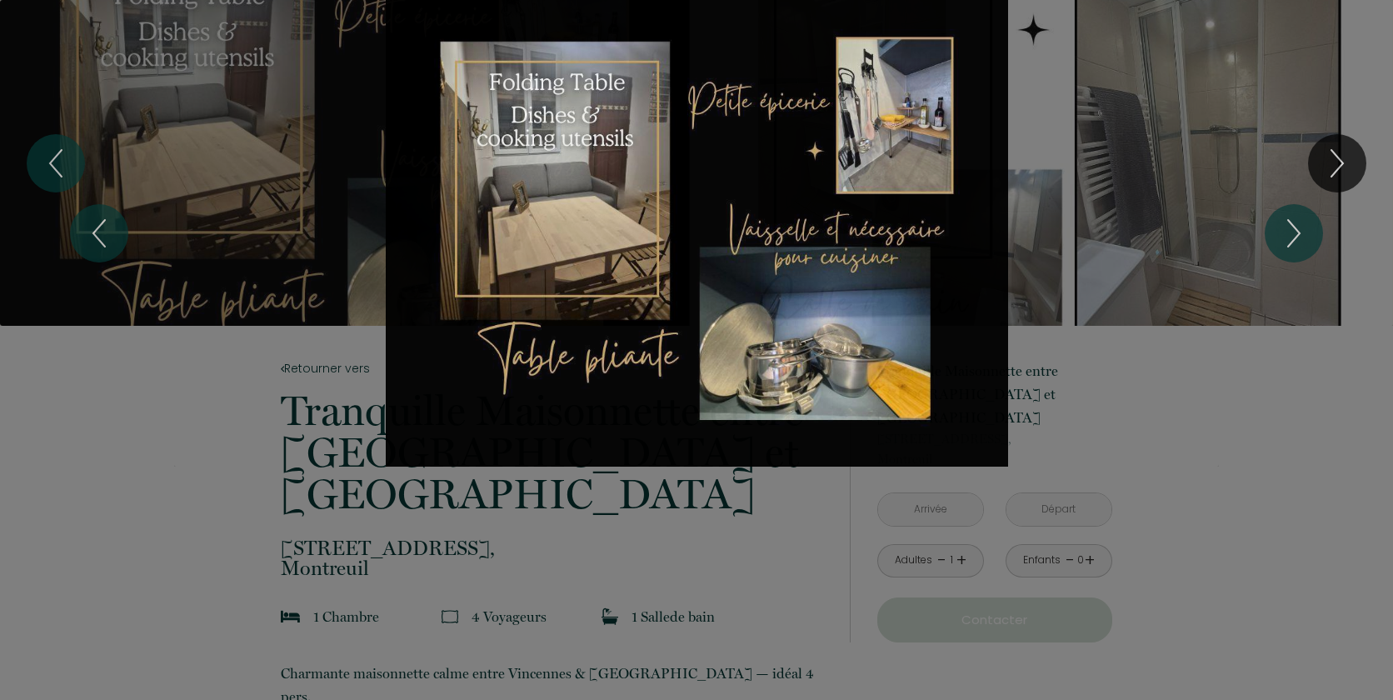
click at [67, 166] on div "1 2 3 4 5 6 7 8" at bounding box center [696, 233] width 1393 height 467
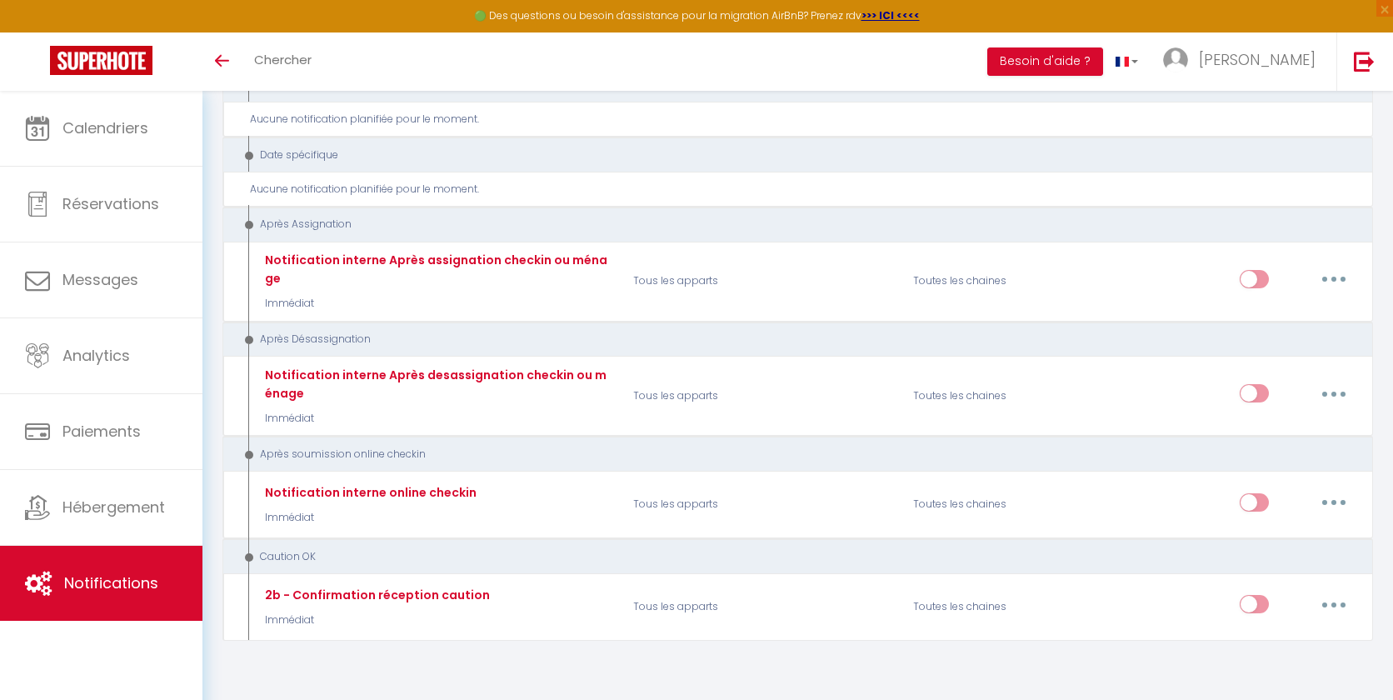
scroll to position [2647, 0]
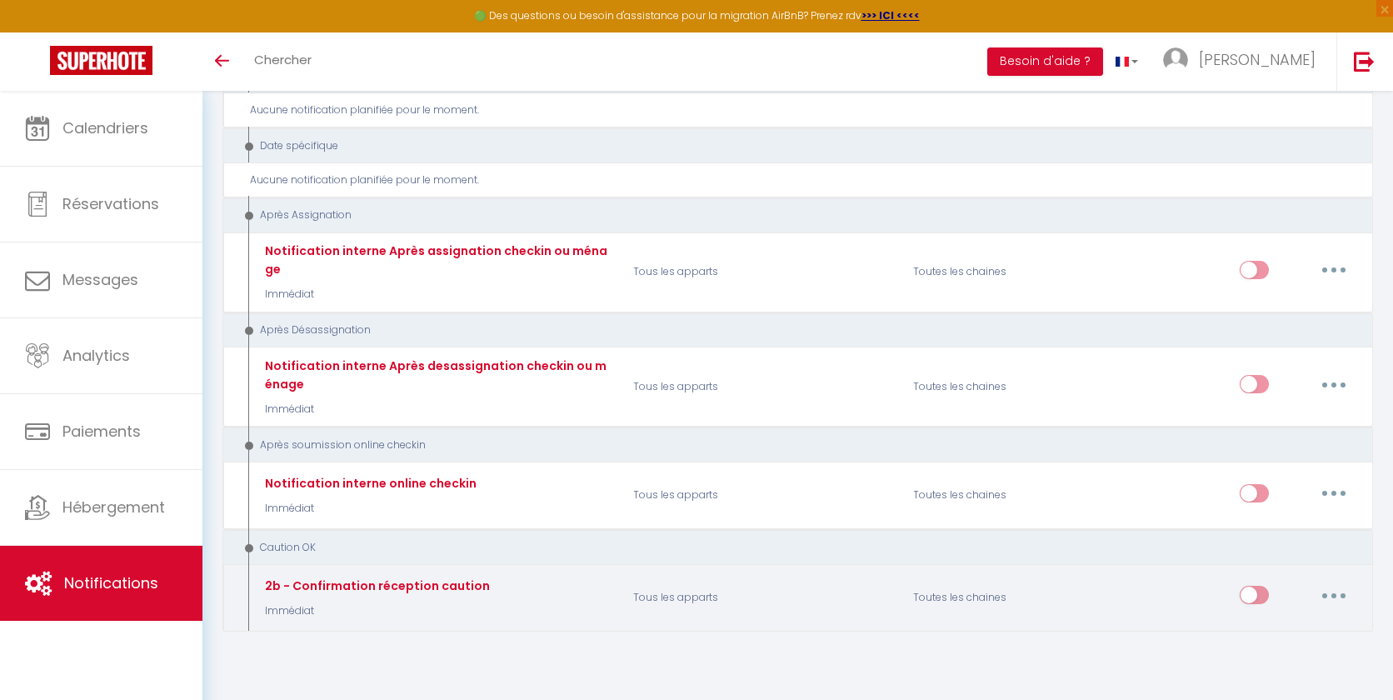
click at [1335, 582] on button "button" at bounding box center [1334, 595] width 47 height 27
click at [1271, 448] on link "Editer" at bounding box center [1290, 462] width 123 height 28
type input "2b - Confirmation réception caution"
select select "24"
select select "Immédiat"
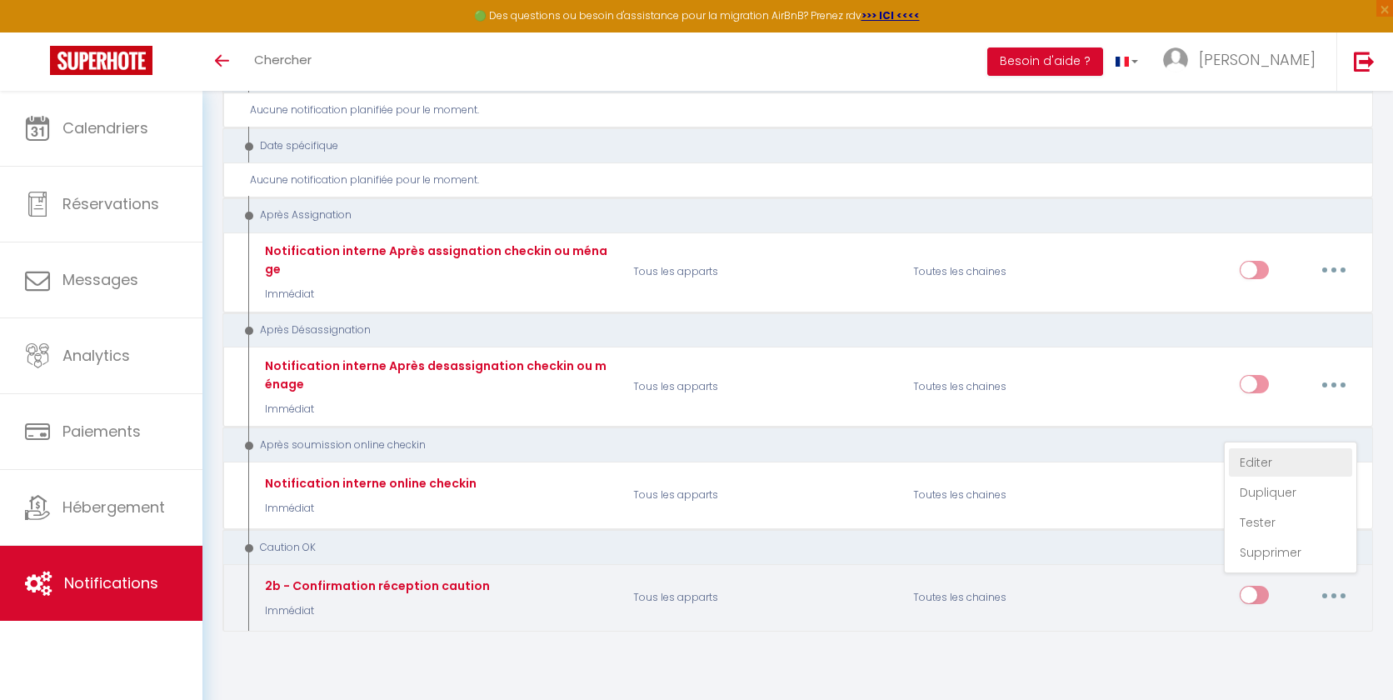
select select
checkbox input "true"
checkbox input "false"
radio input "true"
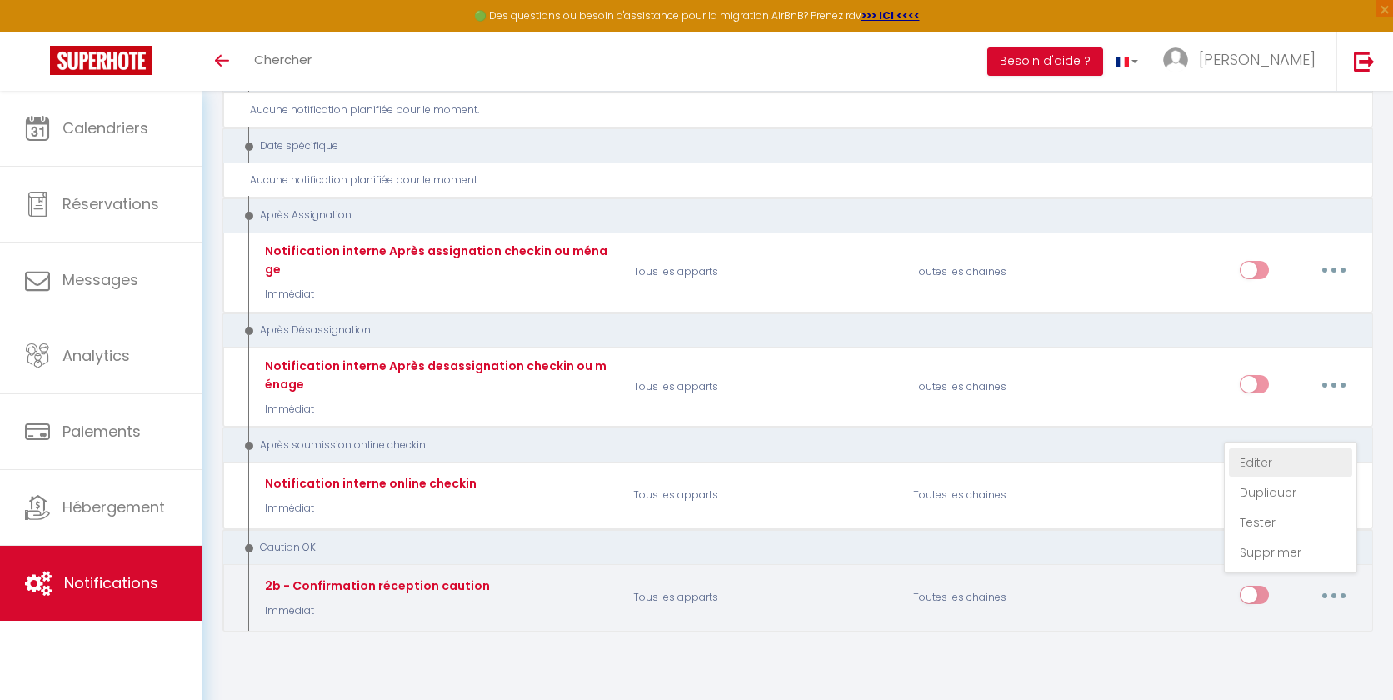
type input "Votre caution a bien été prise en compte"
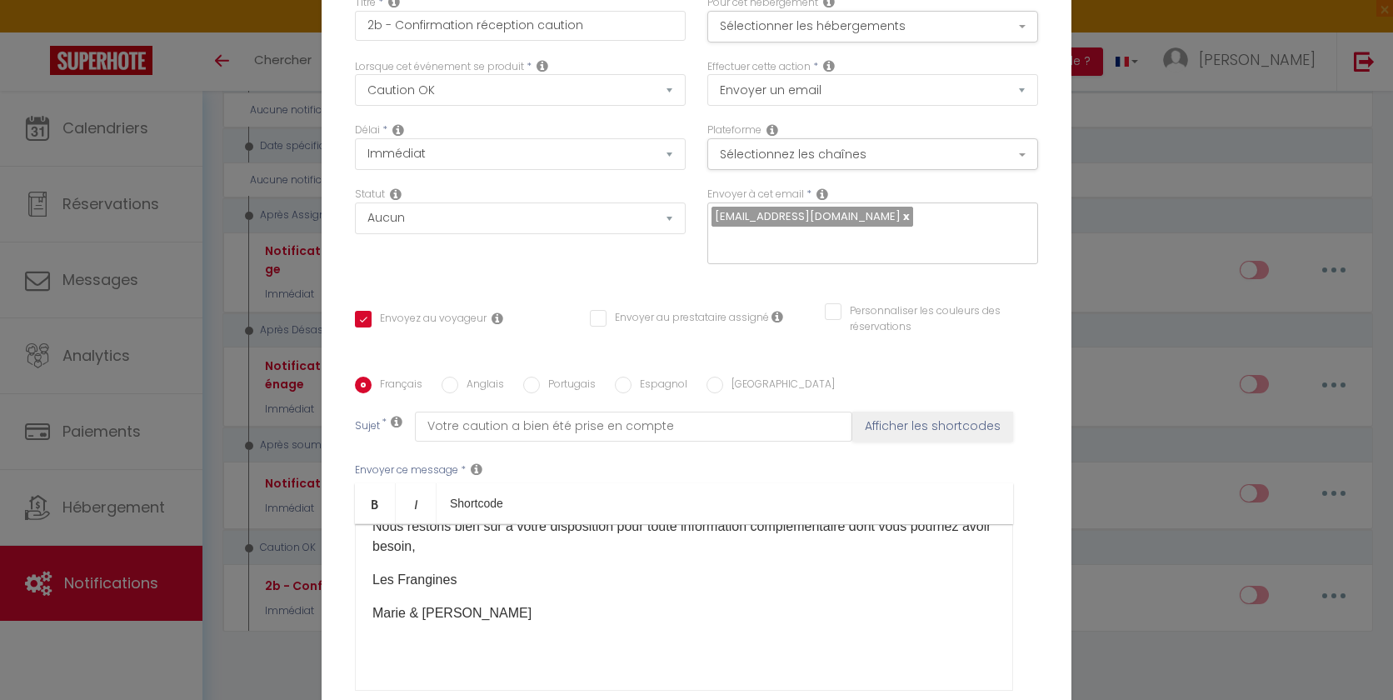
scroll to position [157, 0]
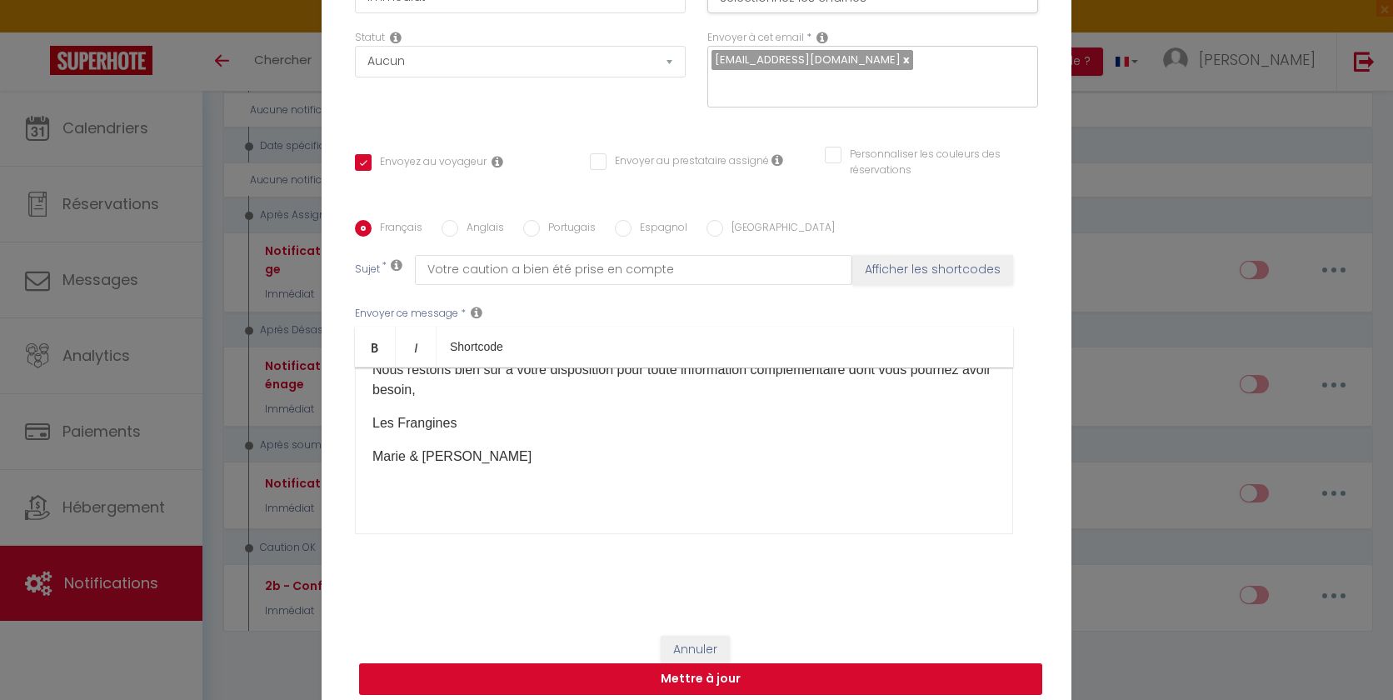
click at [709, 665] on button "Mettre à jour" at bounding box center [700, 679] width 683 height 32
checkbox input "true"
checkbox input "false"
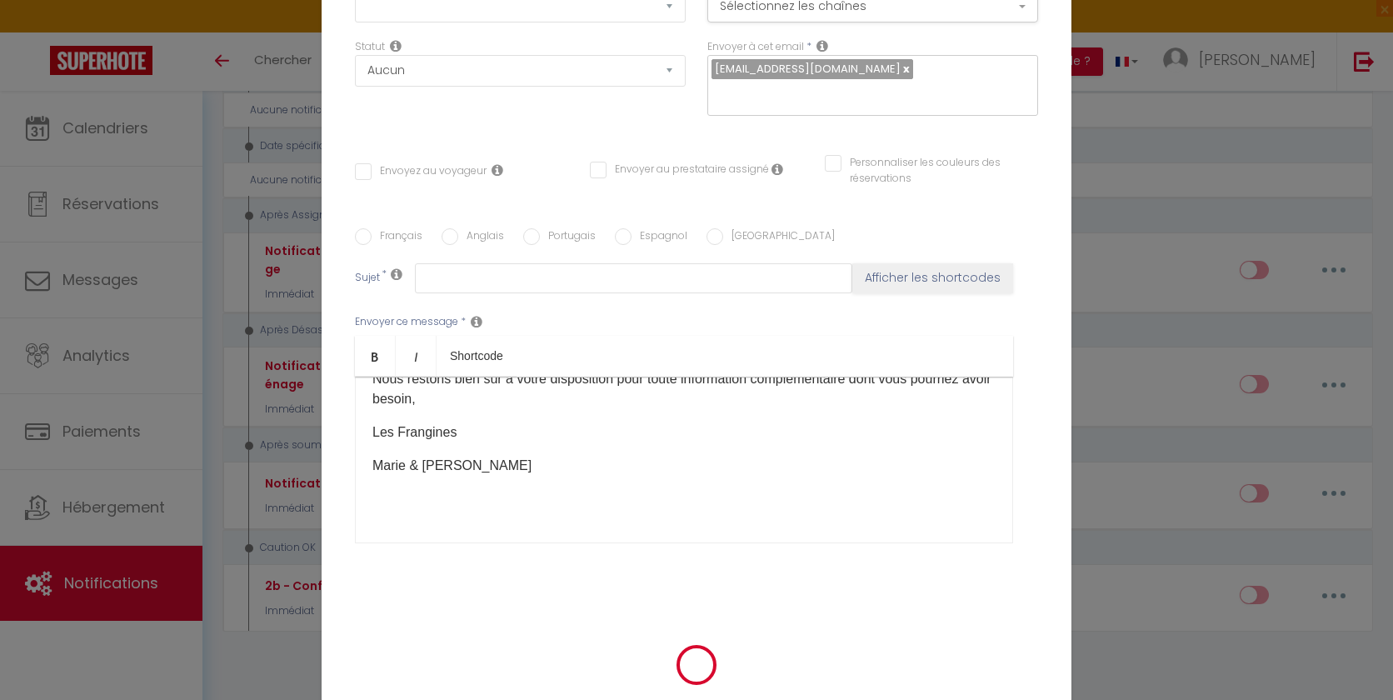
scroll to position [0, 0]
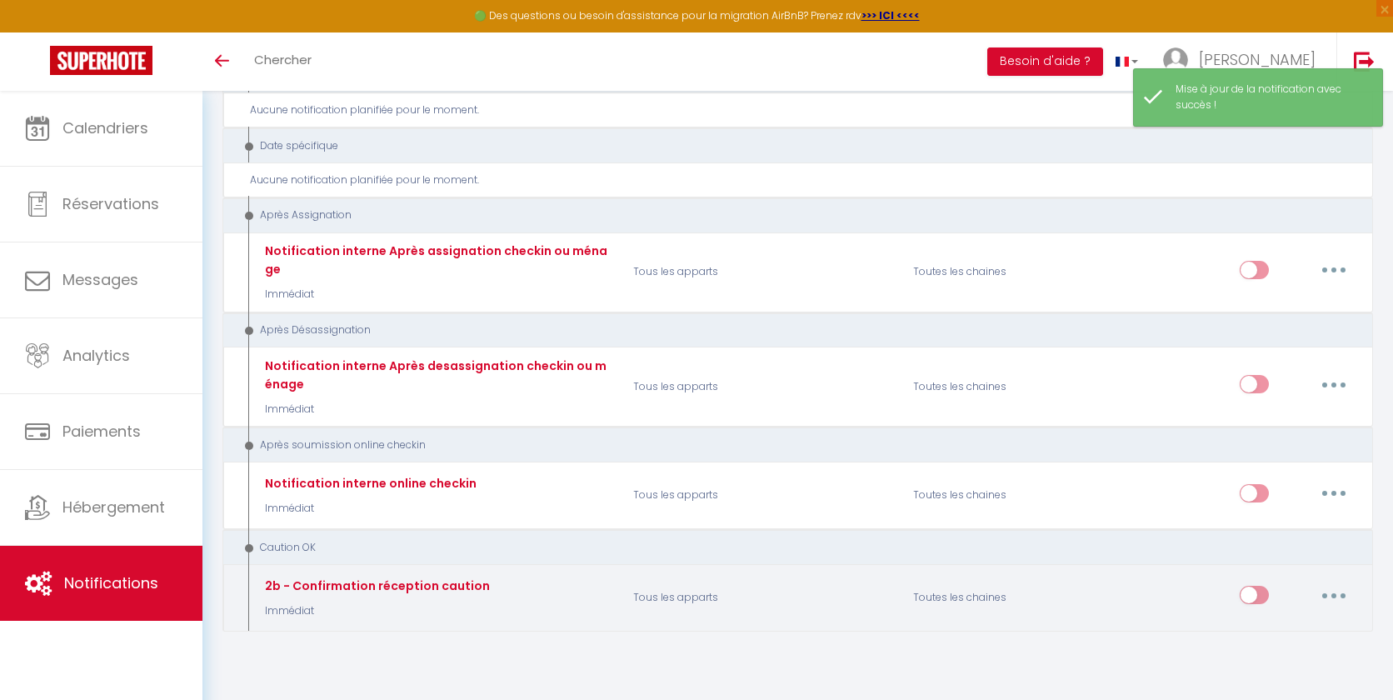
click at [1259, 586] on input "checkbox" at bounding box center [1254, 598] width 29 height 25
checkbox input "true"
